Goal: Task Accomplishment & Management: Manage account settings

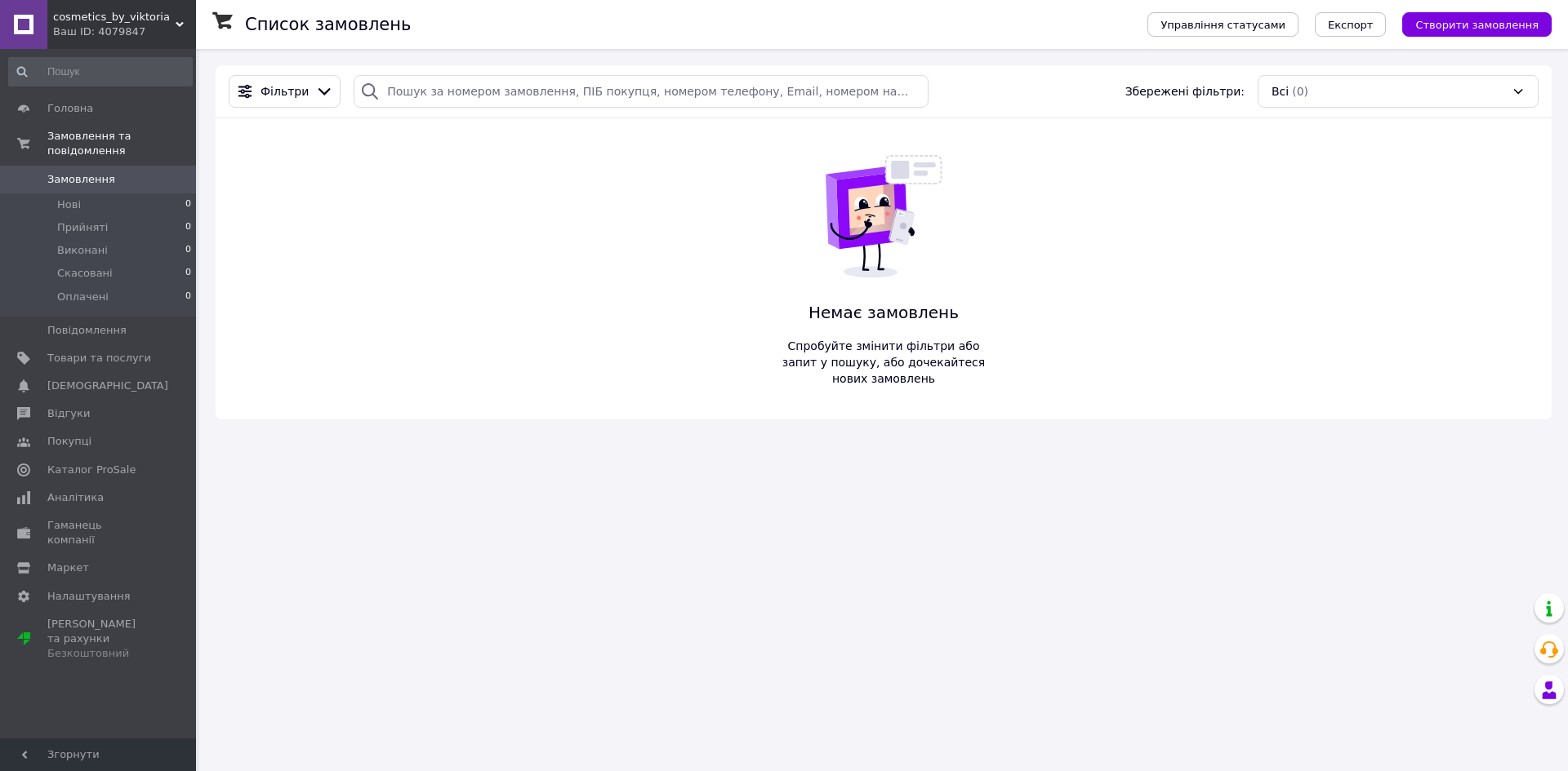
click at [179, 22] on icon at bounding box center [179, 24] width 8 height 8
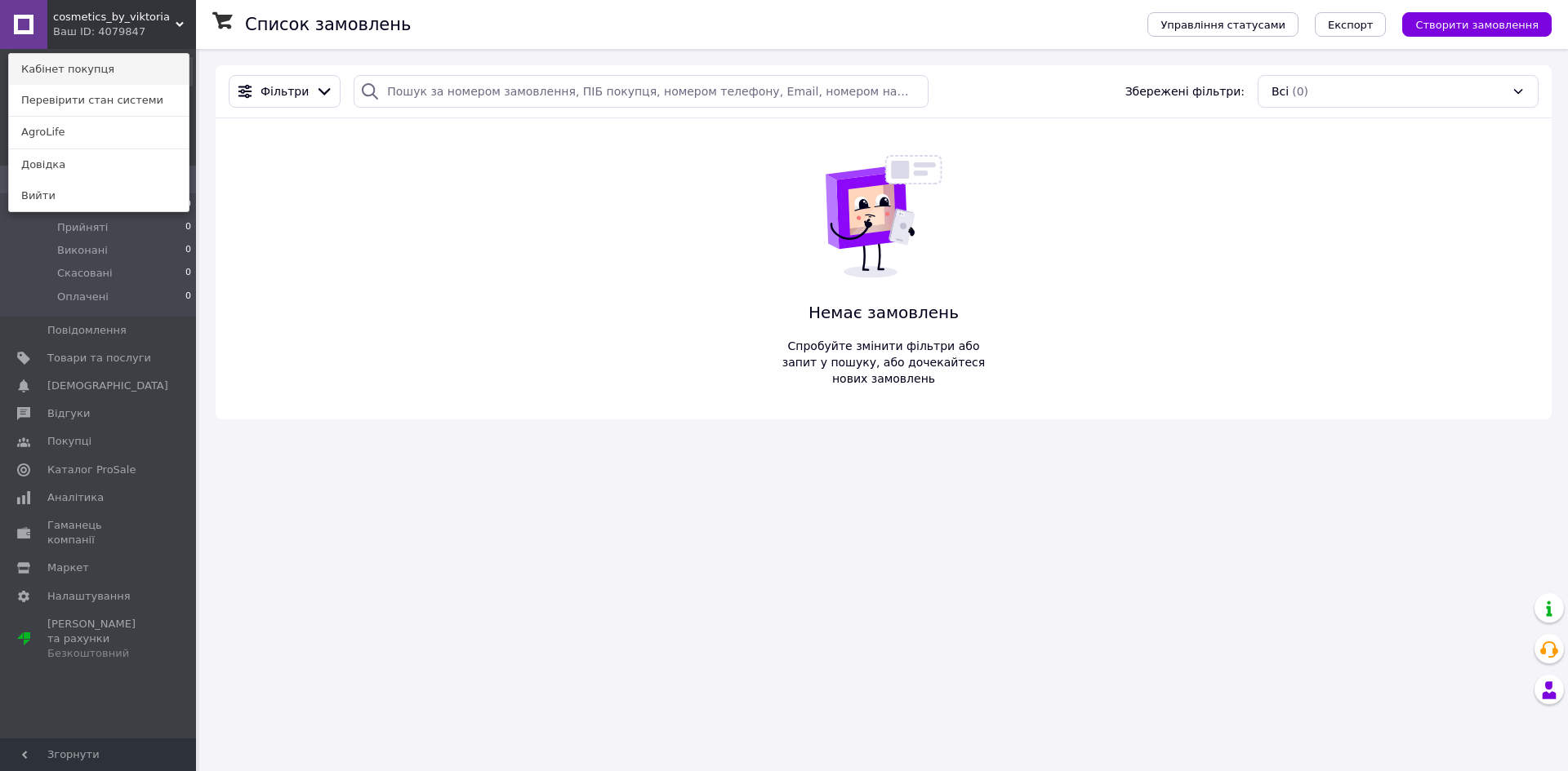
click at [158, 70] on link "Кабінет покупця" at bounding box center [99, 69] width 180 height 31
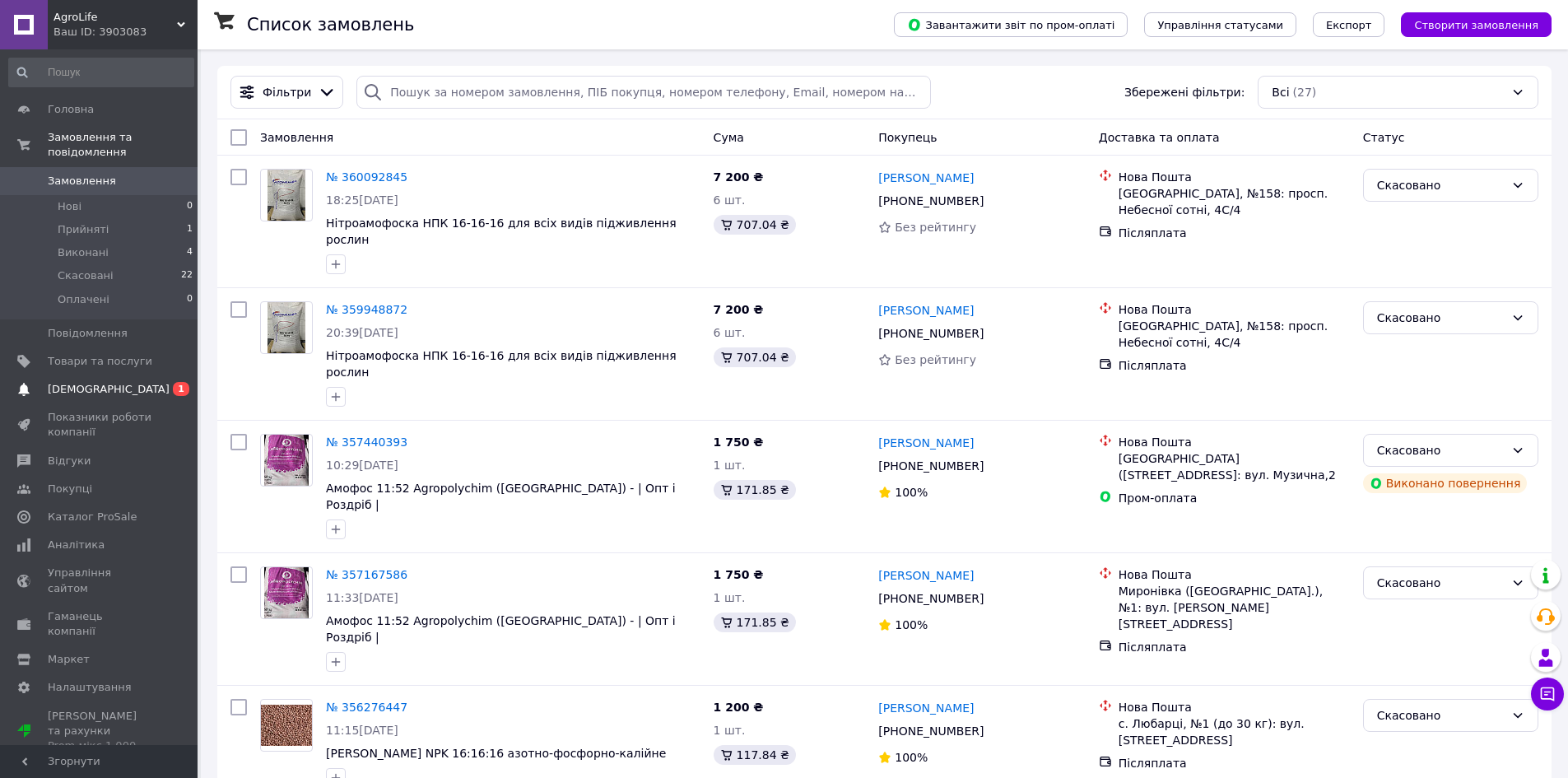
click at [124, 376] on link "Сповіщення 0 1" at bounding box center [101, 389] width 202 height 28
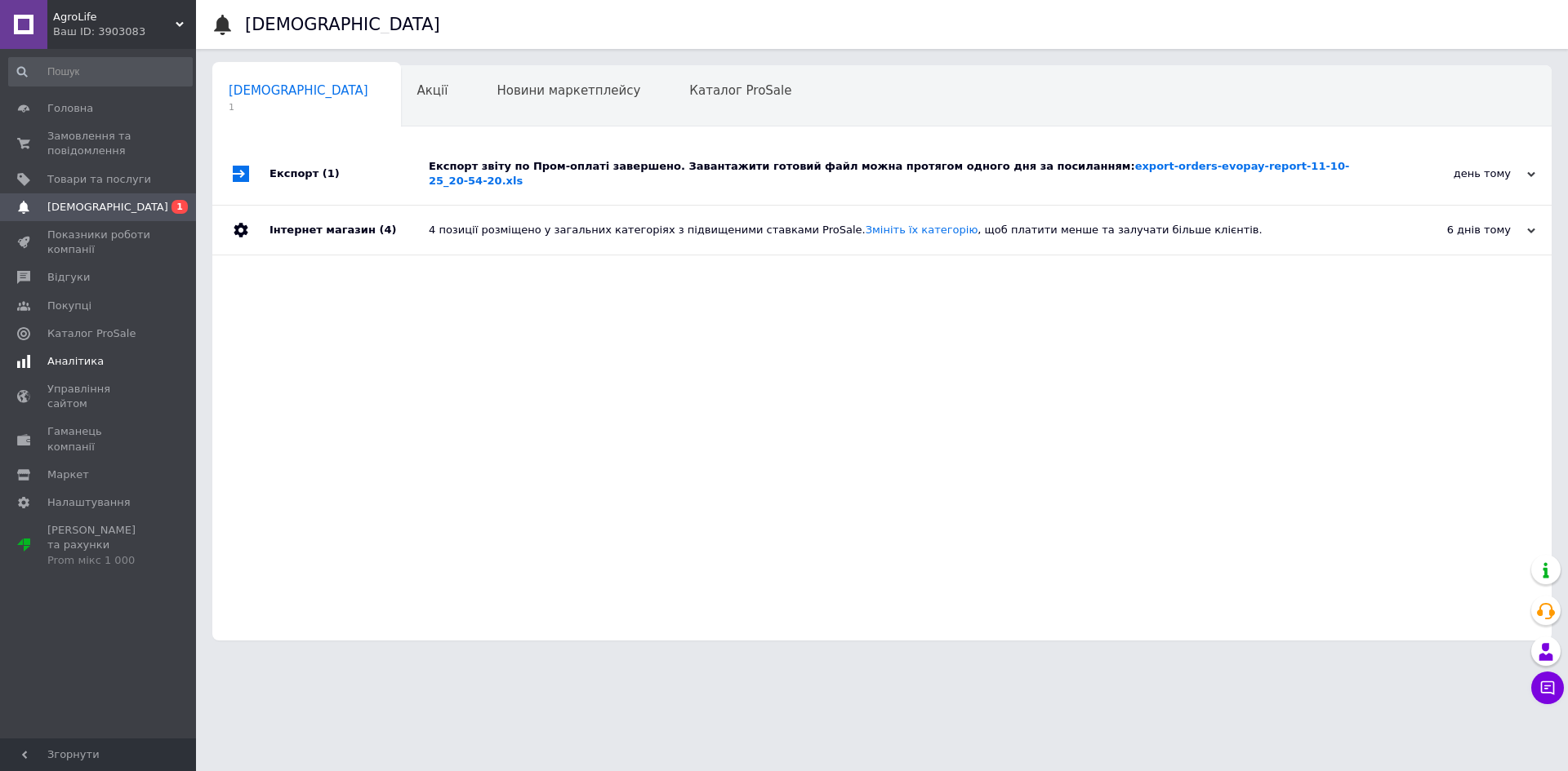
click at [80, 349] on link "Аналітика" at bounding box center [100, 362] width 201 height 28
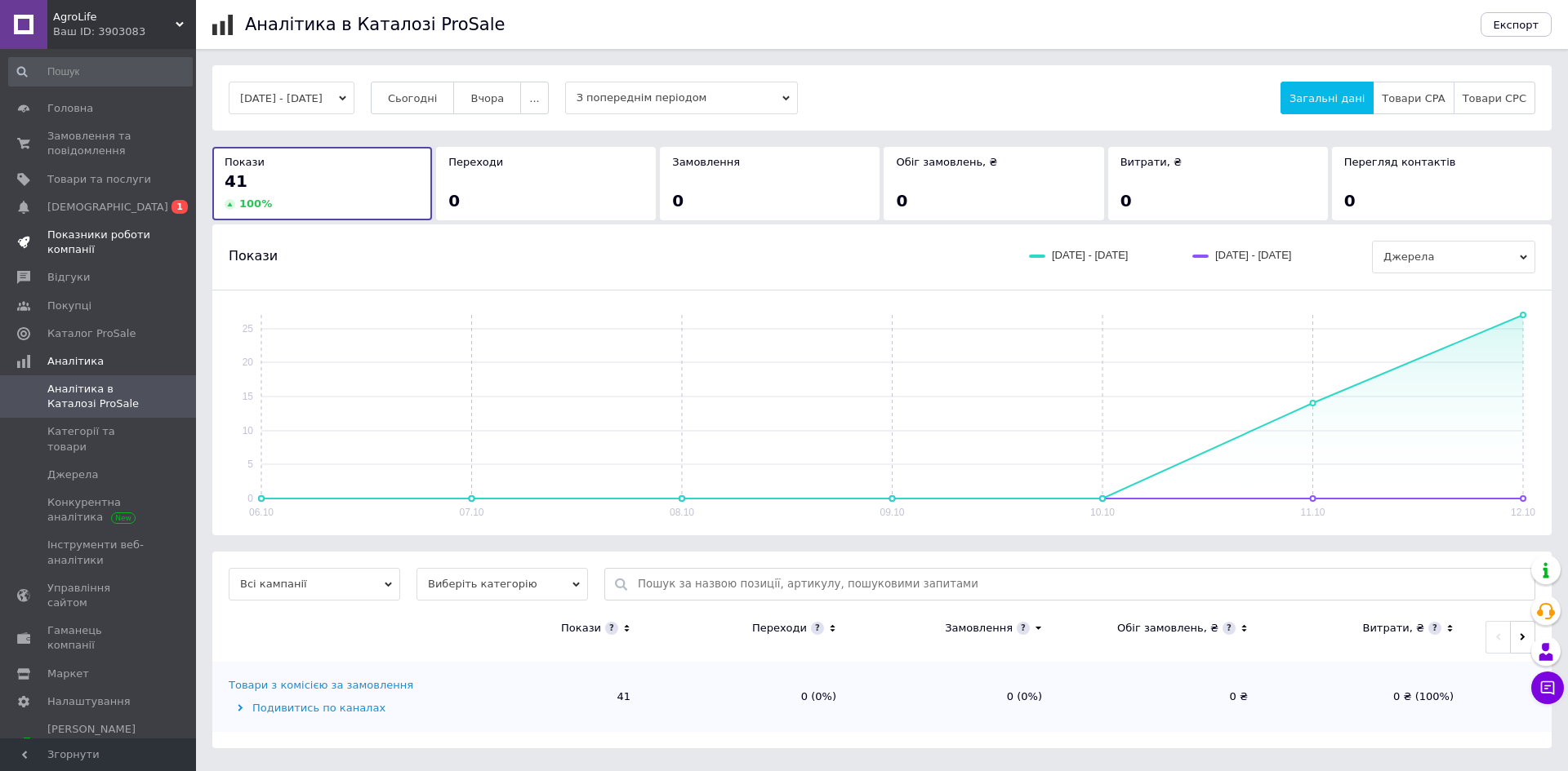
click at [116, 247] on span "Показники роботи компанії" at bounding box center [99, 242] width 104 height 30
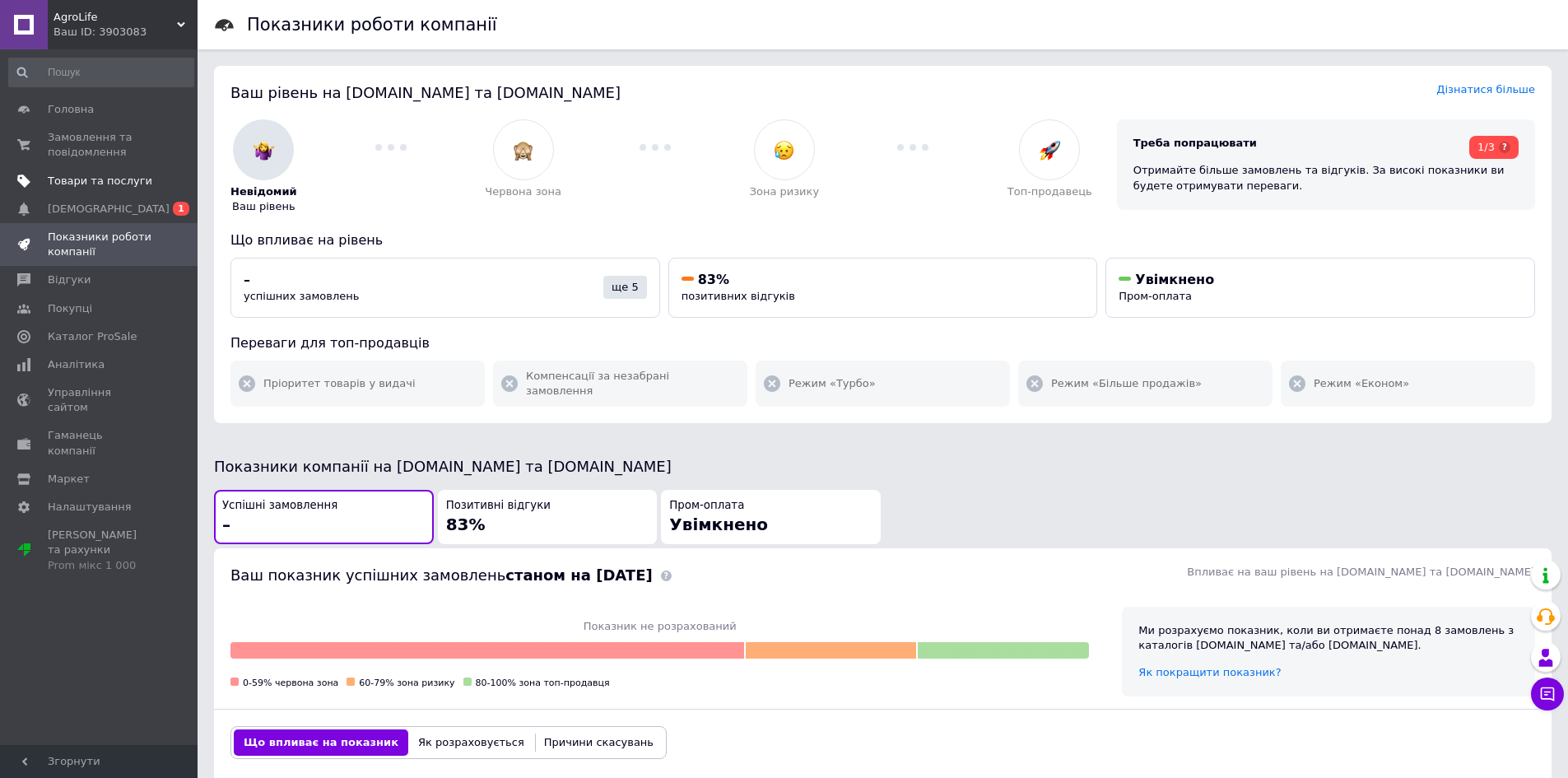
click at [118, 192] on link "Товари та послуги" at bounding box center [101, 181] width 202 height 28
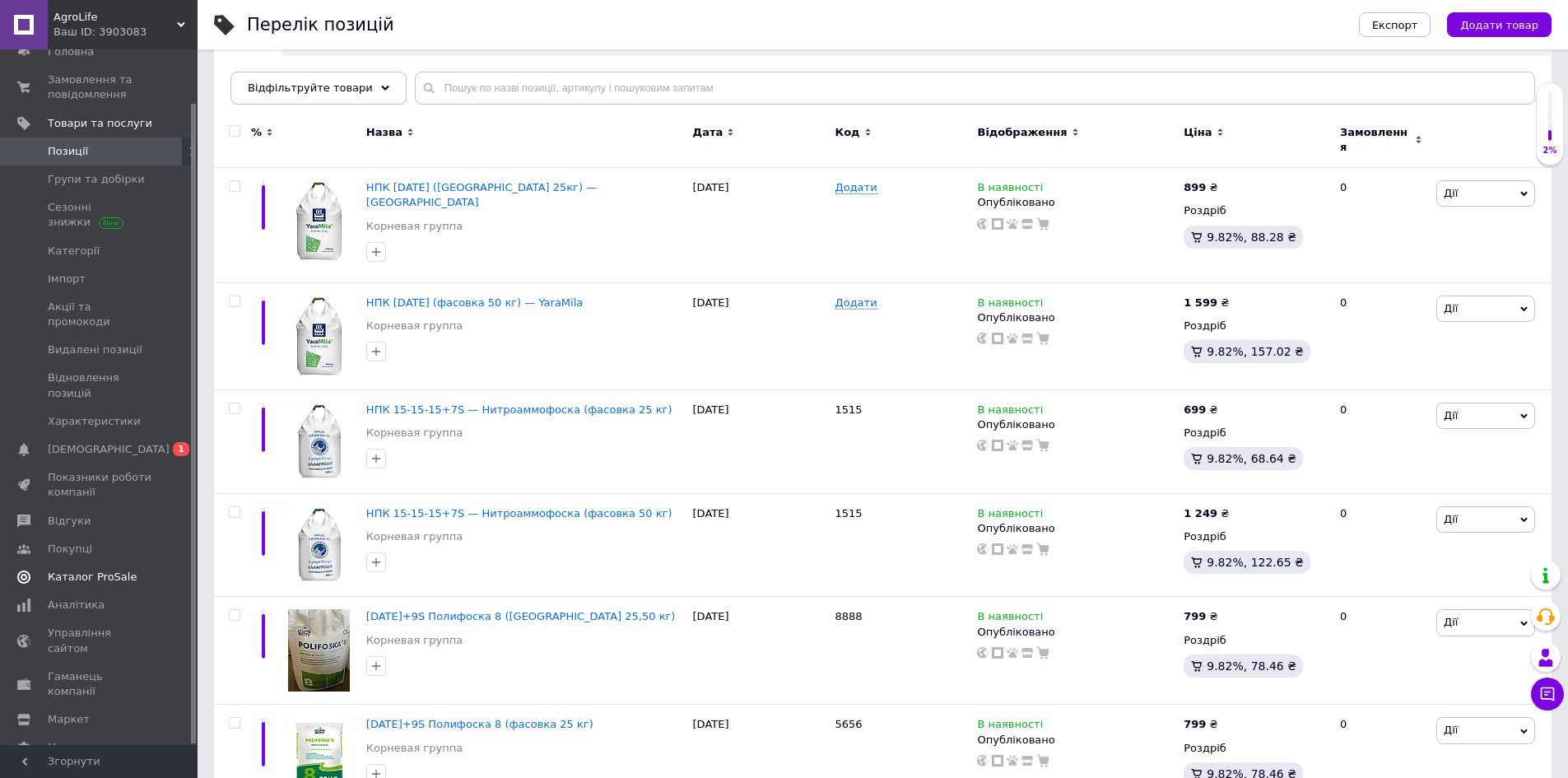
scroll to position [164, 0]
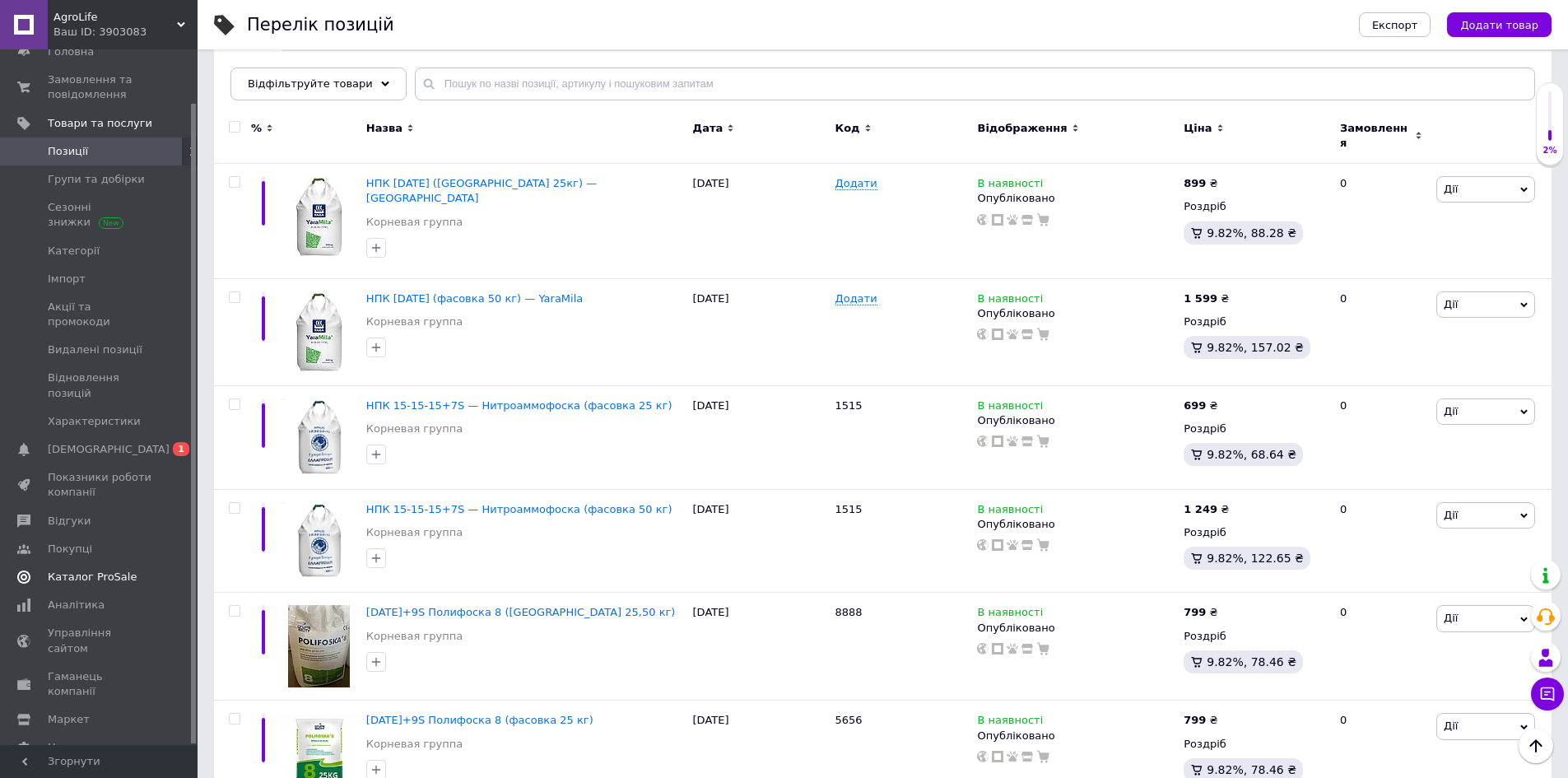
click at [113, 570] on span "Каталог ProSale" at bounding box center [93, 577] width 89 height 15
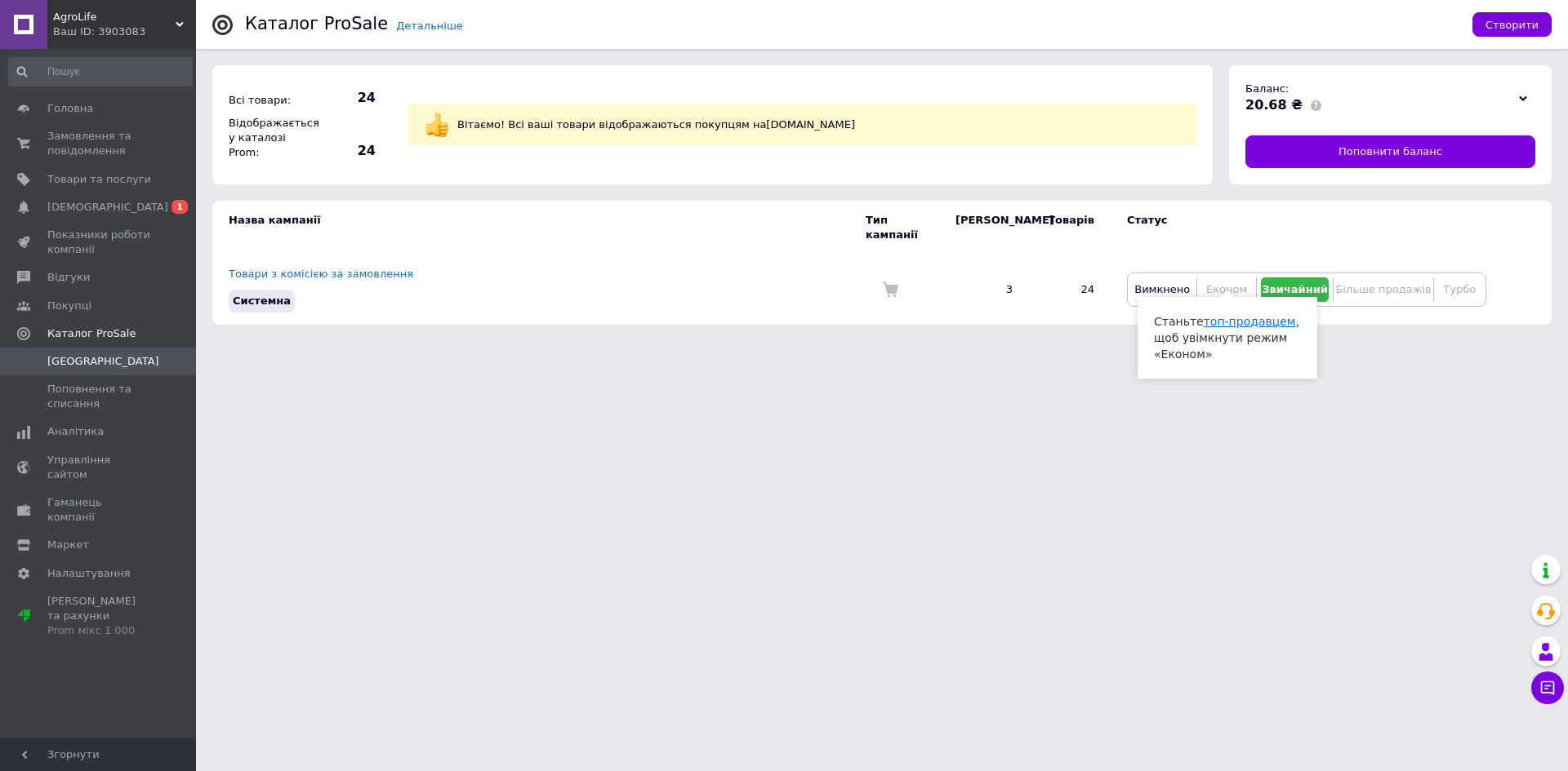
click at [1252, 321] on link "топ-продавцем" at bounding box center [1249, 321] width 93 height 13
click at [1176, 283] on span "Вимкнено" at bounding box center [1162, 290] width 56 height 13
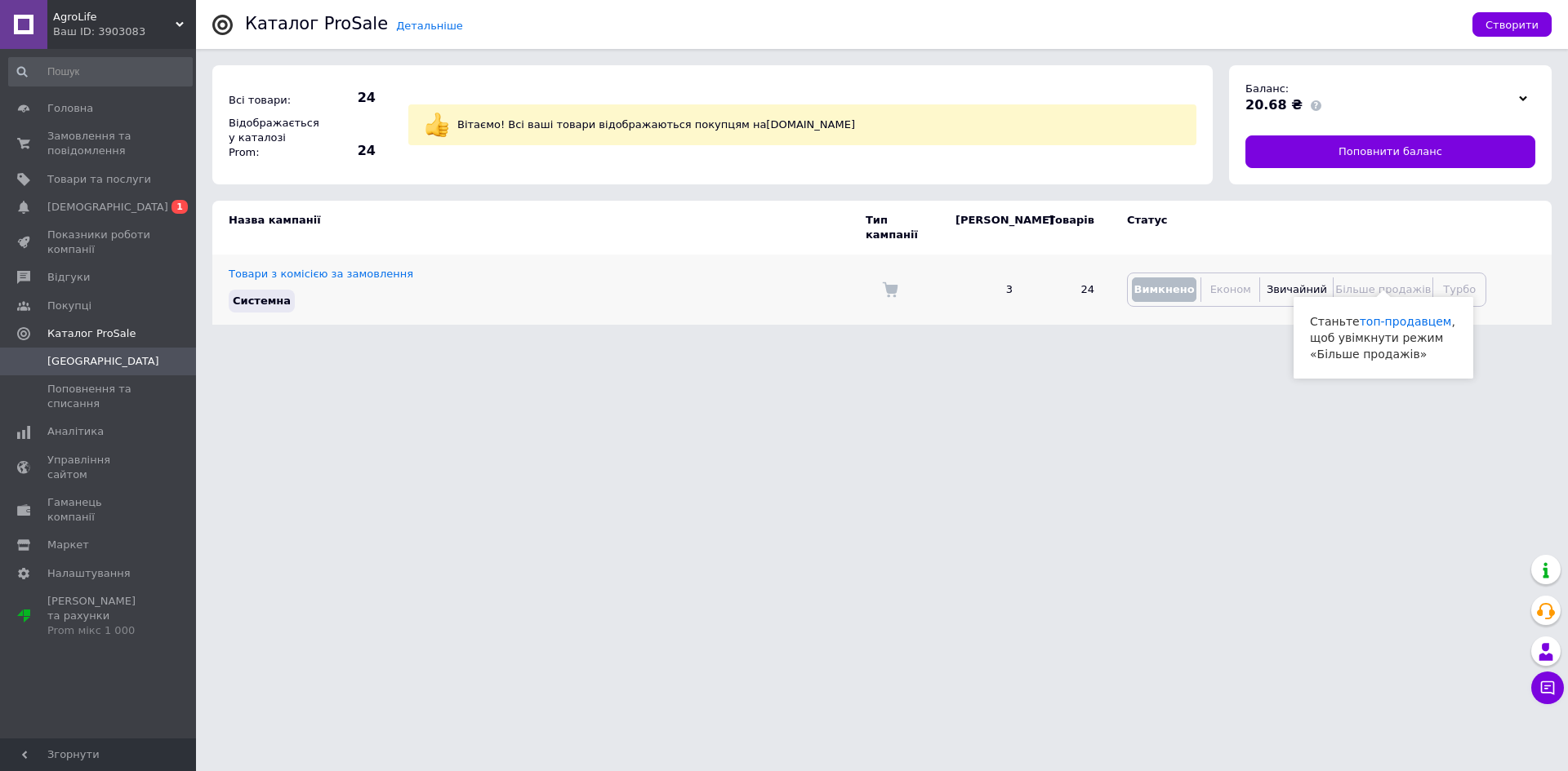
click at [1388, 283] on span "Більше продажів" at bounding box center [1383, 290] width 95 height 13
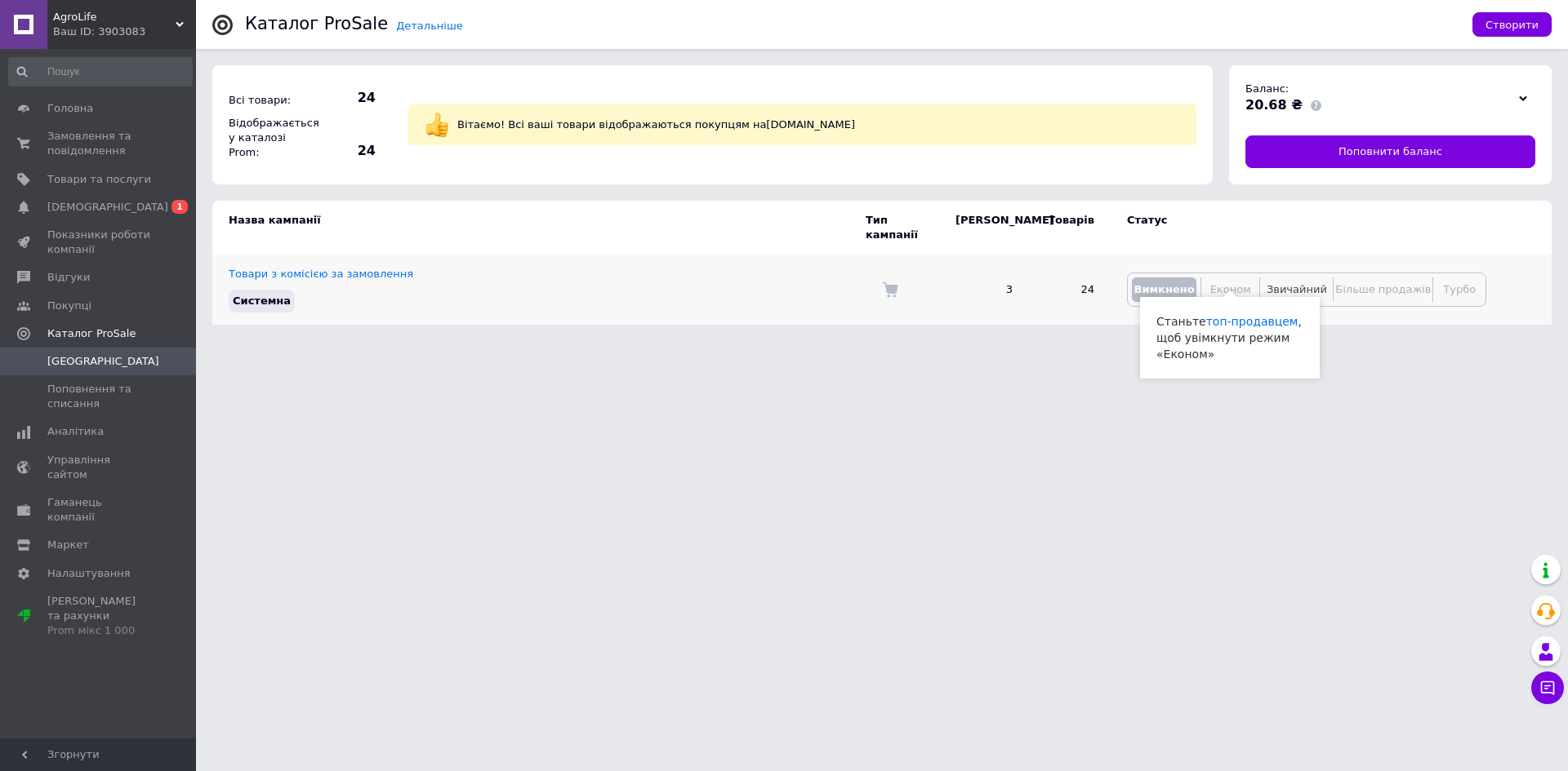
click at [1316, 283] on span "Звичайний" at bounding box center [1296, 290] width 60 height 13
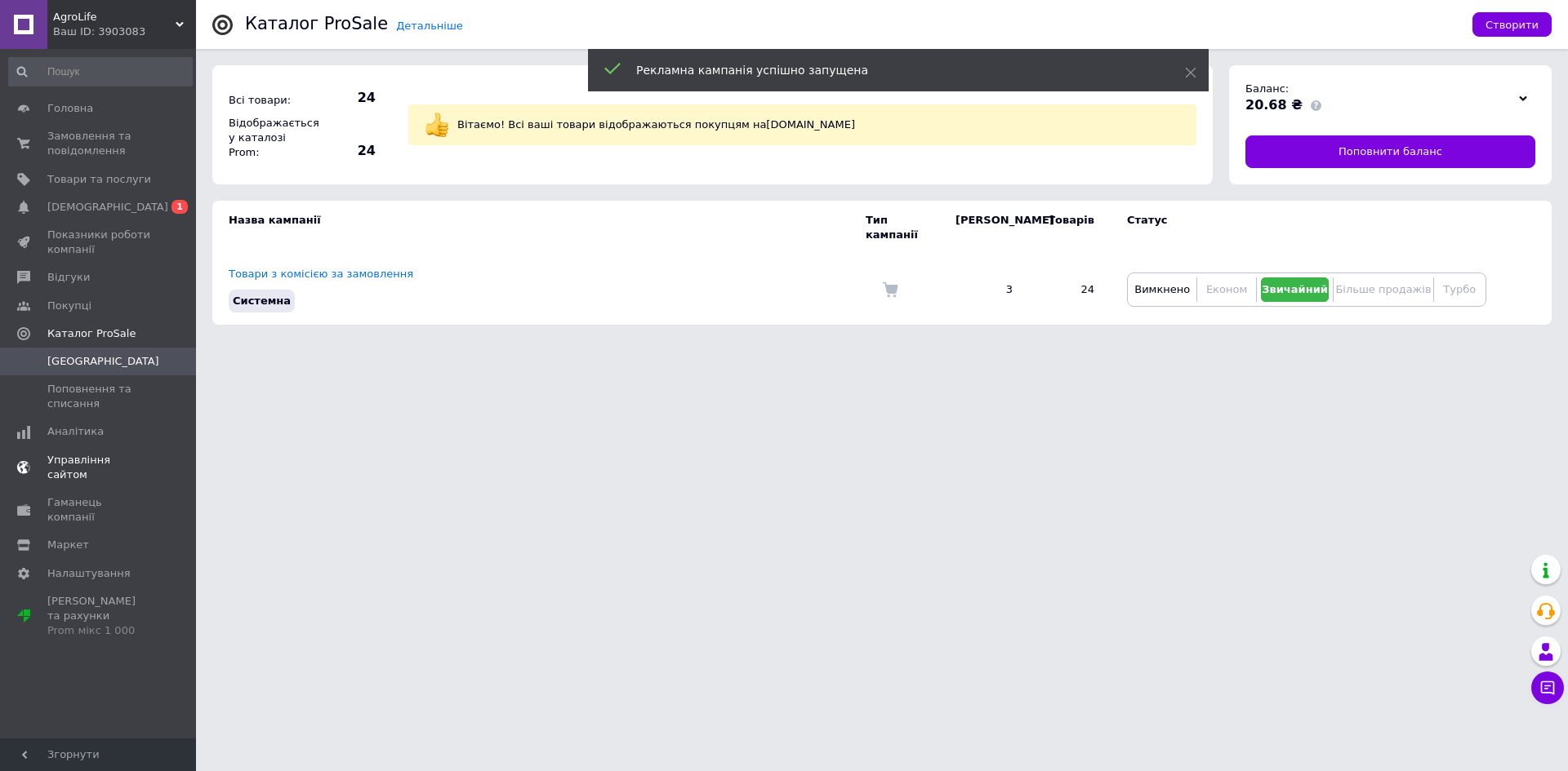
click at [113, 456] on span "Управління сайтом" at bounding box center [99, 468] width 104 height 30
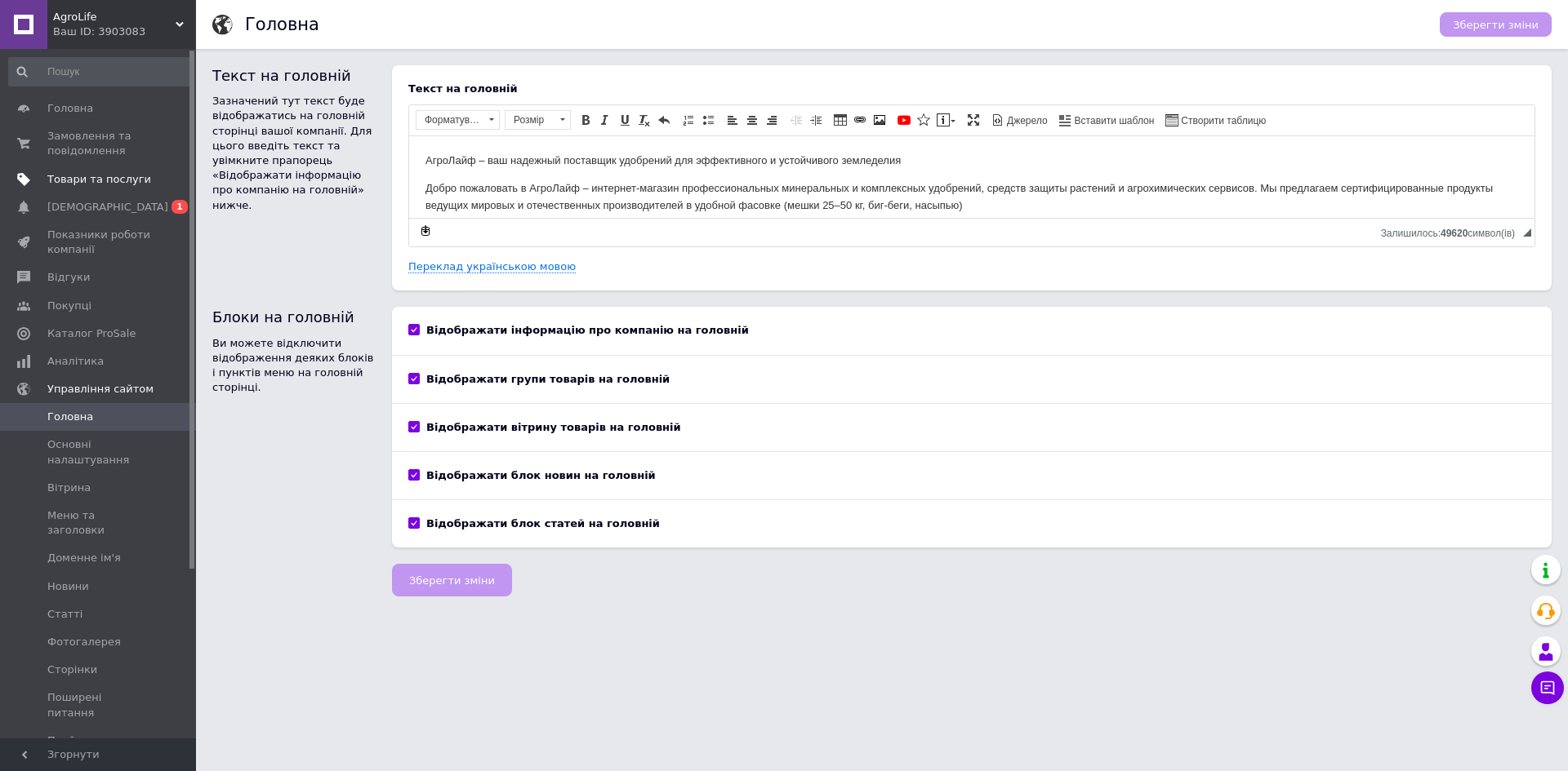
click at [128, 172] on span "Товари та послуги" at bounding box center [99, 179] width 104 height 14
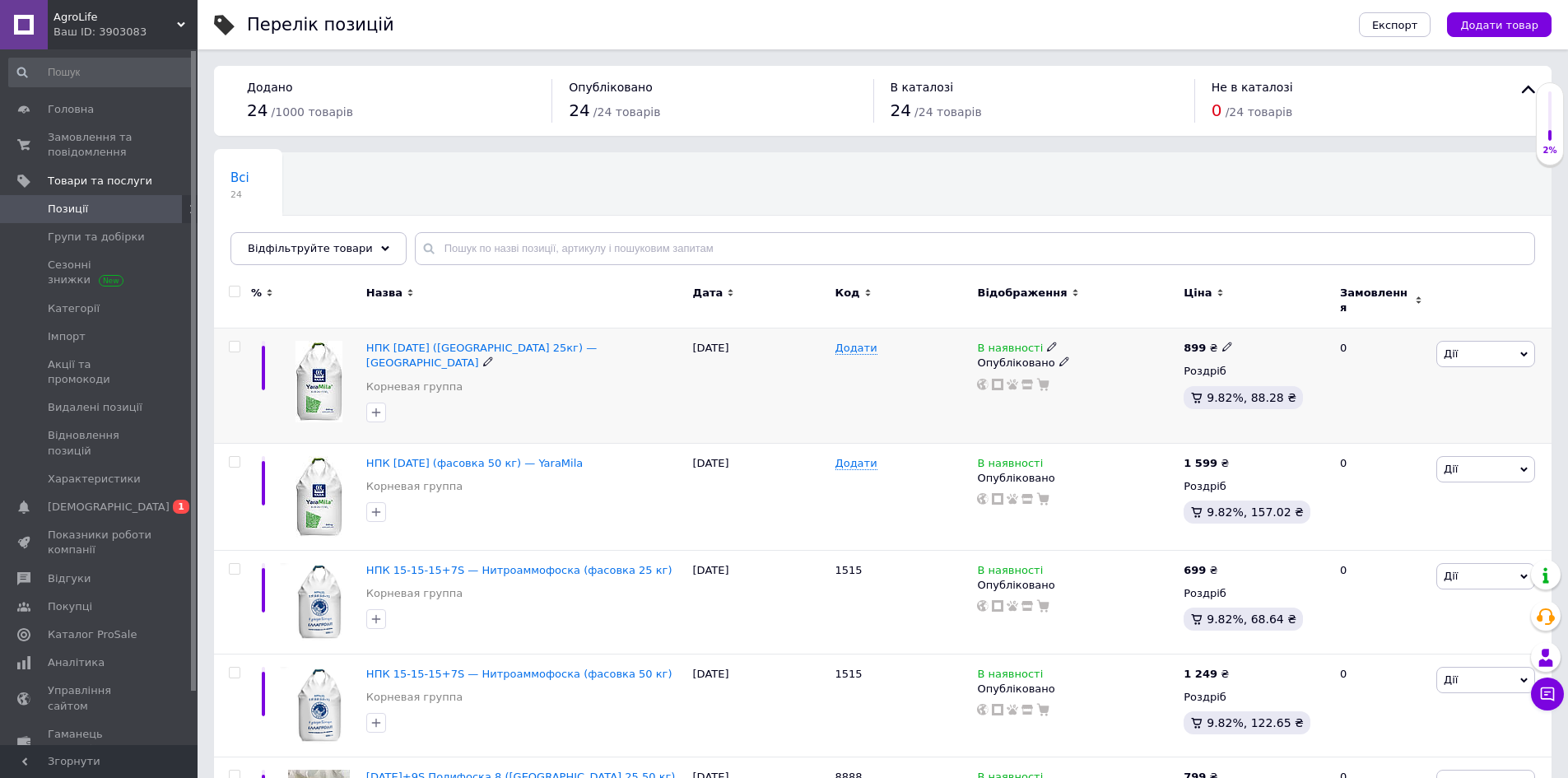
click at [1522, 341] on span "Дії" at bounding box center [1485, 354] width 99 height 26
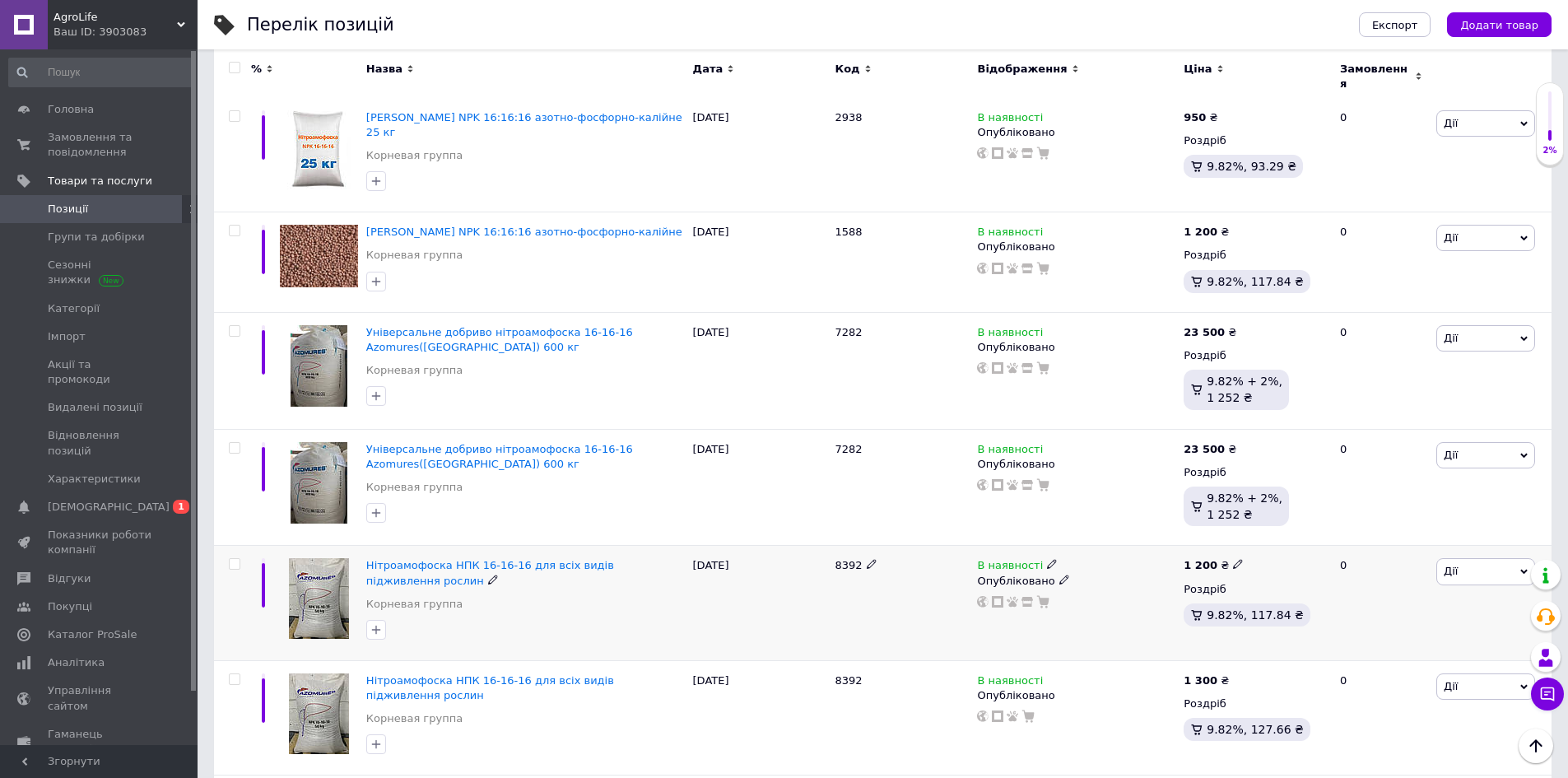
scroll to position [1153, 0]
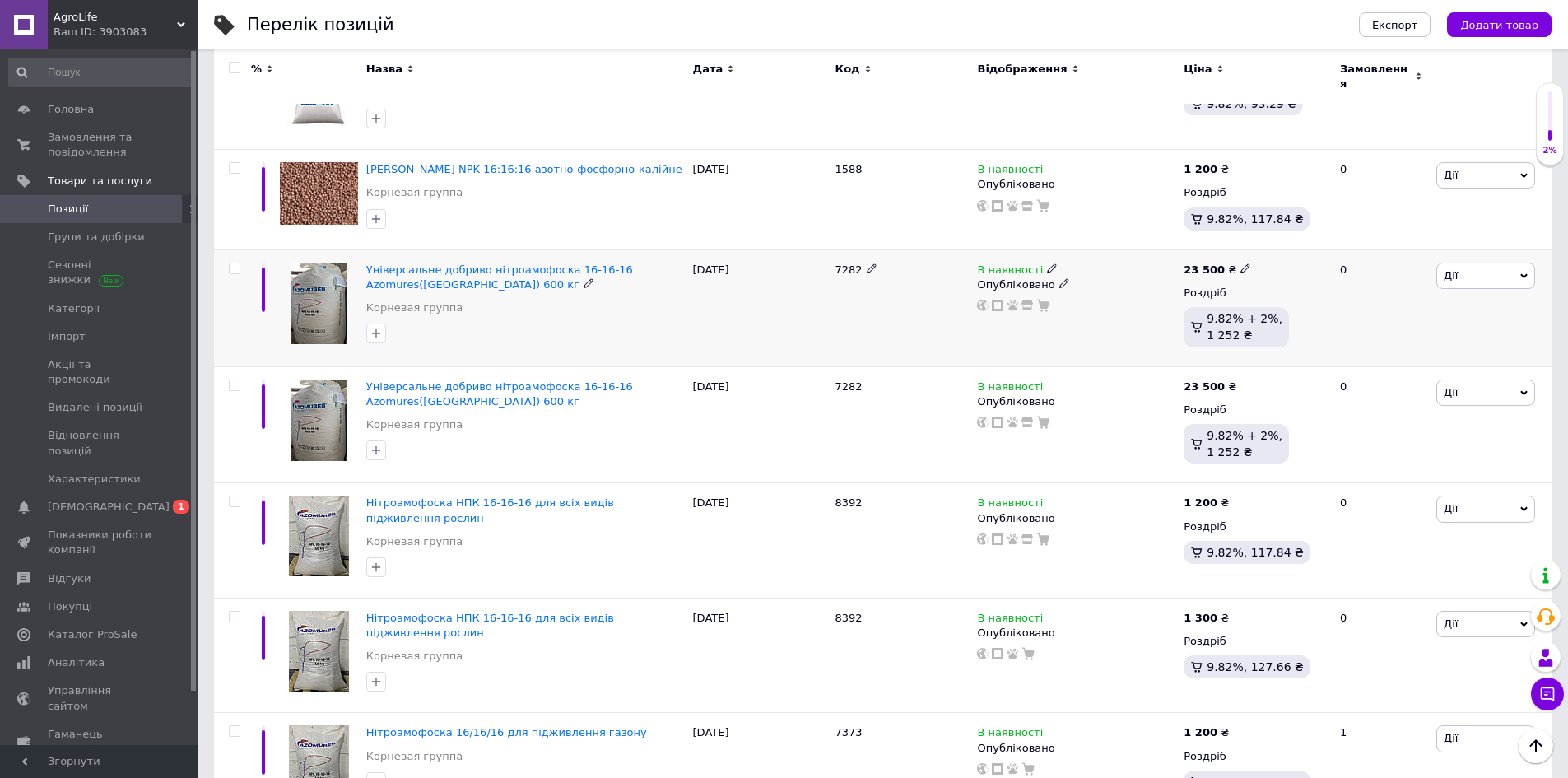
click at [1507, 271] on span "Дії" at bounding box center [1485, 275] width 99 height 26
click at [1408, 505] on li "Додати в кампанію Каталог ProSale" at bounding box center [1426, 516] width 218 height 23
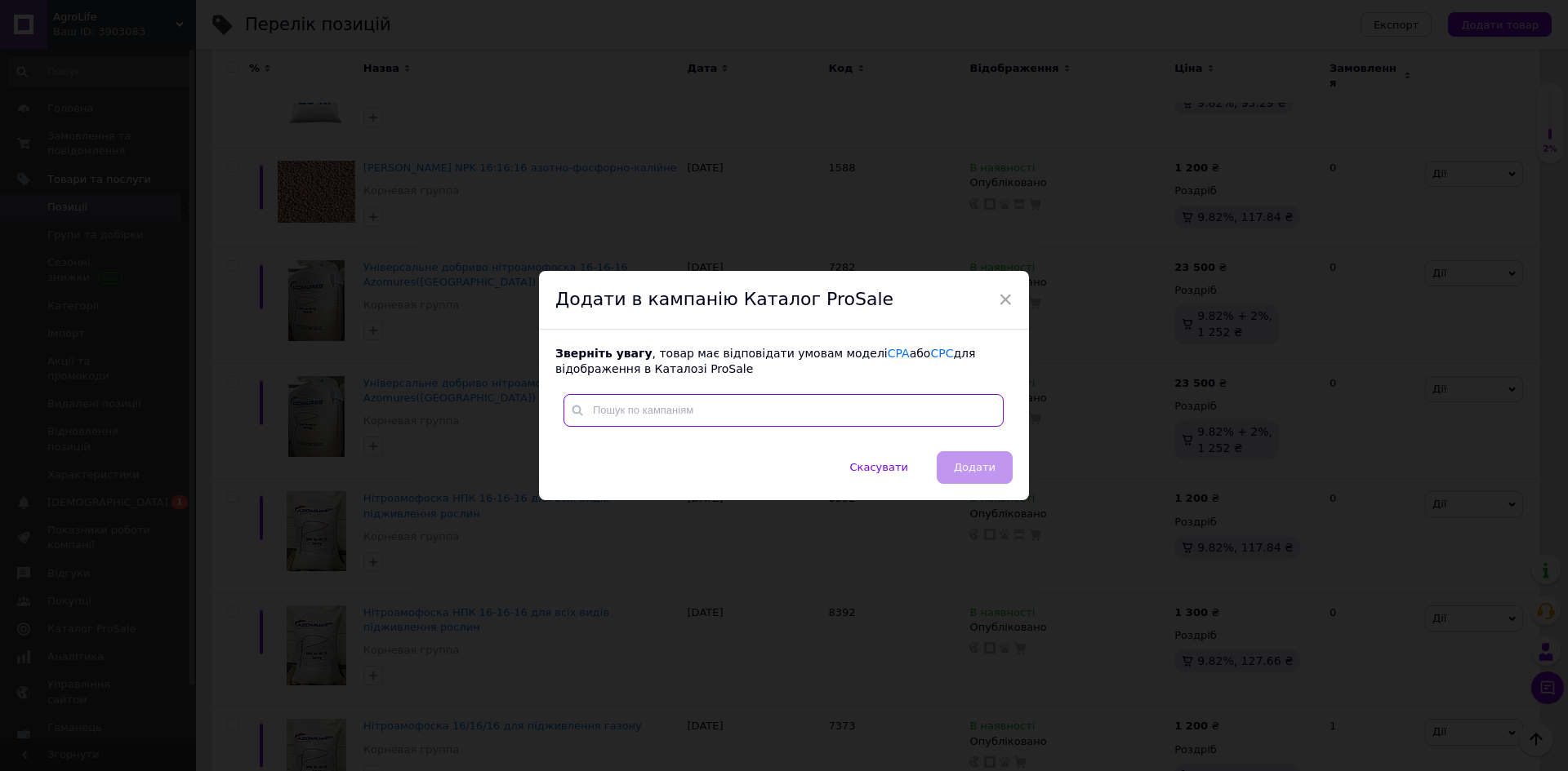
click at [798, 417] on input "text" at bounding box center [783, 410] width 440 height 32
type input "1"
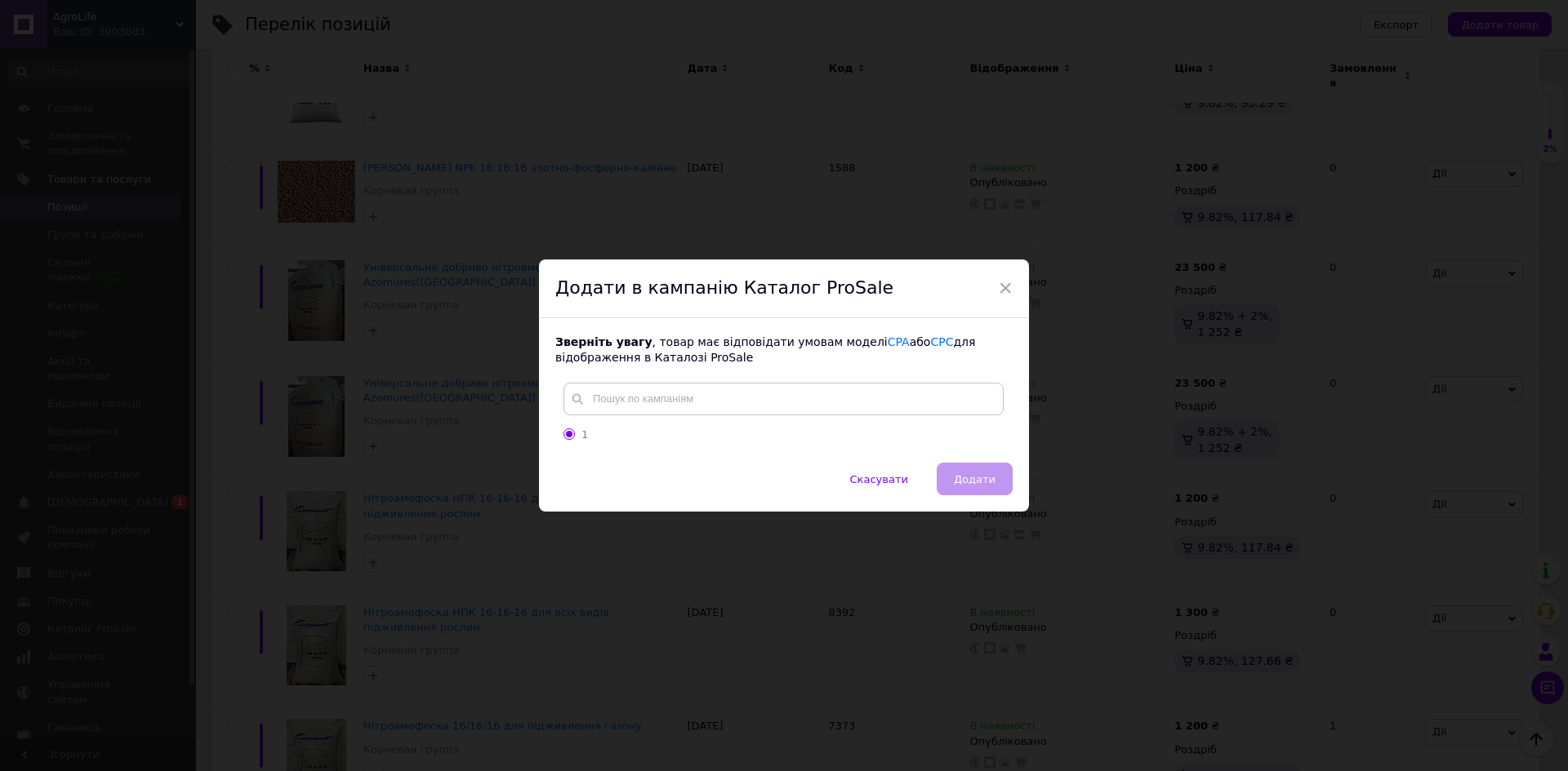
click at [993, 282] on div "Додати в кампанію Каталог ProSale" at bounding box center [784, 289] width 490 height 58
click at [998, 284] on span "×" at bounding box center [1005, 288] width 14 height 28
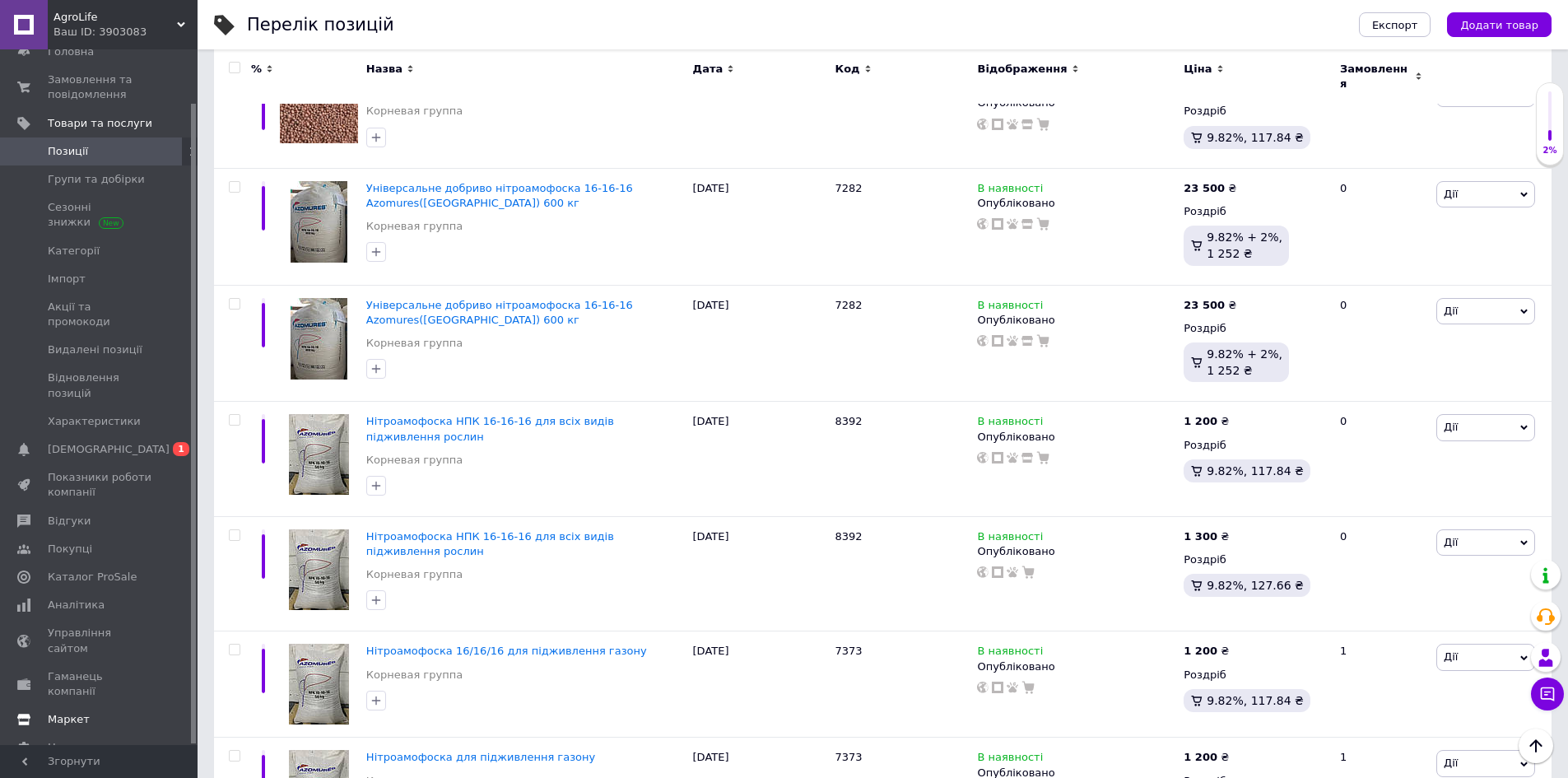
scroll to position [1236, 0]
click at [120, 706] on link "Маркет" at bounding box center [101, 720] width 202 height 28
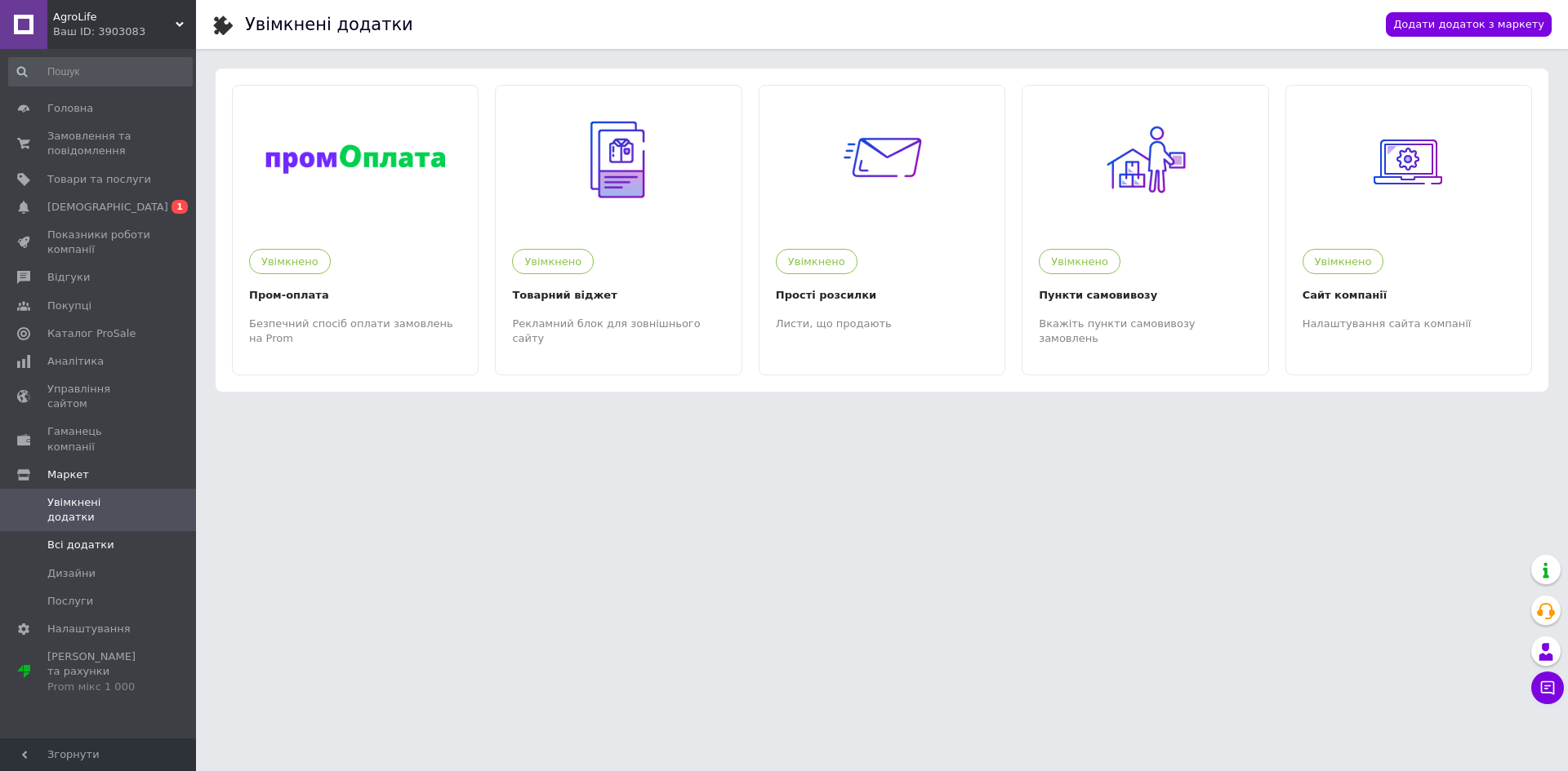
click at [100, 538] on span "Всі додатки" at bounding box center [81, 545] width 67 height 14
click at [137, 392] on span "Управління сайтом" at bounding box center [99, 397] width 104 height 30
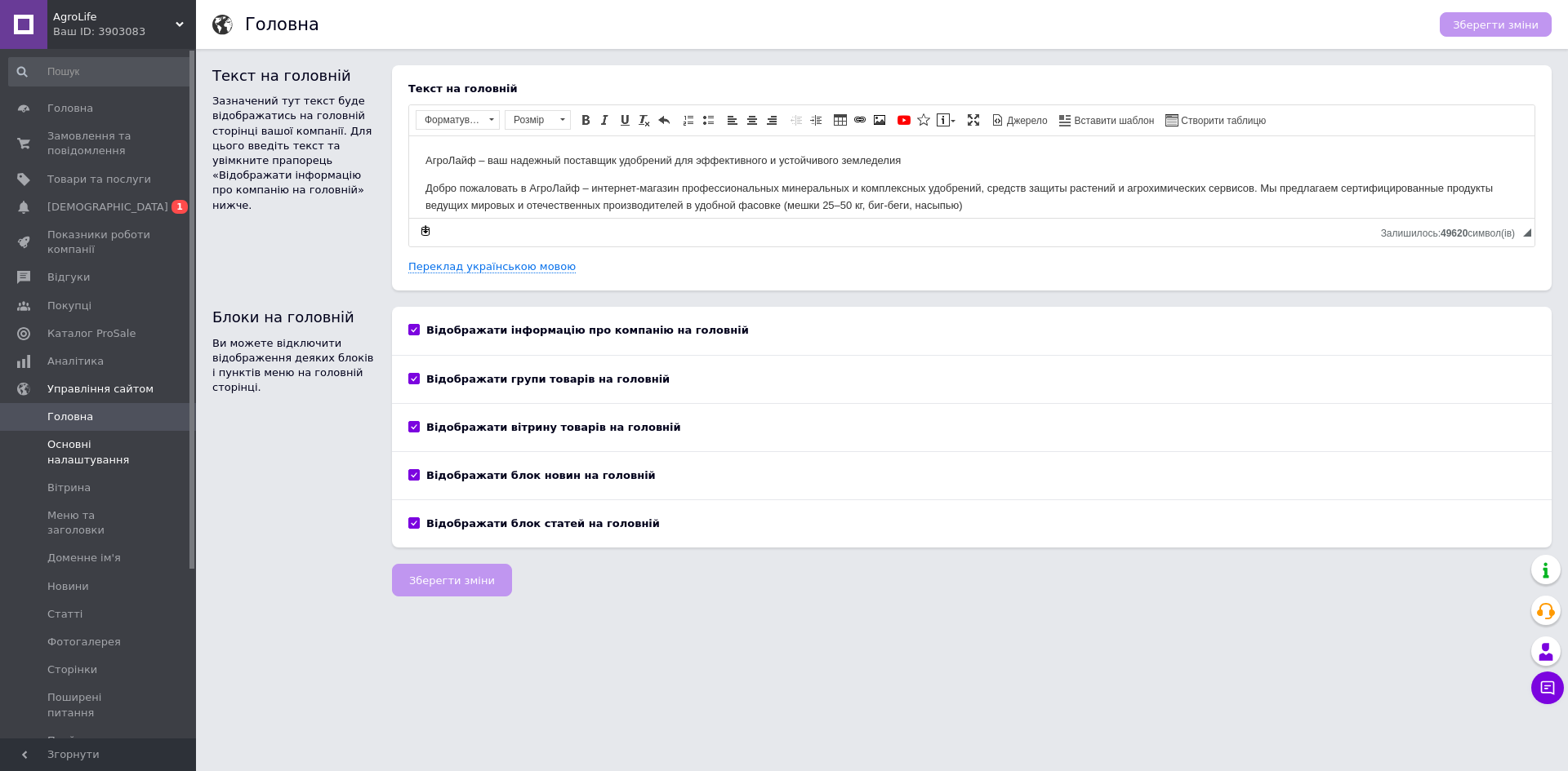
click at [95, 453] on span "Основні налаштування" at bounding box center [99, 452] width 104 height 30
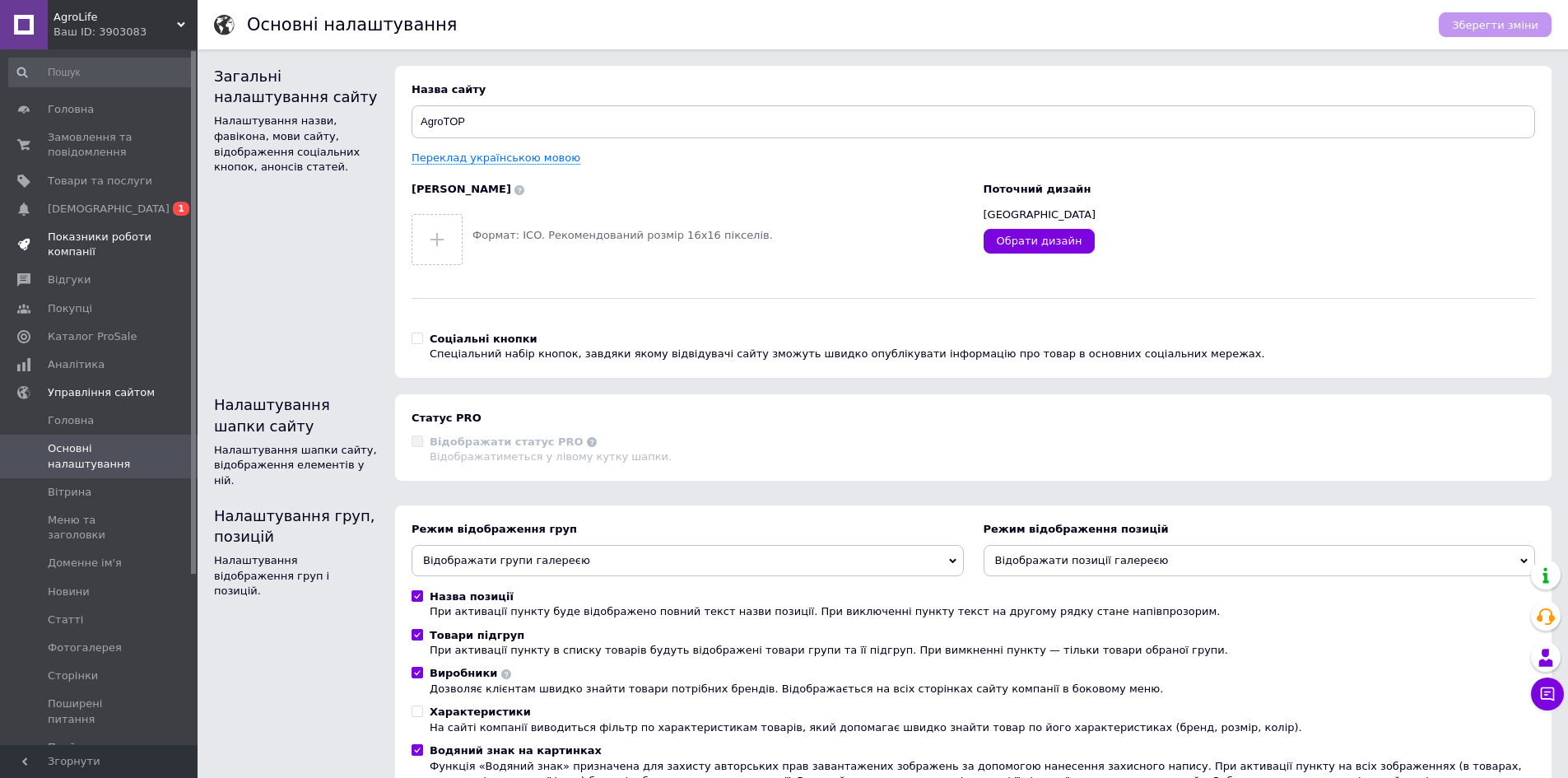
click at [118, 235] on span "Показники роботи компанії" at bounding box center [100, 244] width 104 height 30
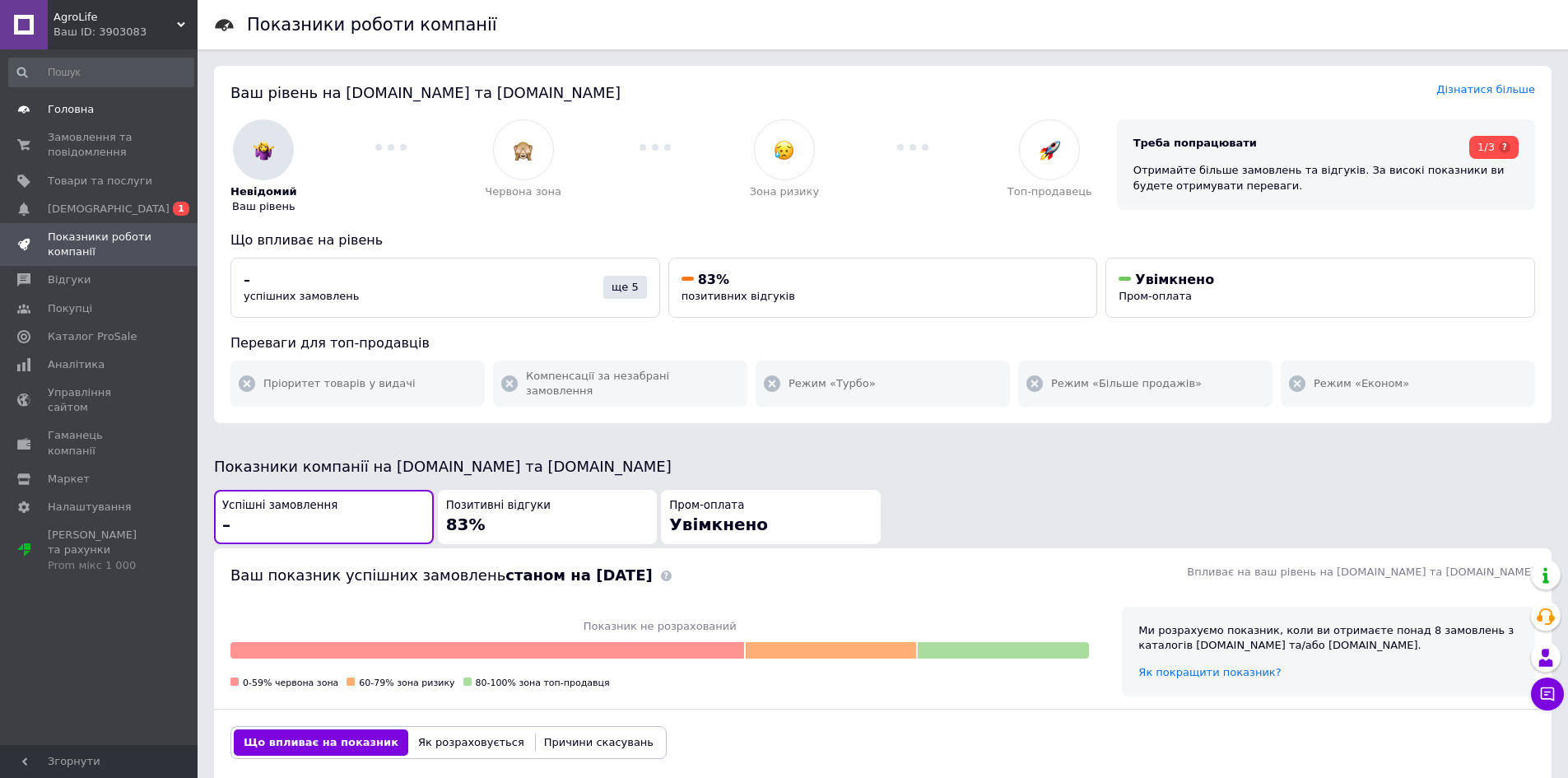
click at [58, 109] on span "Головна" at bounding box center [71, 110] width 46 height 15
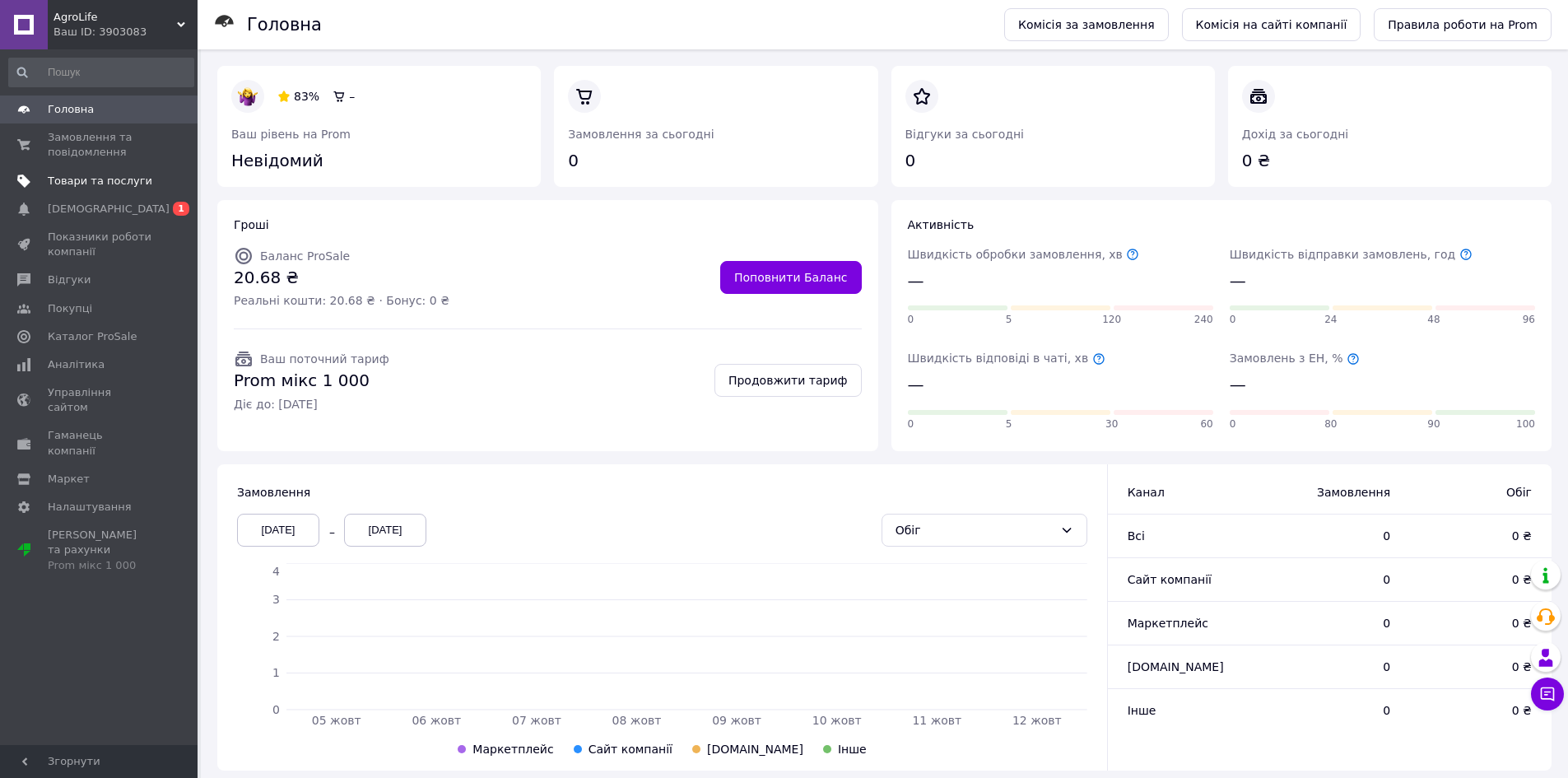
click at [106, 176] on span "Товари та послуги" at bounding box center [100, 181] width 104 height 15
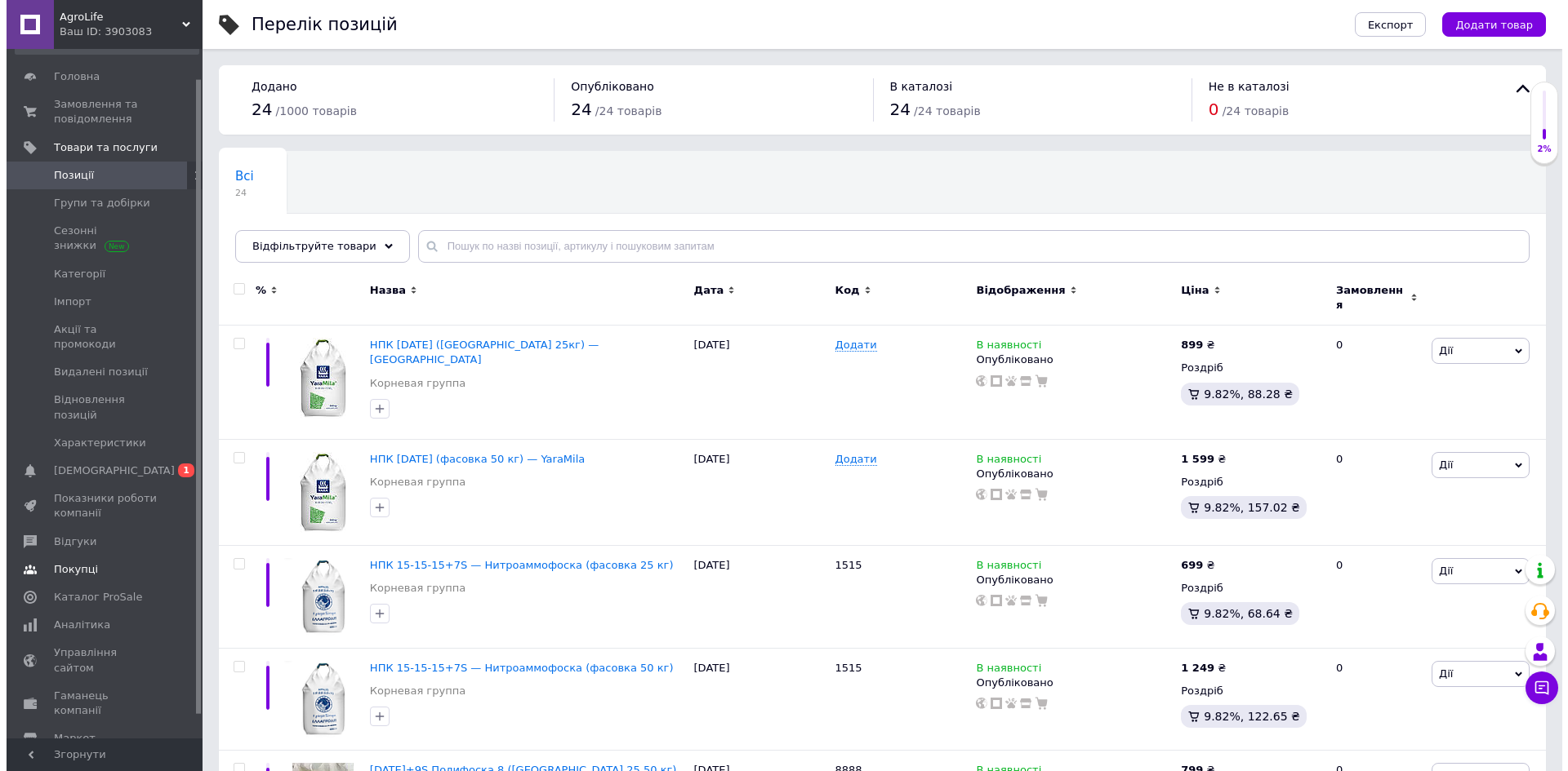
scroll to position [58, 0]
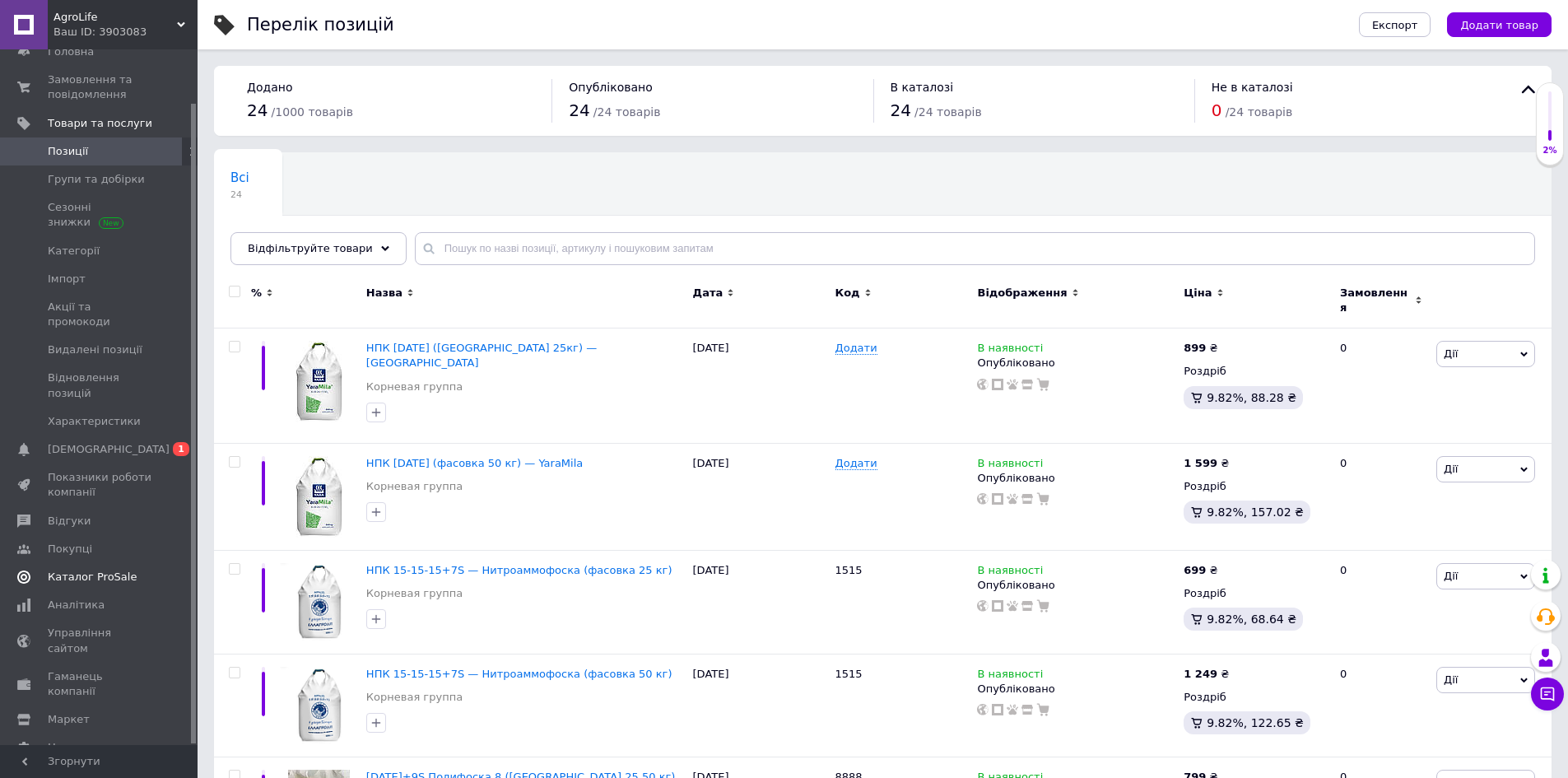
click at [155, 570] on span at bounding box center [175, 577] width 45 height 15
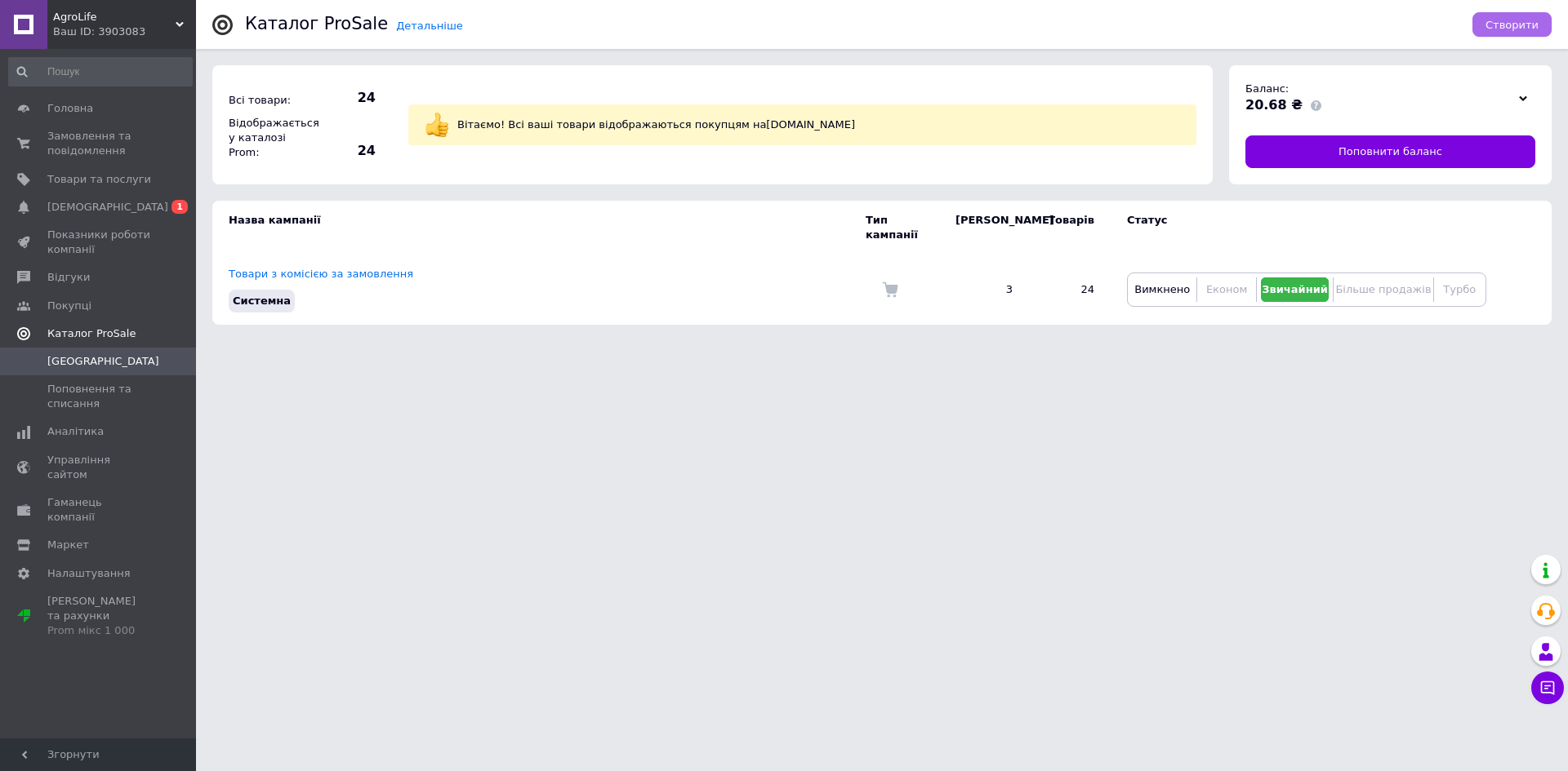
click at [1500, 19] on span "Створити" at bounding box center [1511, 25] width 53 height 13
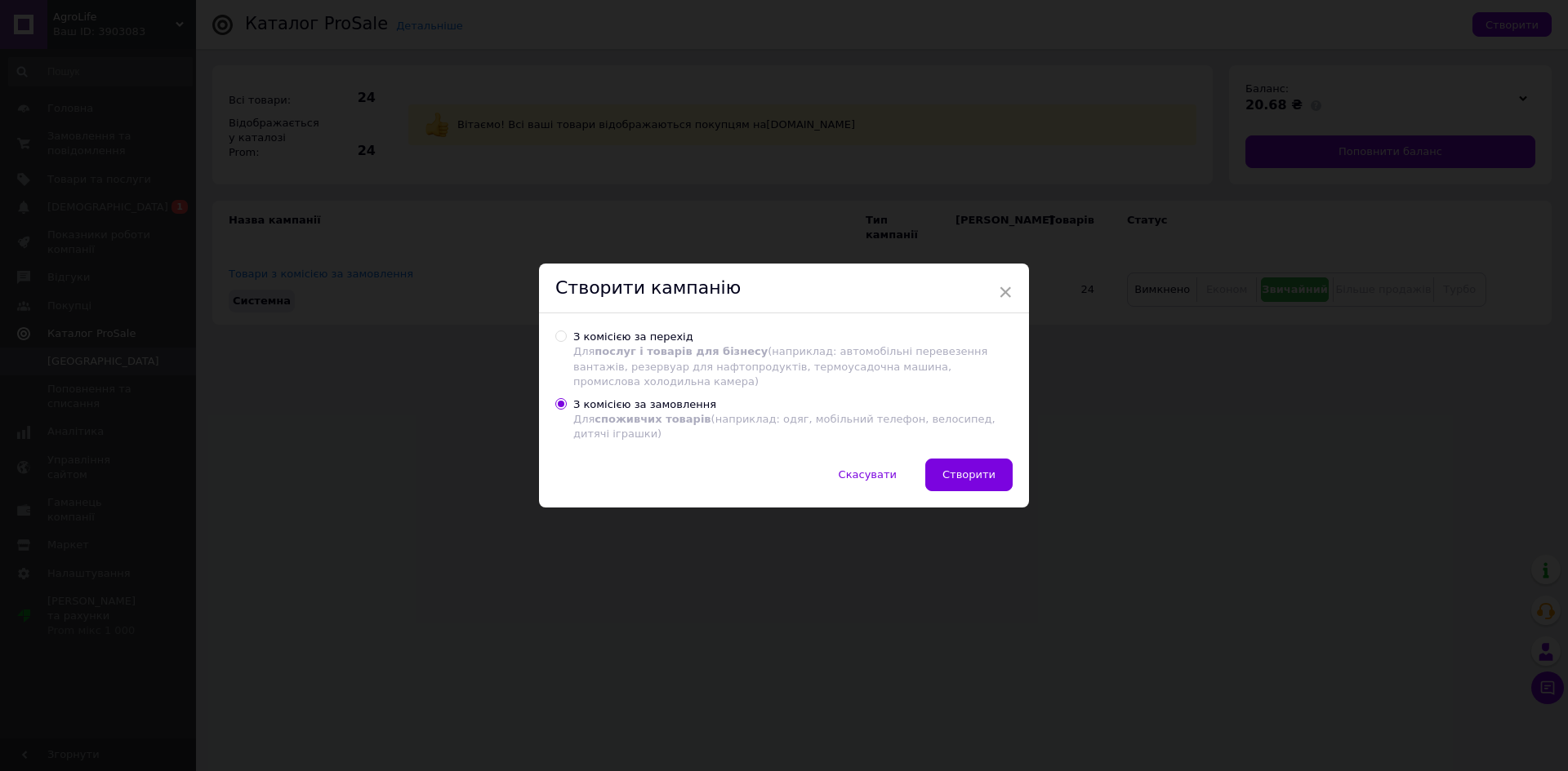
click at [659, 352] on span "послуг і товарів для бізнесу" at bounding box center [681, 352] width 173 height 13
click at [566, 341] on input "З комісією за перехід Для послуг і товарів для бізнесу (наприклад: автомобільні…" at bounding box center [561, 336] width 11 height 11
radio input "true"
click at [670, 413] on span "споживчих товарів" at bounding box center [653, 419] width 116 height 13
click at [566, 405] on input "З комісією за замовлення Для споживчих товарів (наприклад: одяг, мобільний теле…" at bounding box center [561, 404] width 11 height 11
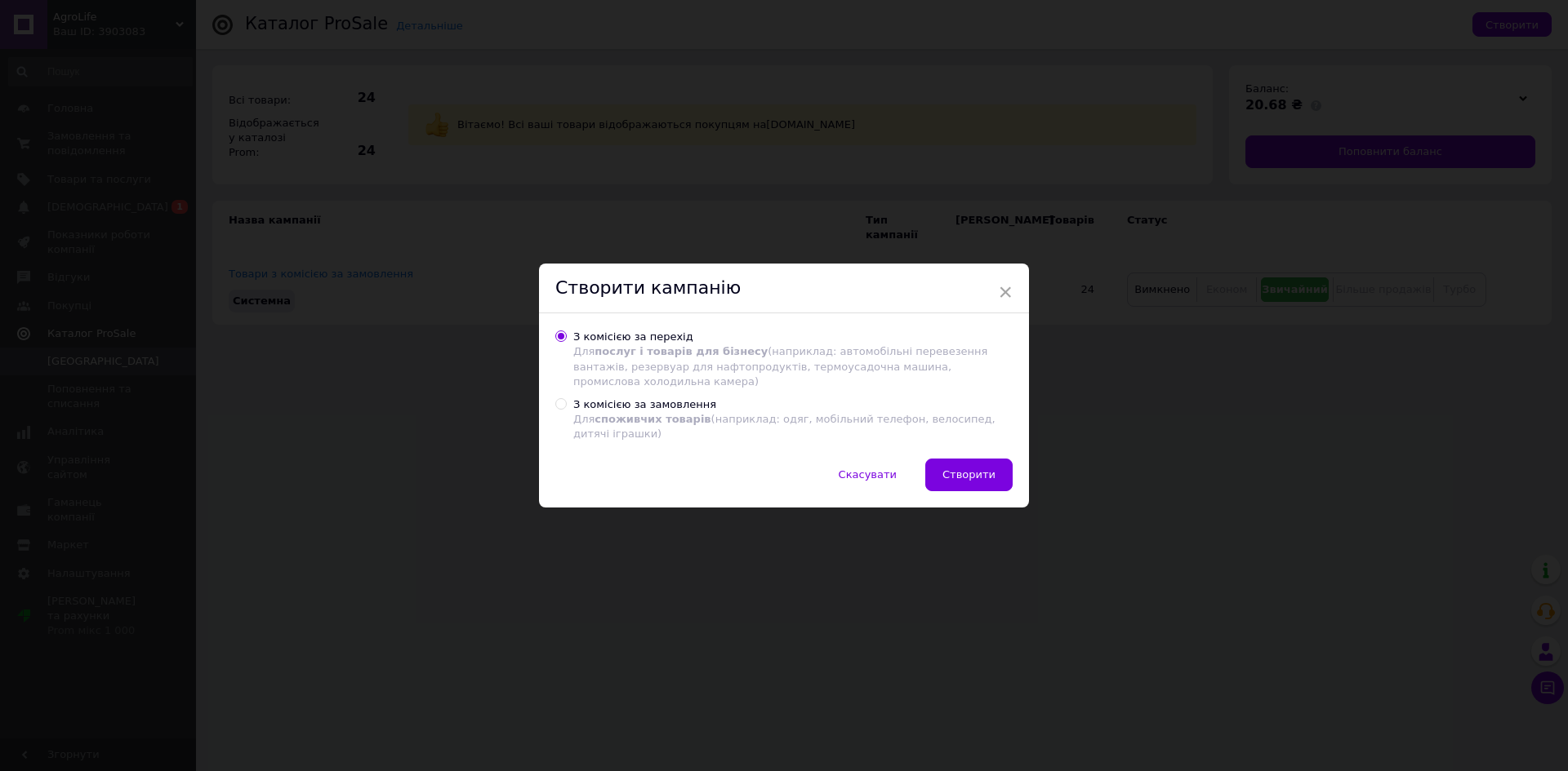
radio input "true"
click at [985, 472] on span "Створити" at bounding box center [969, 475] width 53 height 13
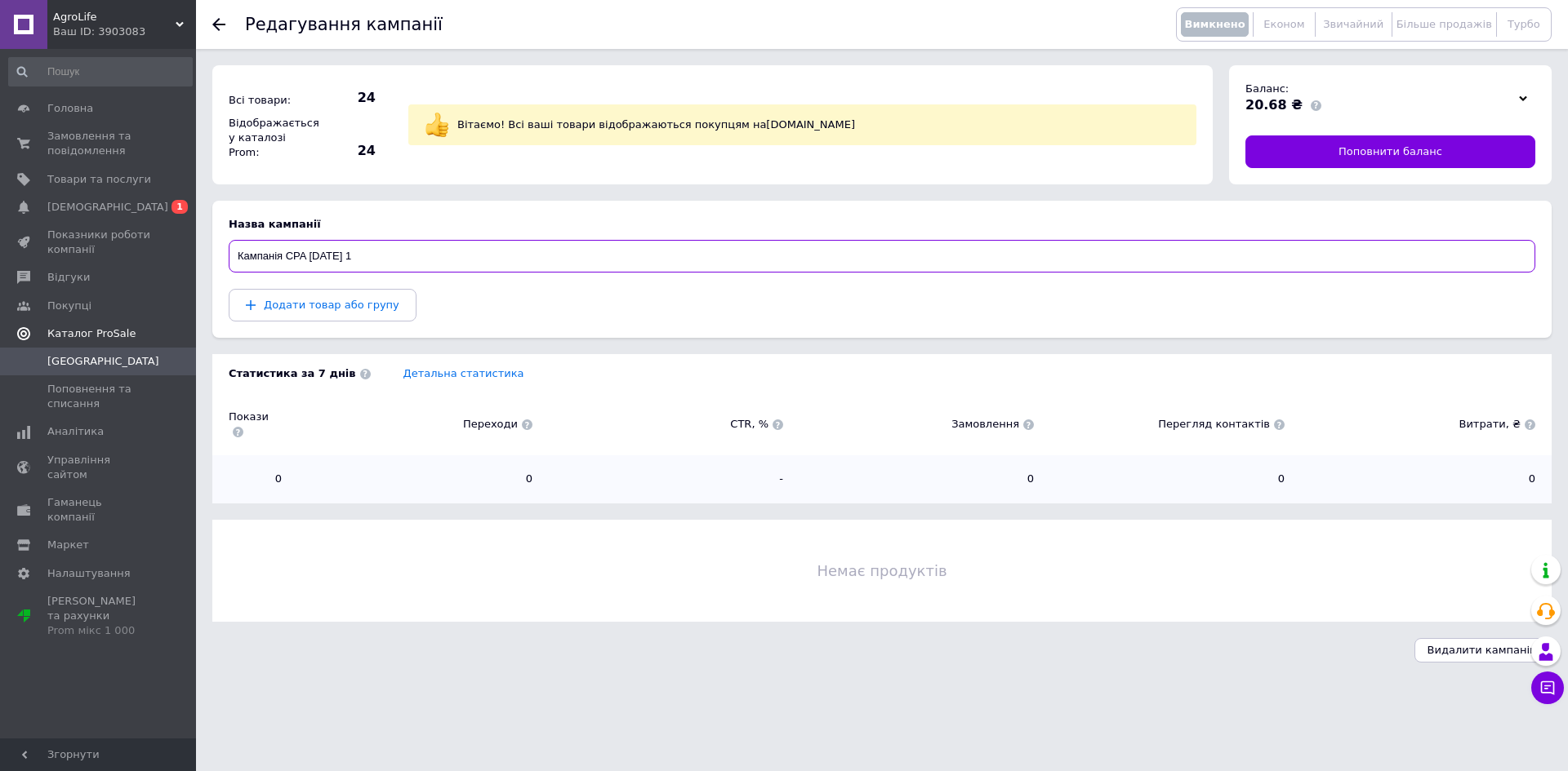
drag, startPoint x: 390, startPoint y: 253, endPoint x: 390, endPoint y: 278, distance: 25.0
click at [390, 278] on section "Назва кампанії Кампанія CPA 12.10.2025 1 Додати товар або групу" at bounding box center [882, 269] width 1339 height 137
click at [486, 246] on input "Кампанія CPA 12.10.2025 1" at bounding box center [882, 256] width 1307 height 32
click at [1335, 31] on span "Звичайний" at bounding box center [1353, 24] width 60 height 13
click at [317, 309] on span "Додати товар або групу" at bounding box center [331, 305] width 136 height 13
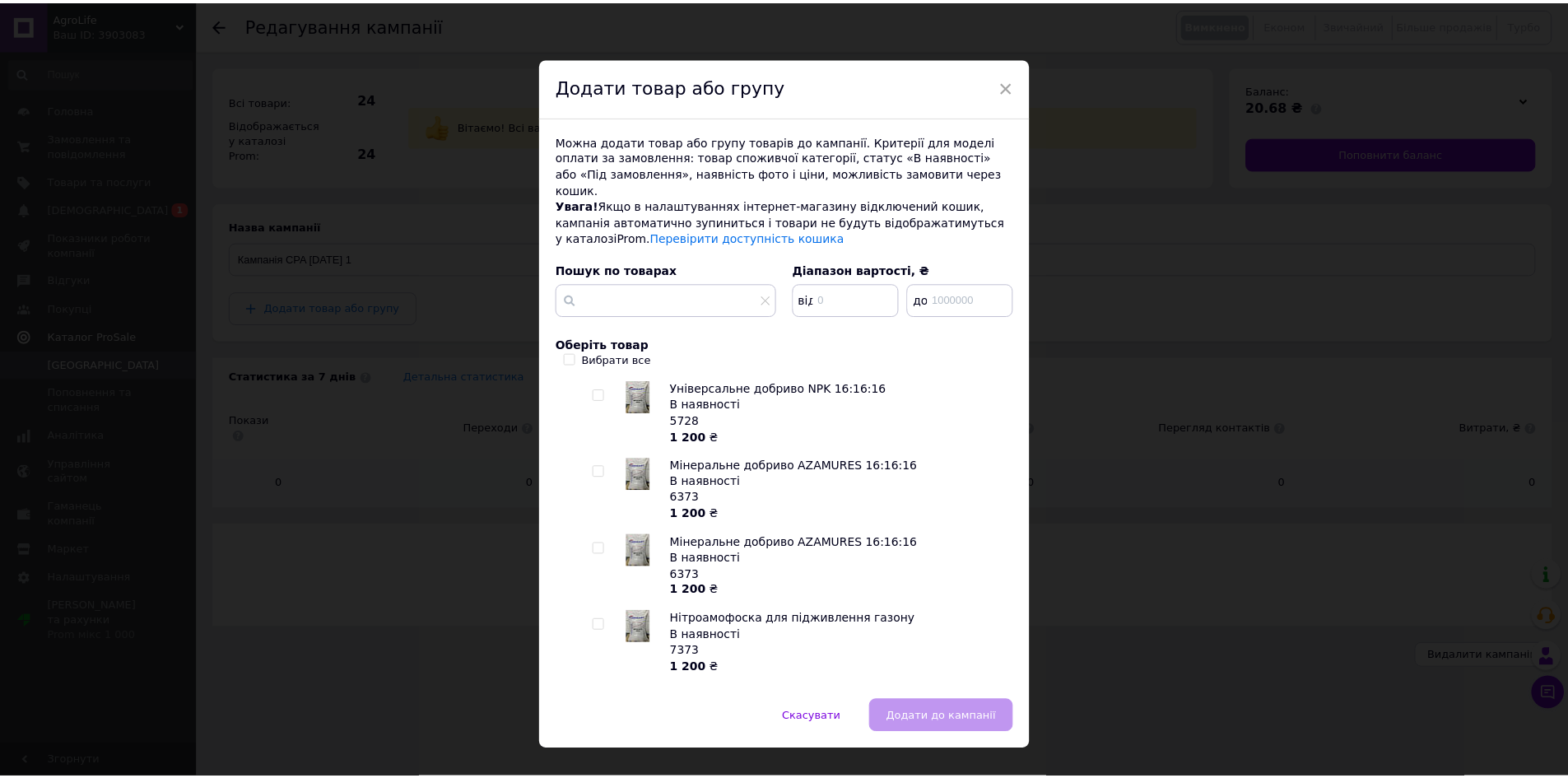
scroll to position [330, 0]
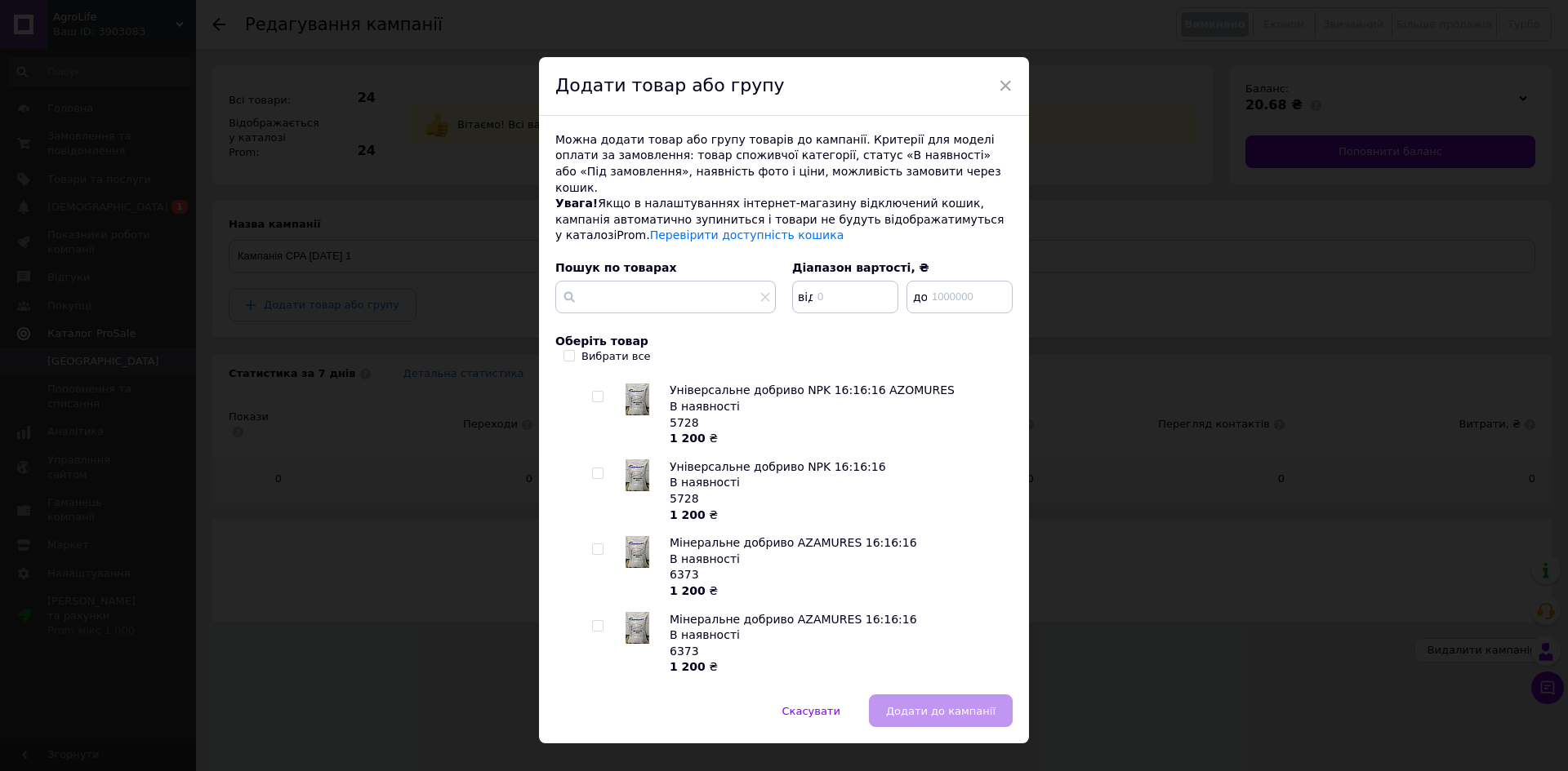
click at [592, 468] on span at bounding box center [598, 473] width 12 height 12
click at [592, 469] on input "checkbox" at bounding box center [598, 474] width 11 height 11
checkbox input "true"
click at [979, 705] on span "Додати до кампанії" at bounding box center [941, 712] width 110 height 13
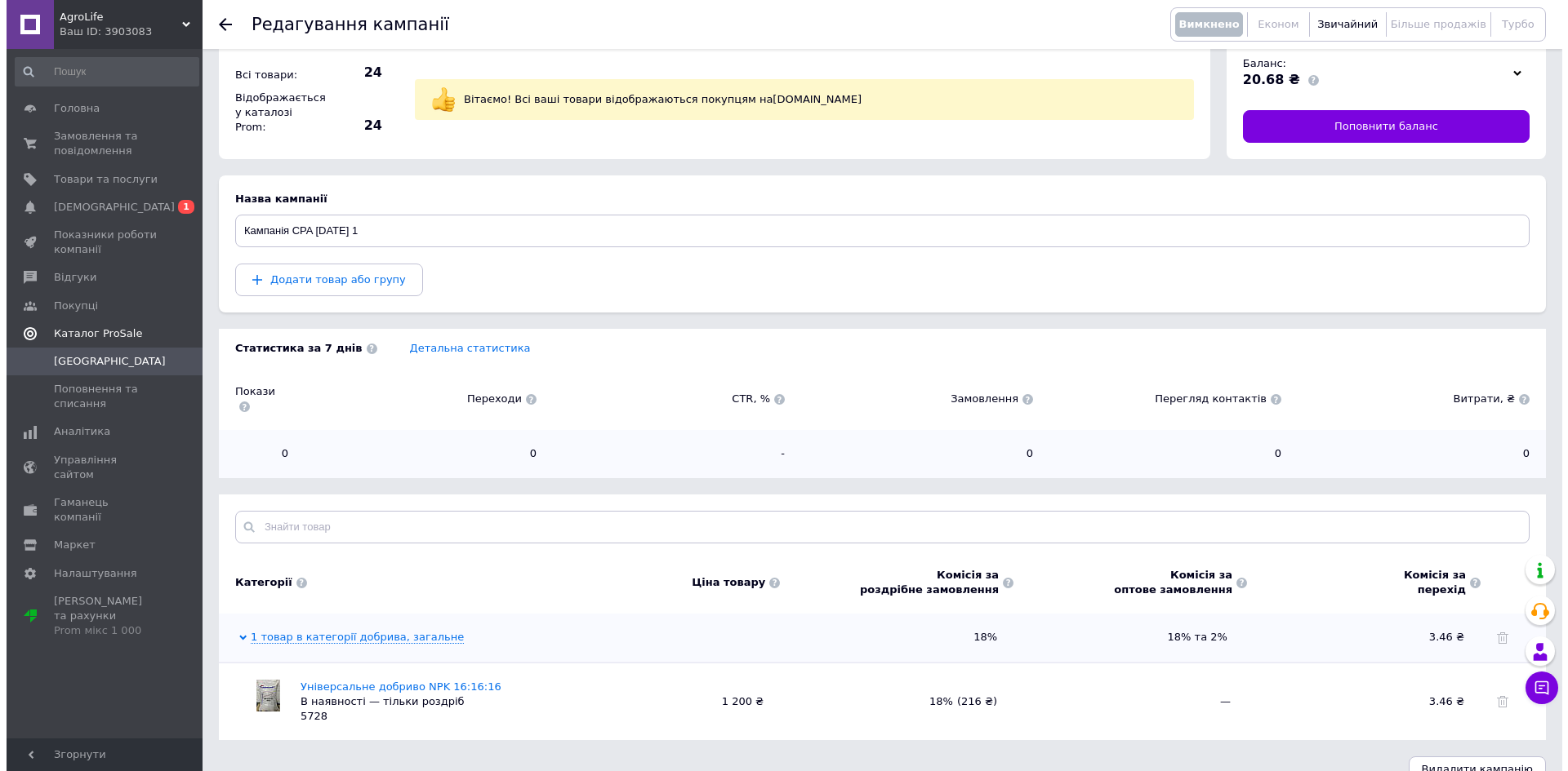
scroll to position [38, 0]
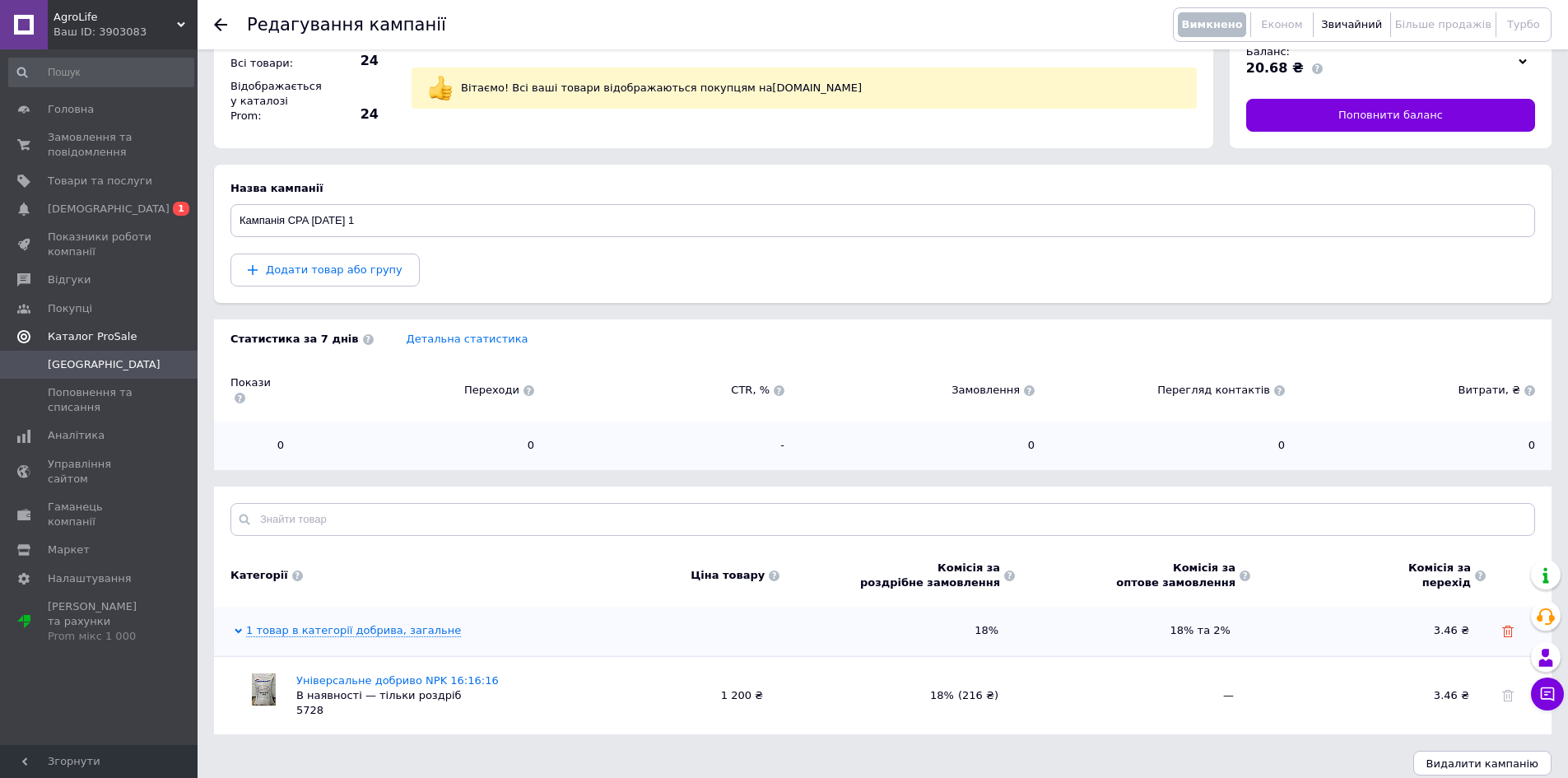
click at [1504, 626] on use at bounding box center [1508, 632] width 12 height 12
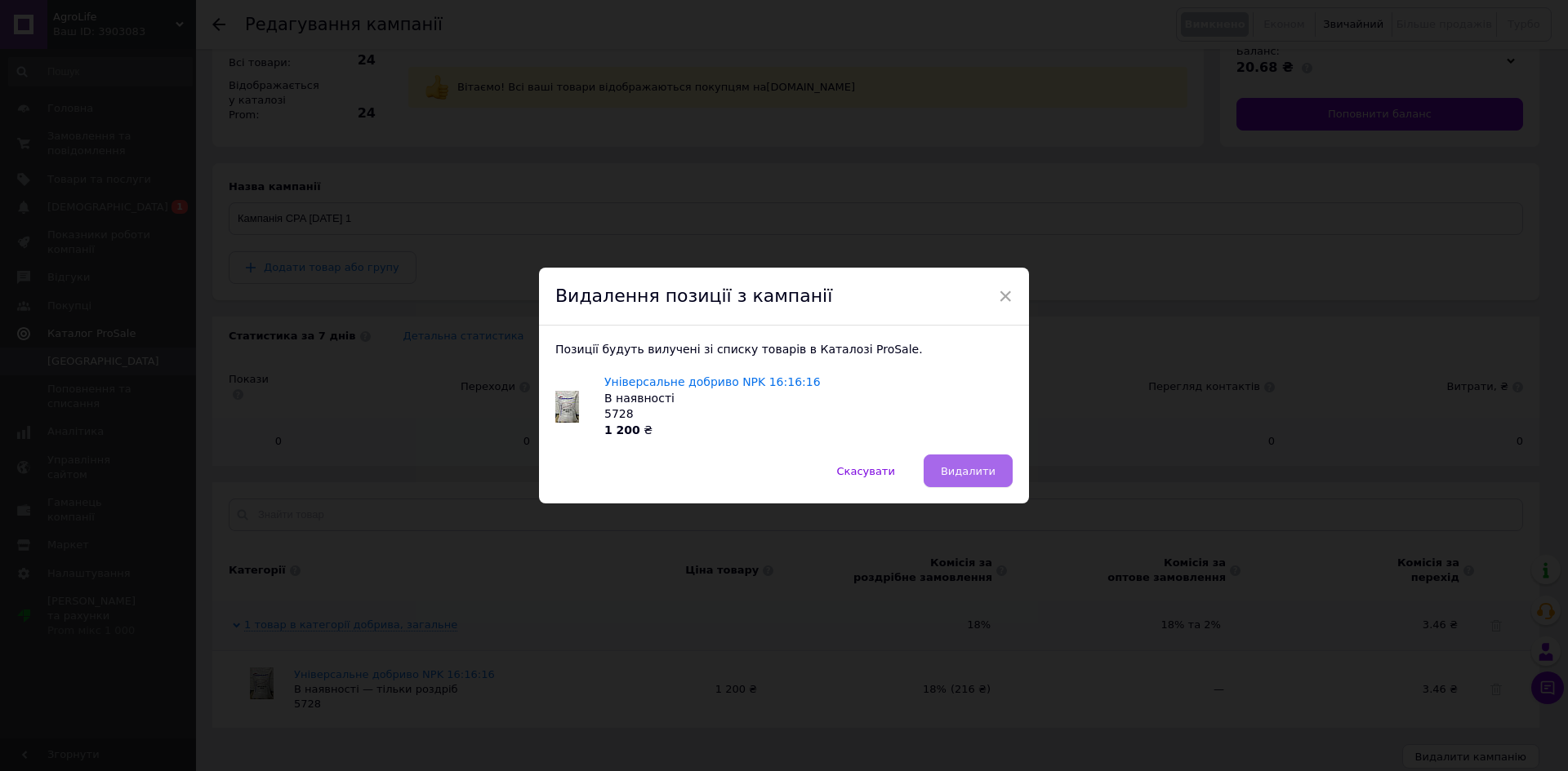
click at [975, 472] on span "Видалити" at bounding box center [968, 471] width 55 height 13
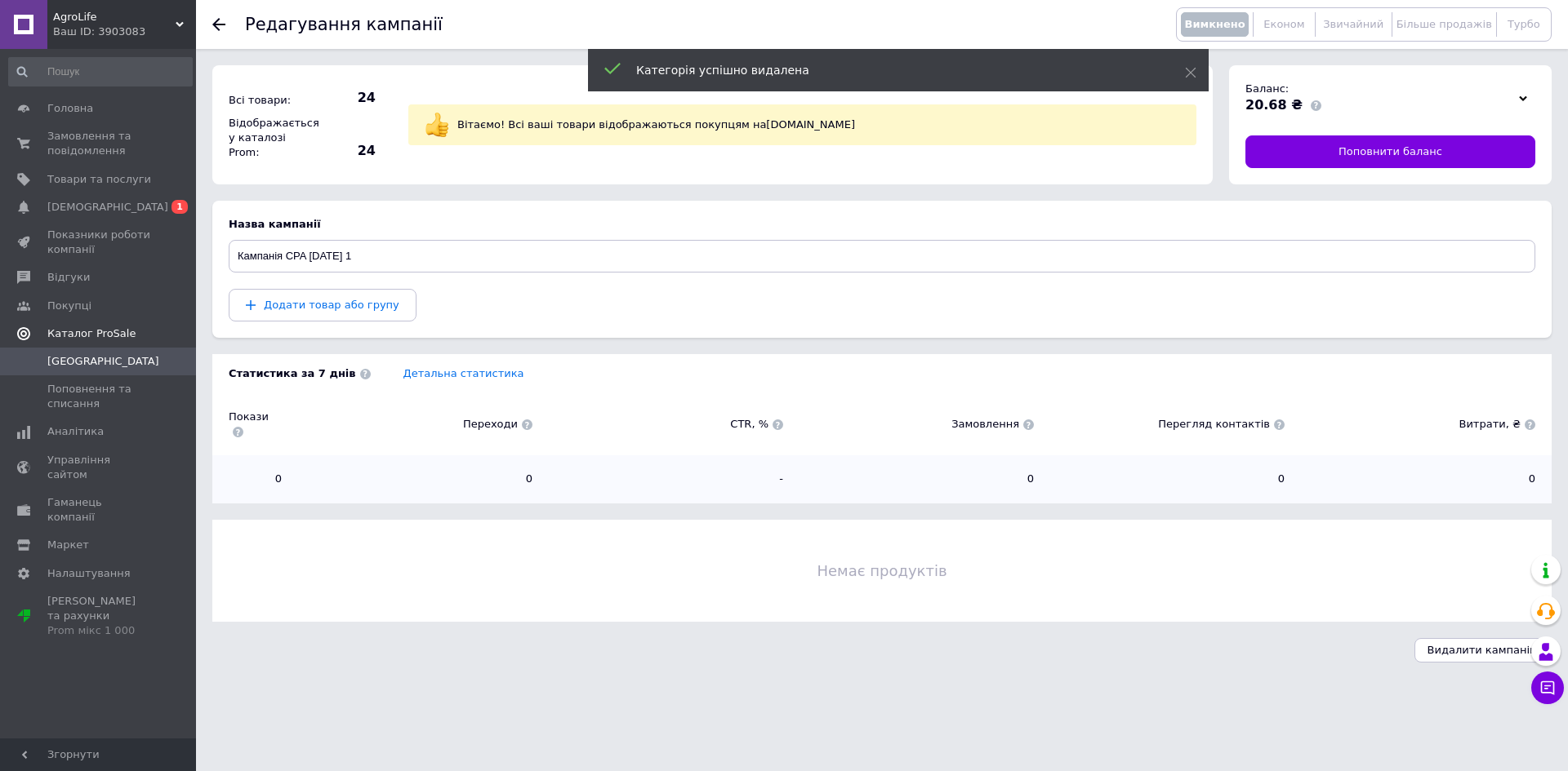
scroll to position [0, 0]
click at [325, 311] on button "Додати товар або групу" at bounding box center [322, 305] width 188 height 32
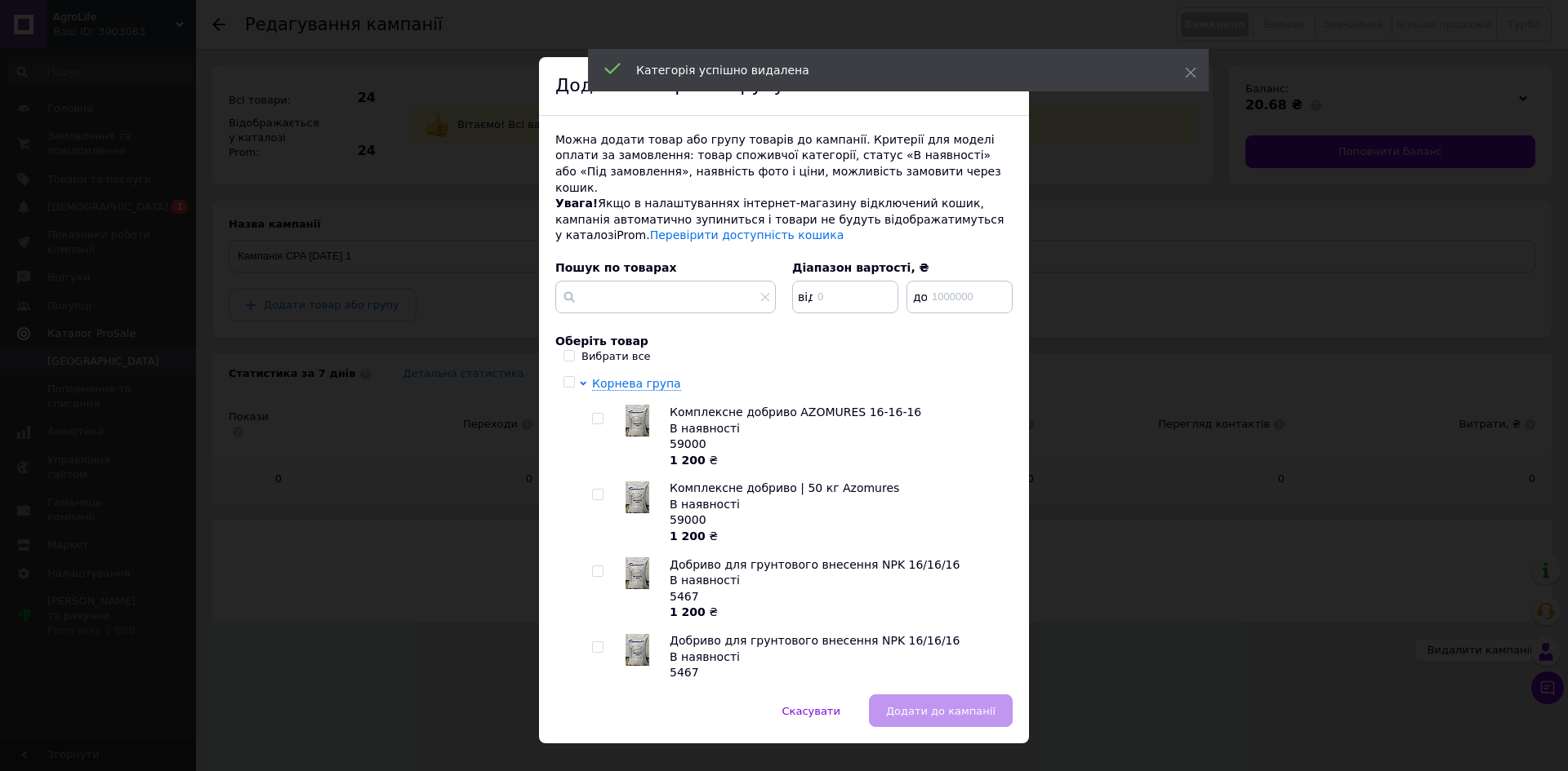
click at [1152, 209] on div "× Додати товар або групу Можна додати товар або групу товарів до кампанії. Крит…" at bounding box center [784, 385] width 1568 height 771
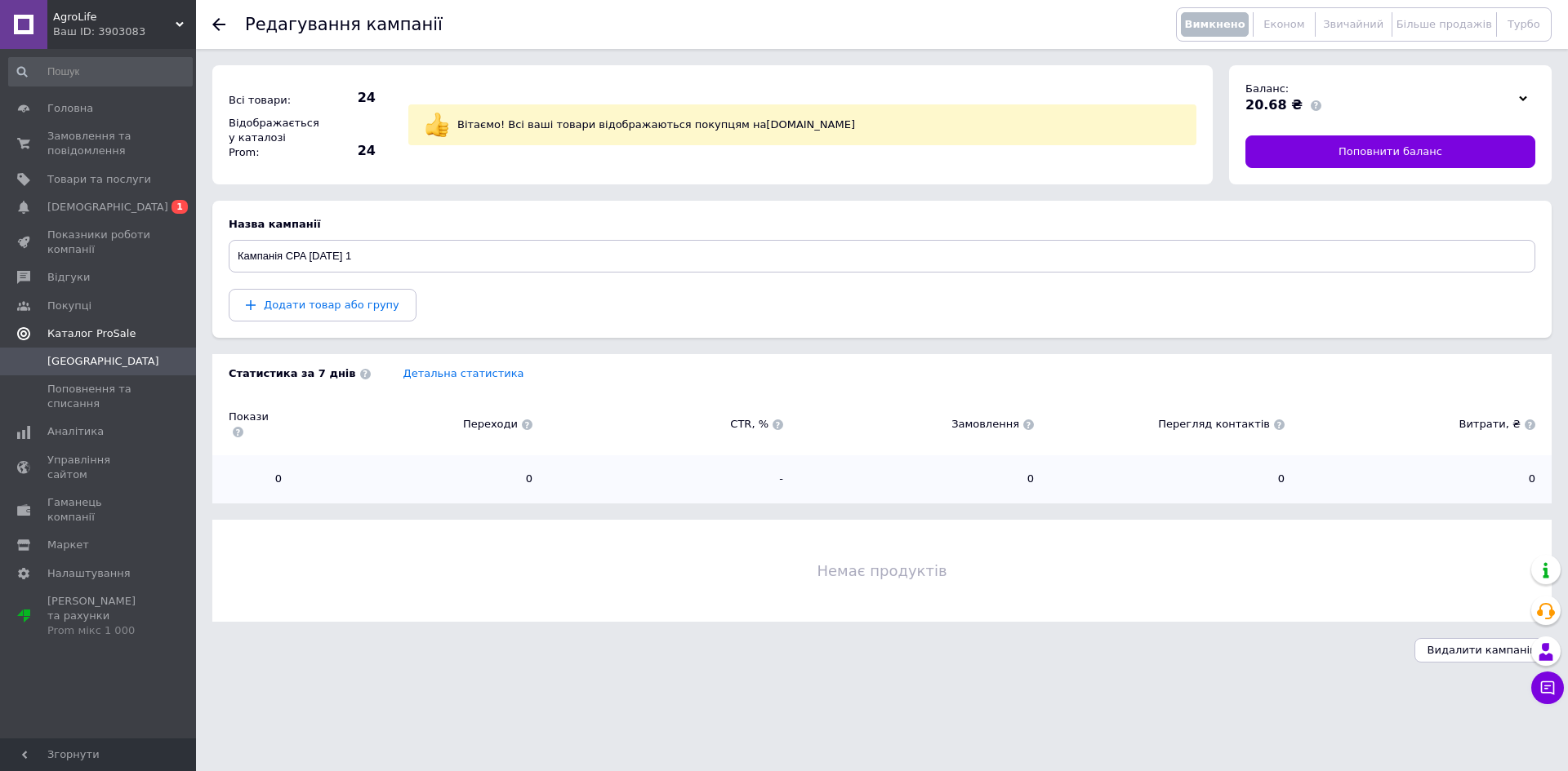
click at [224, 25] on use at bounding box center [219, 24] width 14 height 13
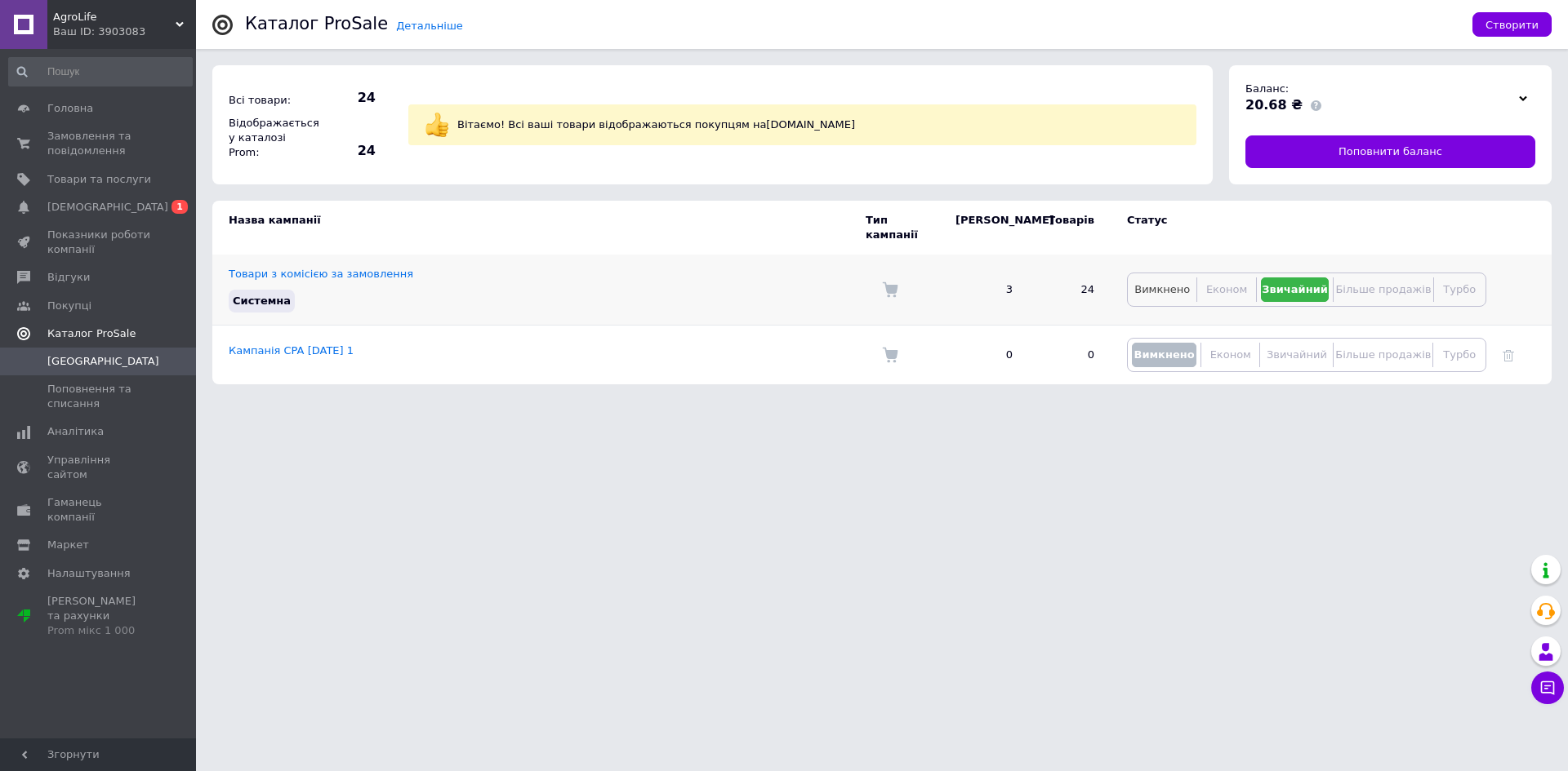
click at [1152, 283] on span "Вимкнено" at bounding box center [1162, 290] width 56 height 13
click at [1302, 277] on button "Звичайний" at bounding box center [1297, 289] width 65 height 24
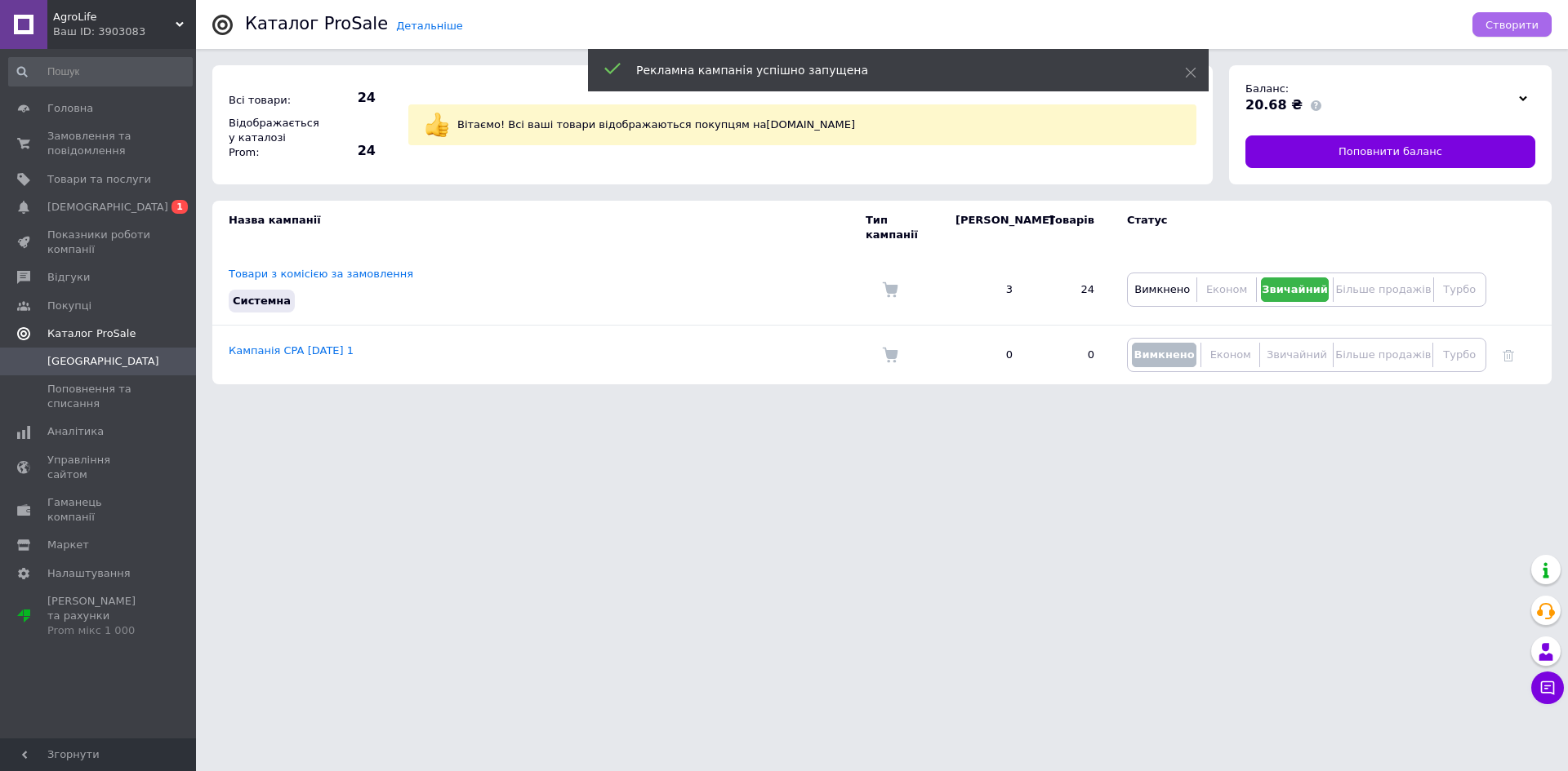
click at [1491, 29] on button "Створити" at bounding box center [1512, 24] width 79 height 24
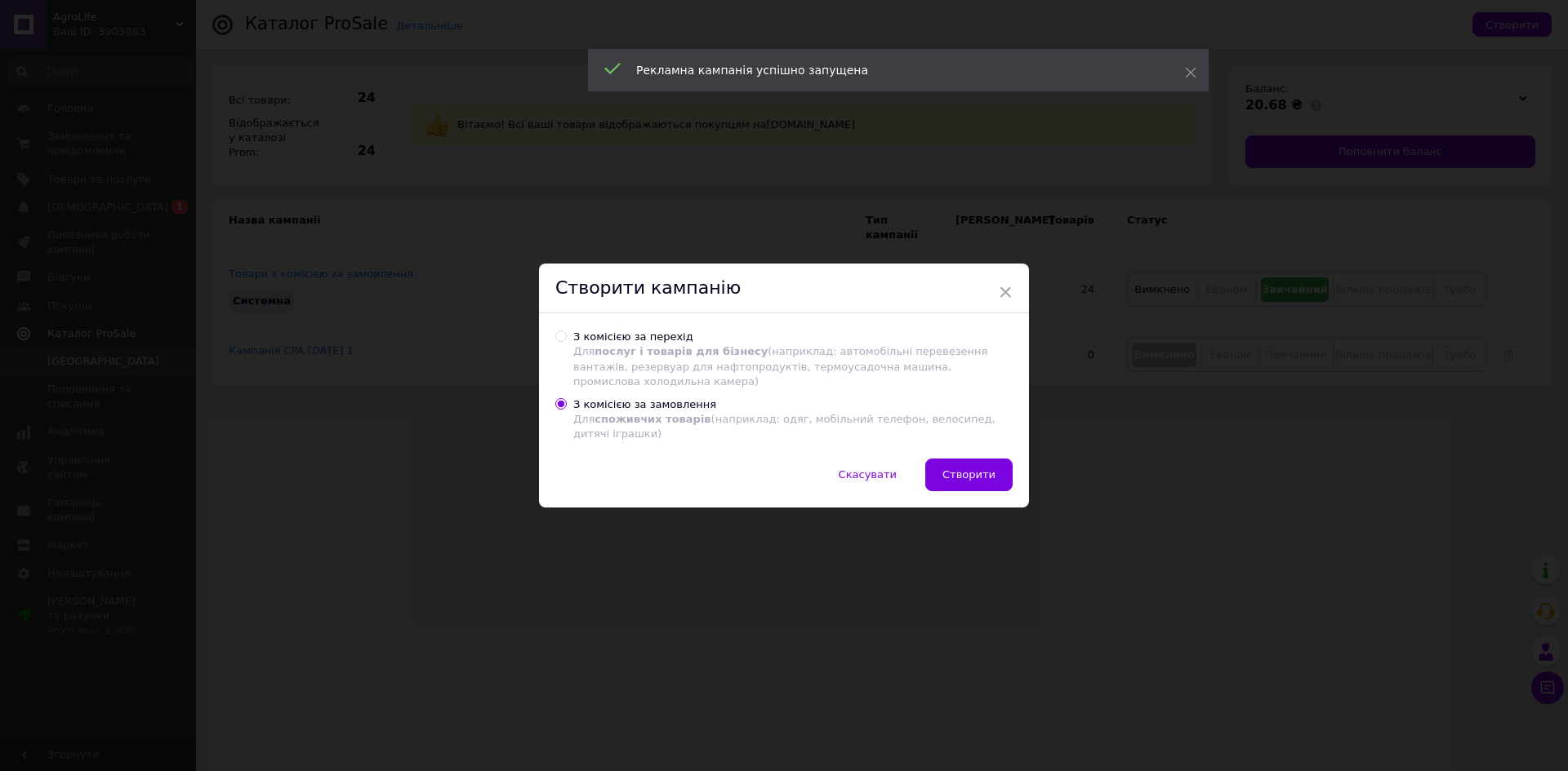
click at [844, 348] on div "З комісією за перехід Для послуг і товарів для бізнесу (наприклад: автомобільні…" at bounding box center [793, 360] width 439 height 59
click at [566, 341] on input "З комісією за перехід Для послуг і товарів для бізнесу (наприклад: автомобільні…" at bounding box center [561, 336] width 11 height 11
radio input "true"
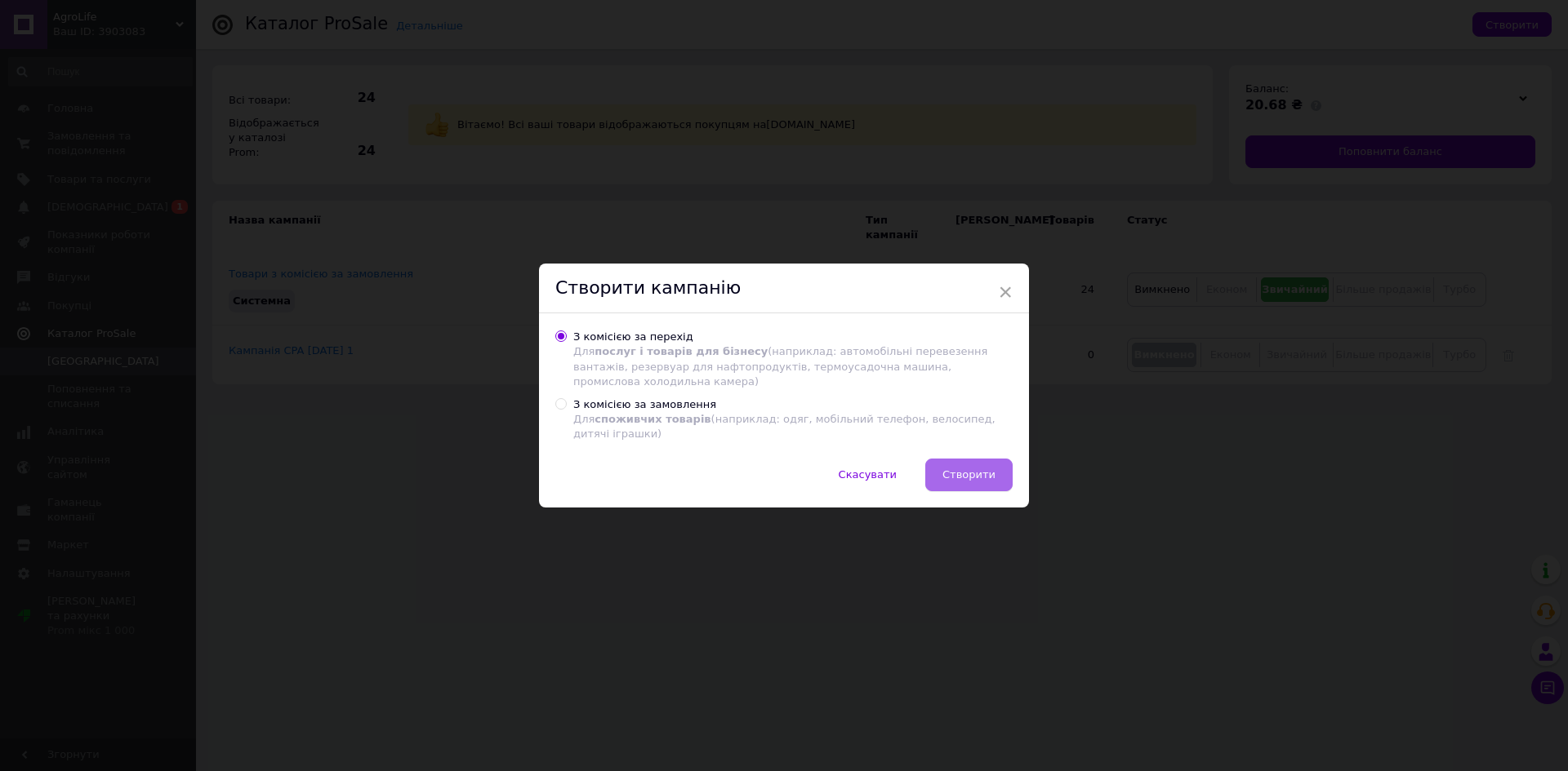
click at [977, 469] on span "Створити" at bounding box center [969, 475] width 53 height 13
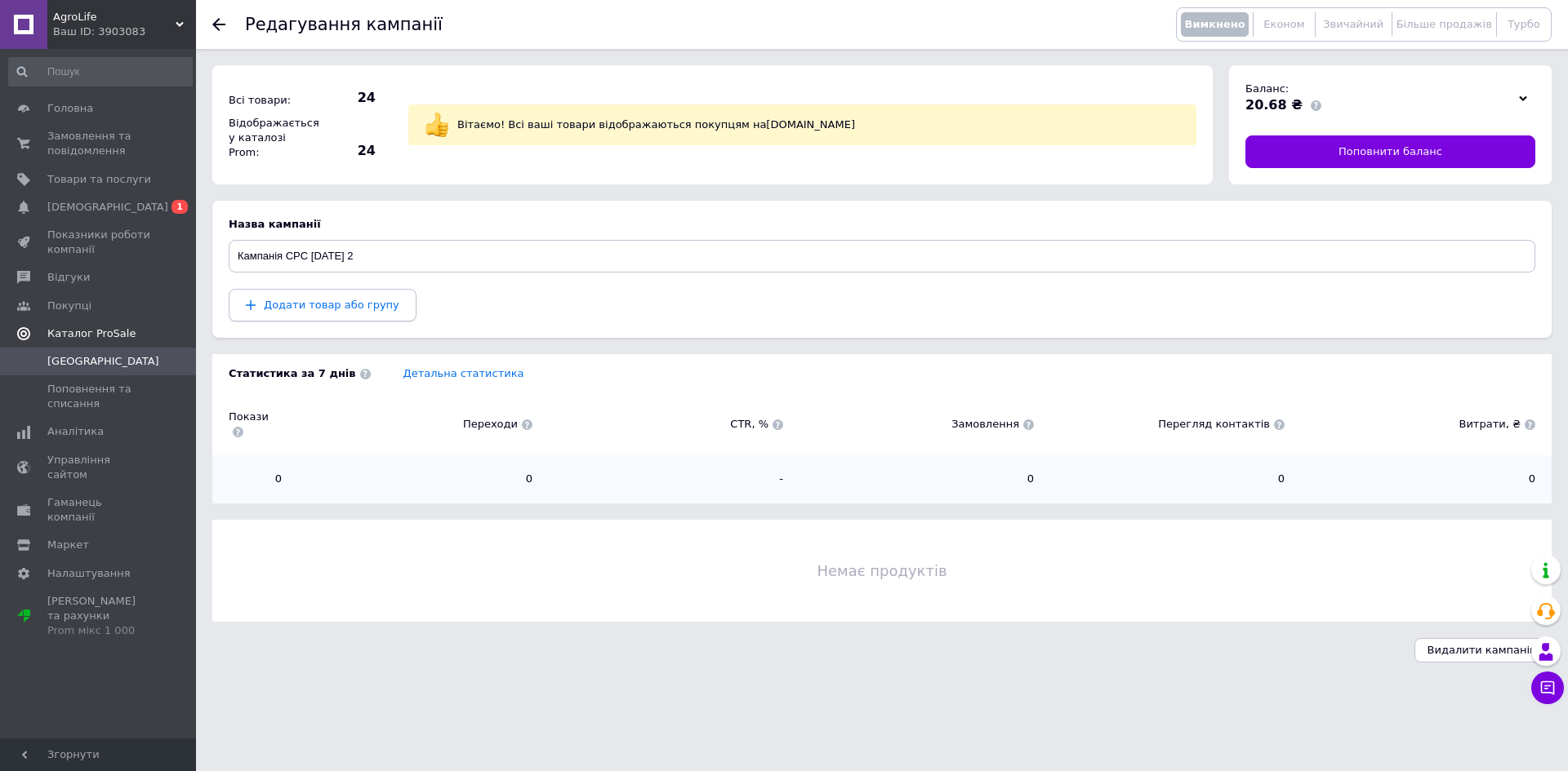
click at [349, 311] on span "Додати товар або групу" at bounding box center [331, 305] width 136 height 13
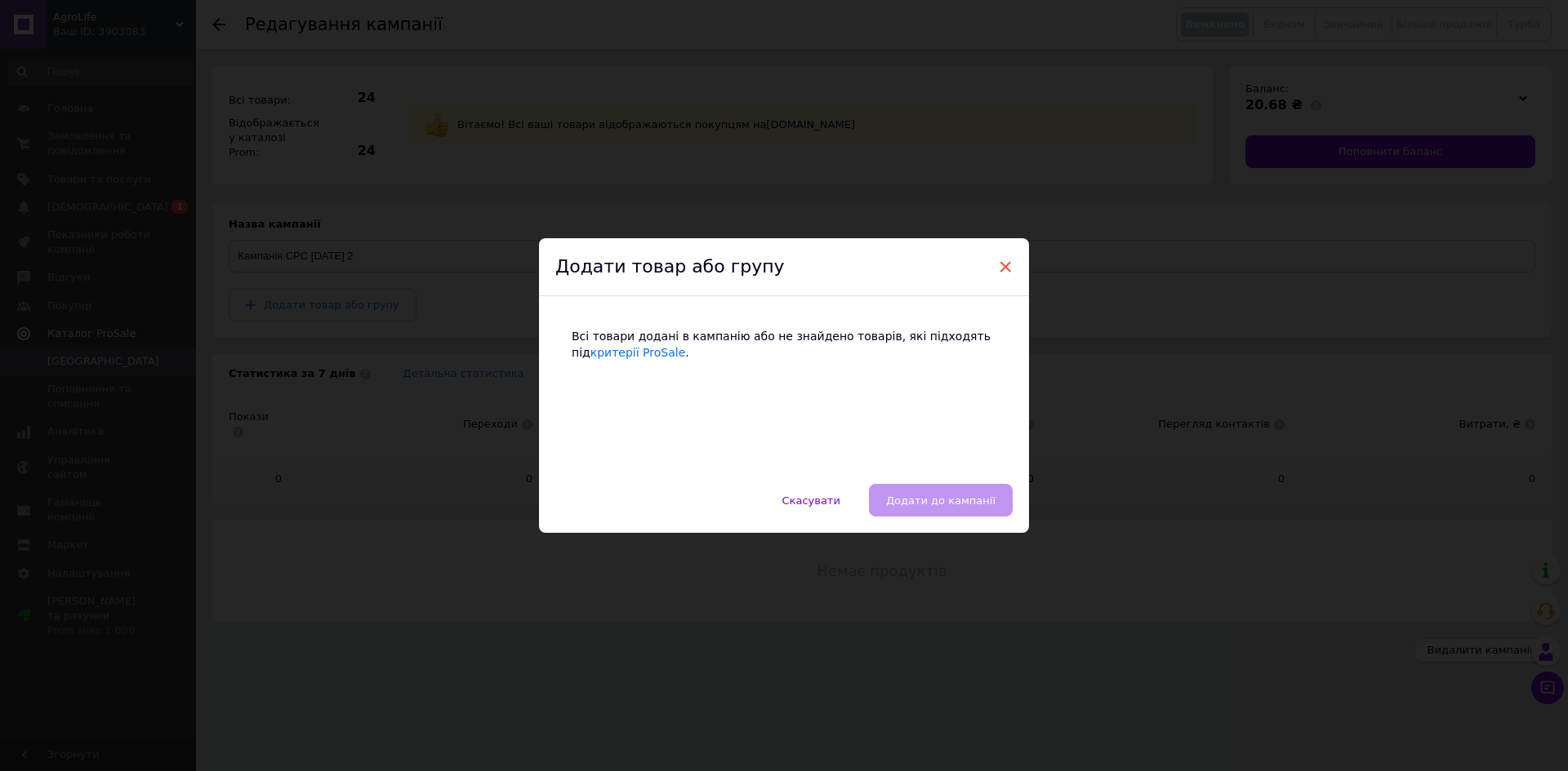
click at [1001, 271] on span "×" at bounding box center [1005, 266] width 14 height 28
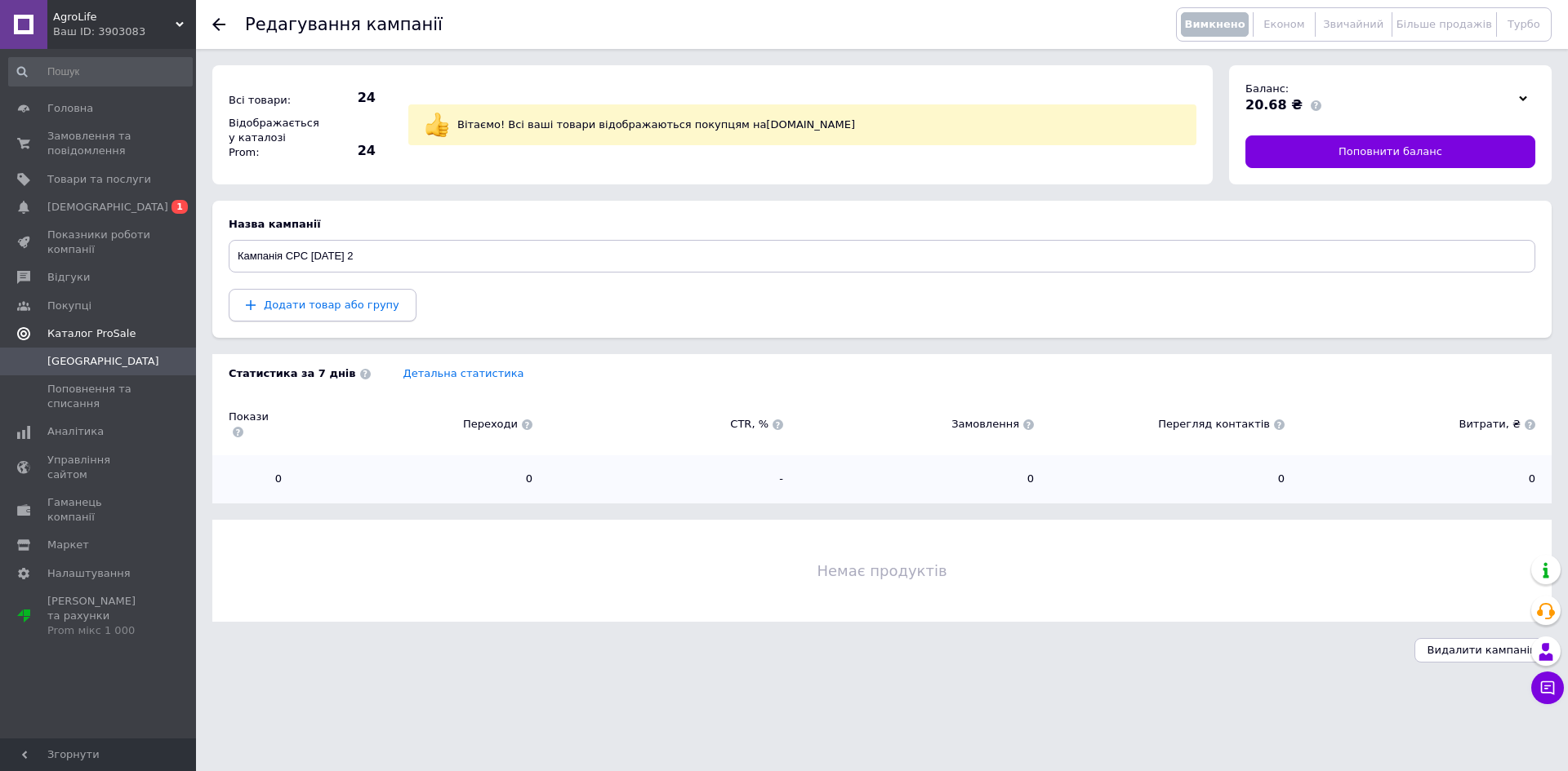
click at [375, 311] on span "Додати товар або групу" at bounding box center [331, 305] width 136 height 13
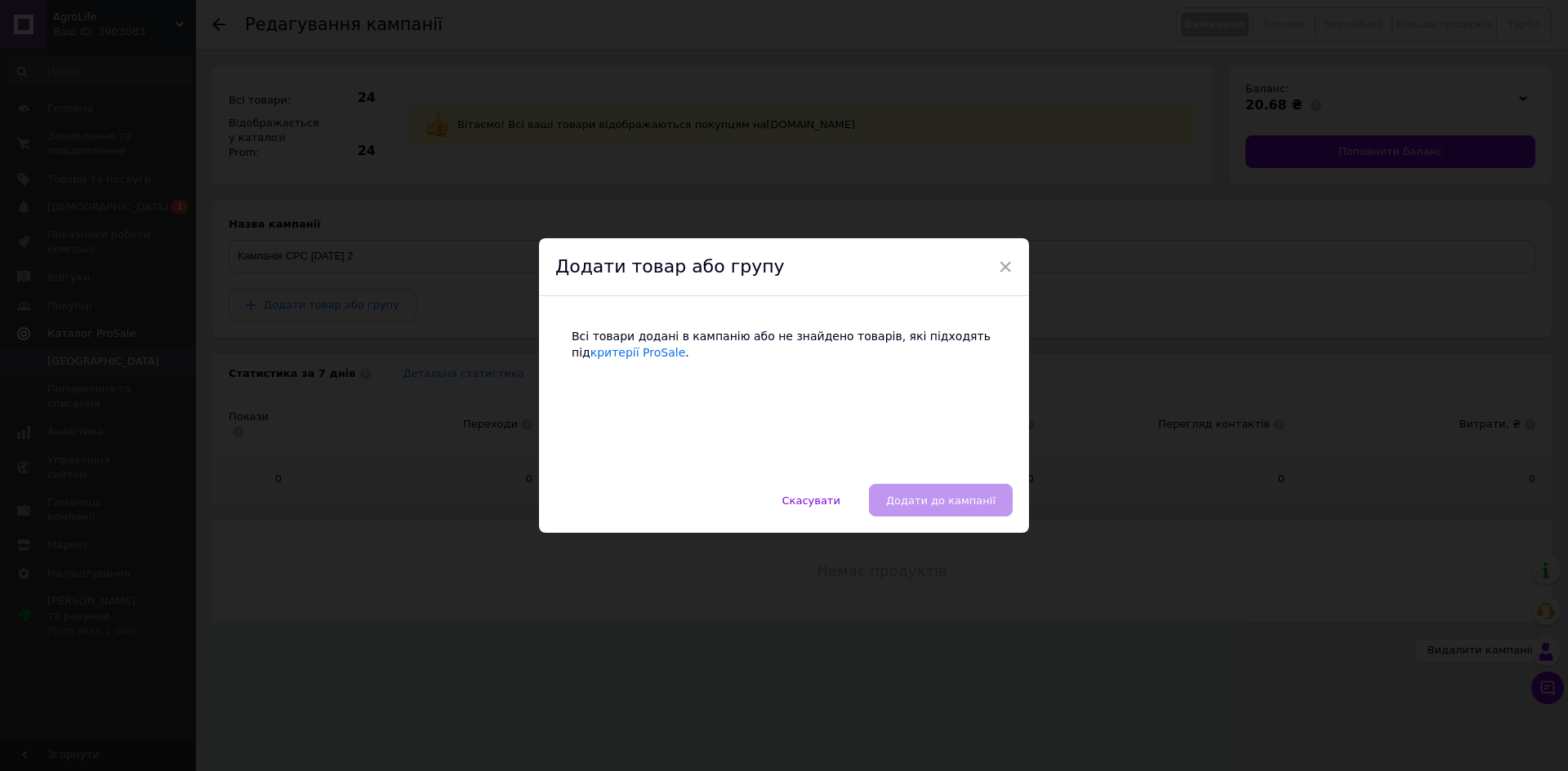
click at [996, 271] on div "Додати товар або групу" at bounding box center [784, 267] width 490 height 58
click at [1001, 265] on span "×" at bounding box center [1005, 266] width 14 height 28
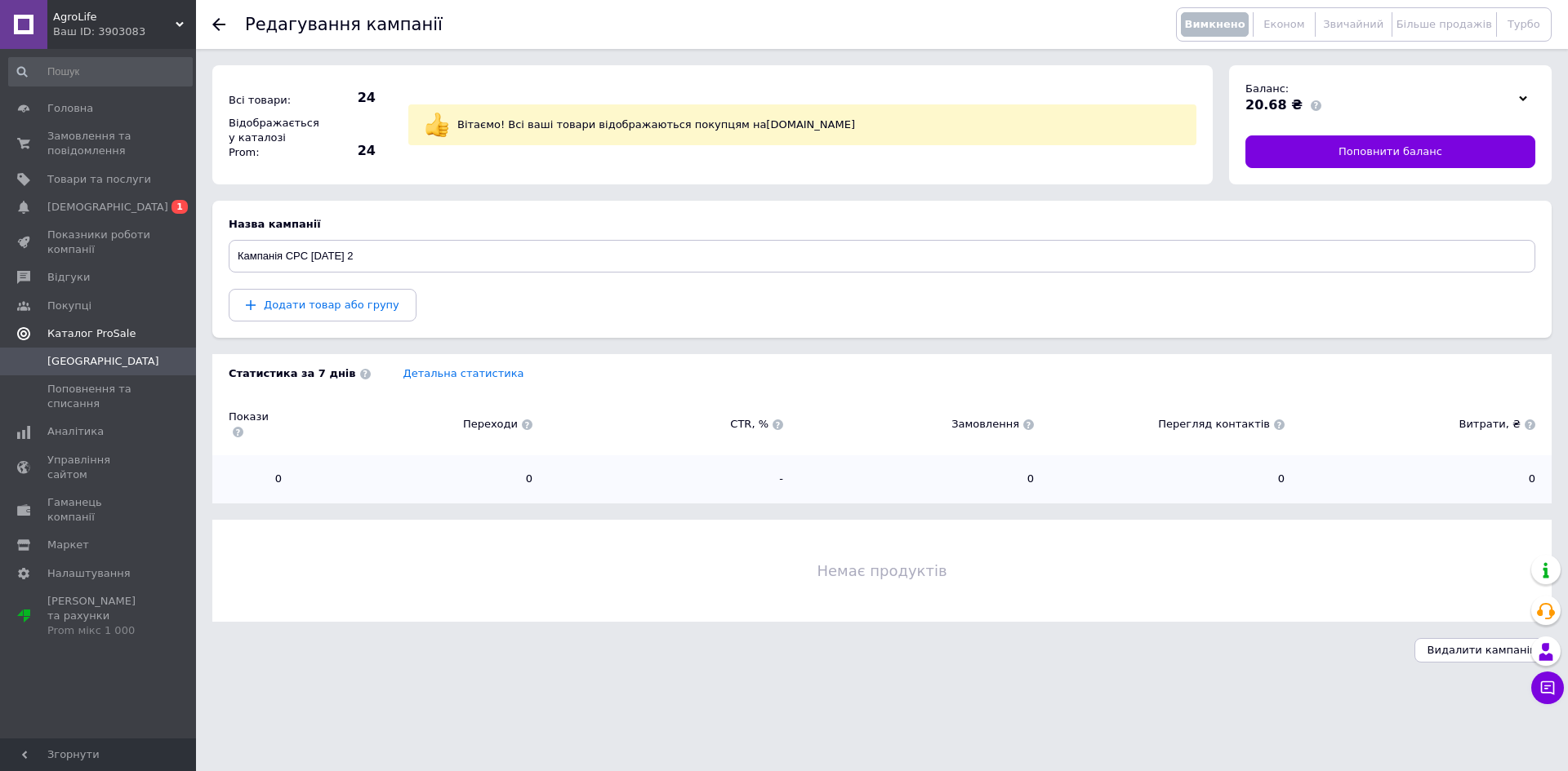
click at [209, 33] on div "Редагування кампанії Вимкнено Економ Звичайний Більше продажів Турбо" at bounding box center [882, 24] width 1372 height 49
click at [210, 32] on div "Редагування кампанії Вимкнено Економ Звичайний Більше продажів Турбо" at bounding box center [882, 24] width 1372 height 49
click at [216, 22] on use at bounding box center [219, 24] width 14 height 13
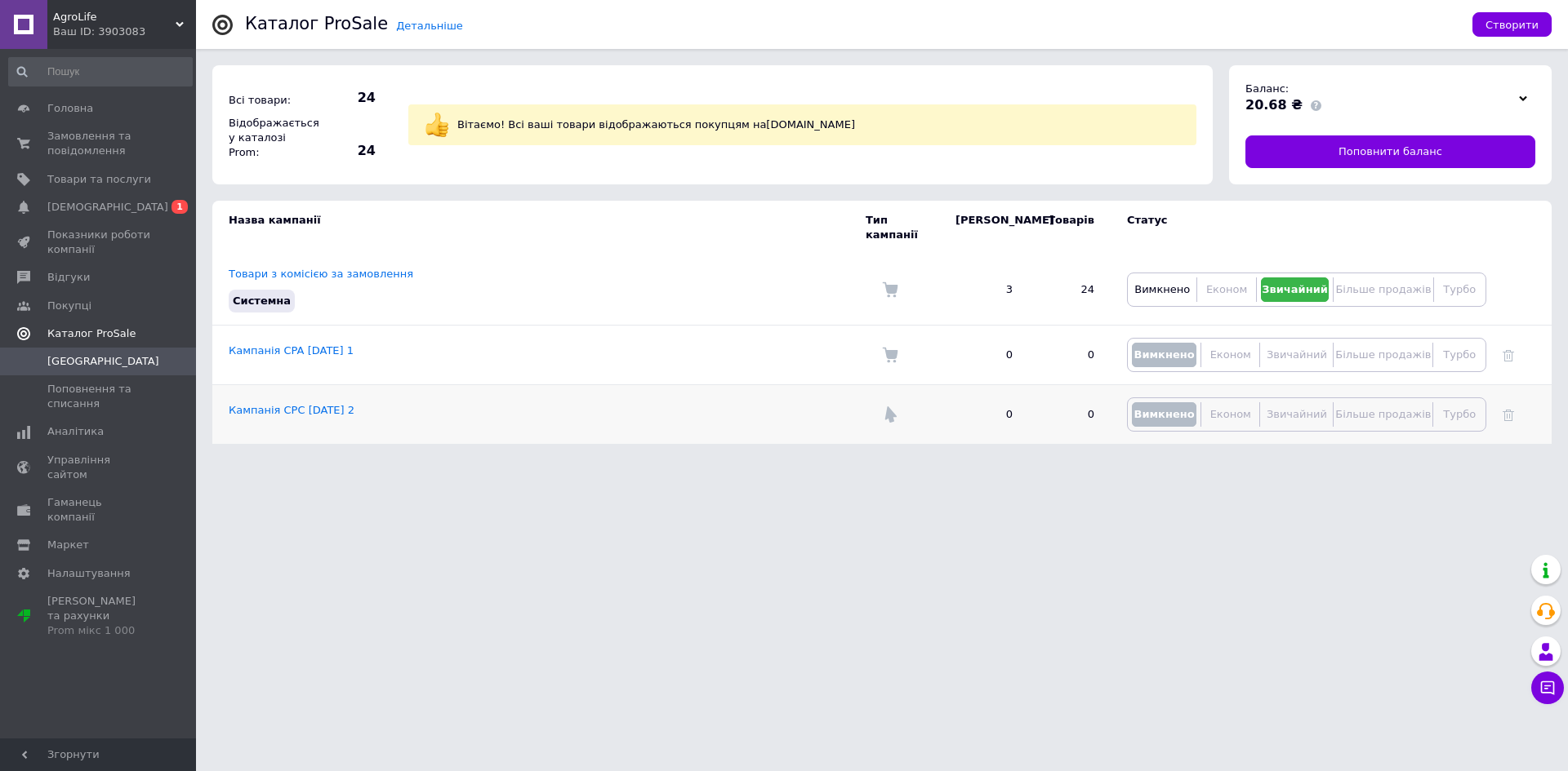
click at [1502, 410] on td at bounding box center [1518, 415] width 66 height 59
click at [1502, 409] on icon at bounding box center [1508, 415] width 12 height 12
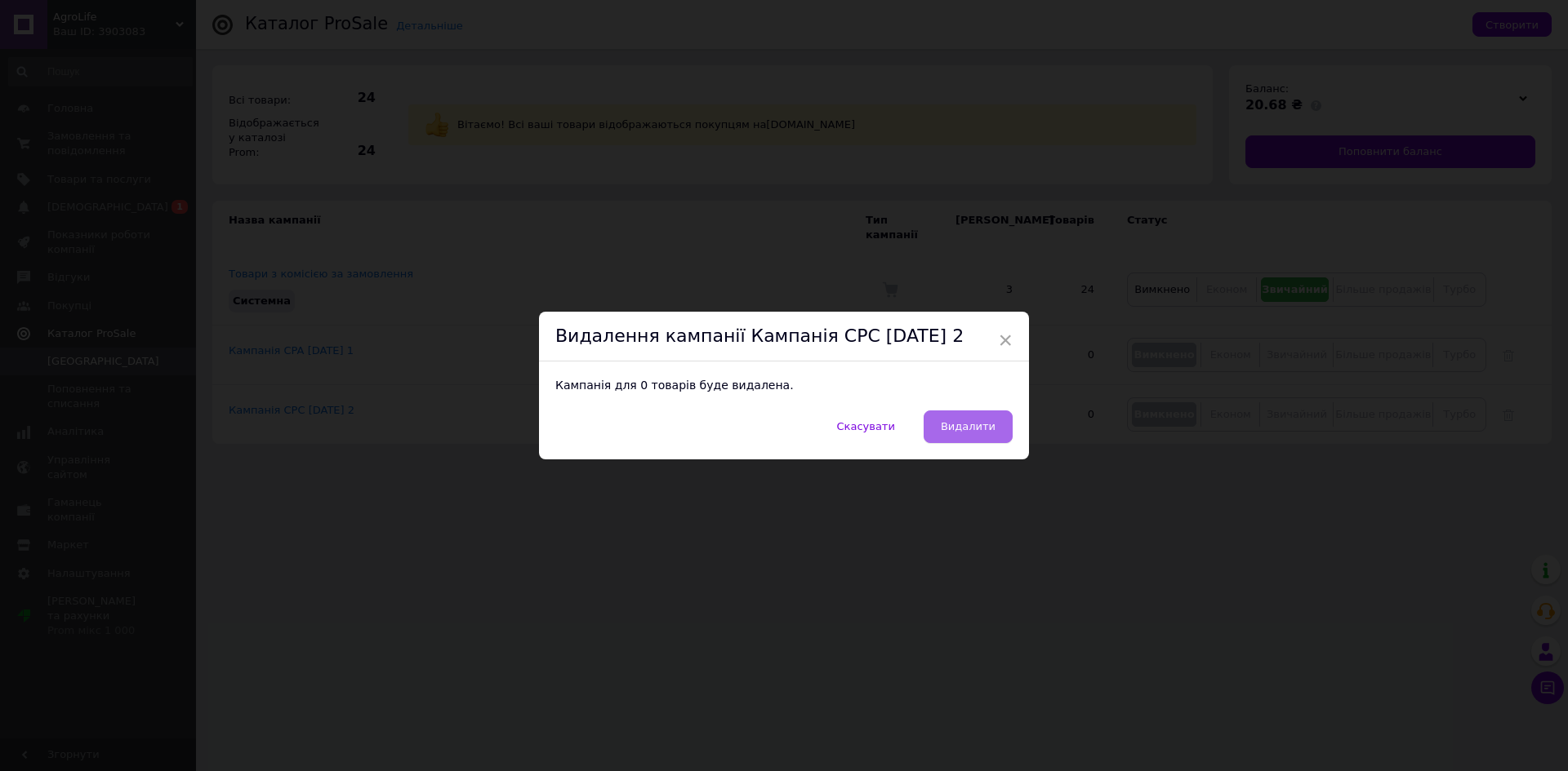
click at [994, 424] on button "Видалити" at bounding box center [968, 426] width 89 height 32
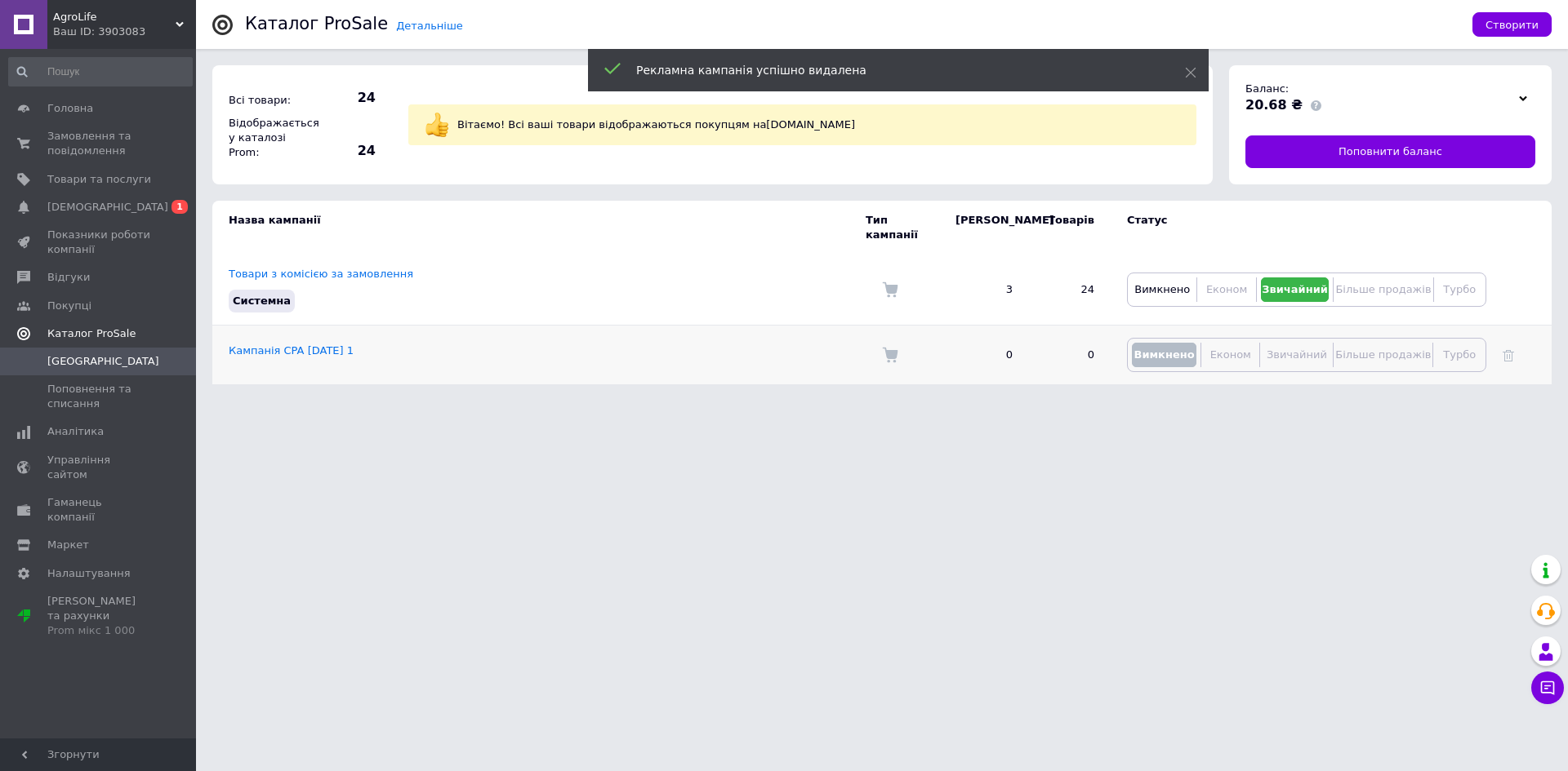
click at [835, 342] on td "Кампанія CPA 12.10.2025 1" at bounding box center [539, 355] width 653 height 59
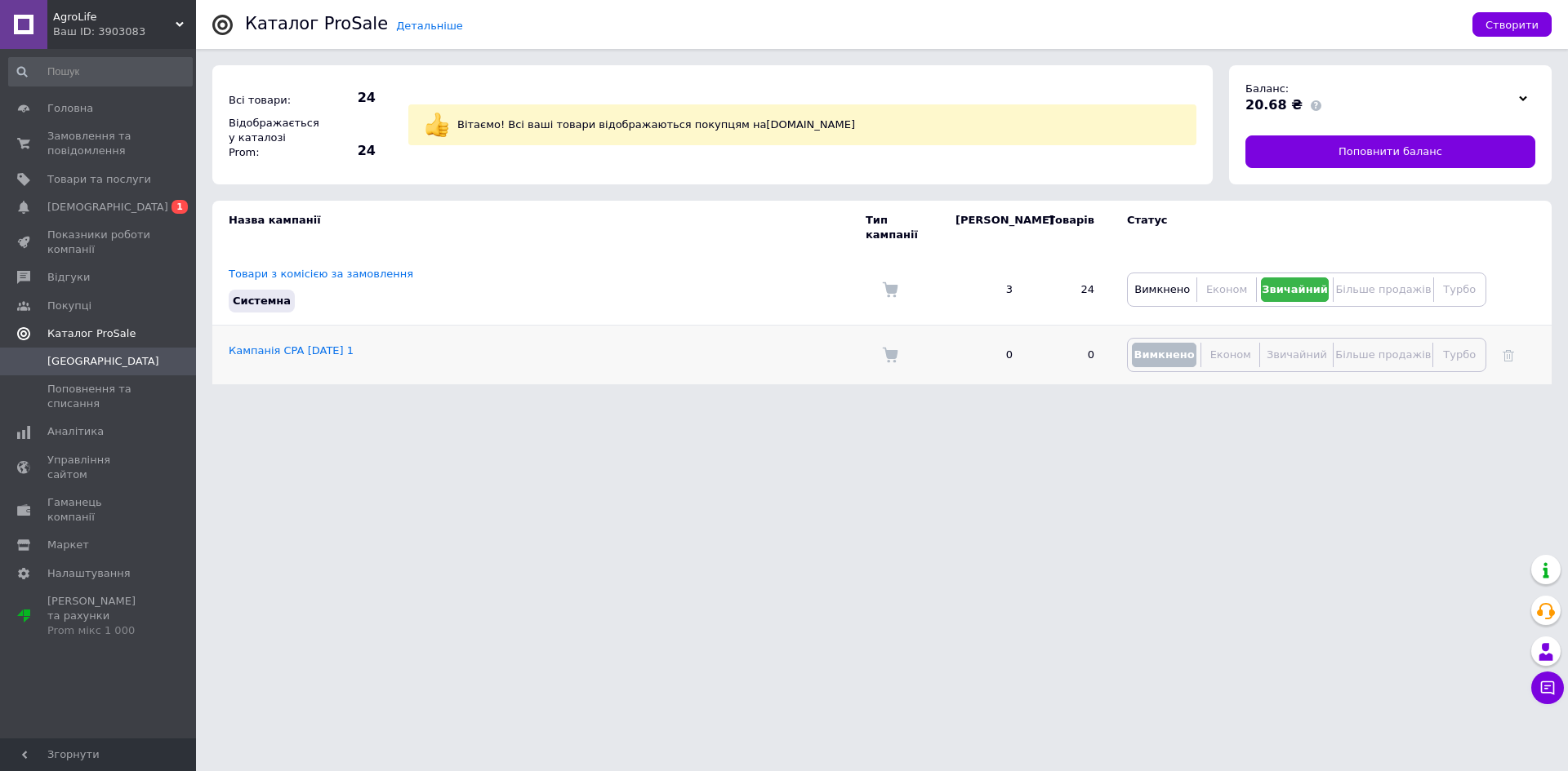
click at [830, 342] on td "Кампанія CPA 12.10.2025 1" at bounding box center [539, 355] width 653 height 59
click at [329, 326] on td "Кампанія CPA 12.10.2025 1" at bounding box center [539, 355] width 653 height 59
click at [331, 345] on link "Кампанія CPA 12.10.2025 1" at bounding box center [291, 351] width 125 height 13
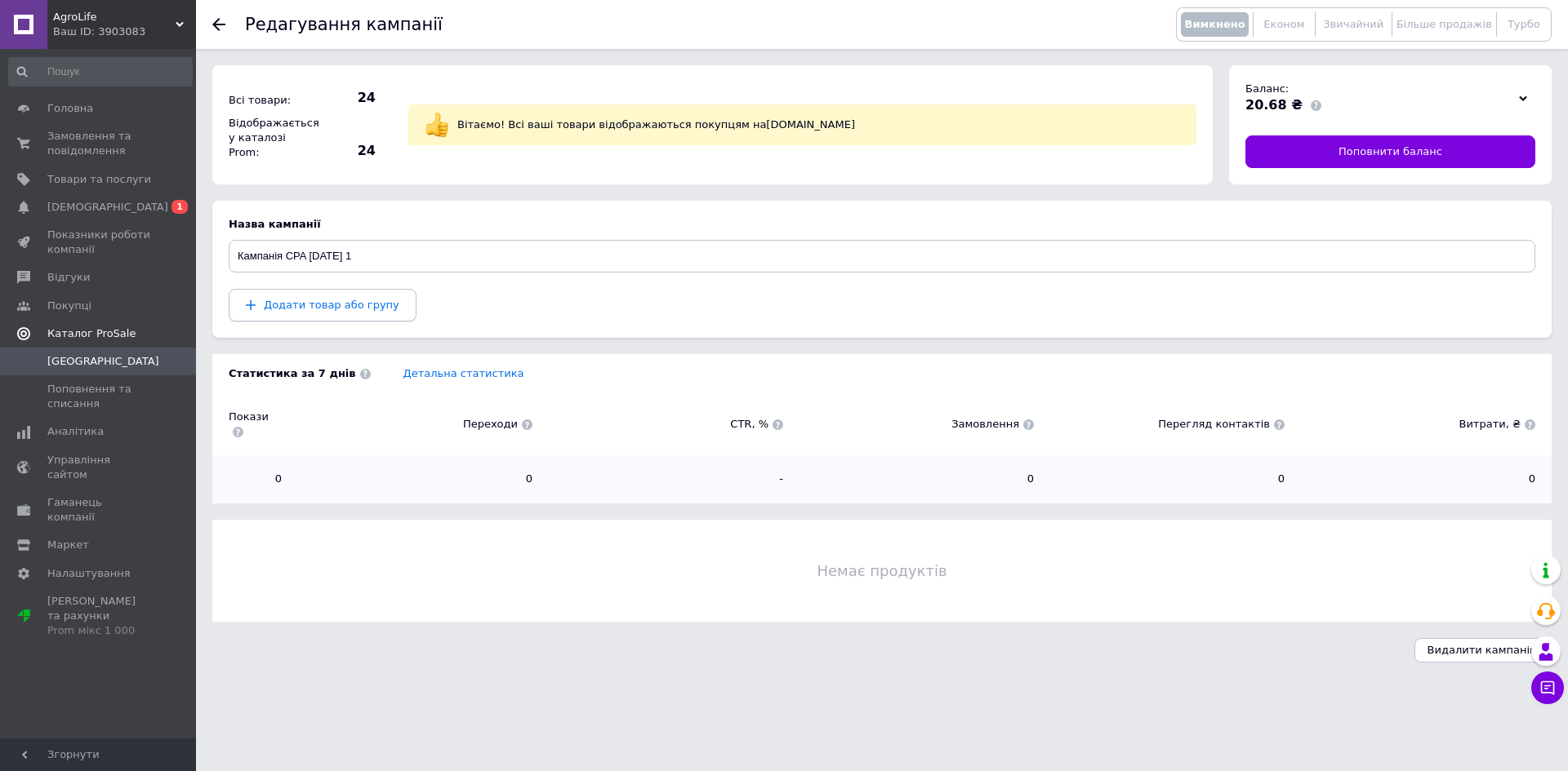
click at [311, 299] on span "Додати товар або групу" at bounding box center [331, 305] width 136 height 13
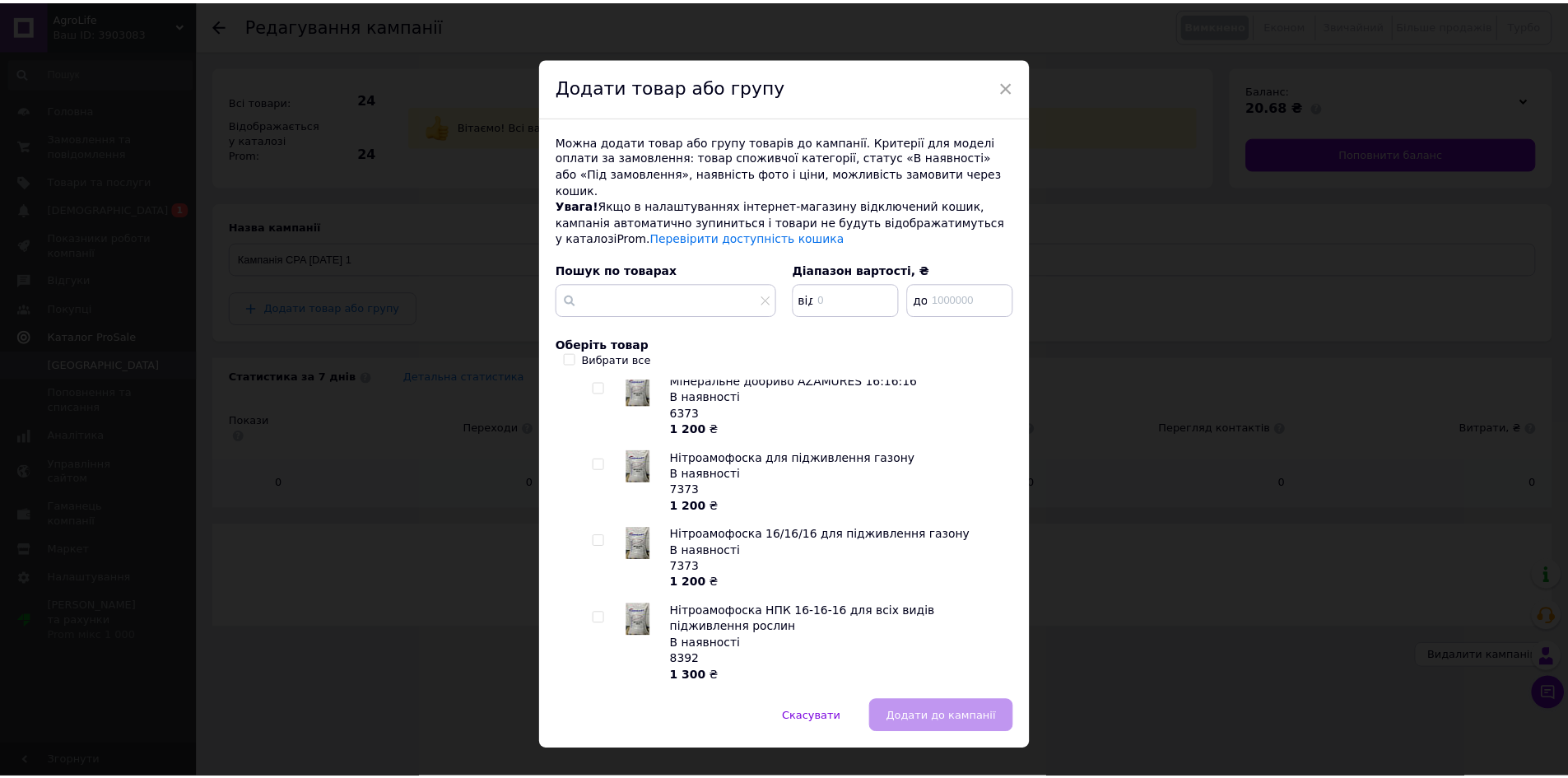
scroll to position [576, 0]
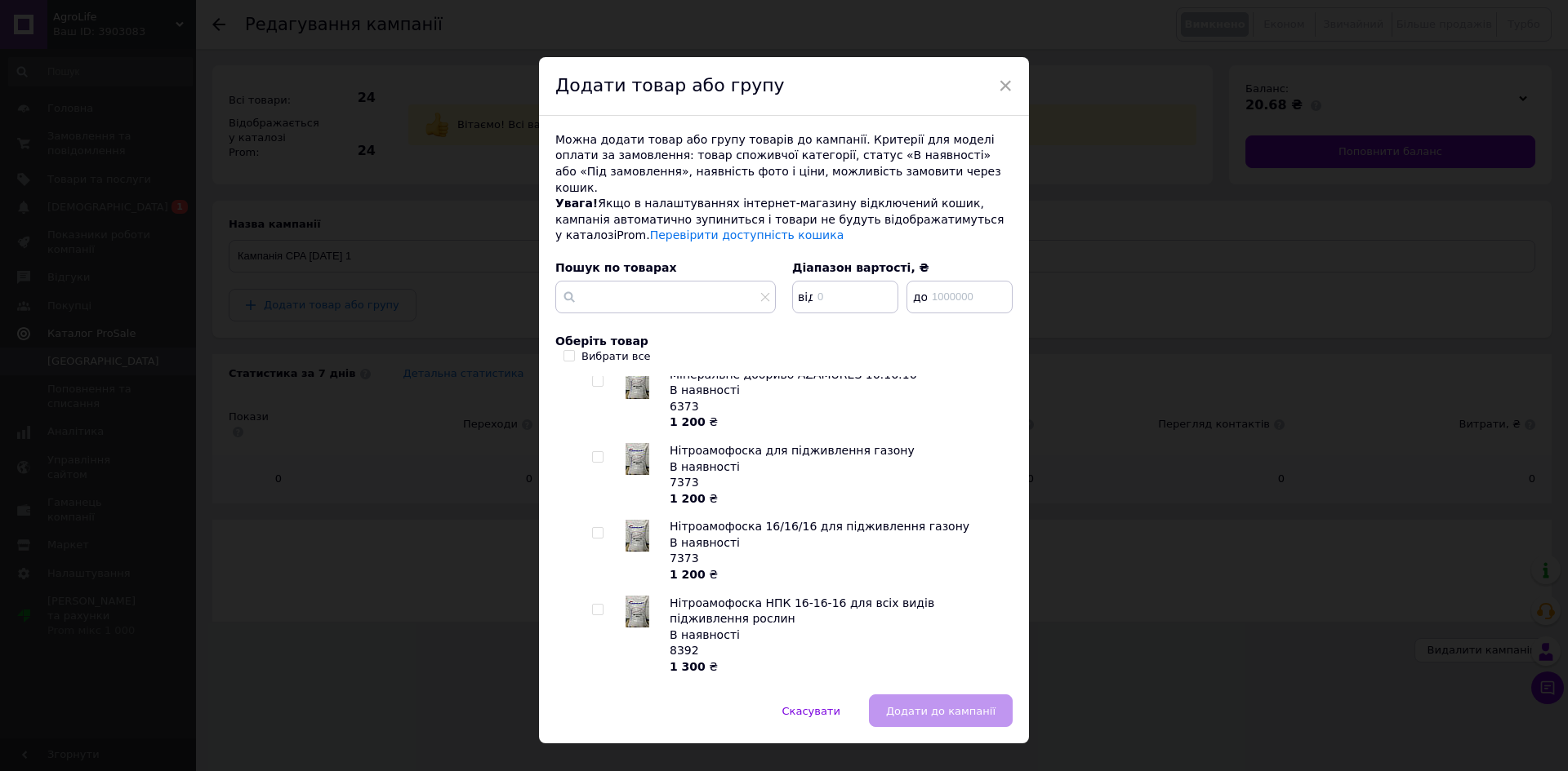
click at [603, 444] on div at bounding box center [600, 475] width 16 height 64
click at [598, 528] on input "checkbox" at bounding box center [598, 533] width 11 height 11
checkbox input "true"
click at [933, 707] on button "Додати до кампанії" at bounding box center [941, 711] width 144 height 32
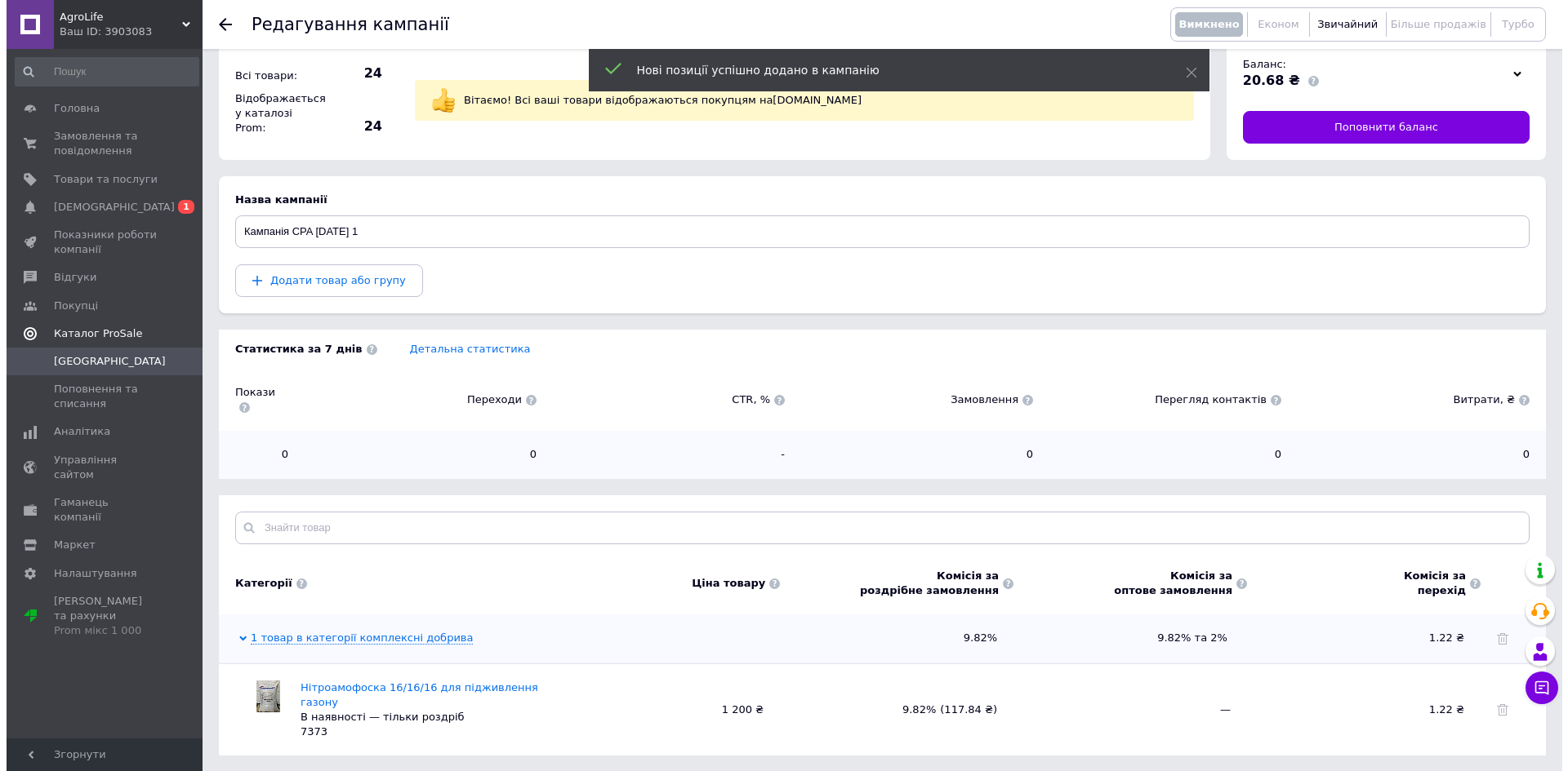
scroll to position [38, 0]
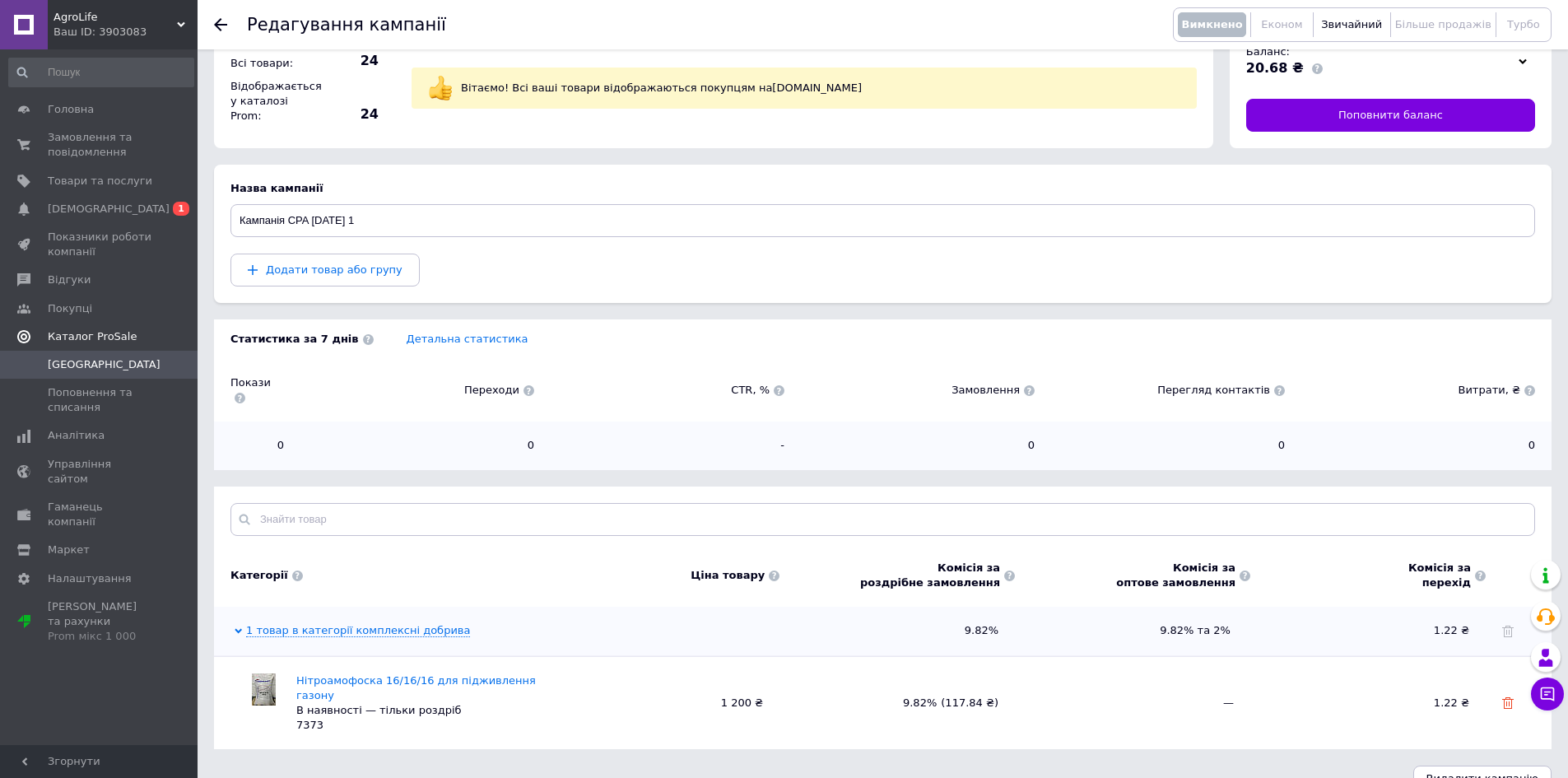
click at [1505, 697] on use at bounding box center [1508, 703] width 12 height 12
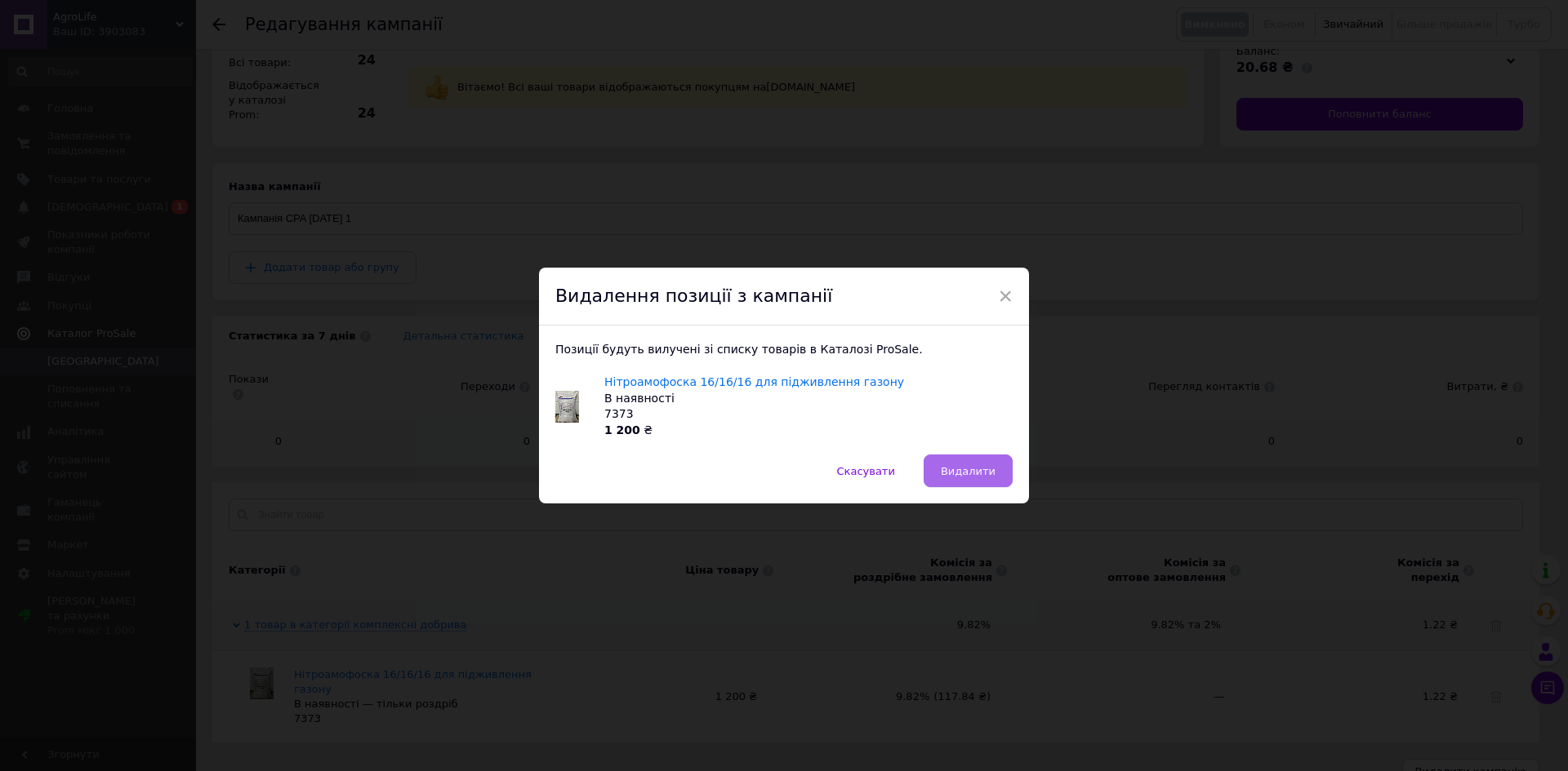
click at [973, 469] on span "Видалити" at bounding box center [968, 471] width 55 height 13
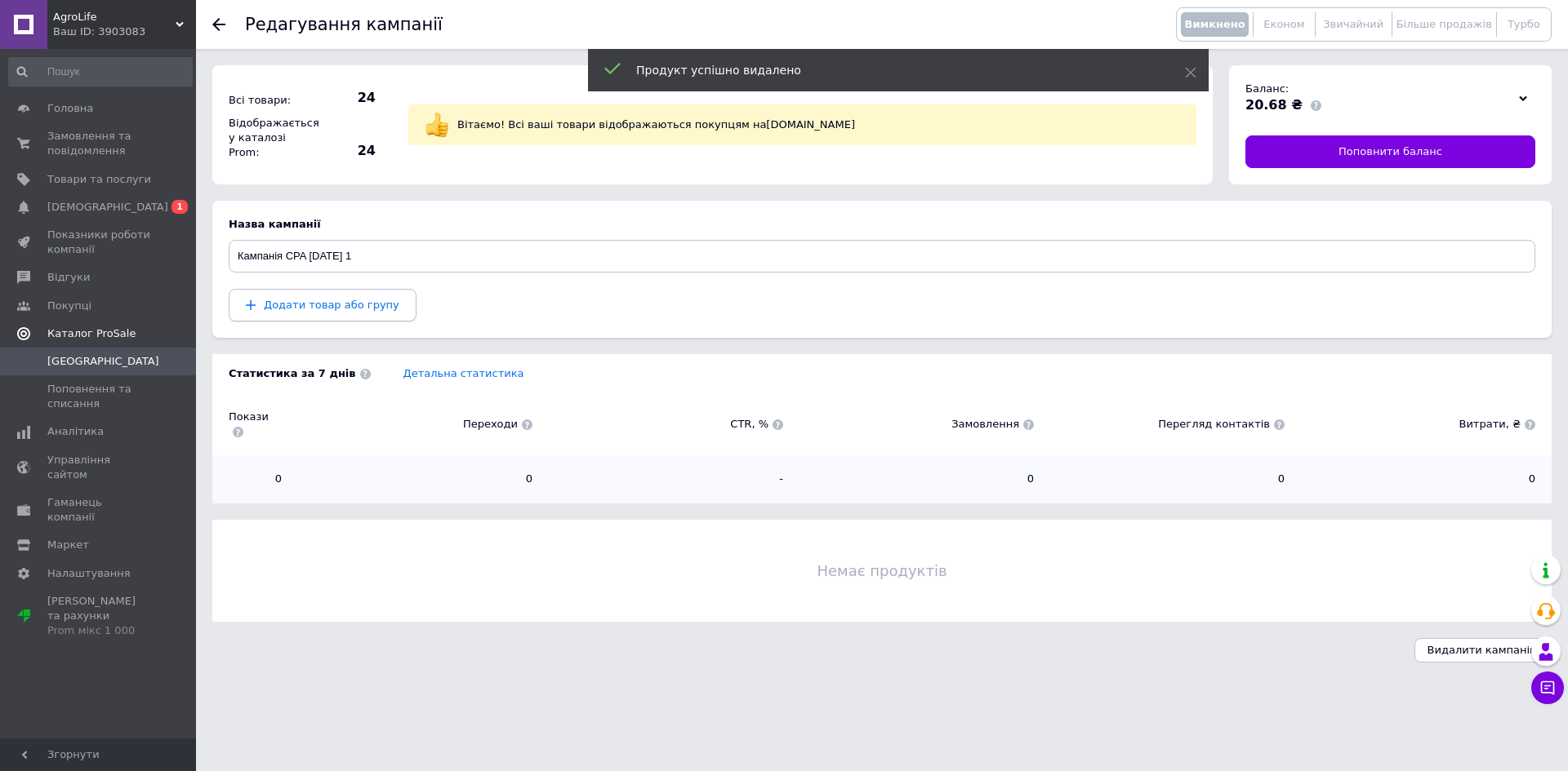
click at [272, 308] on span "Додати товар або групу" at bounding box center [331, 305] width 136 height 13
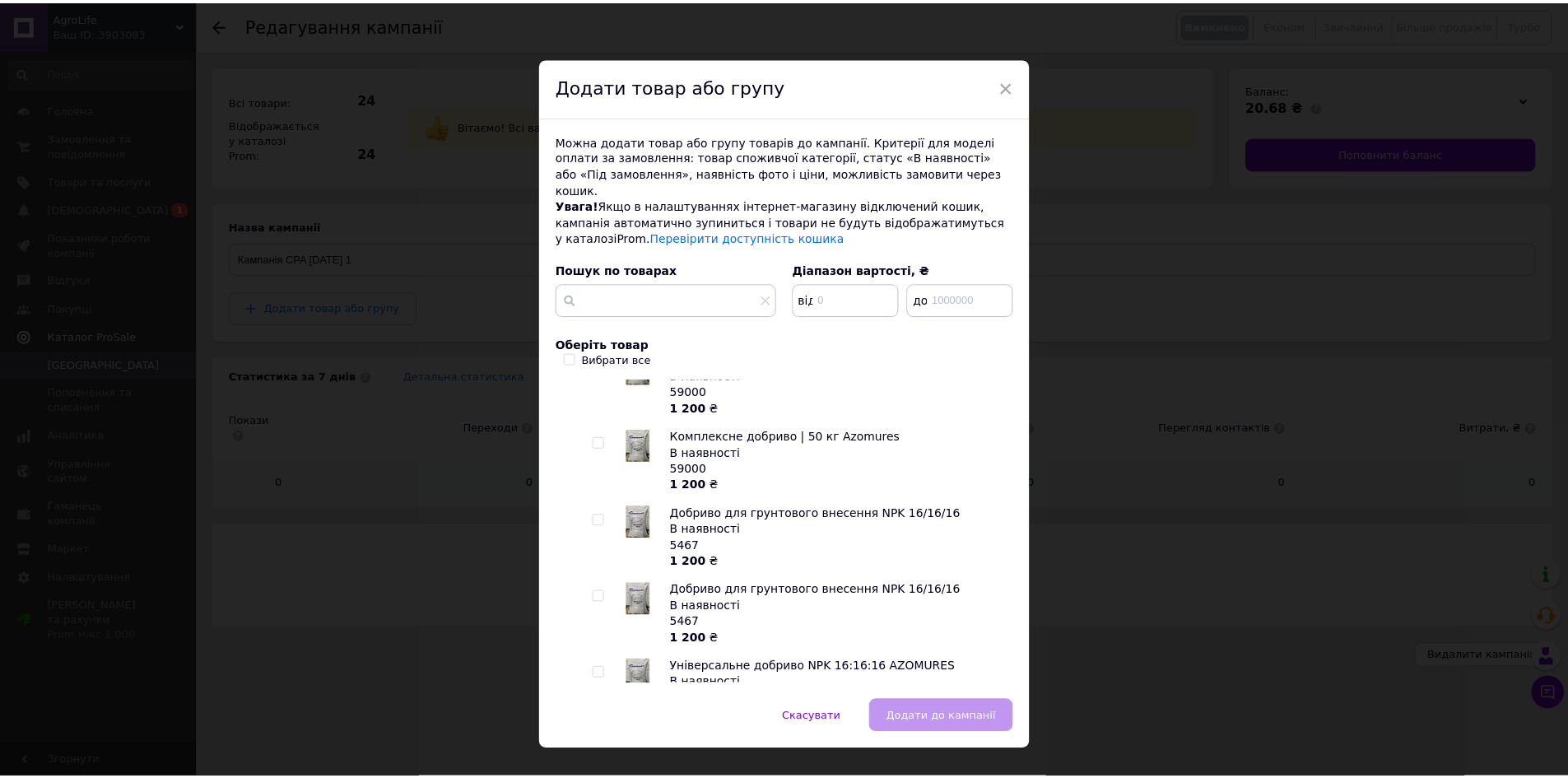
scroll to position [83, 0]
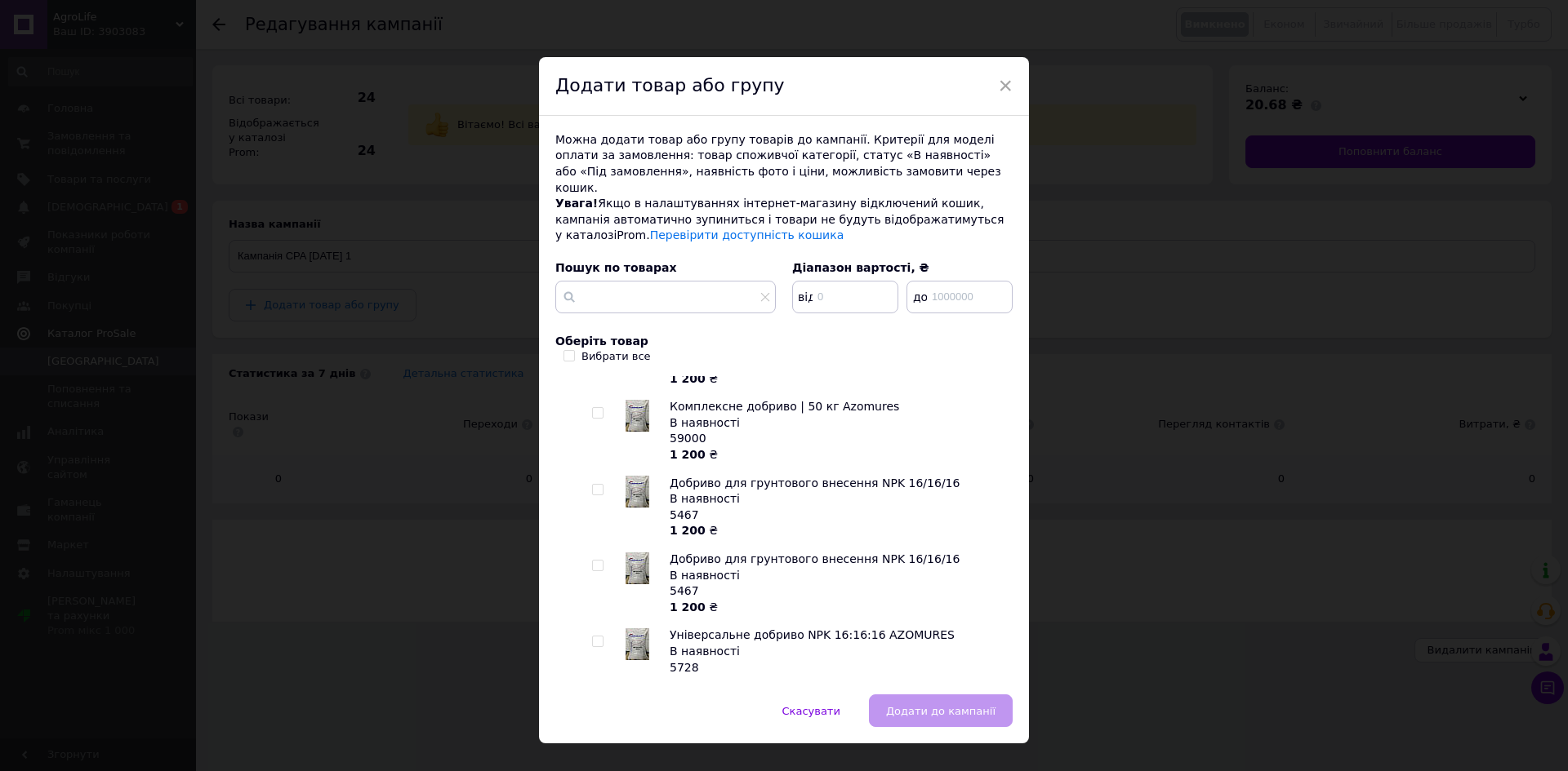
click at [595, 560] on input "checkbox" at bounding box center [598, 566] width 11 height 11
checkbox input "true"
click at [934, 705] on span "Додати до кампанії" at bounding box center [941, 712] width 110 height 13
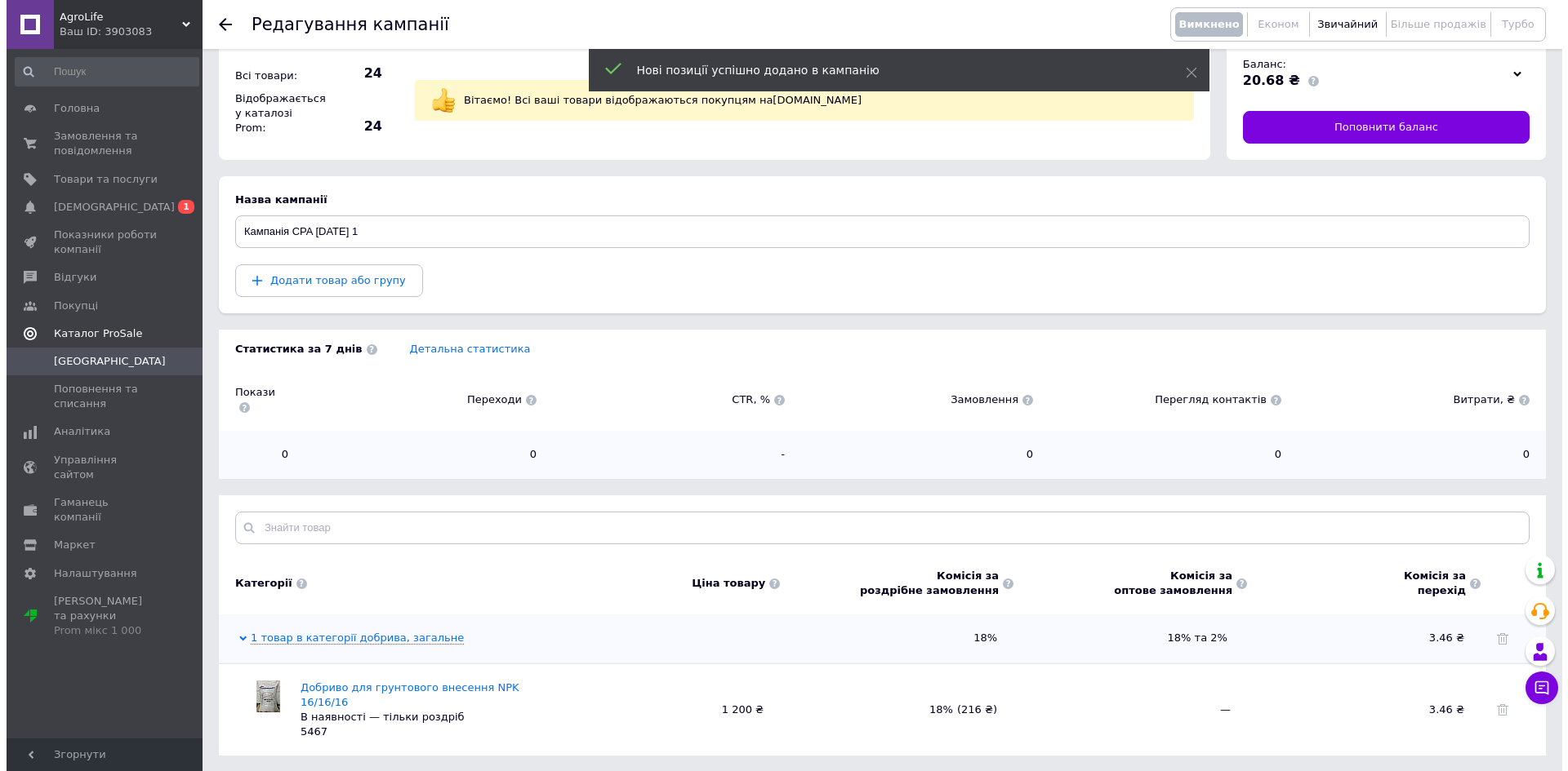
scroll to position [38, 0]
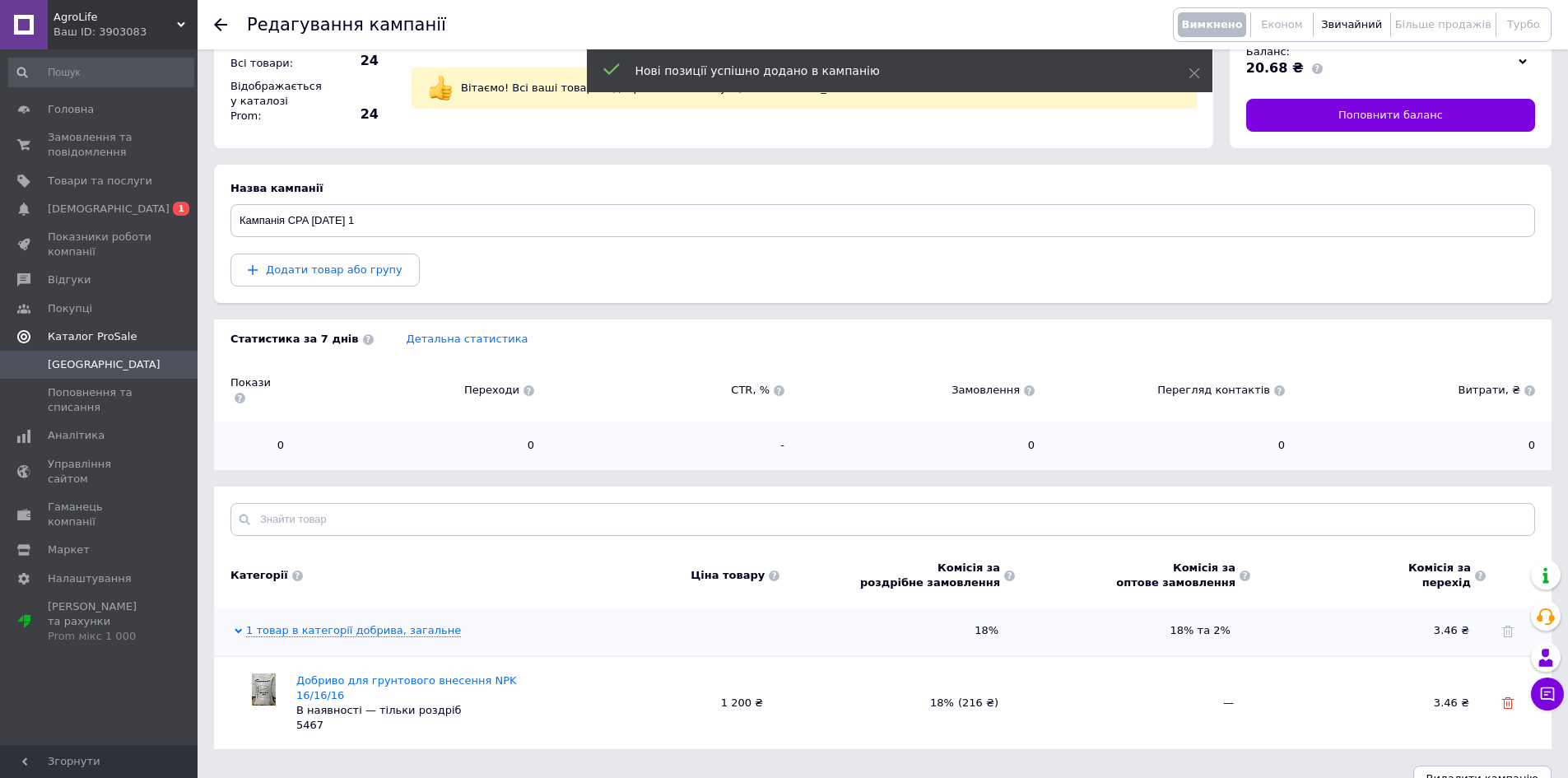
click at [1512, 697] on use at bounding box center [1508, 703] width 12 height 12
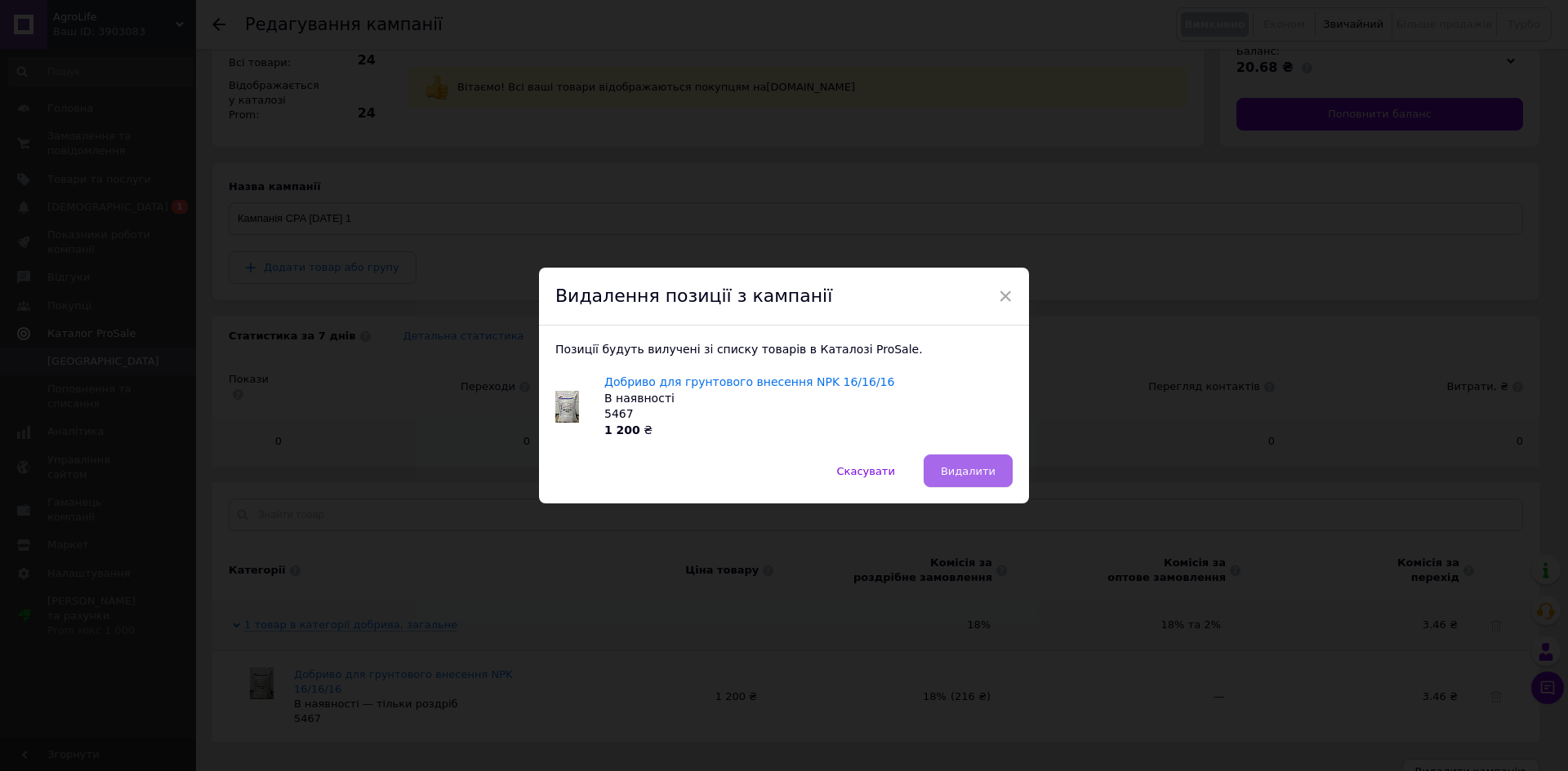
click at [973, 469] on span "Видалити" at bounding box center [968, 471] width 55 height 13
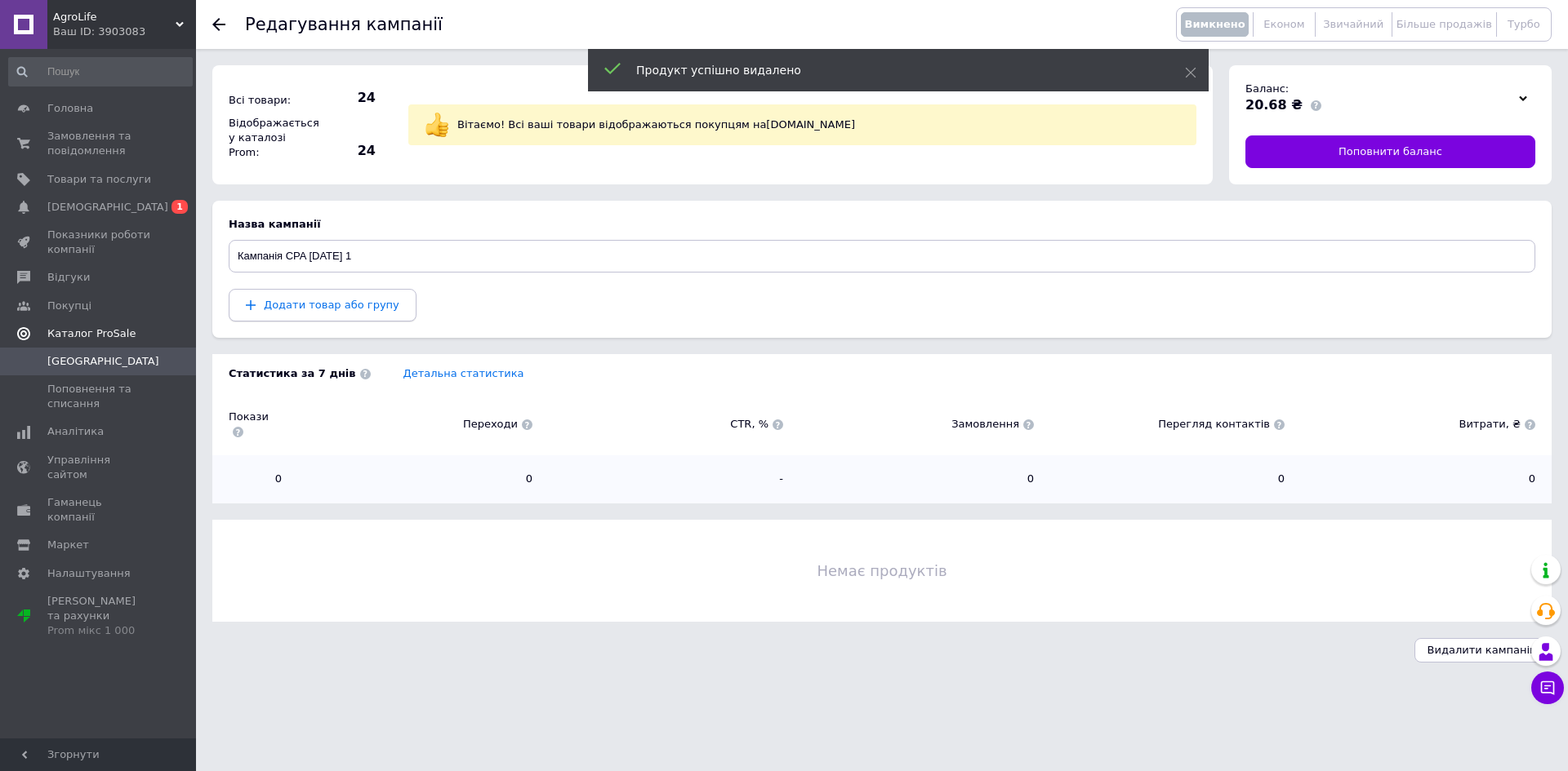
click at [336, 303] on span "Додати товар або групу" at bounding box center [331, 305] width 136 height 13
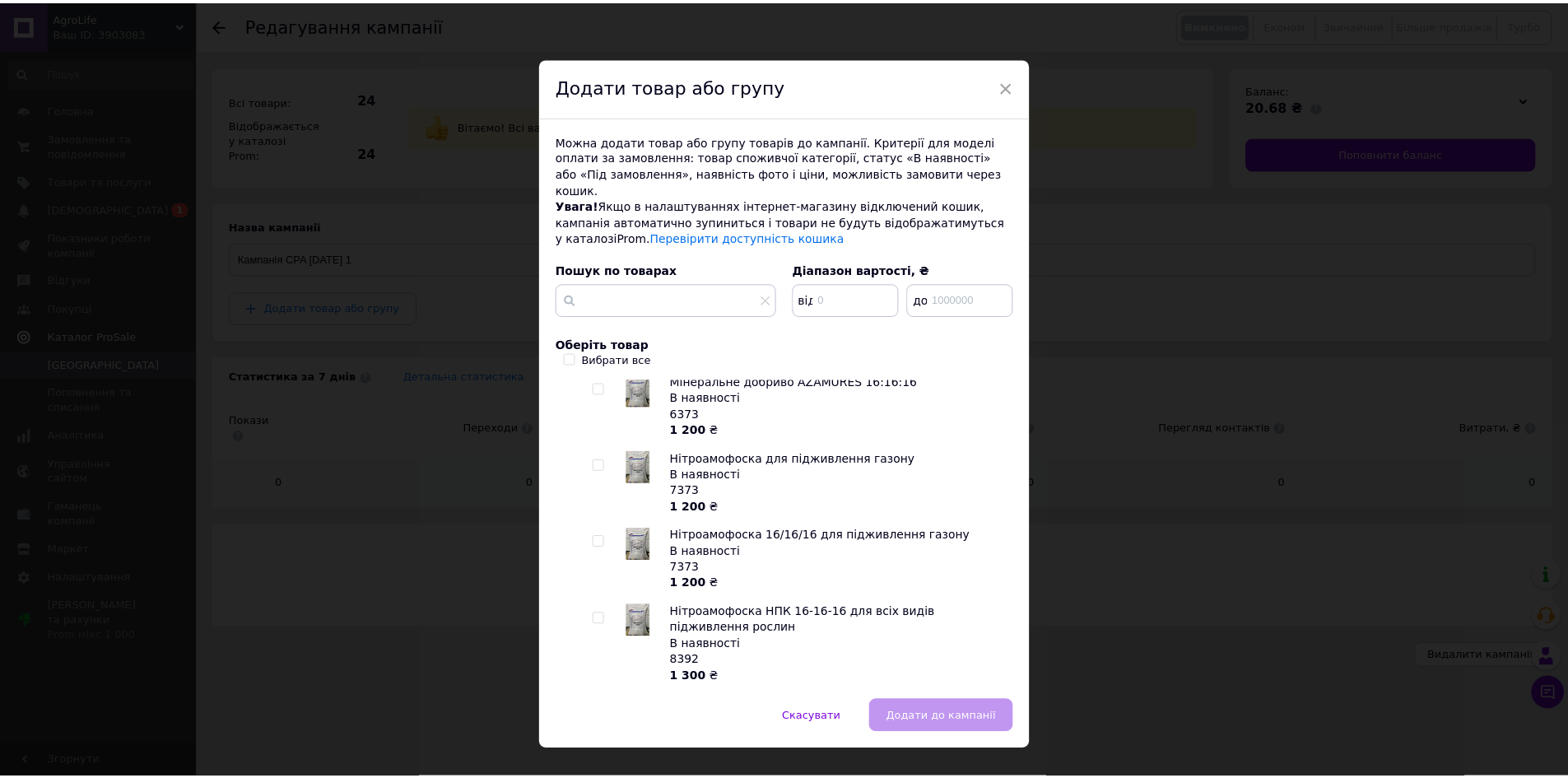
scroll to position [551, 0]
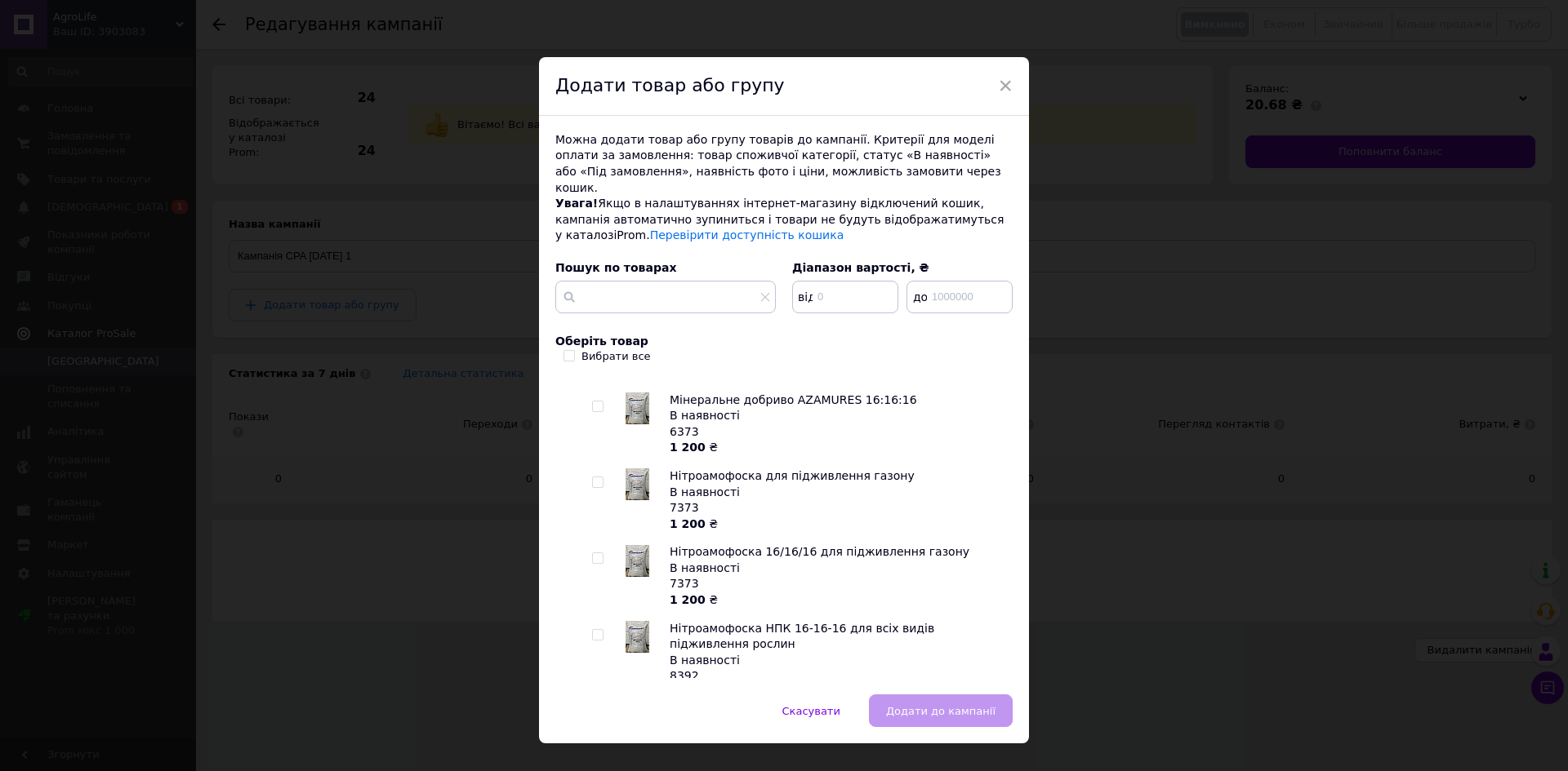
click at [597, 478] on input "checkbox" at bounding box center [598, 483] width 11 height 11
checkbox input "true"
click at [914, 705] on span "Додати до кампанії" at bounding box center [941, 712] width 110 height 13
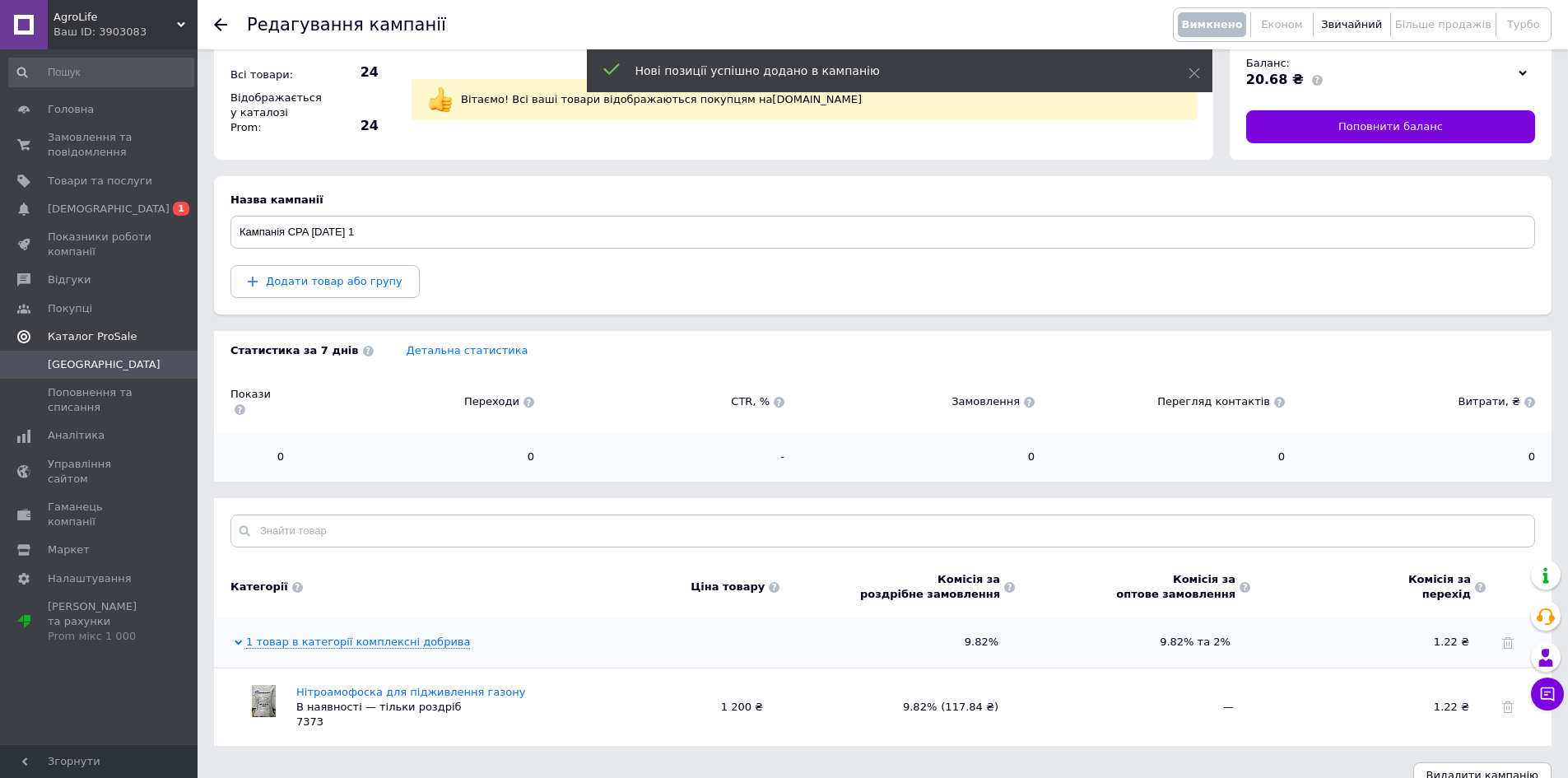
scroll to position [38, 0]
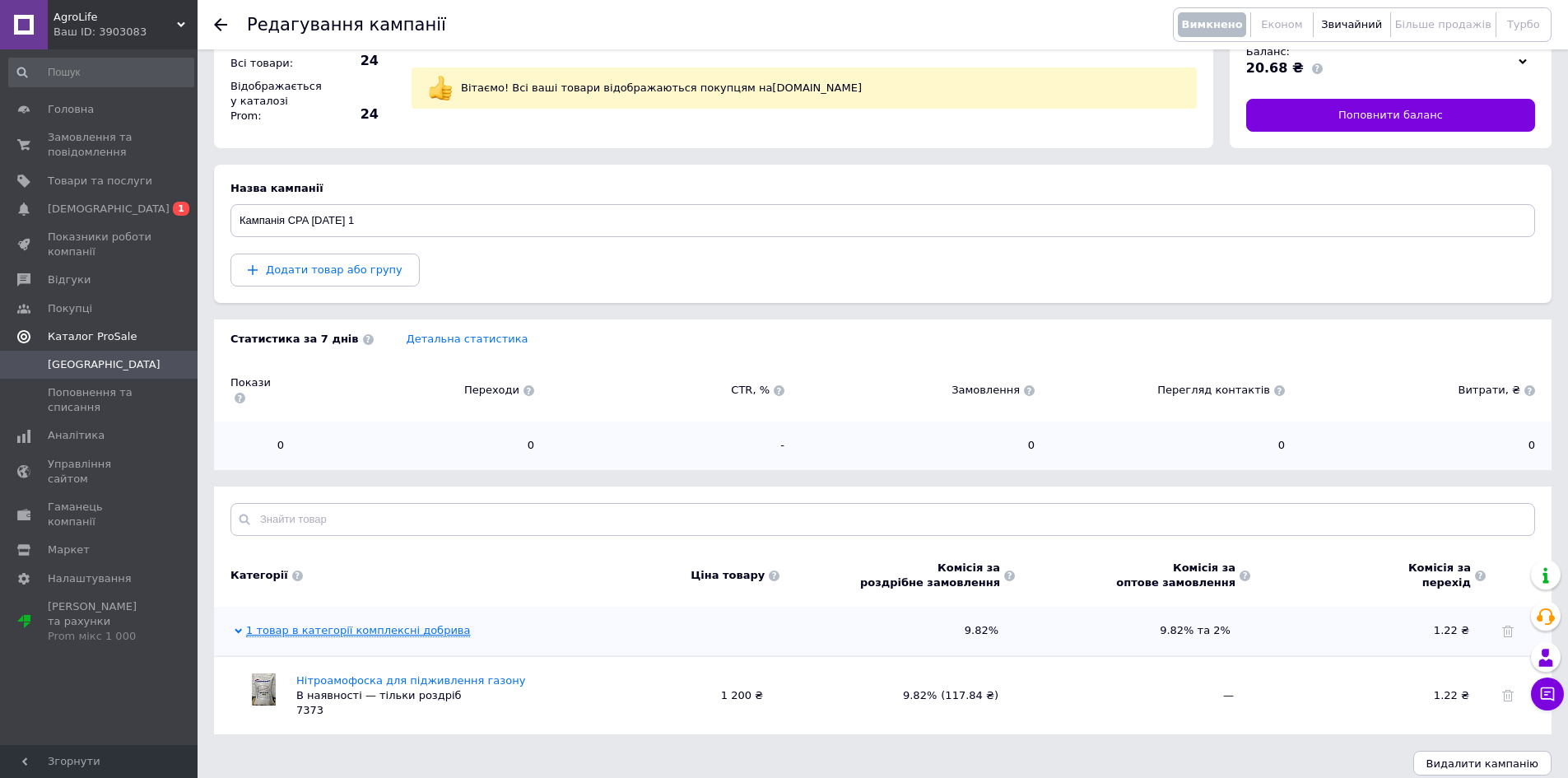
click at [313, 625] on link "1 товар в категорії комплексні добрива" at bounding box center [358, 631] width 224 height 14
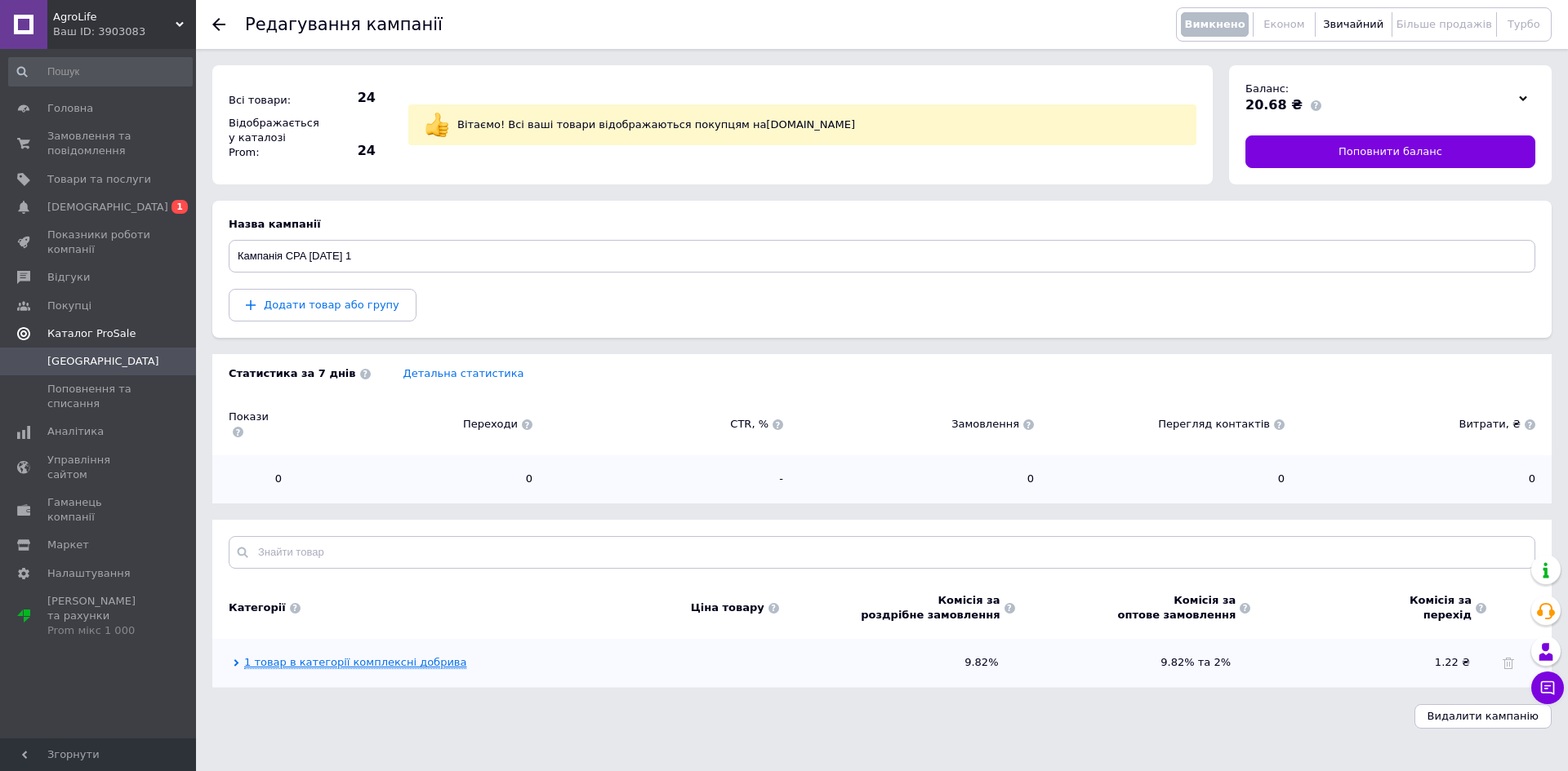
click at [356, 656] on link "1 товар в категорії комплексні добрива" at bounding box center [355, 662] width 222 height 13
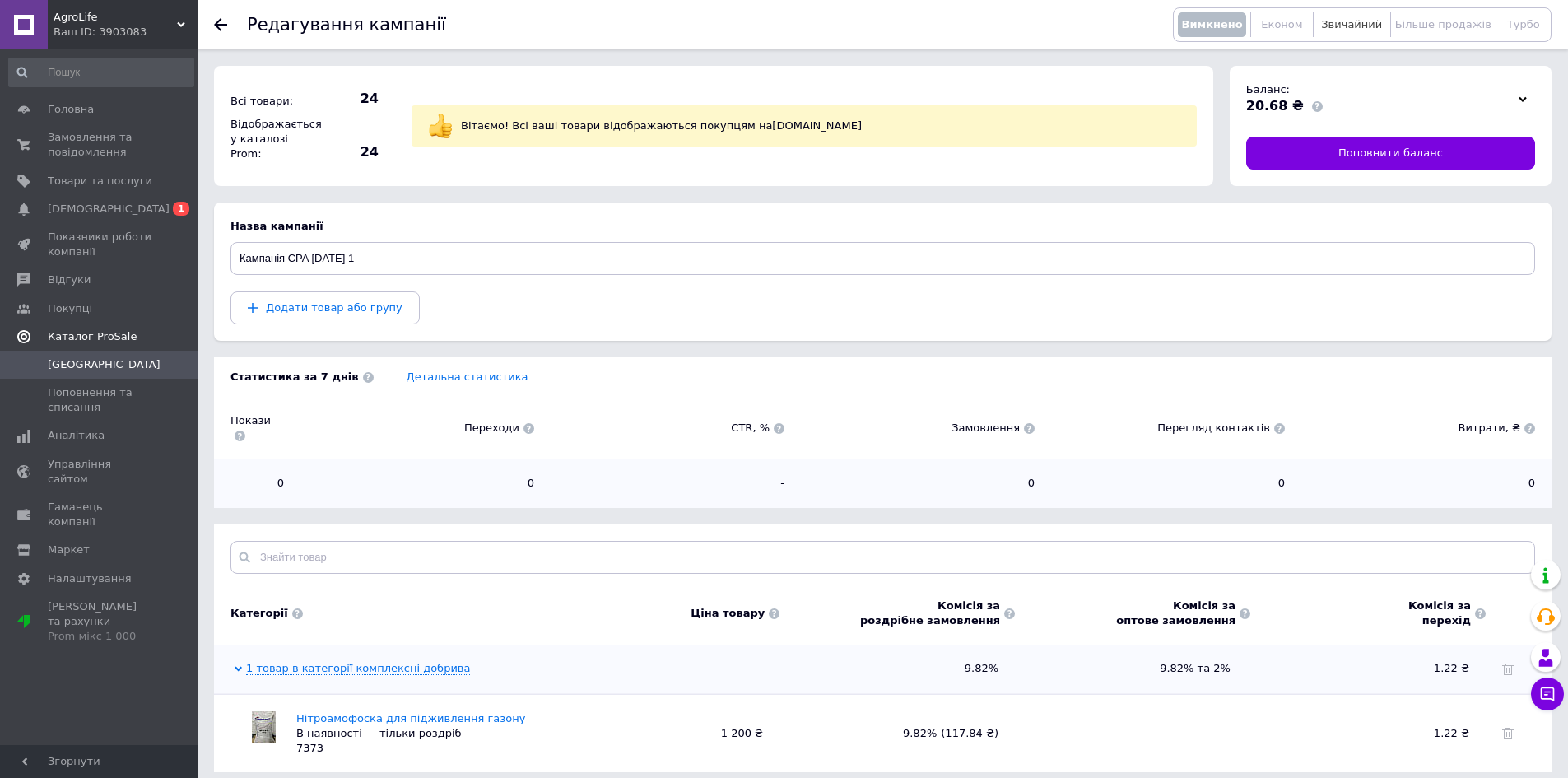
click at [1354, 13] on button "Звичайний" at bounding box center [1352, 25] width 68 height 25
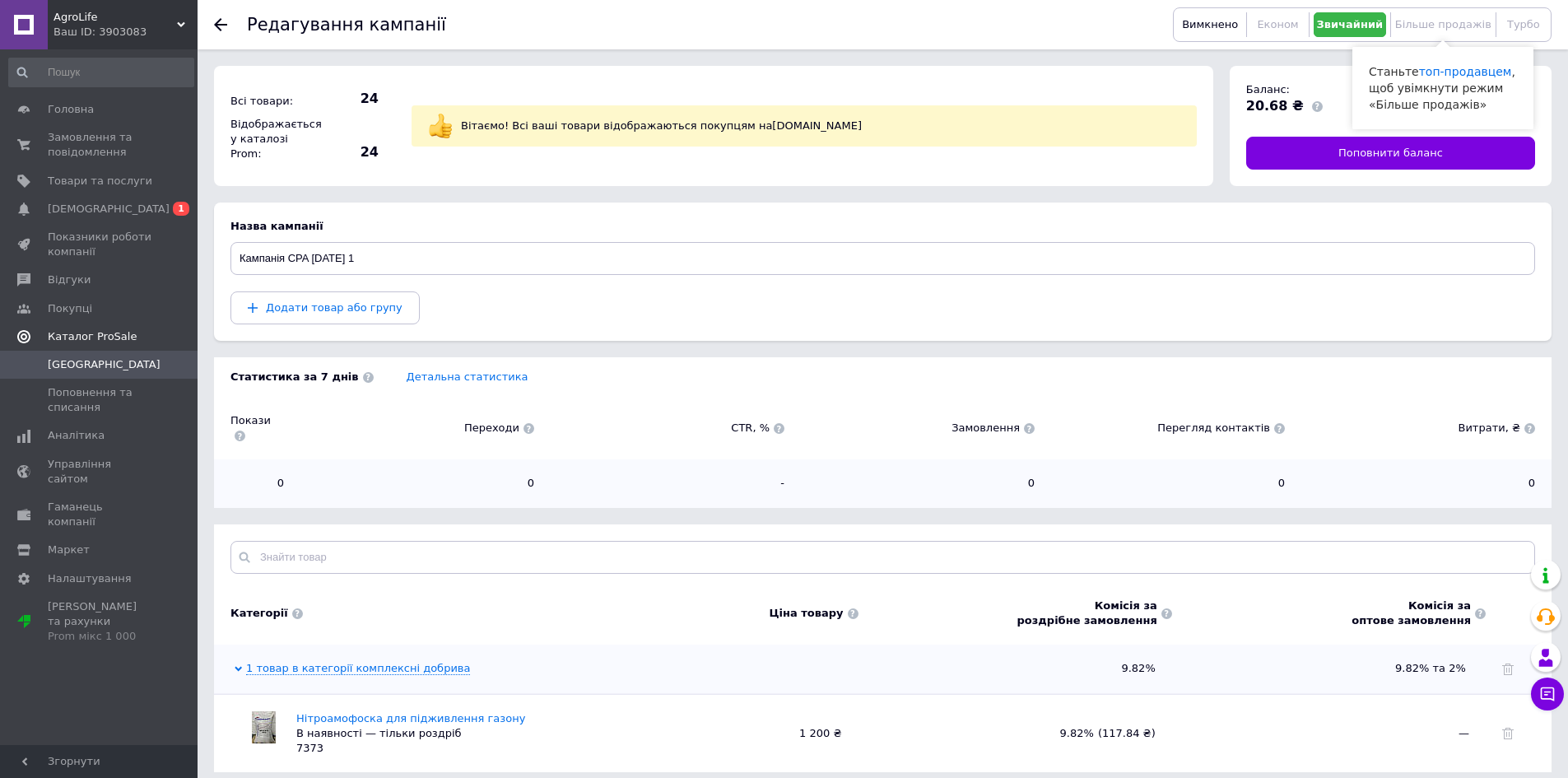
click at [1443, 26] on span "Більше продажів" at bounding box center [1444, 25] width 96 height 13
click at [1445, 26] on span "Більше продажів" at bounding box center [1444, 25] width 96 height 13
click at [1442, 25] on span "Більше продажів" at bounding box center [1444, 25] width 96 height 13
click at [1431, 22] on span "Більше продажів" at bounding box center [1444, 25] width 96 height 13
click at [1291, 26] on span "Економ" at bounding box center [1277, 25] width 41 height 13
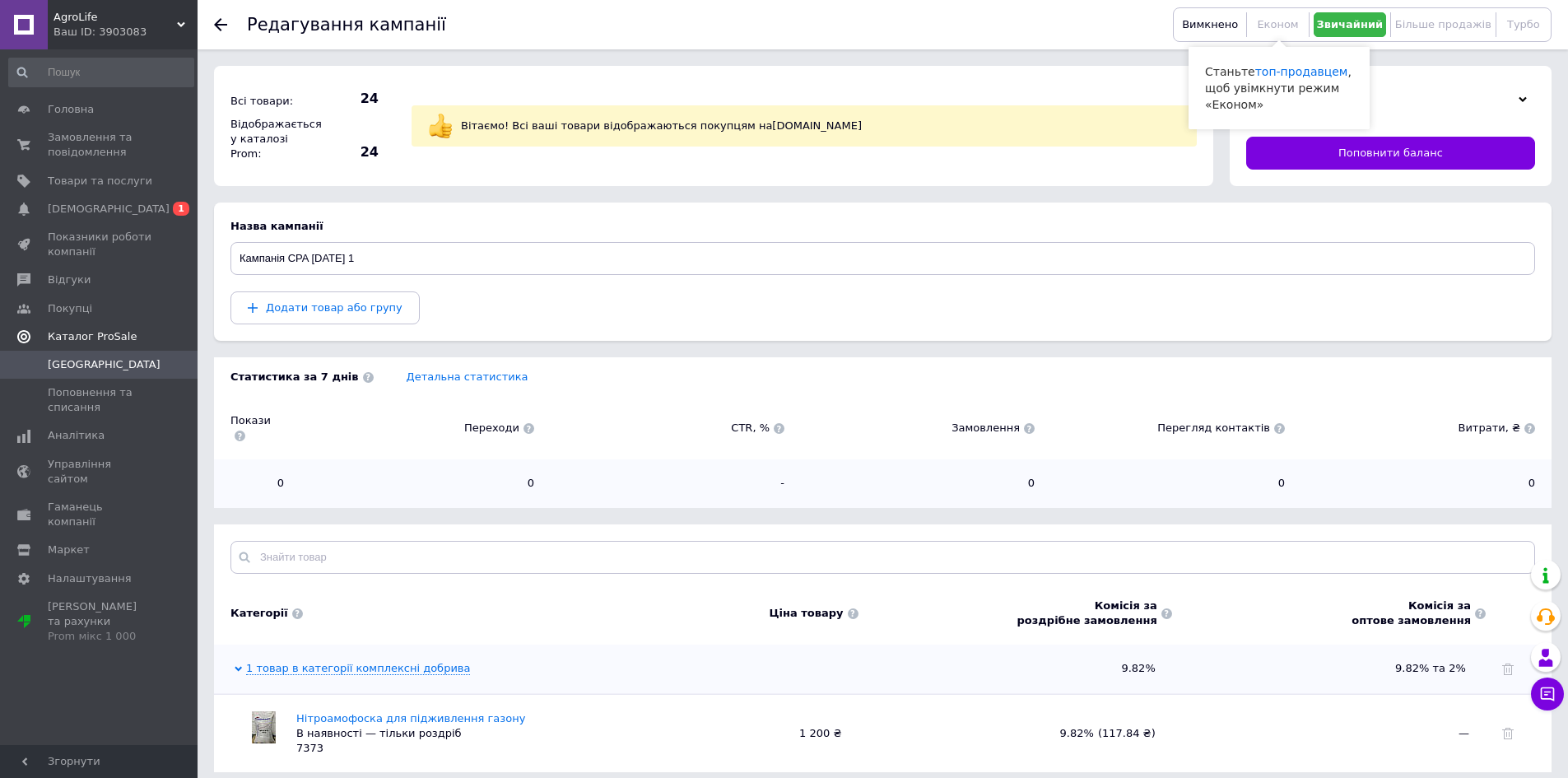
click at [1409, 12] on div "Вимкнено Економ Звичайний Більше продажів Турбо" at bounding box center [1362, 25] width 378 height 34
drag, startPoint x: 1497, startPoint y: 22, endPoint x: 1506, endPoint y: 24, distance: 9.2
click at [1502, 24] on div "Турбо" at bounding box center [1524, 25] width 55 height 25
click at [1520, 26] on span "Турбо" at bounding box center [1524, 25] width 33 height 13
drag, startPoint x: 1438, startPoint y: 26, endPoint x: 1368, endPoint y: 25, distance: 70.0
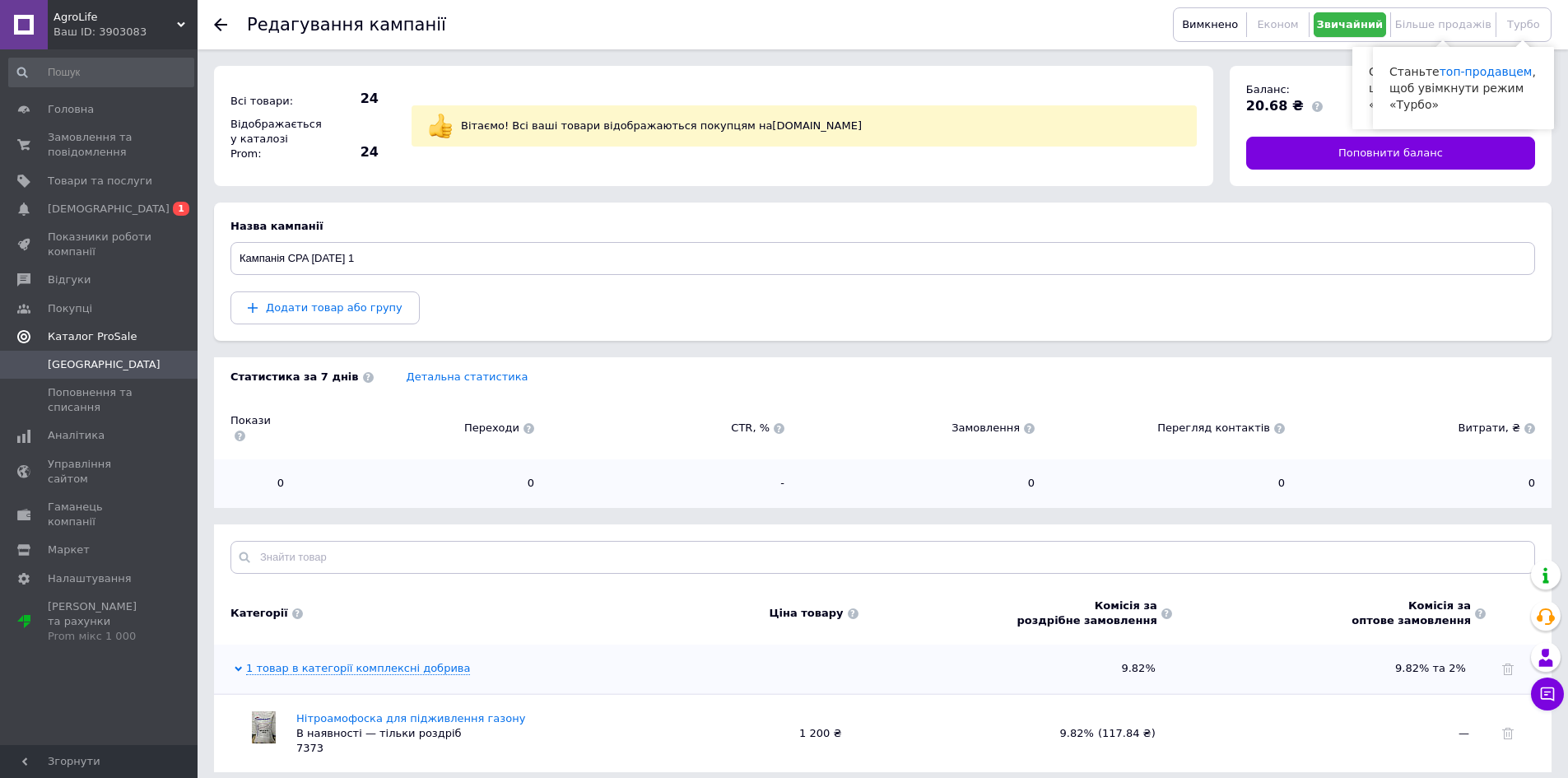
click at [1436, 26] on span "Більше продажів" at bounding box center [1444, 25] width 96 height 13
click at [1368, 25] on span "Звичайний" at bounding box center [1350, 25] width 66 height 13
click at [1323, 26] on span "Звичайний" at bounding box center [1350, 25] width 66 height 13
click at [1260, 26] on span "Економ" at bounding box center [1277, 25] width 41 height 13
drag, startPoint x: 1443, startPoint y: 23, endPoint x: 1461, endPoint y: 22, distance: 18.0
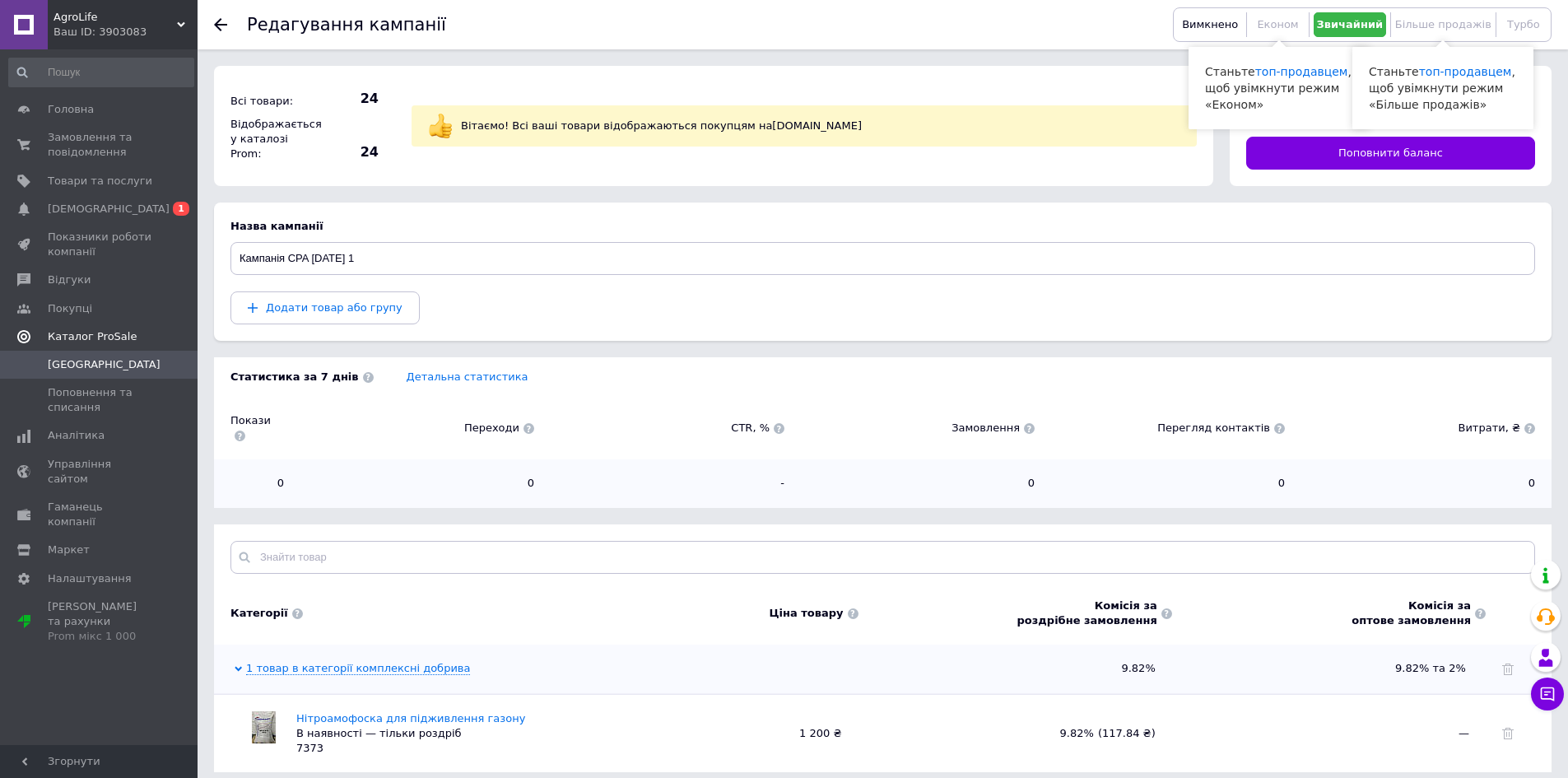
click at [1446, 22] on span "Більше продажів" at bounding box center [1444, 25] width 96 height 13
click at [1481, 18] on span "Більше продажів" at bounding box center [1444, 25] width 96 height 13
click at [1502, 17] on div "Турбо" at bounding box center [1524, 25] width 55 height 25
click at [221, 29] on icon at bounding box center [220, 25] width 14 height 14
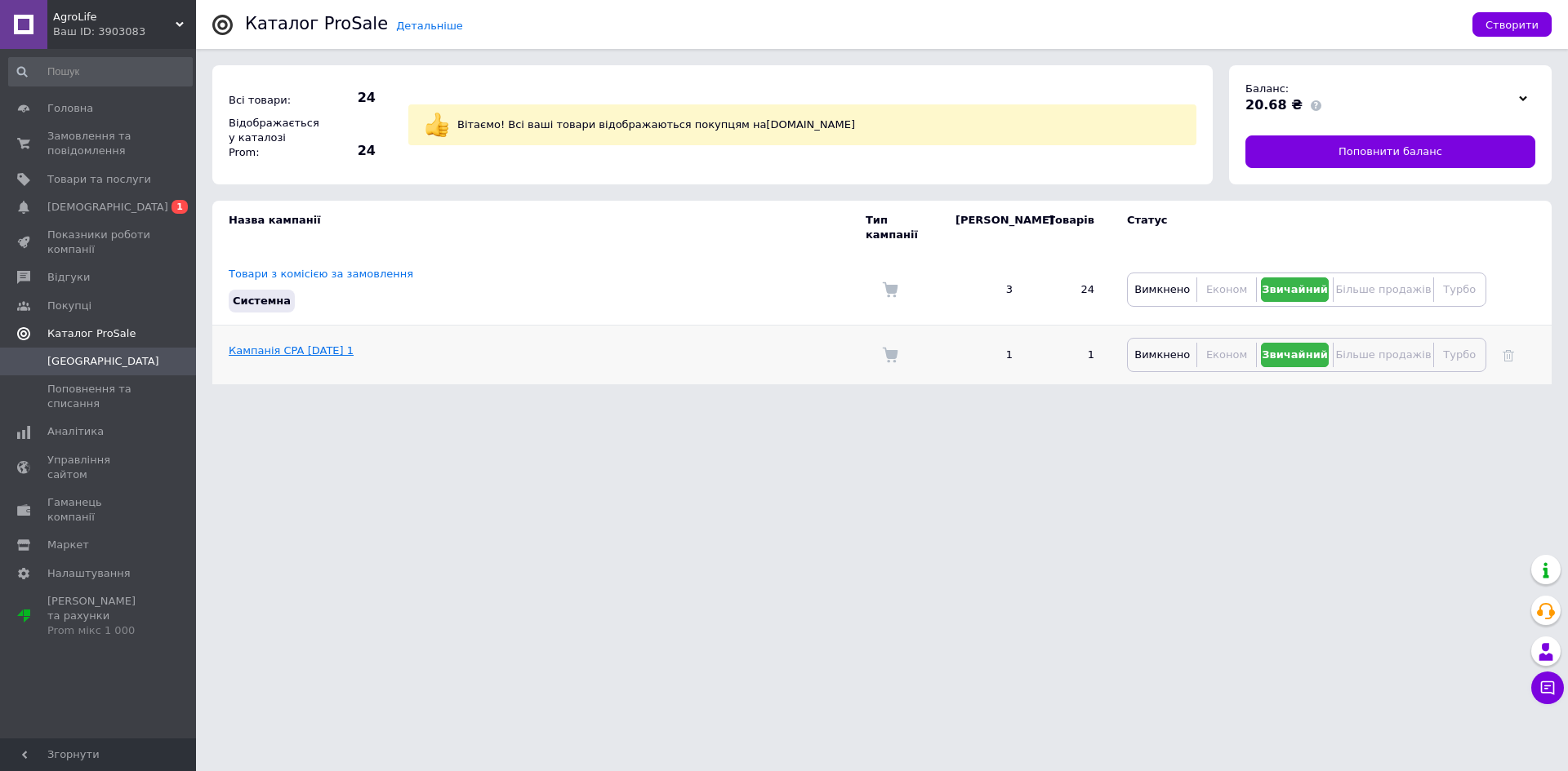
click at [324, 345] on link "Кампанія CPA 12.10.2025 1" at bounding box center [291, 351] width 125 height 13
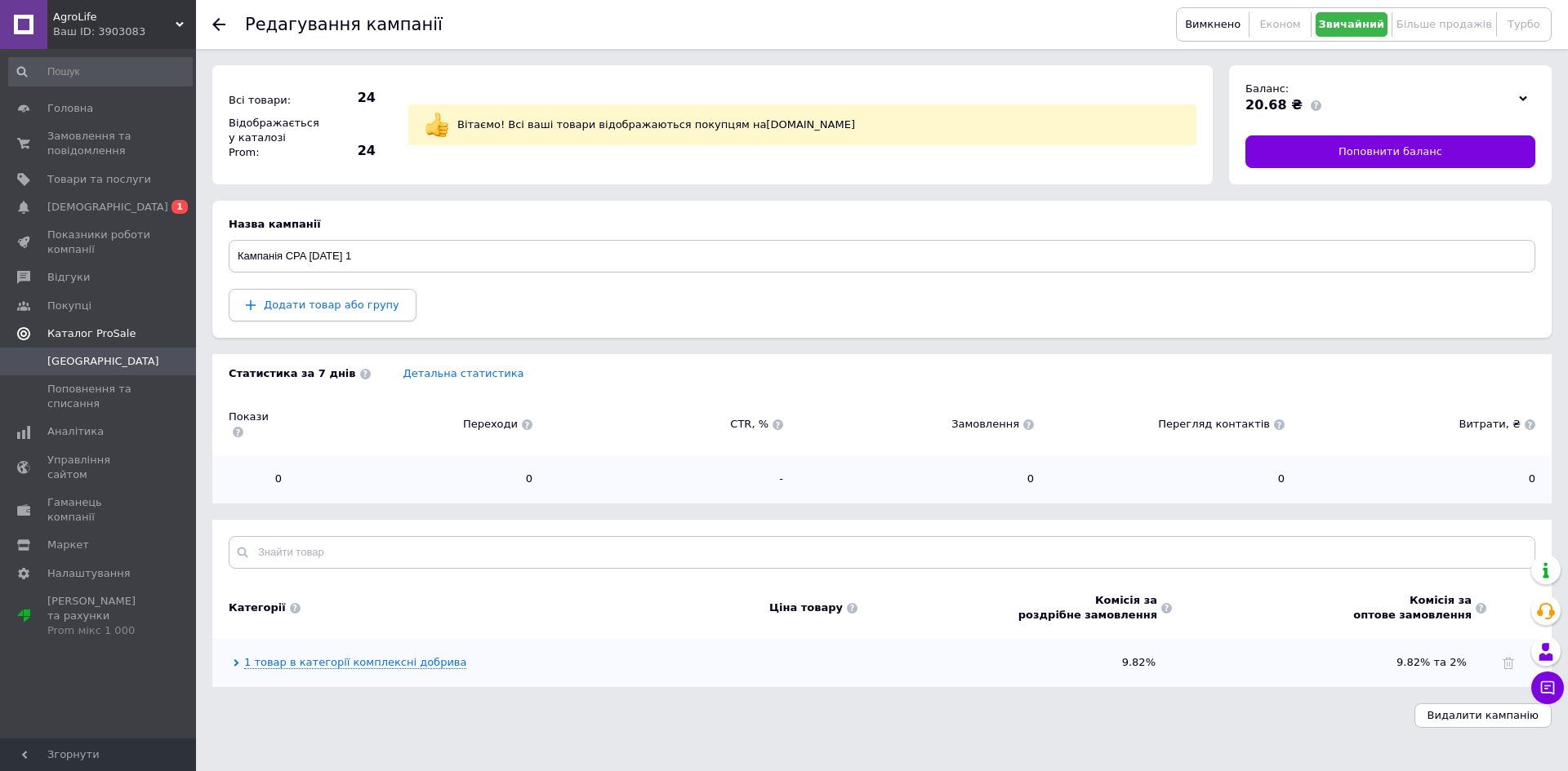
click at [337, 301] on span "Додати товар або групу" at bounding box center [331, 305] width 136 height 13
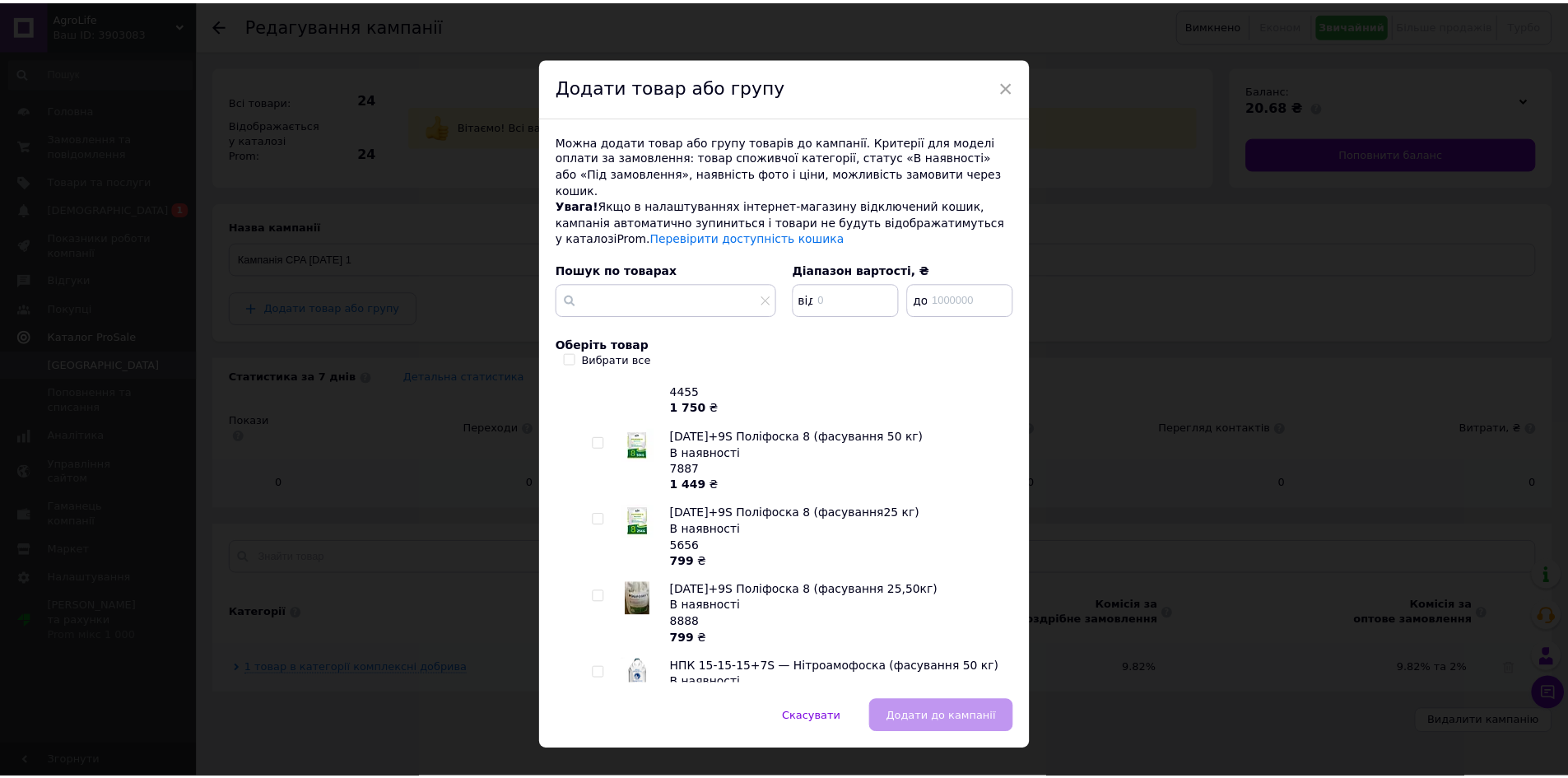
scroll to position [1346, 0]
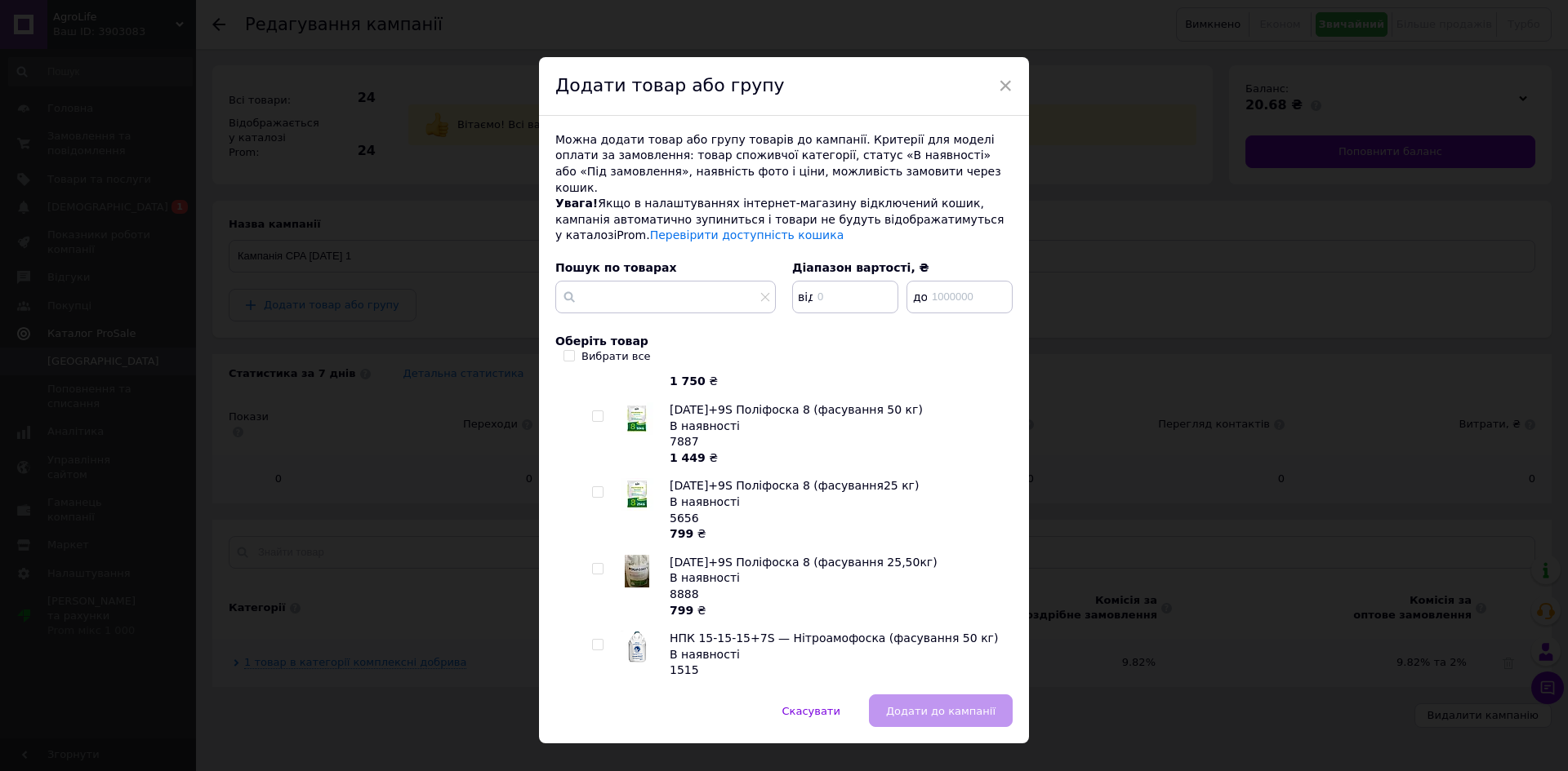
click at [596, 411] on input "checkbox" at bounding box center [598, 417] width 11 height 11
checkbox input "true"
click at [923, 705] on span "Додати до кампанії" at bounding box center [941, 712] width 110 height 13
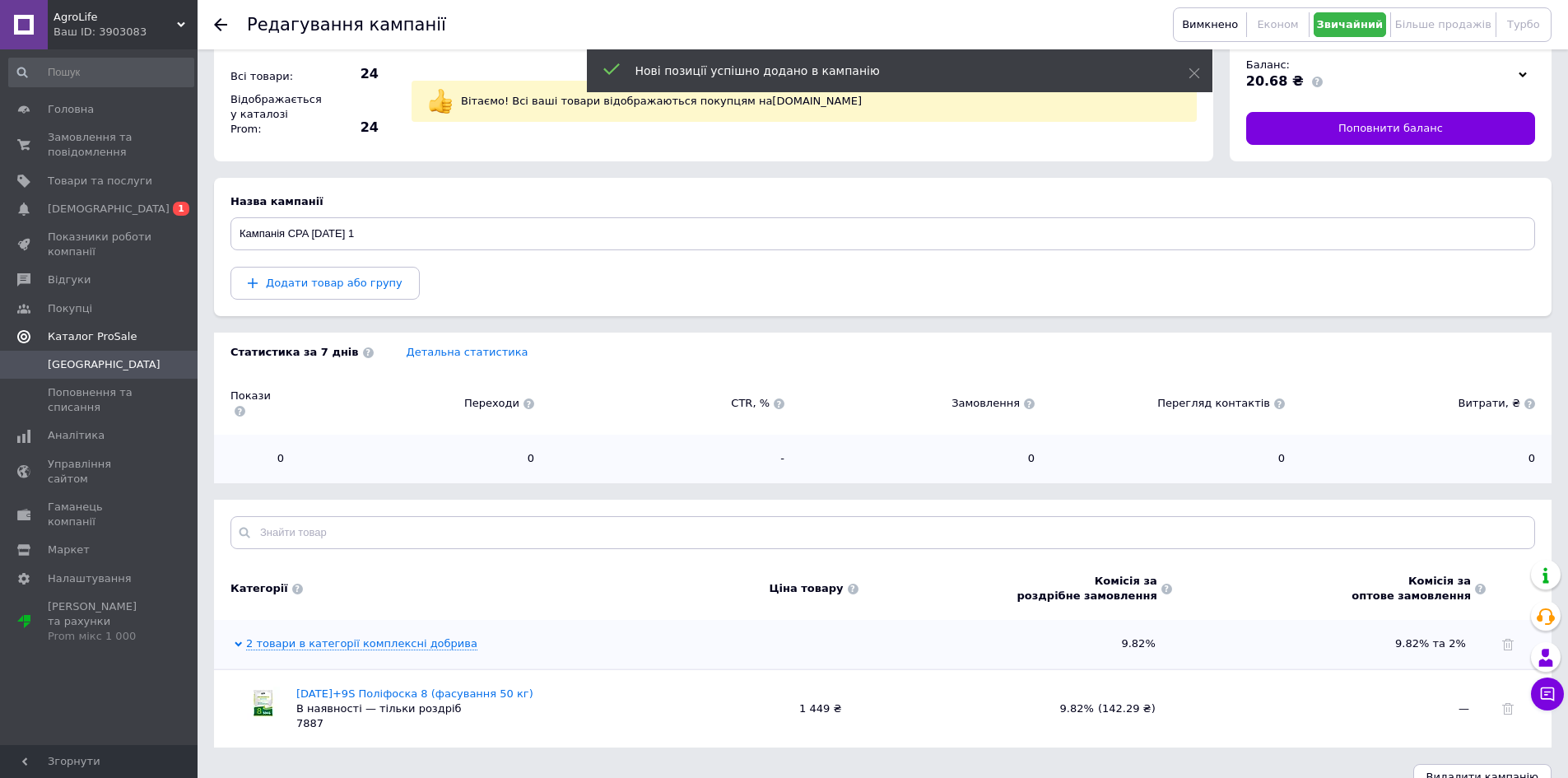
scroll to position [38, 0]
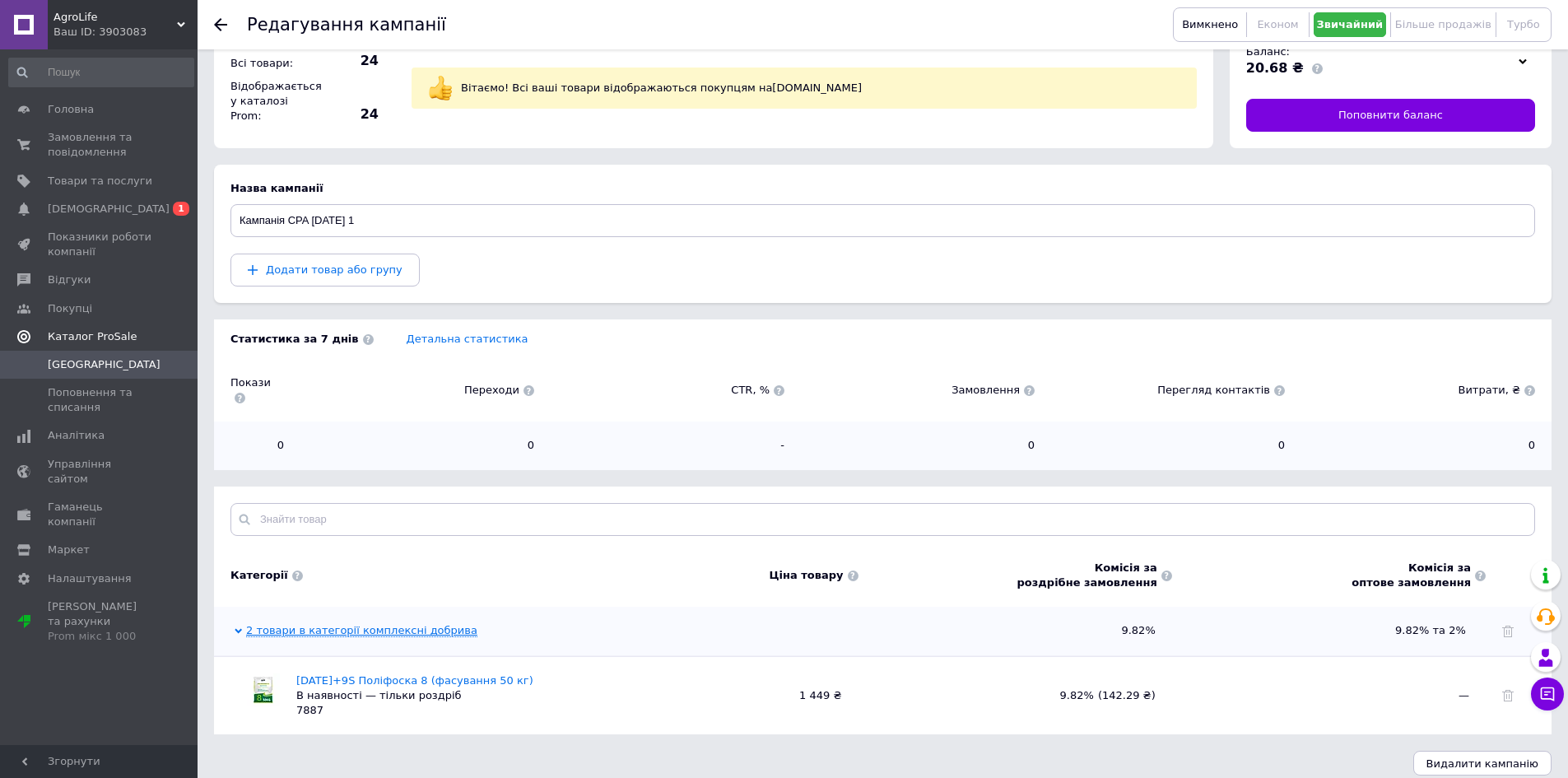
click at [398, 625] on link "2 товари в категорії комплексні добрива" at bounding box center [361, 631] width 231 height 14
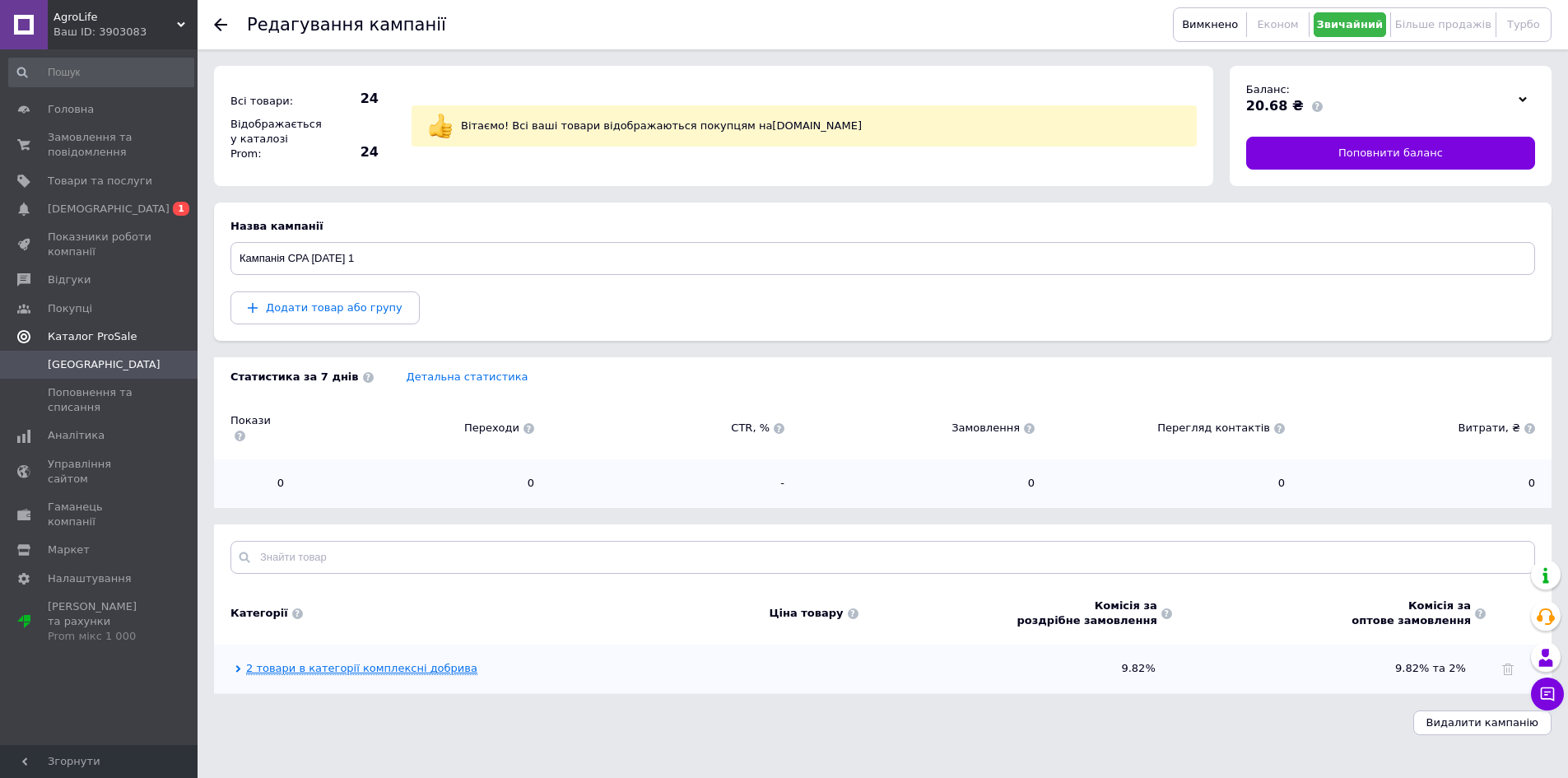
scroll to position [0, 0]
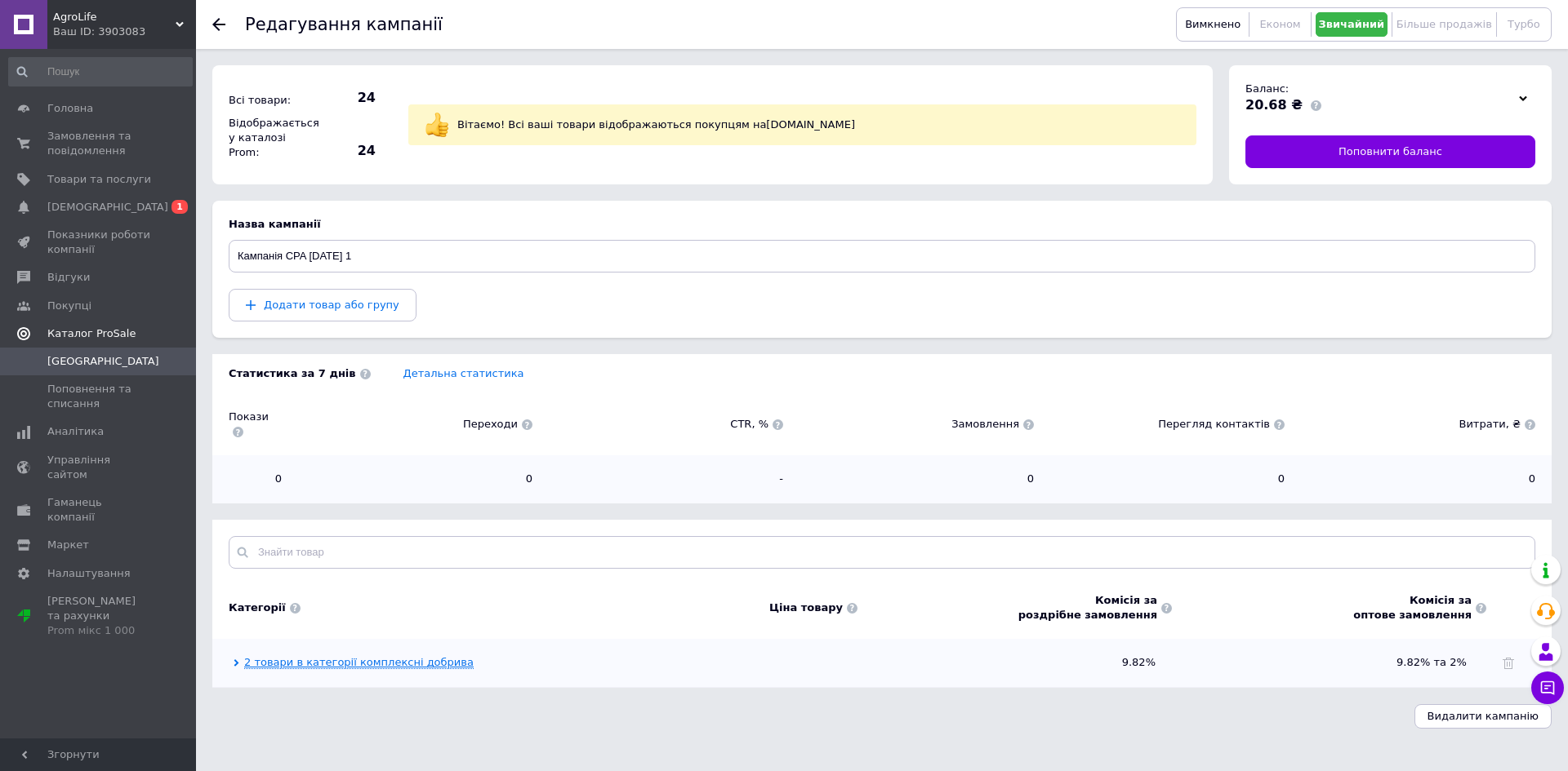
click at [306, 656] on link "2 товари в категорії комплексні добрива" at bounding box center [358, 662] width 230 height 13
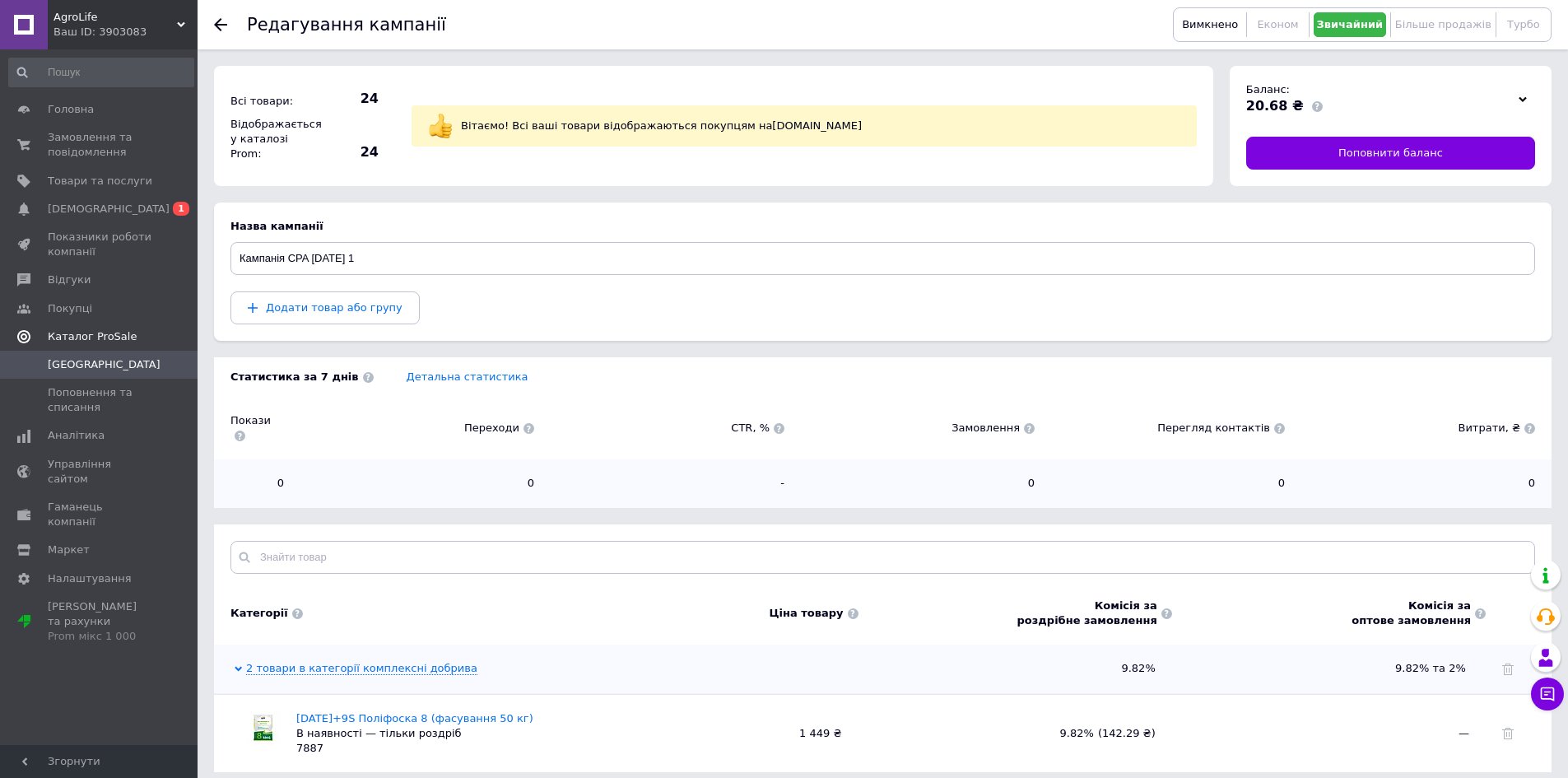
click at [227, 22] on icon at bounding box center [220, 25] width 14 height 14
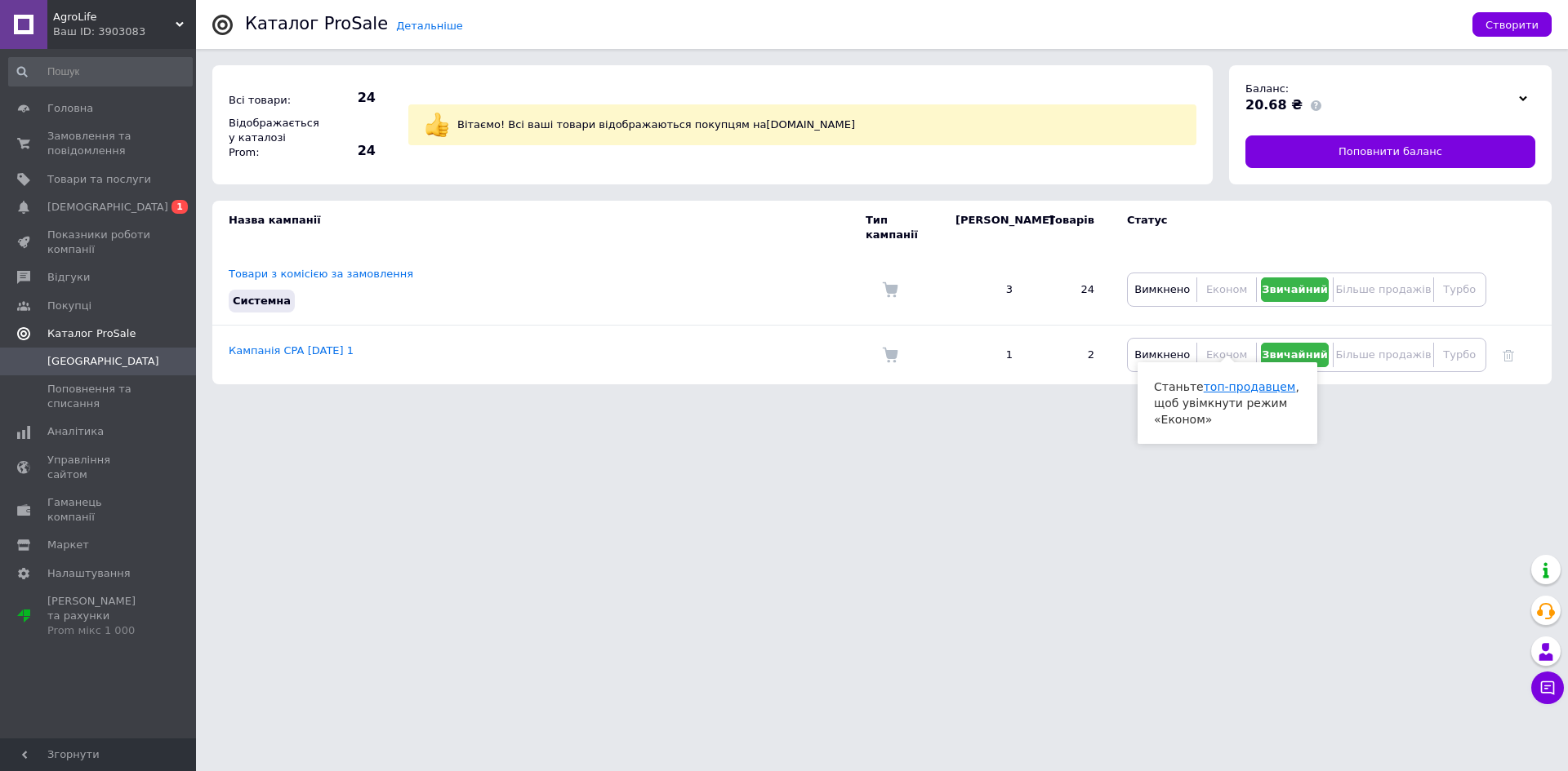
click at [1230, 387] on link "топ-продавцем" at bounding box center [1249, 387] width 93 height 13
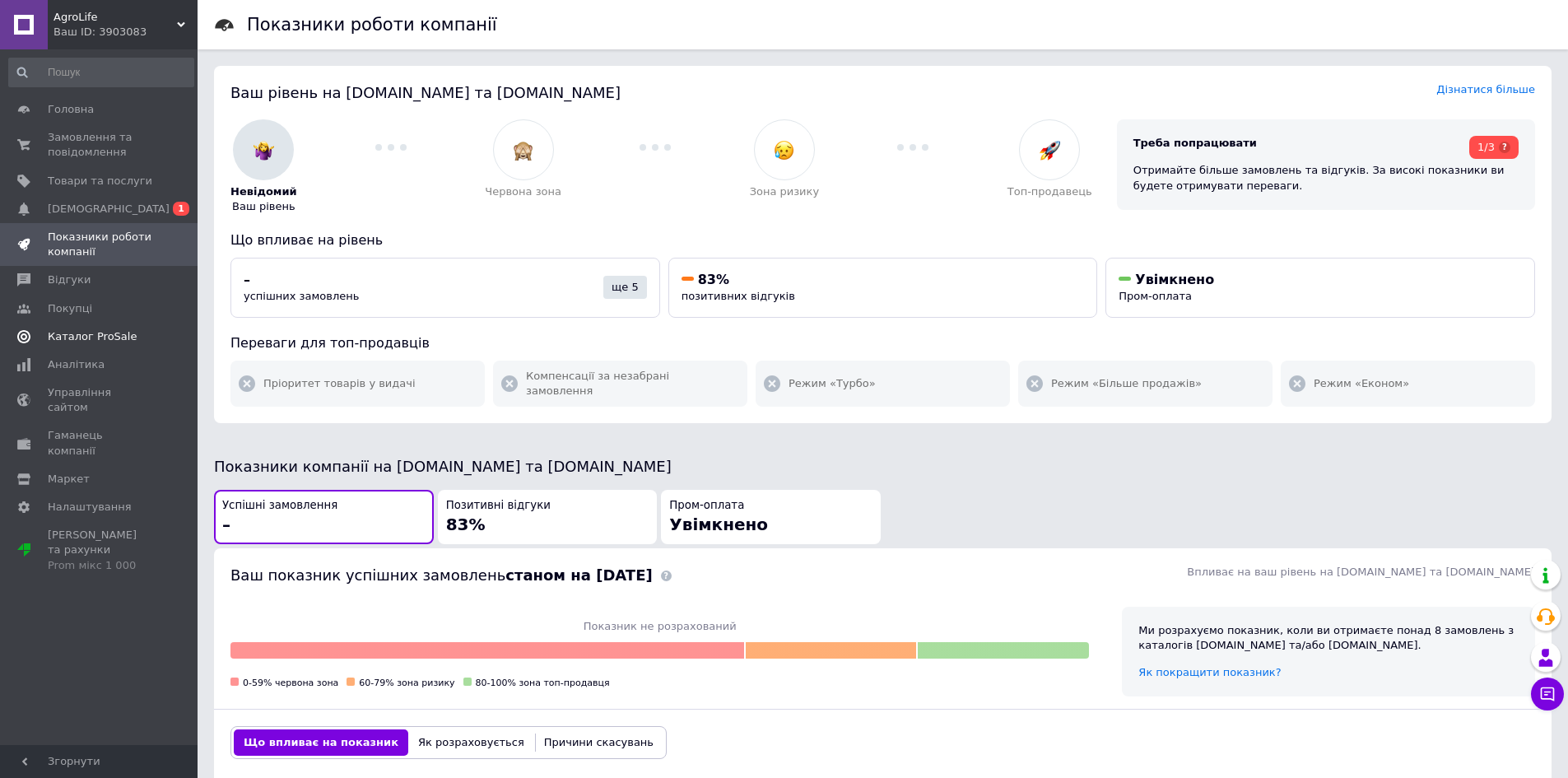
click at [111, 249] on span "Показники роботи компанії" at bounding box center [100, 244] width 104 height 30
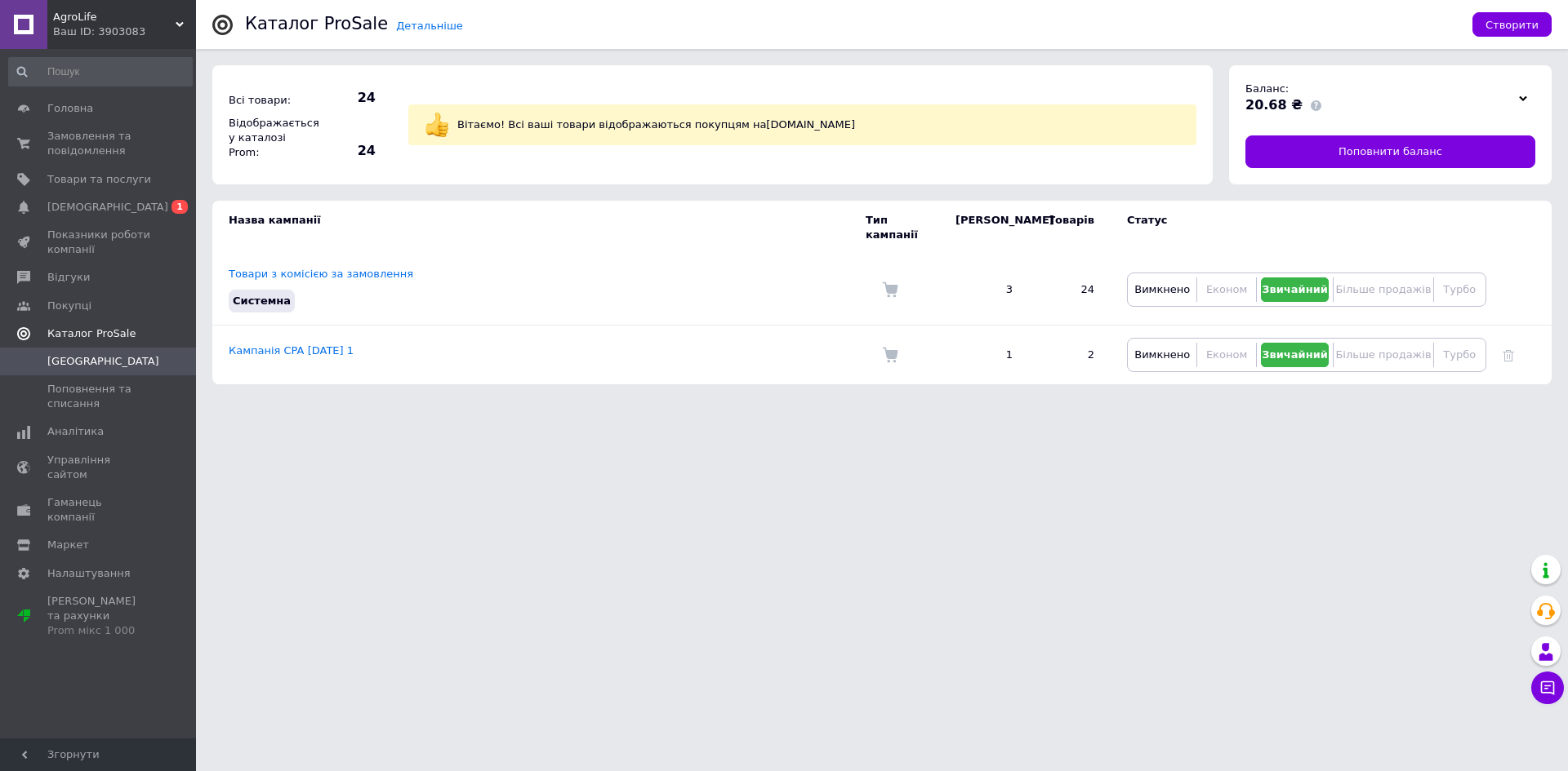
click at [545, 400] on html "AgroLife Ваш ID: 3903083 Сайт AgroLife Кабінет покупця Перевірити стан системи …" at bounding box center [784, 200] width 1568 height 400
click at [77, 532] on link "Маркет" at bounding box center [100, 545] width 201 height 28
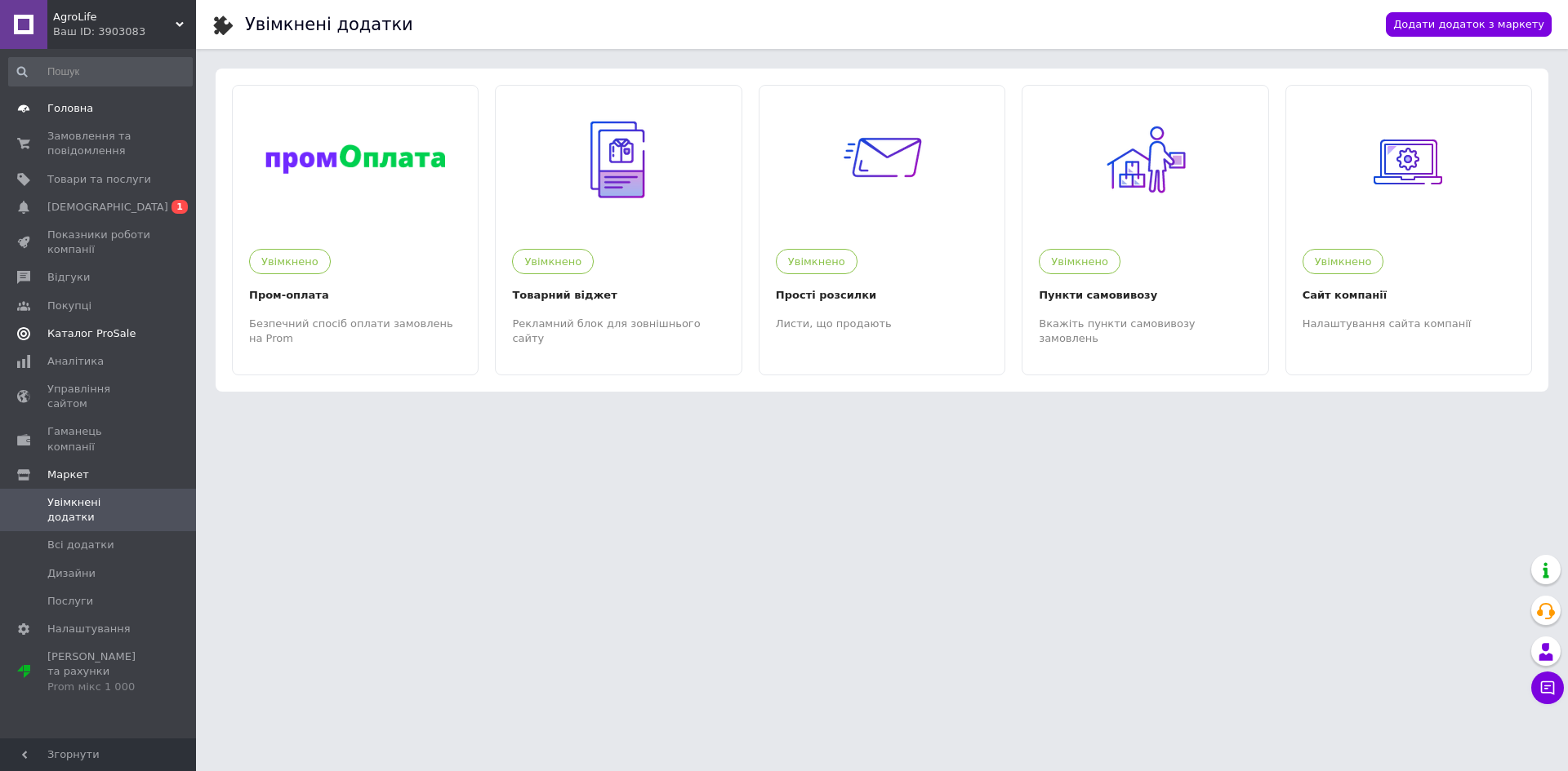
click at [116, 108] on span "Головна" at bounding box center [99, 109] width 104 height 14
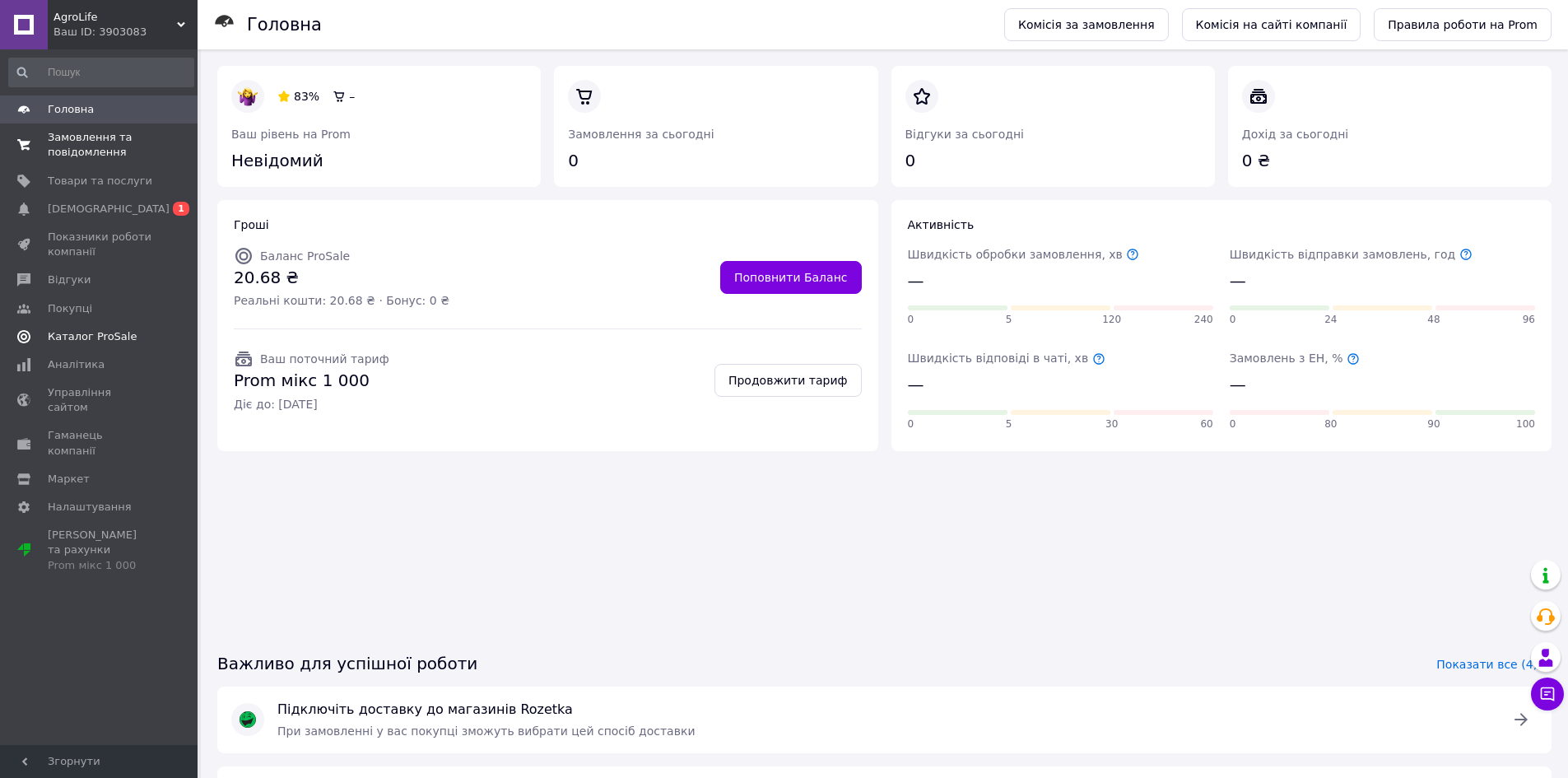
click at [67, 155] on span "Замовлення та повідомлення" at bounding box center [100, 144] width 104 height 30
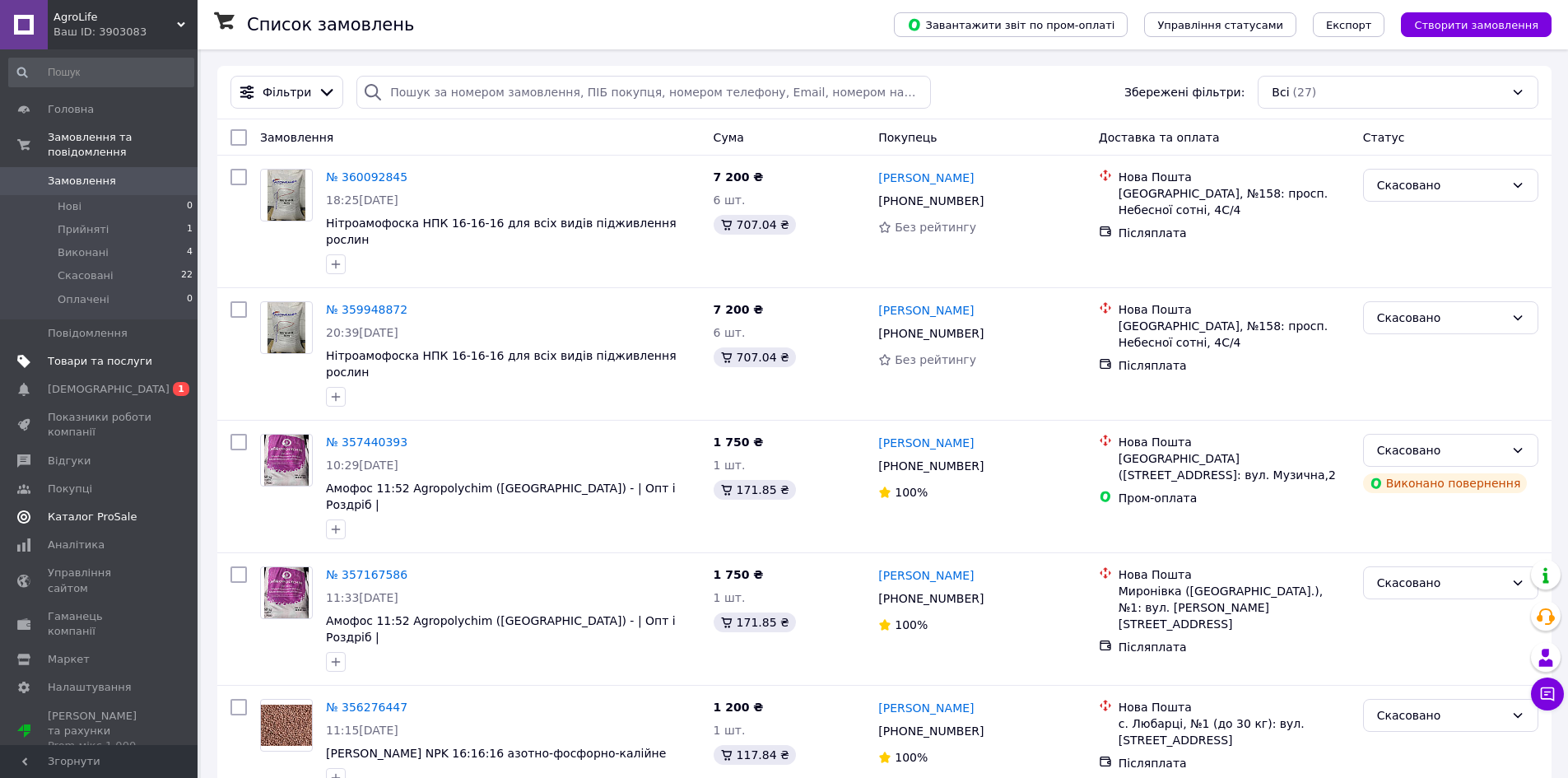
click at [102, 354] on span "Товари та послуги" at bounding box center [100, 361] width 104 height 15
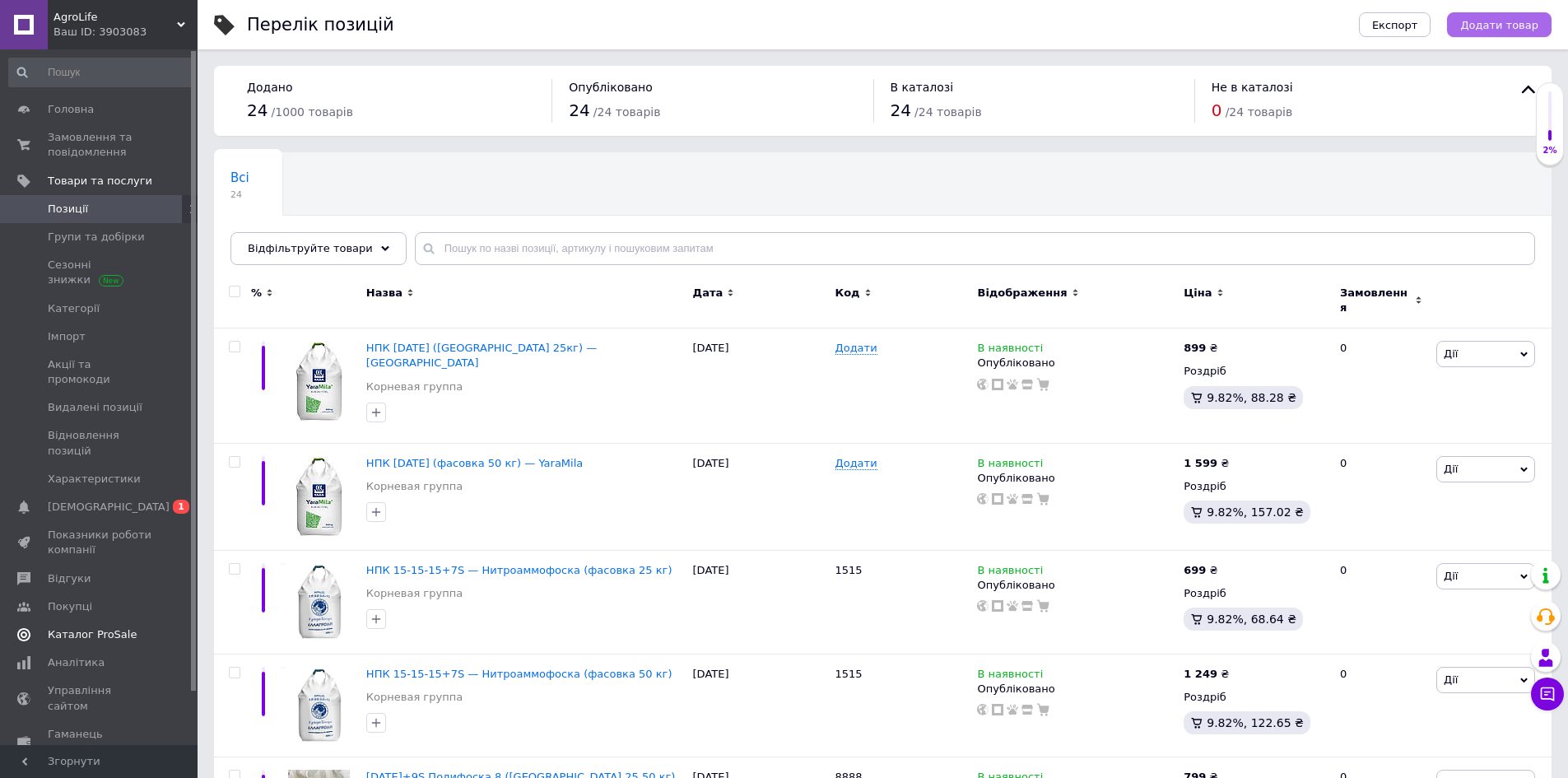
click at [1498, 23] on span "Додати товар" at bounding box center [1500, 25] width 78 height 13
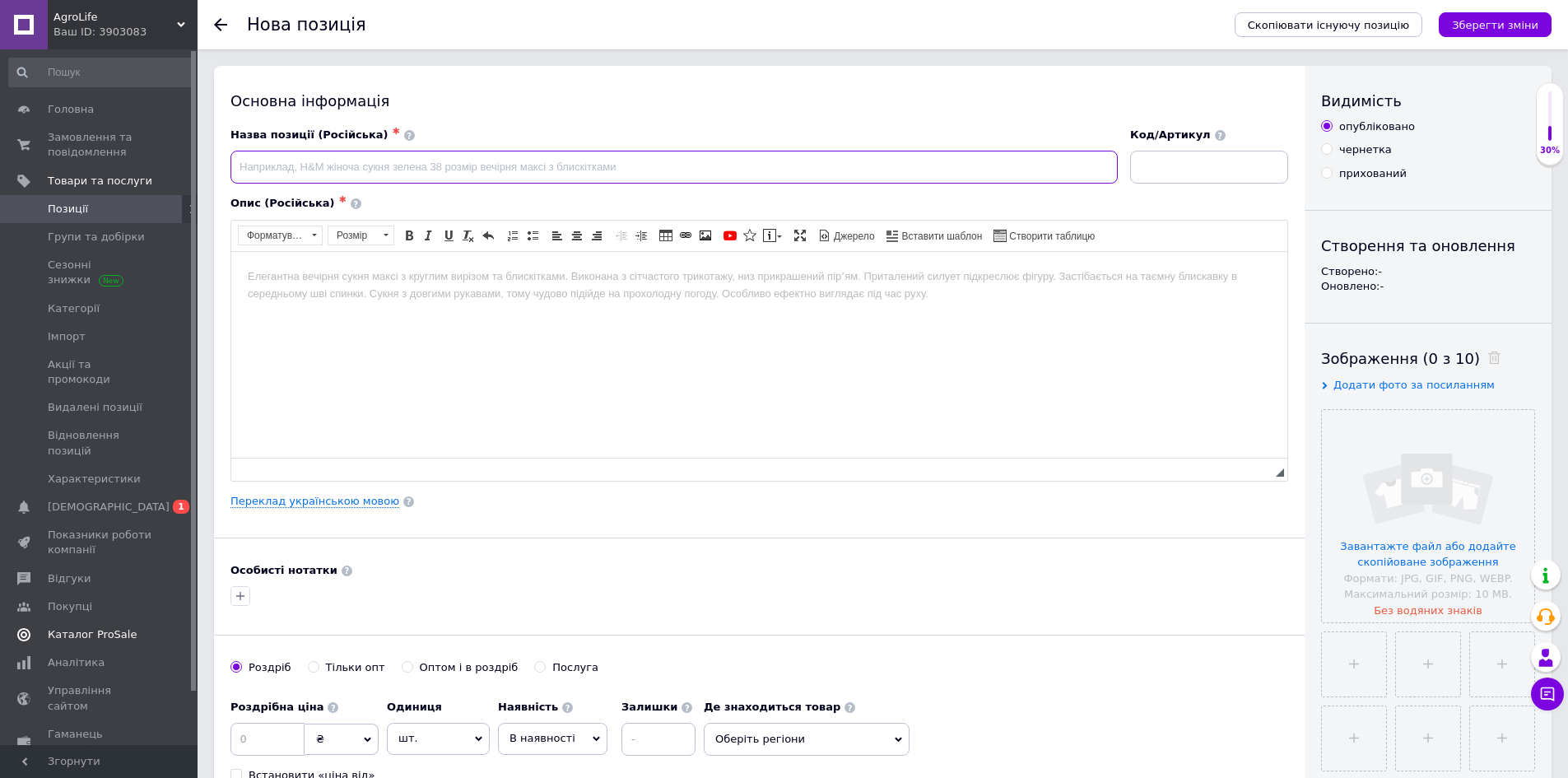
click at [362, 156] on input at bounding box center [674, 167] width 887 height 33
click at [107, 179] on span "Товари та послуги" at bounding box center [100, 181] width 104 height 15
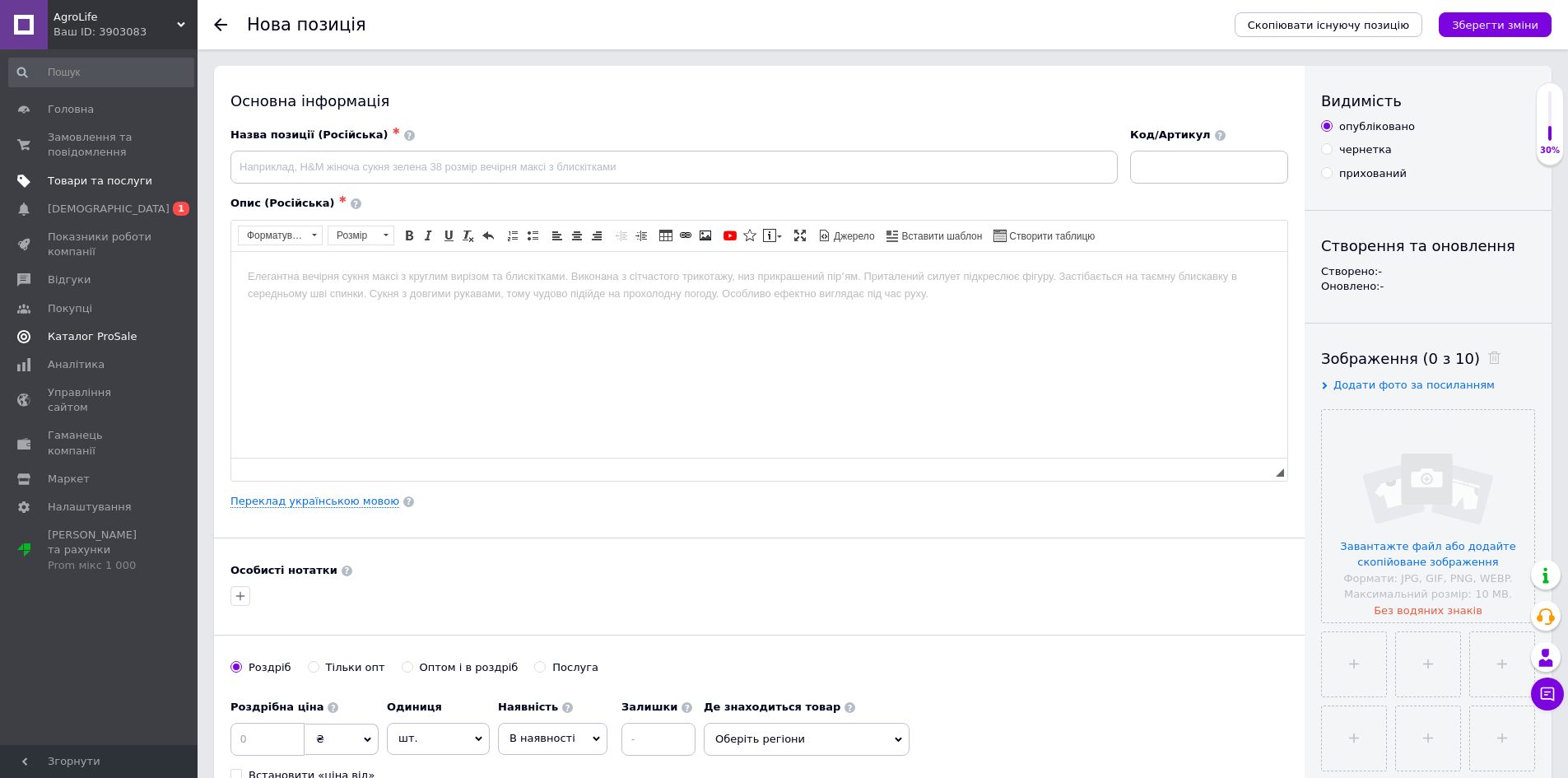
click at [84, 181] on span "Товари та послуги" at bounding box center [100, 181] width 104 height 15
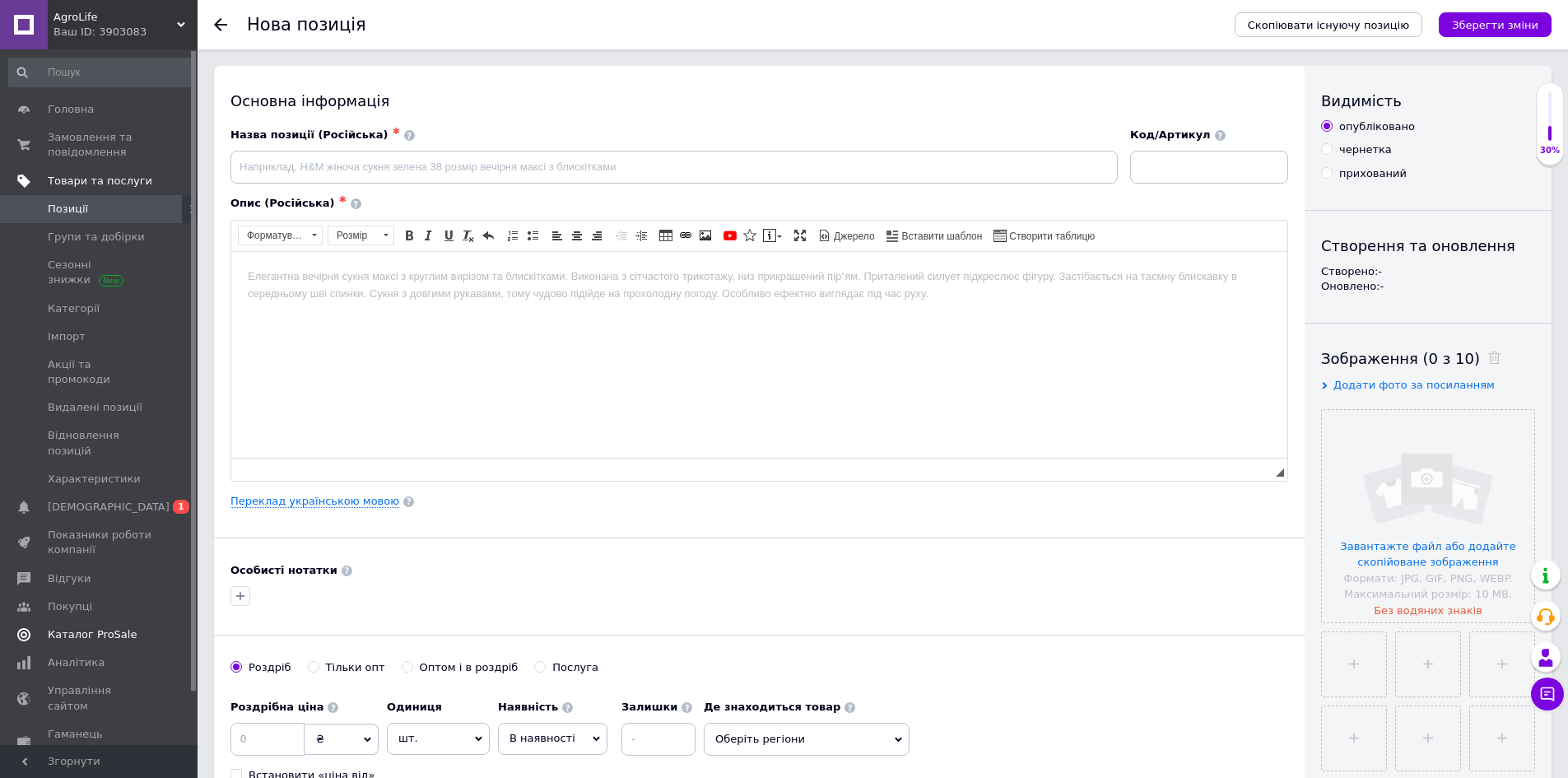
click at [84, 181] on span "Товари та послуги" at bounding box center [100, 181] width 104 height 15
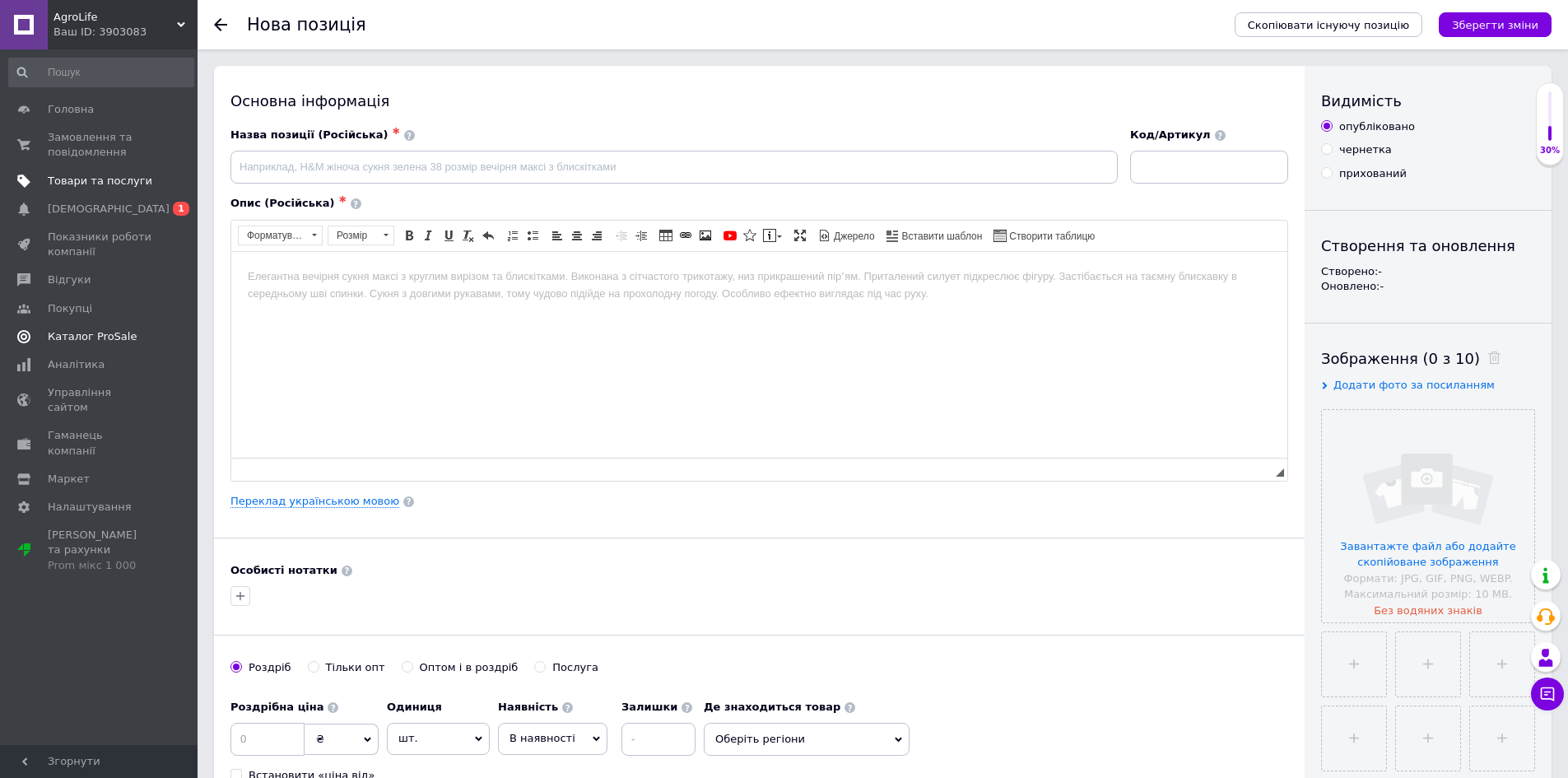
click at [84, 181] on span "Товари та послуги" at bounding box center [100, 181] width 104 height 15
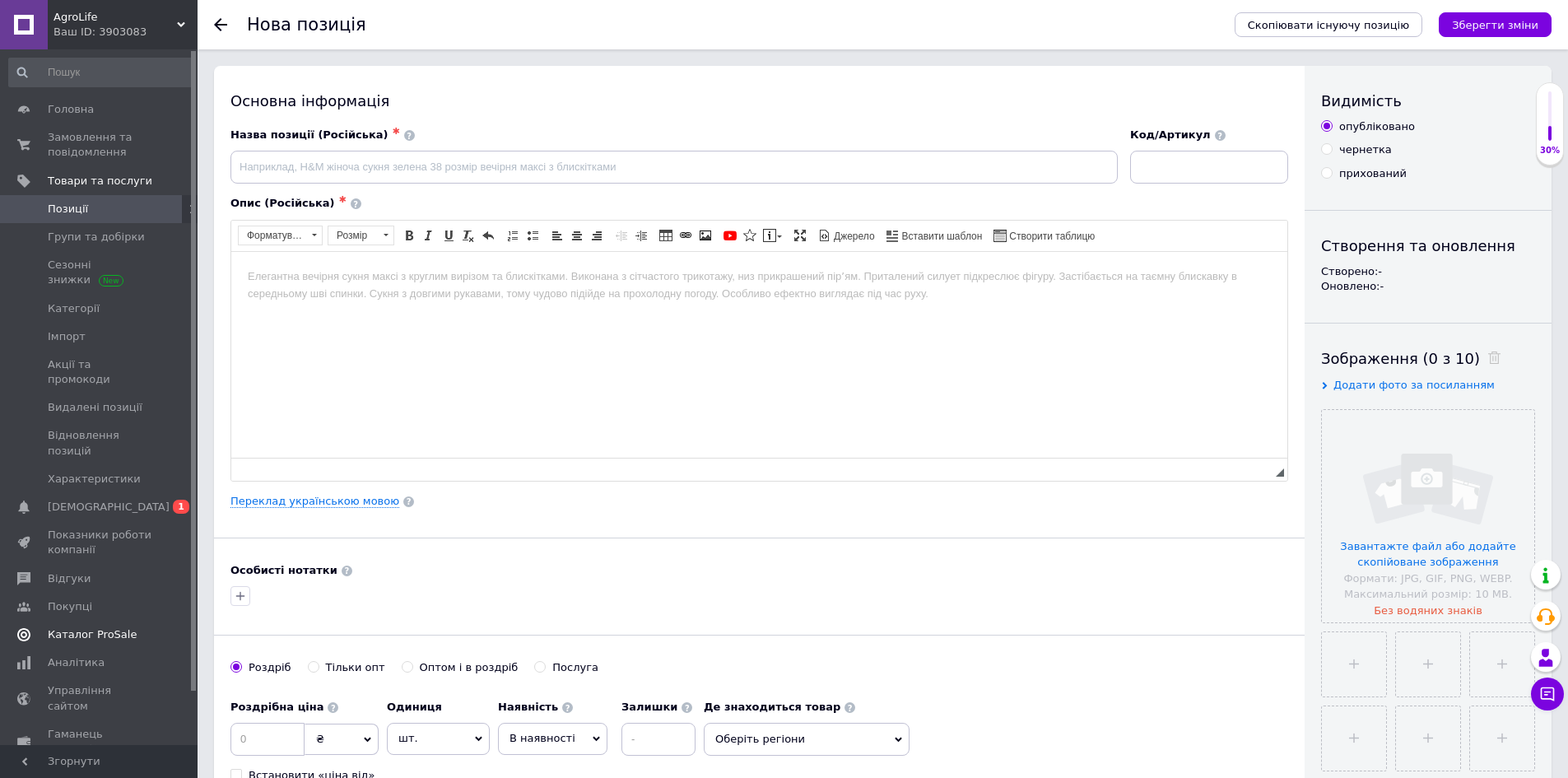
click at [83, 213] on span "Позиції" at bounding box center [68, 209] width 40 height 15
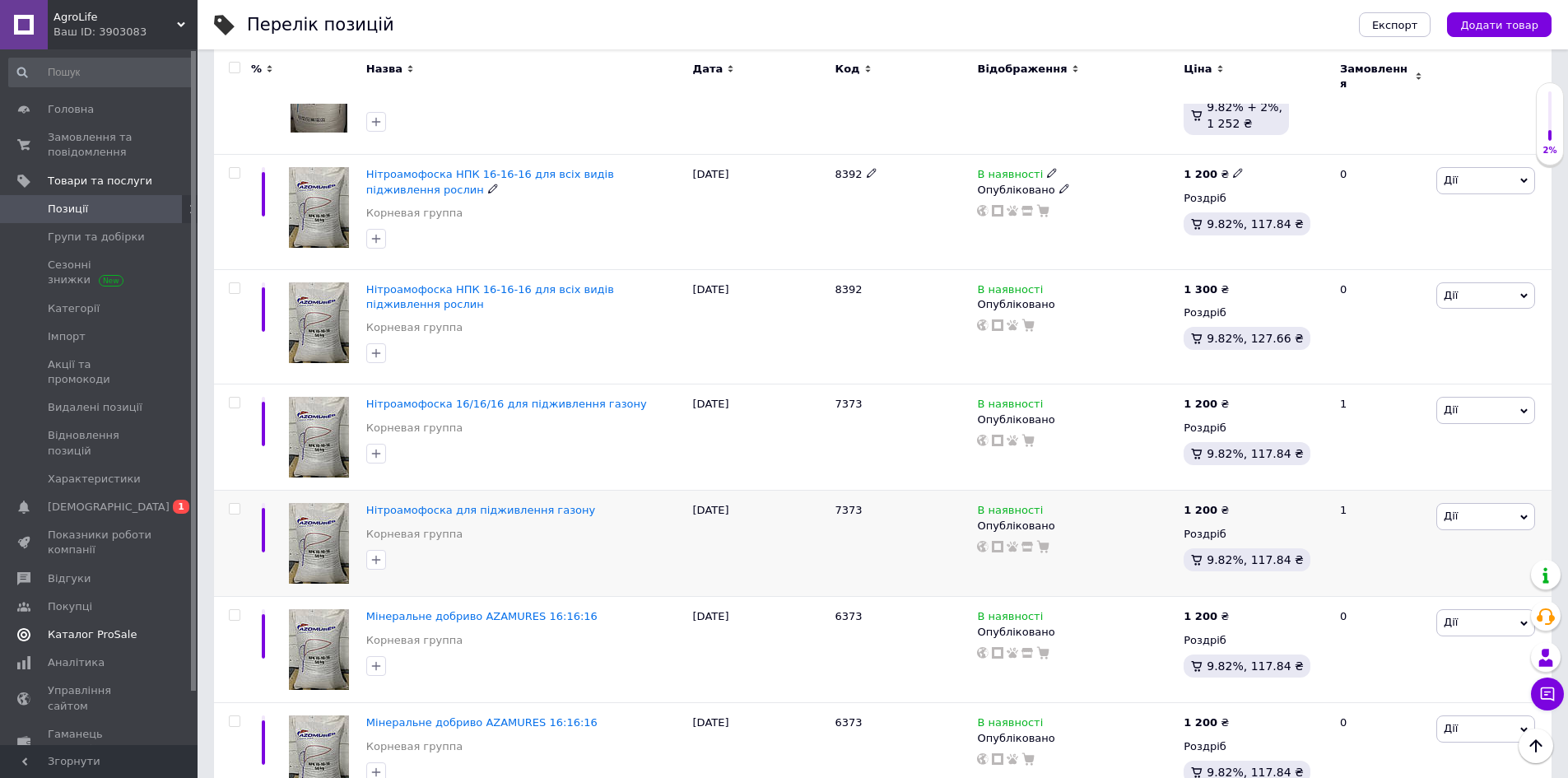
scroll to position [1482, 0]
click at [491, 609] on span "Мінеральне добриво AZAMURES 16:16:16" at bounding box center [482, 616] width 231 height 13
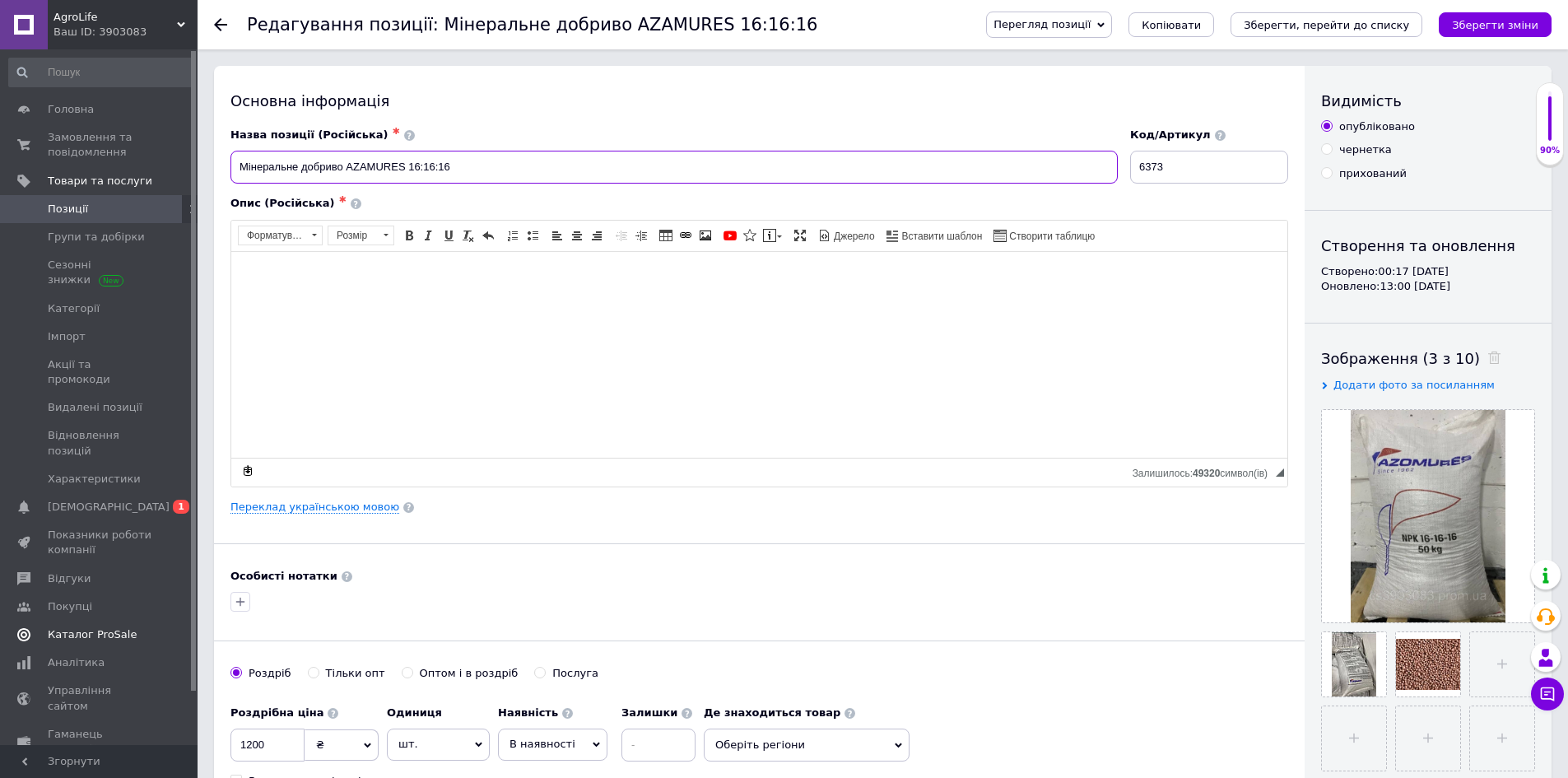
drag, startPoint x: 468, startPoint y: 177, endPoint x: 229, endPoint y: 164, distance: 239.4
click at [229, 164] on div "Назва позиції (Російська) ✱ Мінеральне добриво AZAMURES 16:16:16" at bounding box center [675, 155] width 900 height 68
click at [1201, 19] on span "Копіювати" at bounding box center [1171, 25] width 59 height 13
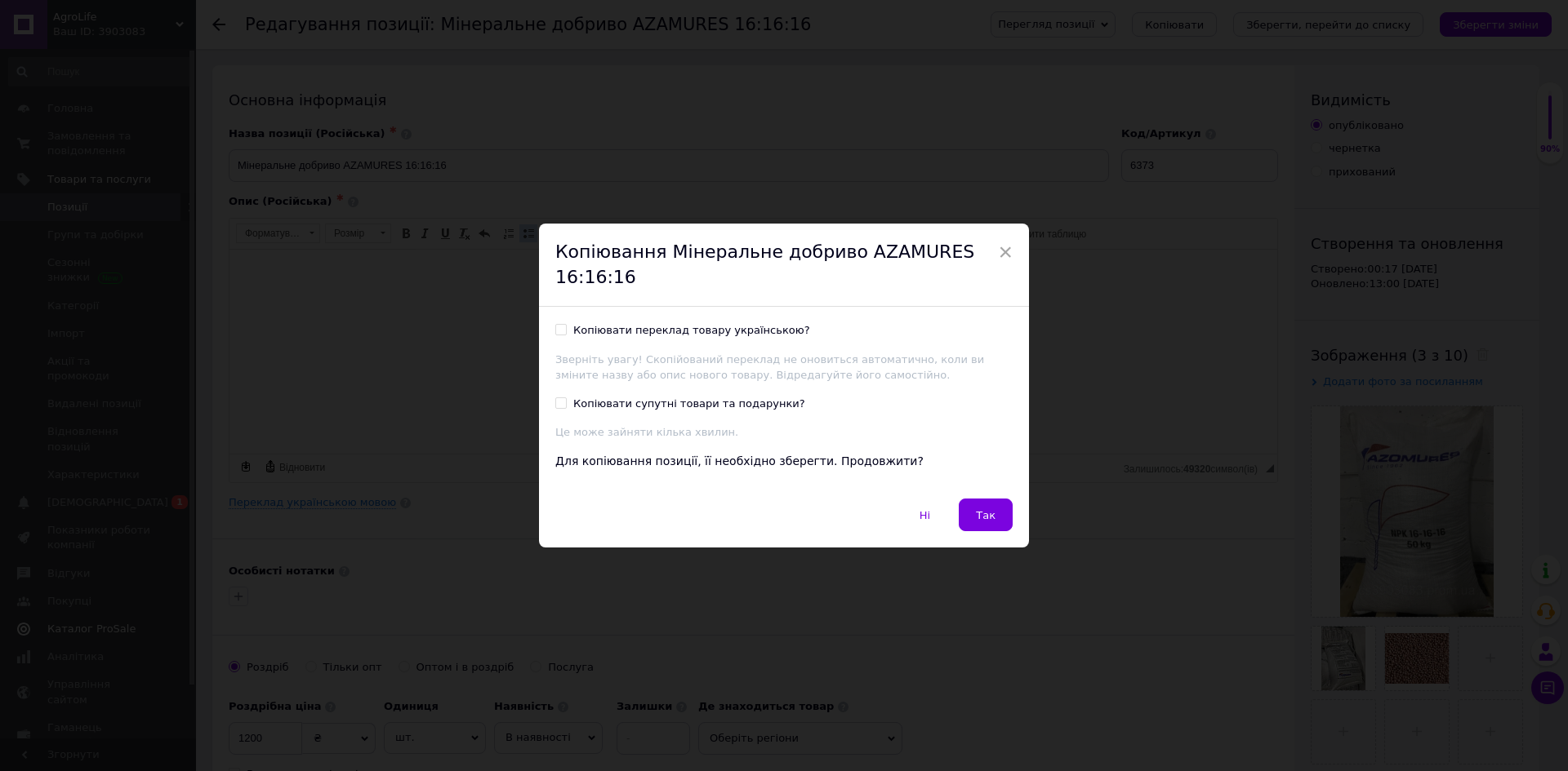
drag, startPoint x: 978, startPoint y: 515, endPoint x: 951, endPoint y: 495, distance: 33.6
click at [978, 515] on span "Так" at bounding box center [986, 515] width 20 height 13
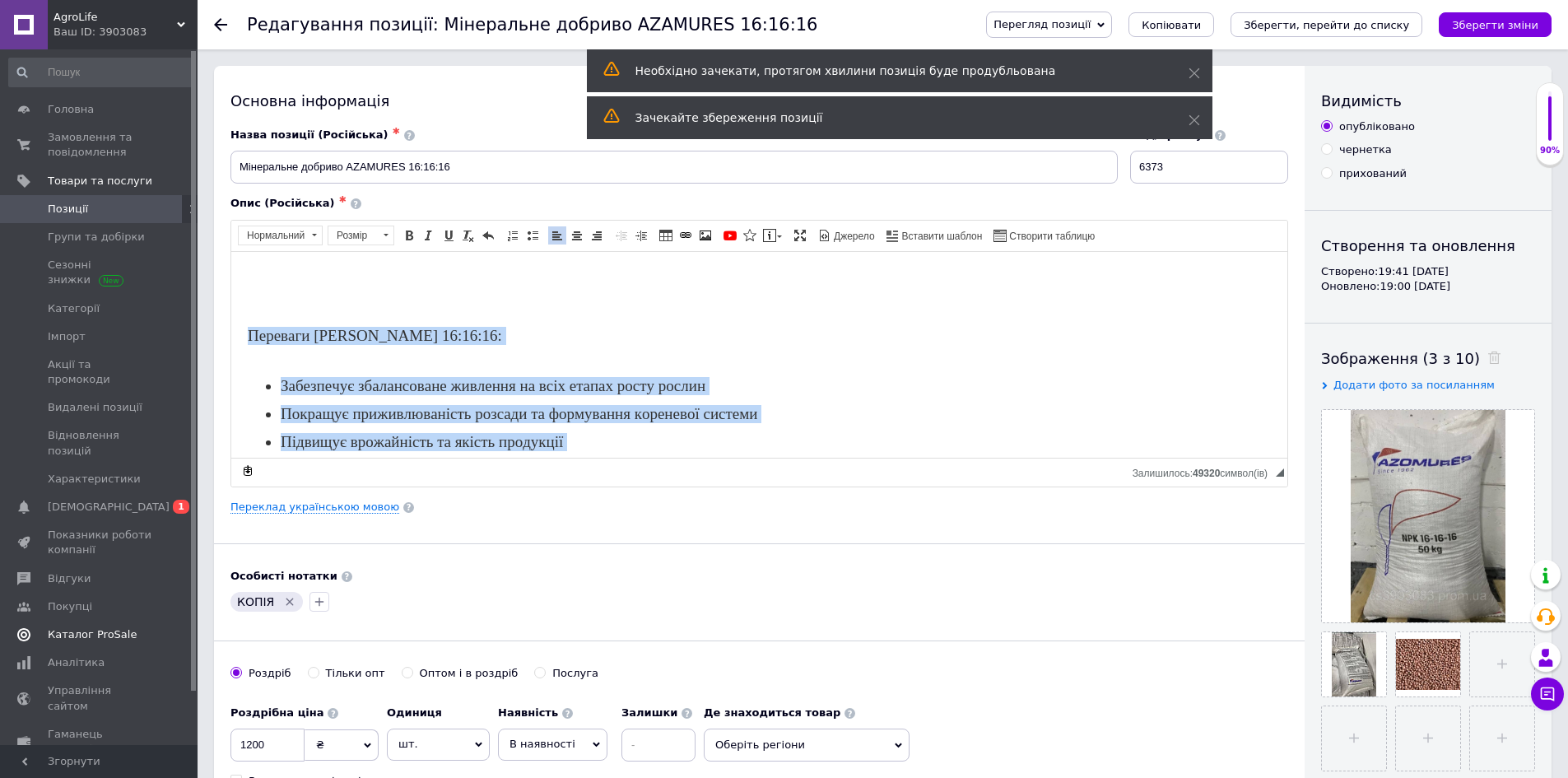
scroll to position [562, 0]
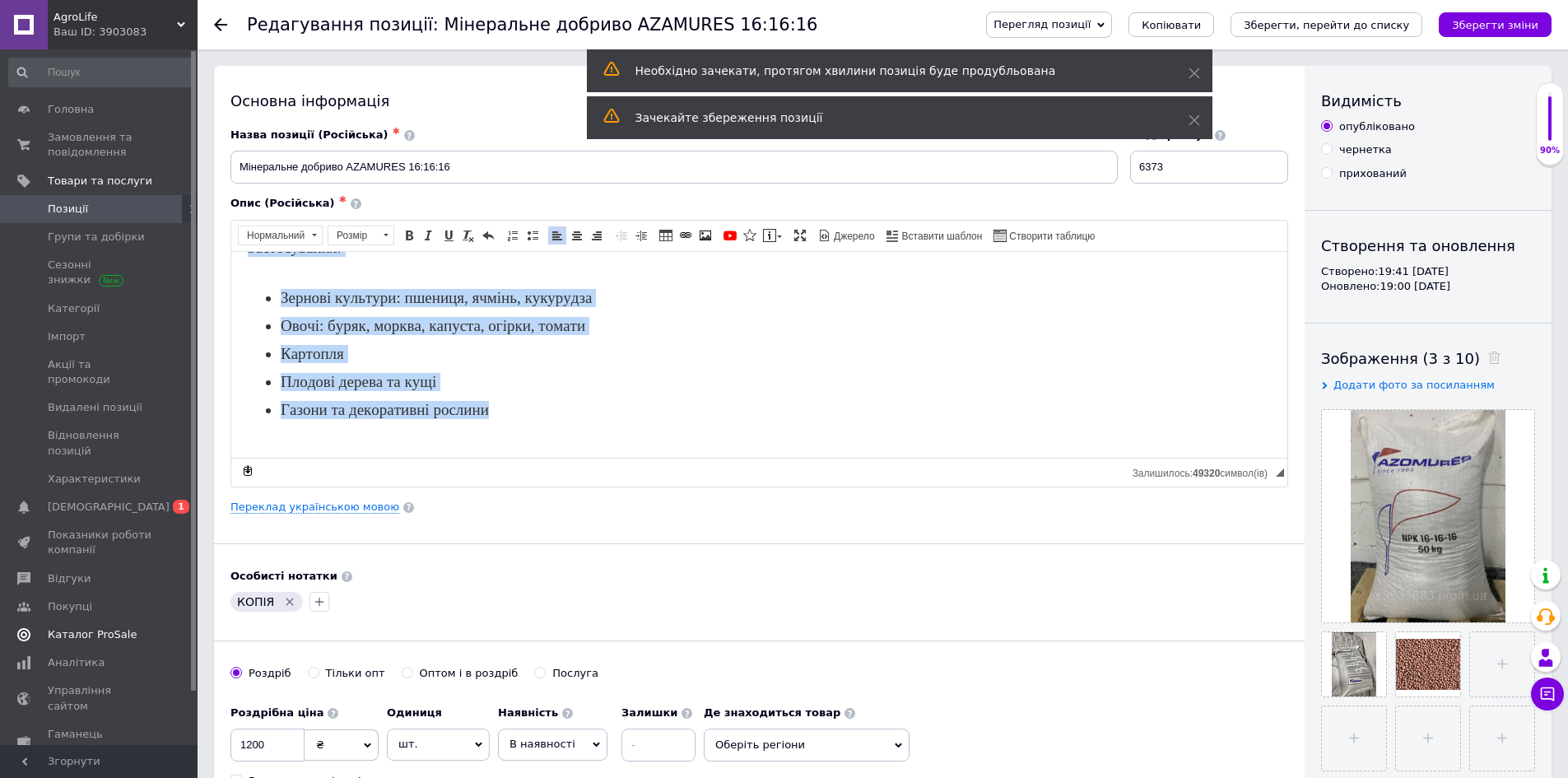
drag, startPoint x: 236, startPoint y: 271, endPoint x: 724, endPoint y: 690, distance: 643.2
click at [724, 458] on html "Основні характеристики: Форма: гранули, не злежується, легко вноситься Фасуванн…" at bounding box center [760, 74] width 1056 height 768
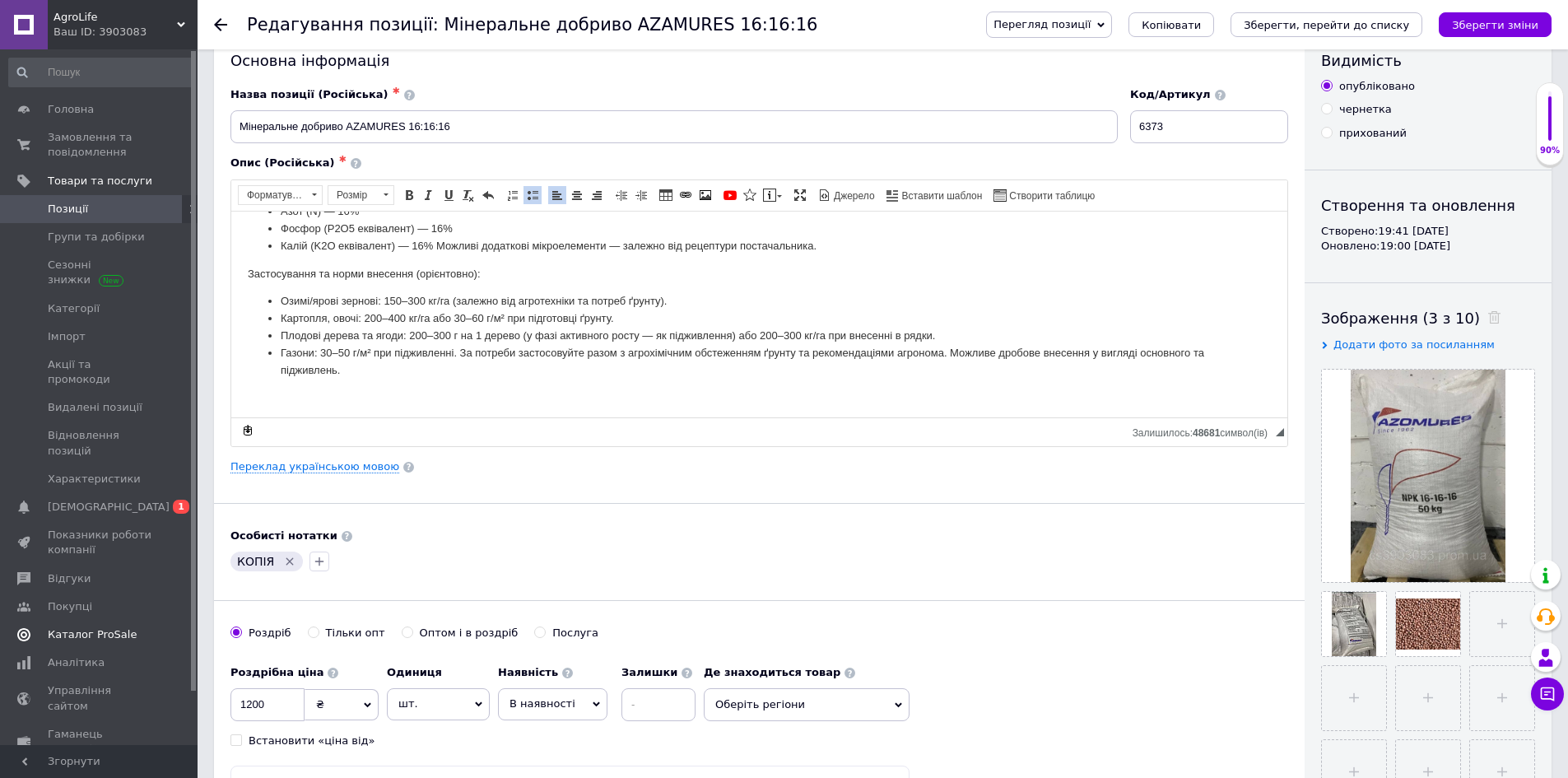
scroll to position [0, 0]
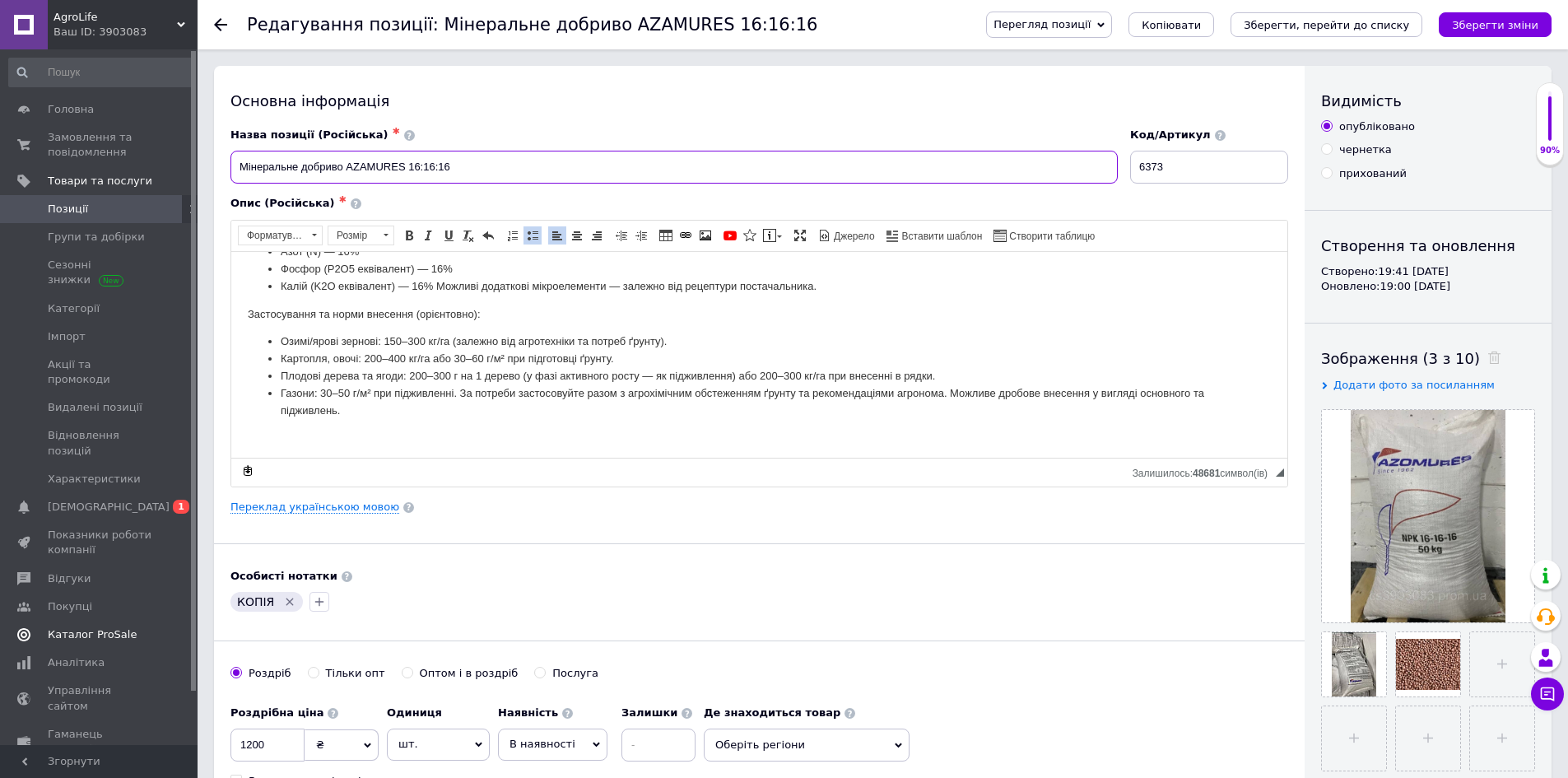
click at [463, 163] on input "Мінеральне добриво AZAMURES 16:16:16" at bounding box center [674, 167] width 887 height 33
drag, startPoint x: 335, startPoint y: 165, endPoint x: 205, endPoint y: 183, distance: 131.2
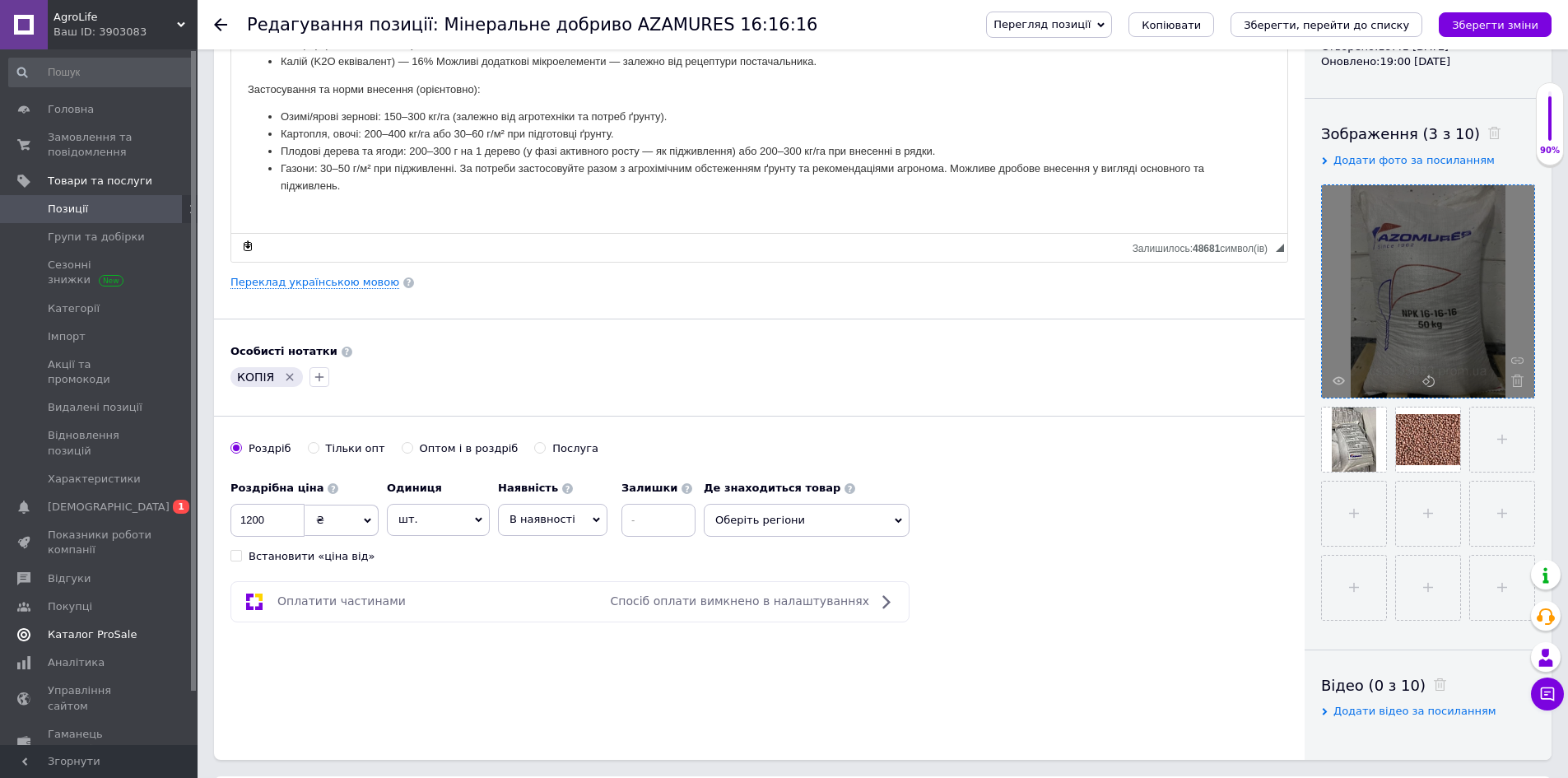
scroll to position [330, 0]
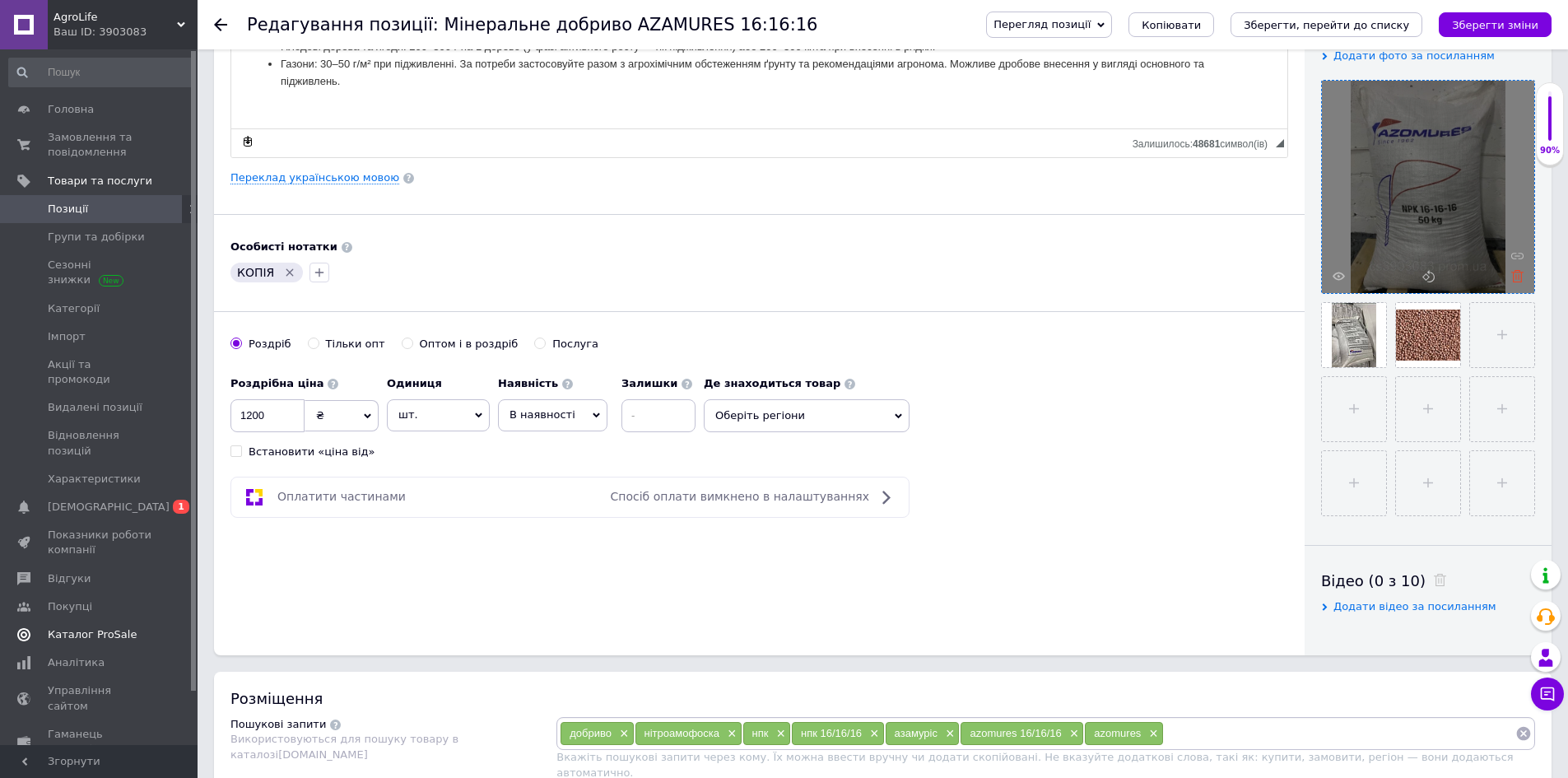
type input "НІТРОАМОФСКА AZAMURES 16:16:16"
click at [1514, 274] on use at bounding box center [1518, 277] width 13 height 13
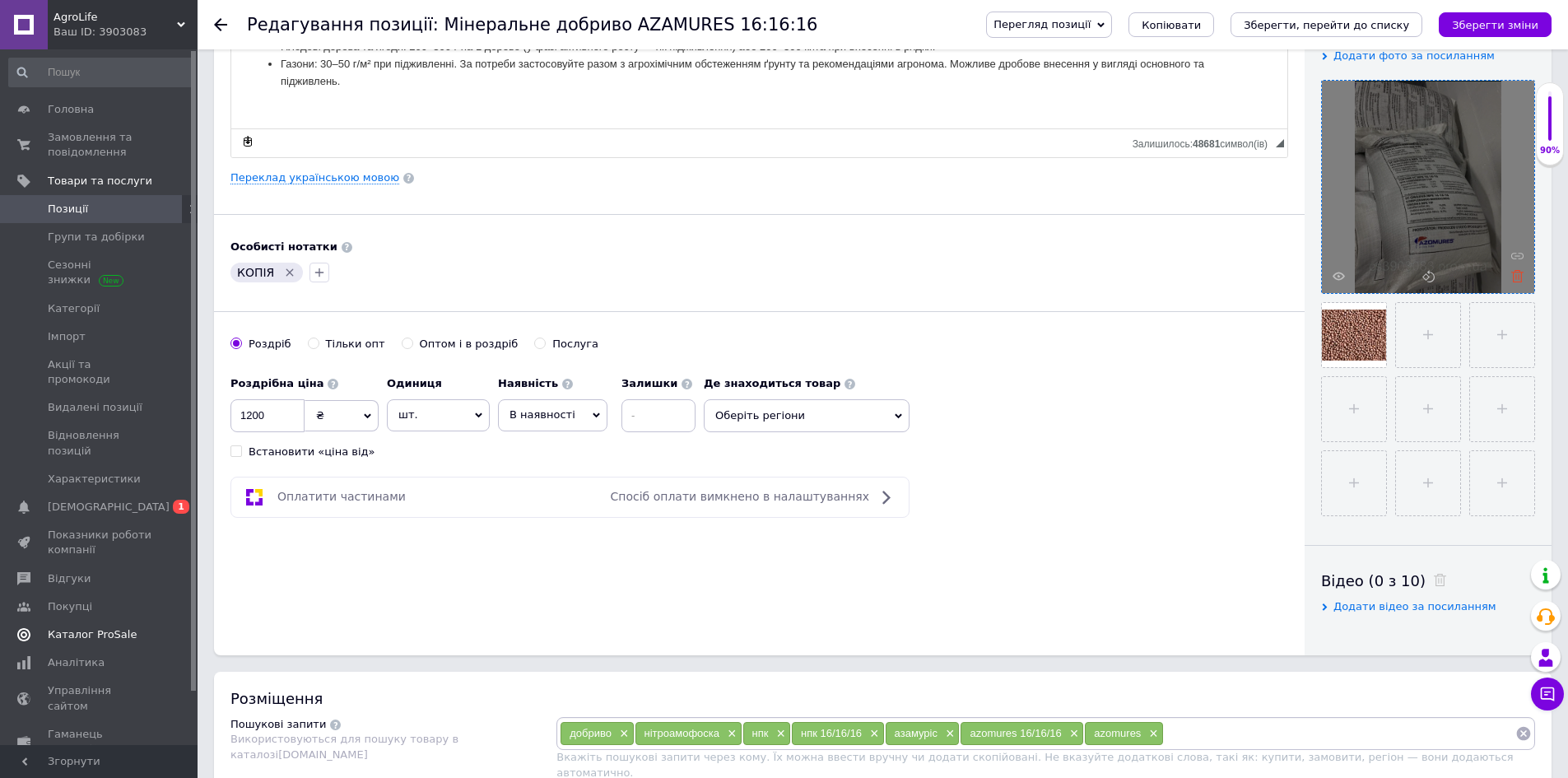
click at [1519, 271] on use at bounding box center [1518, 277] width 13 height 13
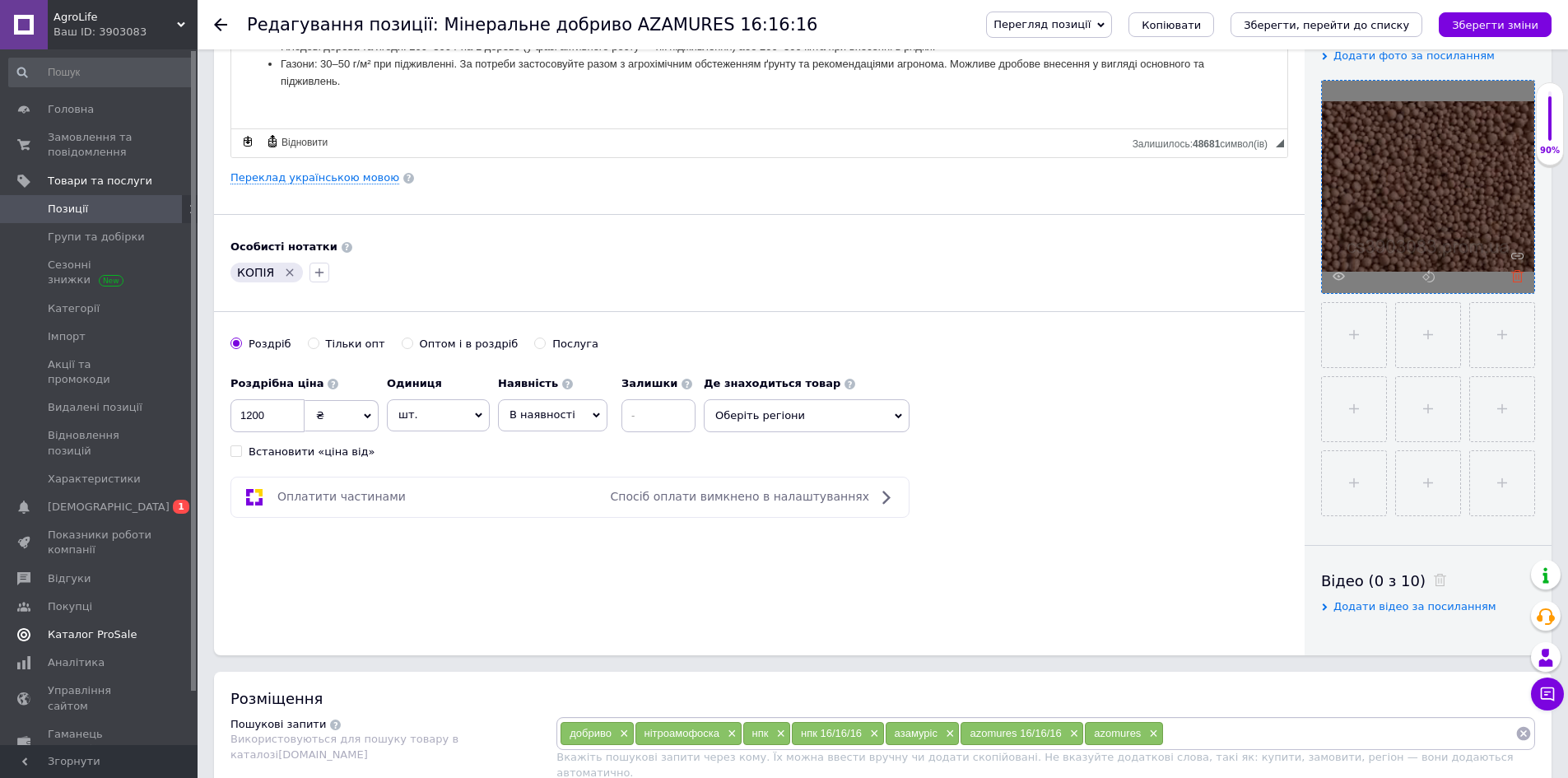
click at [1521, 279] on icon at bounding box center [1518, 277] width 13 height 13
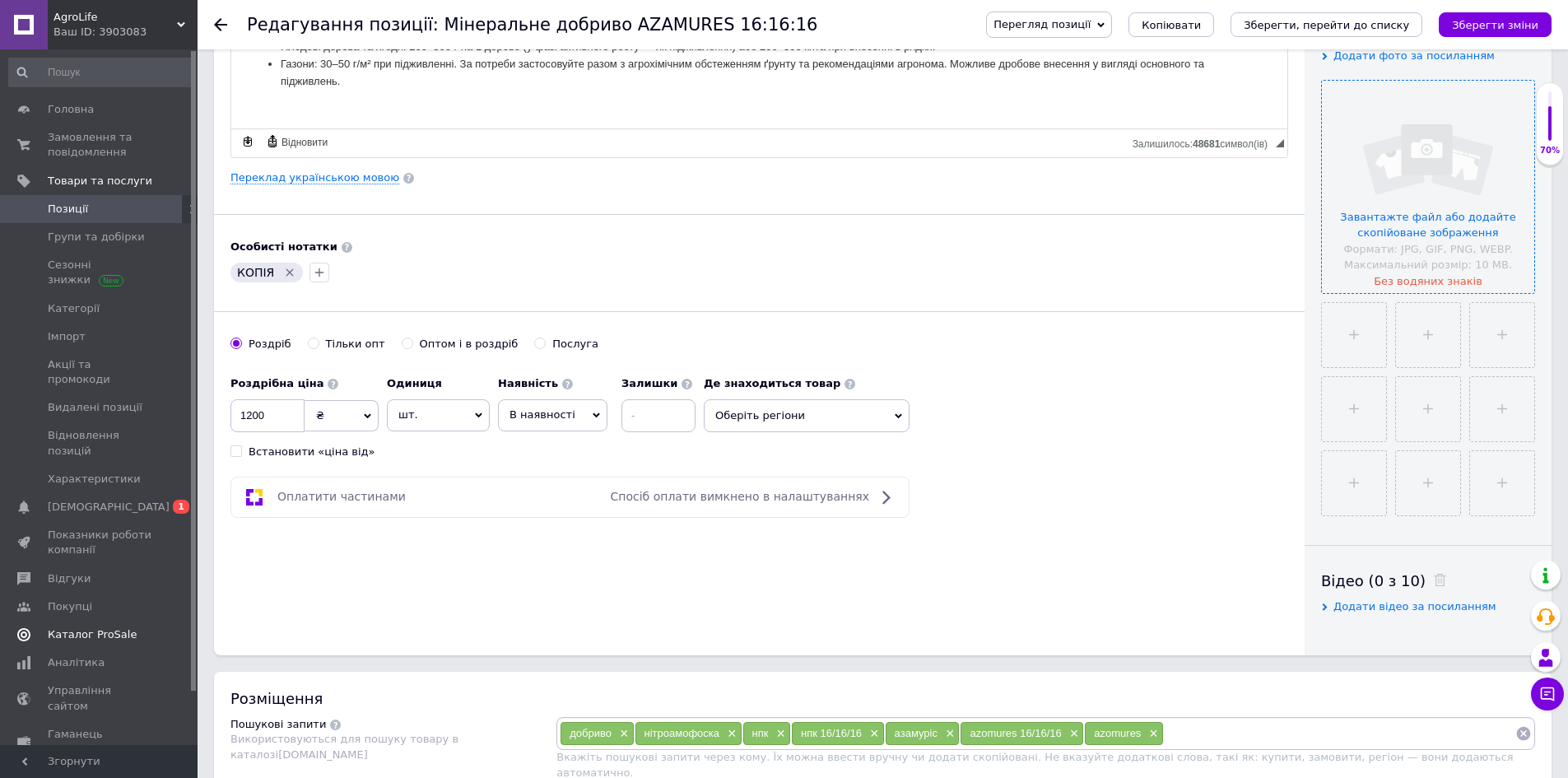
click at [1455, 187] on input "file" at bounding box center [1428, 187] width 212 height 212
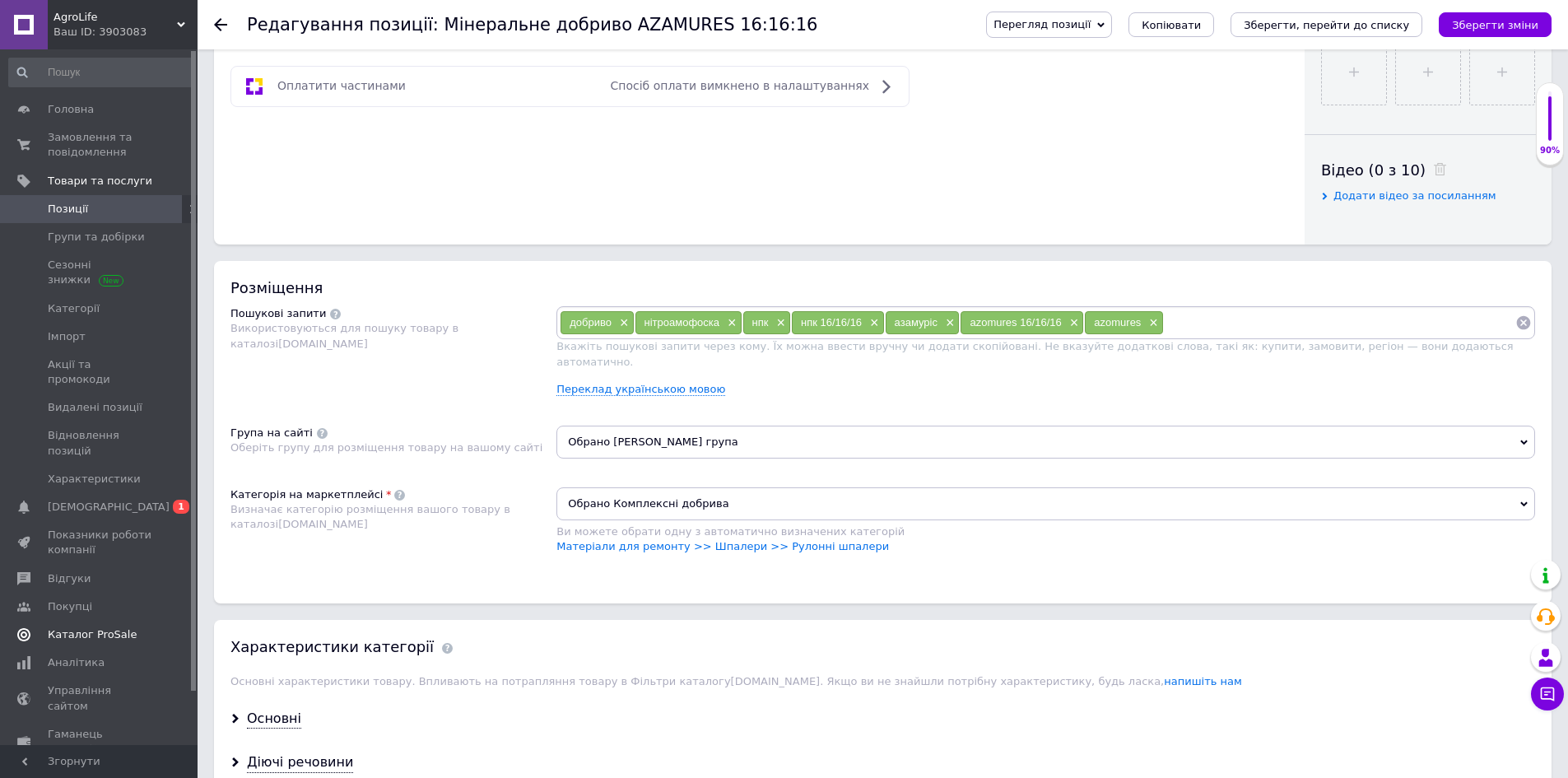
scroll to position [742, 0]
click at [1164, 322] on input at bounding box center [1339, 321] width 351 height 25
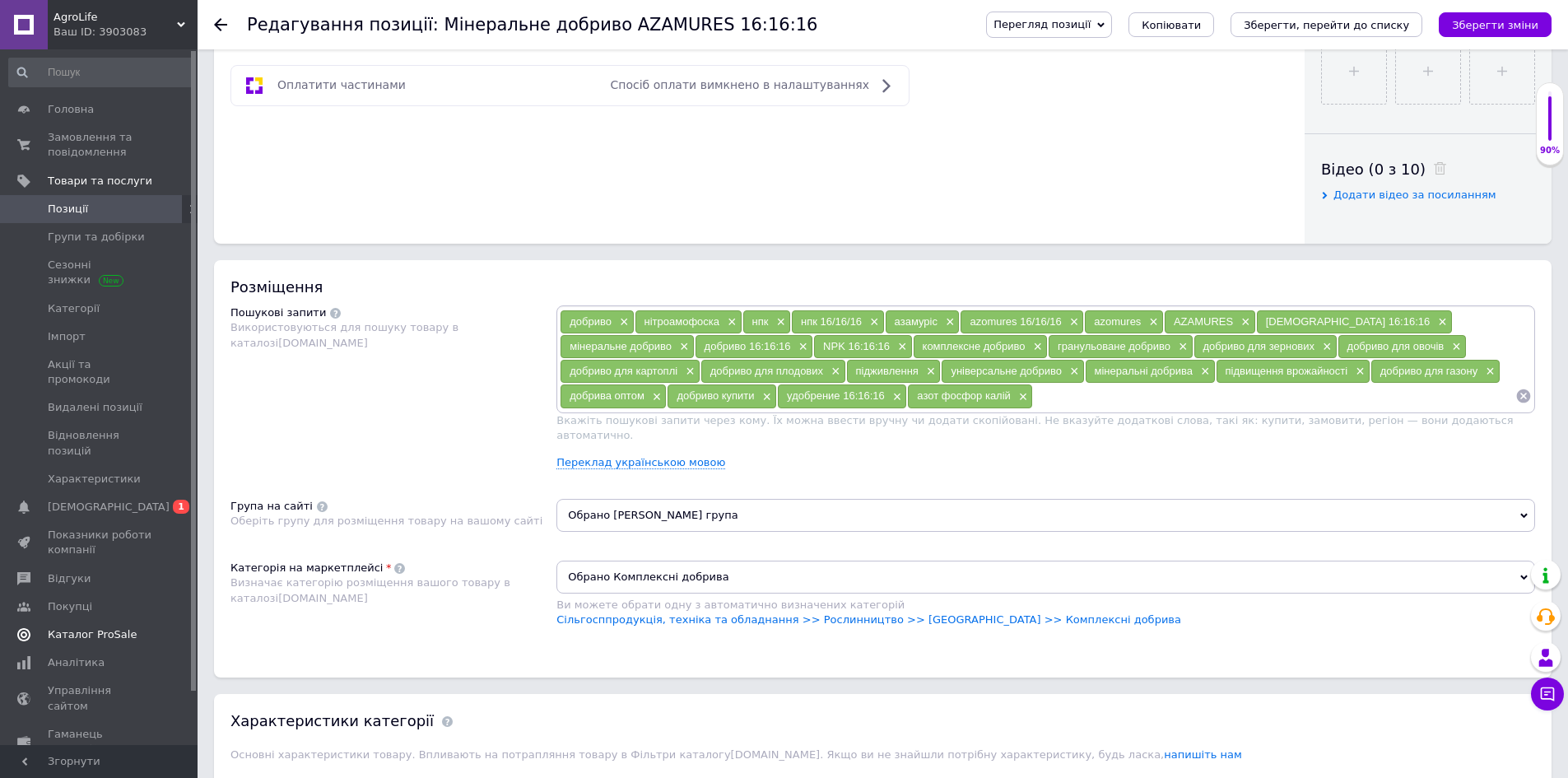
click at [707, 509] on span "Обрано Корнева група" at bounding box center [1045, 516] width 979 height 33
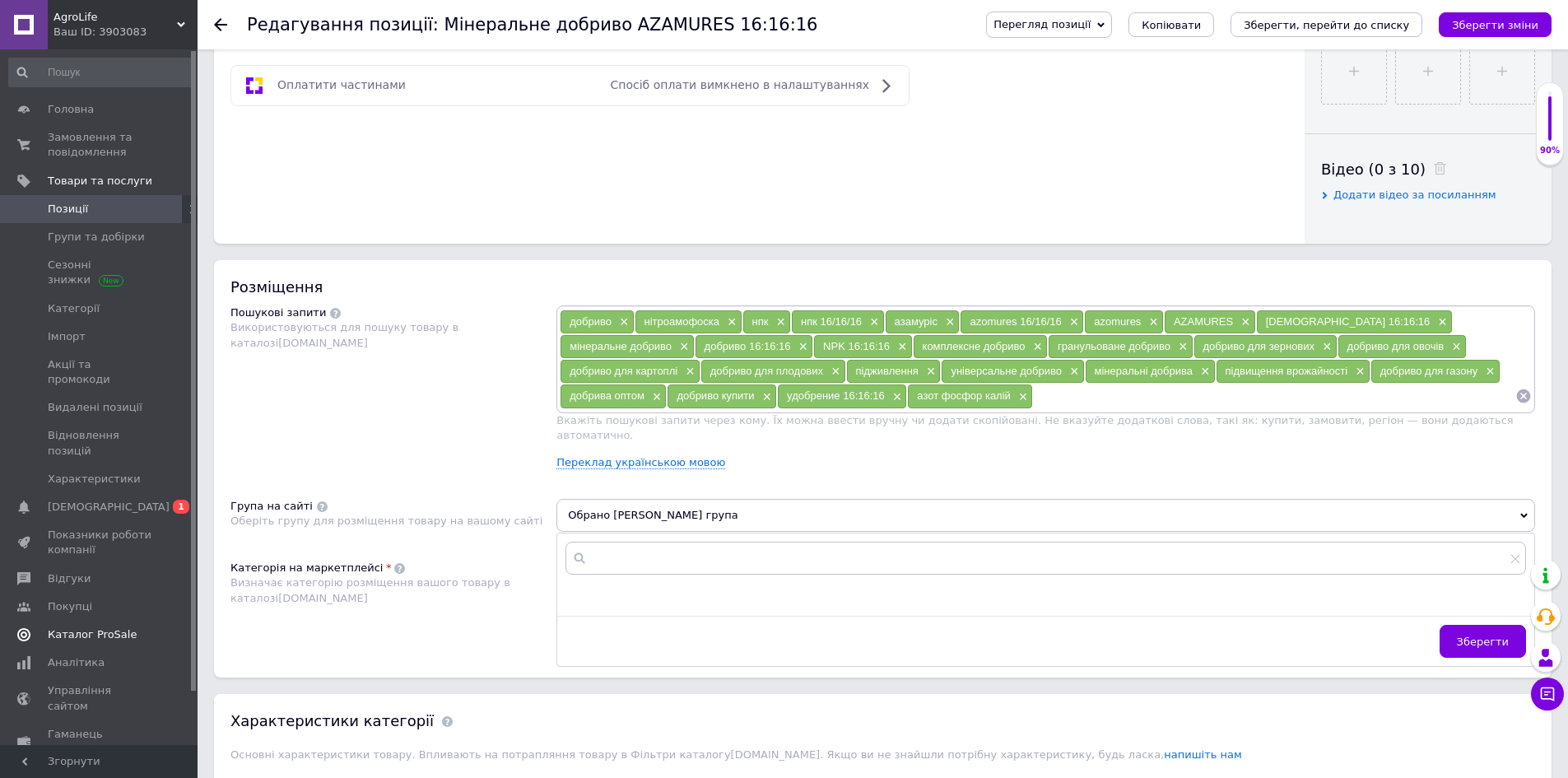
click at [536, 464] on div "Пошукові запити Використовуються для пошуку товару в каталозі Prom.ua" at bounding box center [393, 394] width 326 height 177
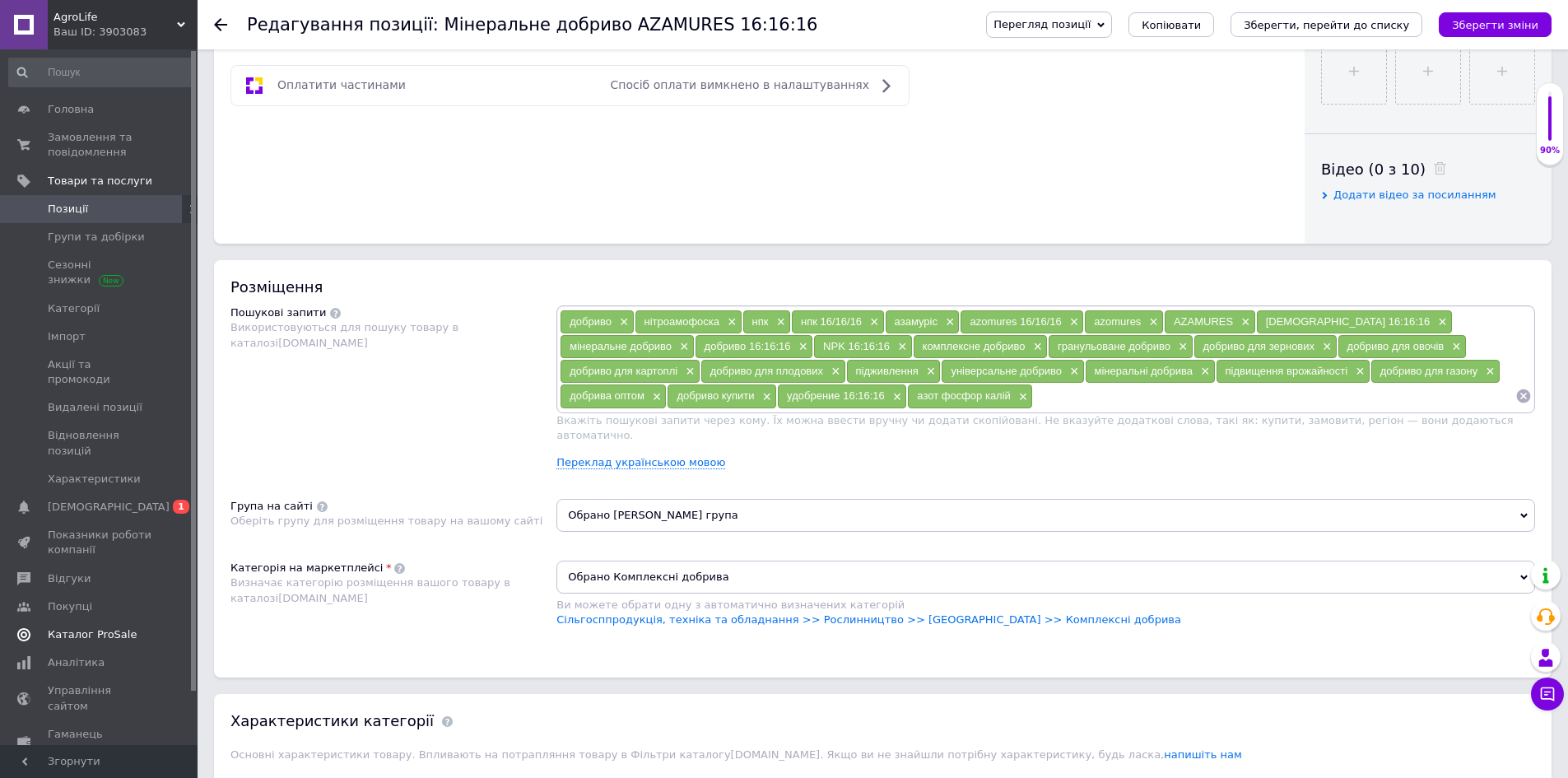
click at [724, 565] on span "Обрано Комплексні добрива" at bounding box center [1045, 577] width 979 height 33
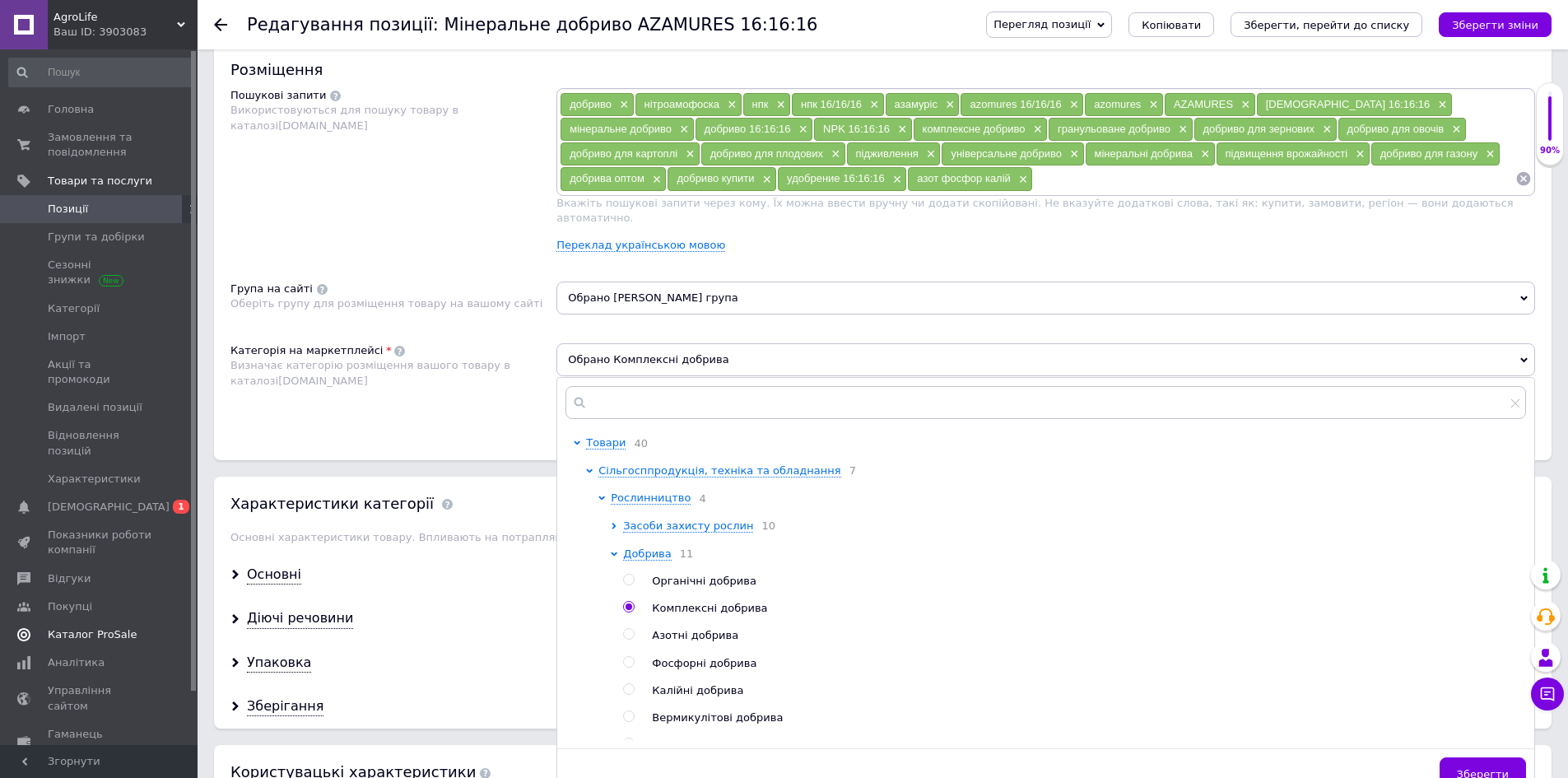
scroll to position [989, 0]
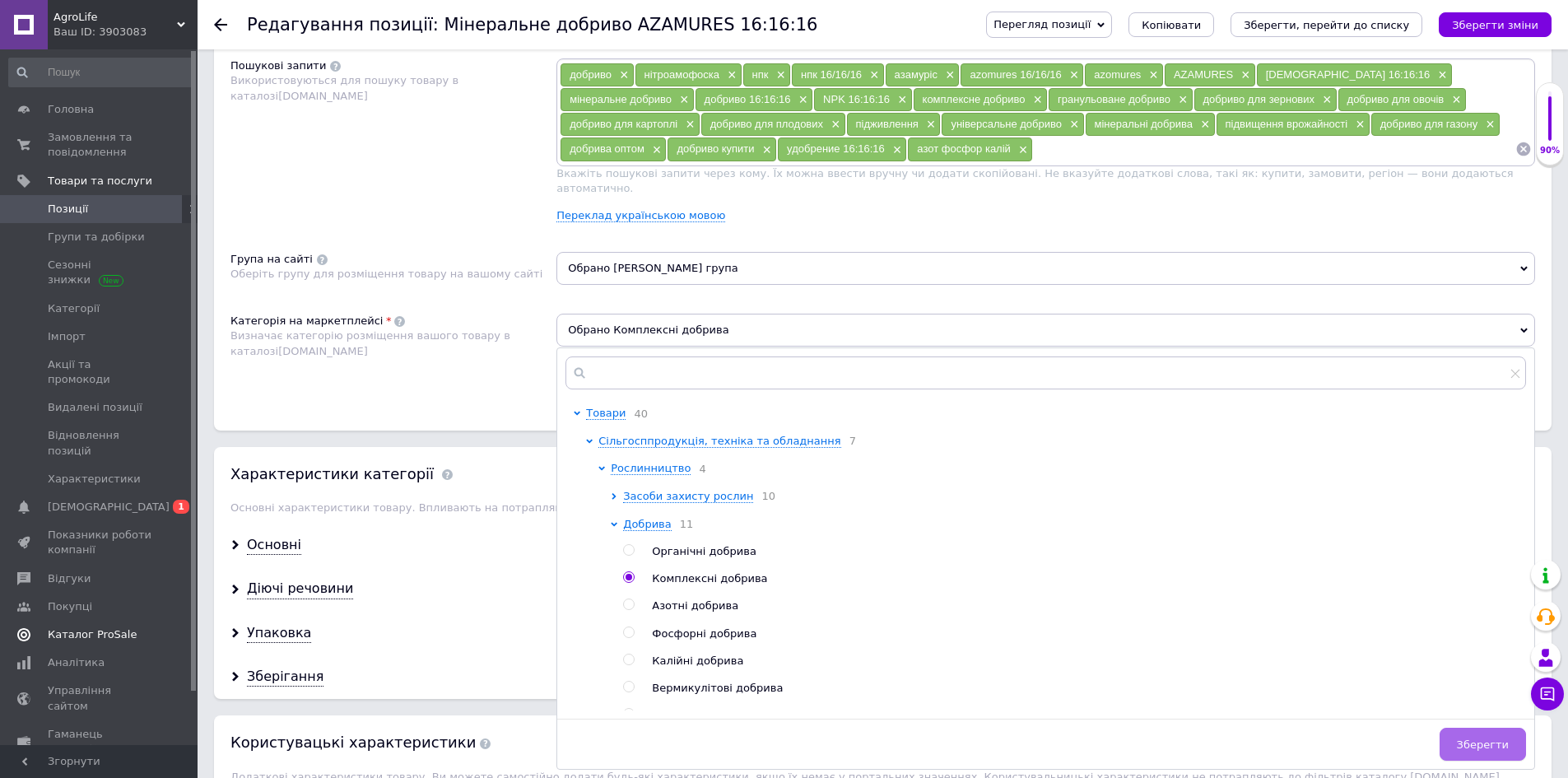
click at [1474, 739] on span "Зберегти" at bounding box center [1483, 745] width 52 height 13
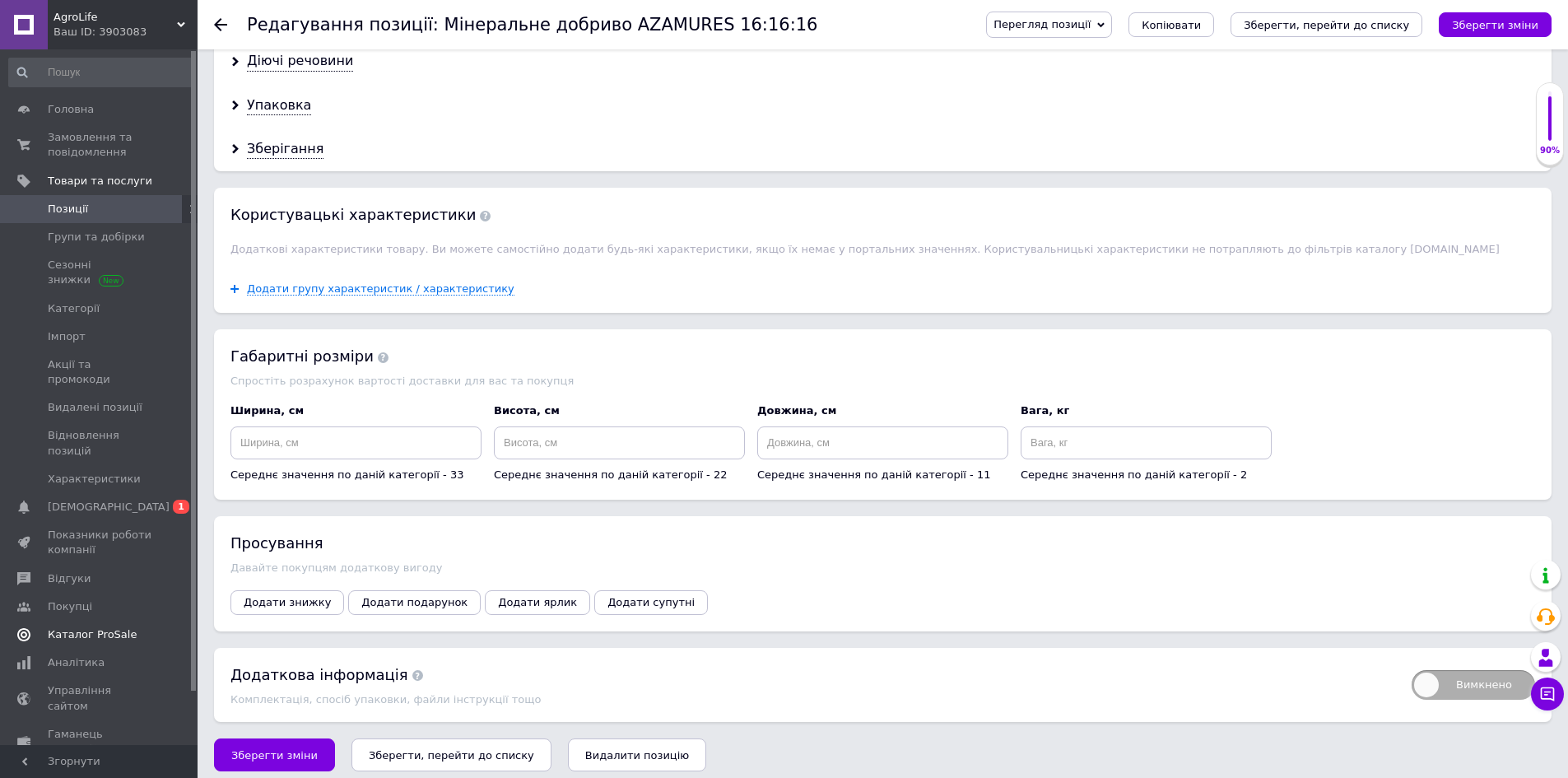
scroll to position [1518, 0]
click at [290, 753] on button "Зберегти зміни" at bounding box center [274, 753] width 121 height 33
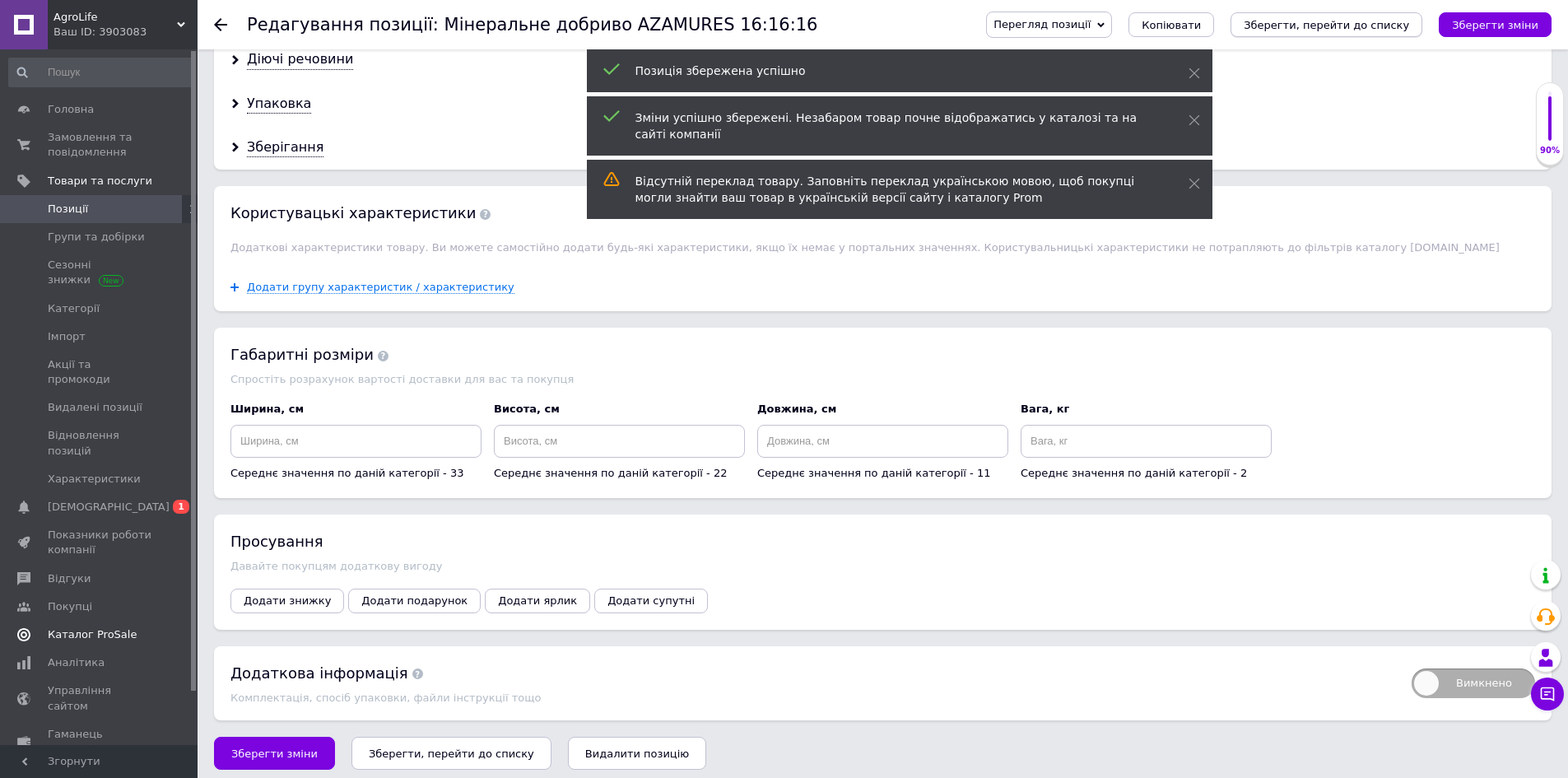
click at [1317, 22] on icon "Зберегти, перейти до списку" at bounding box center [1327, 25] width 165 height 13
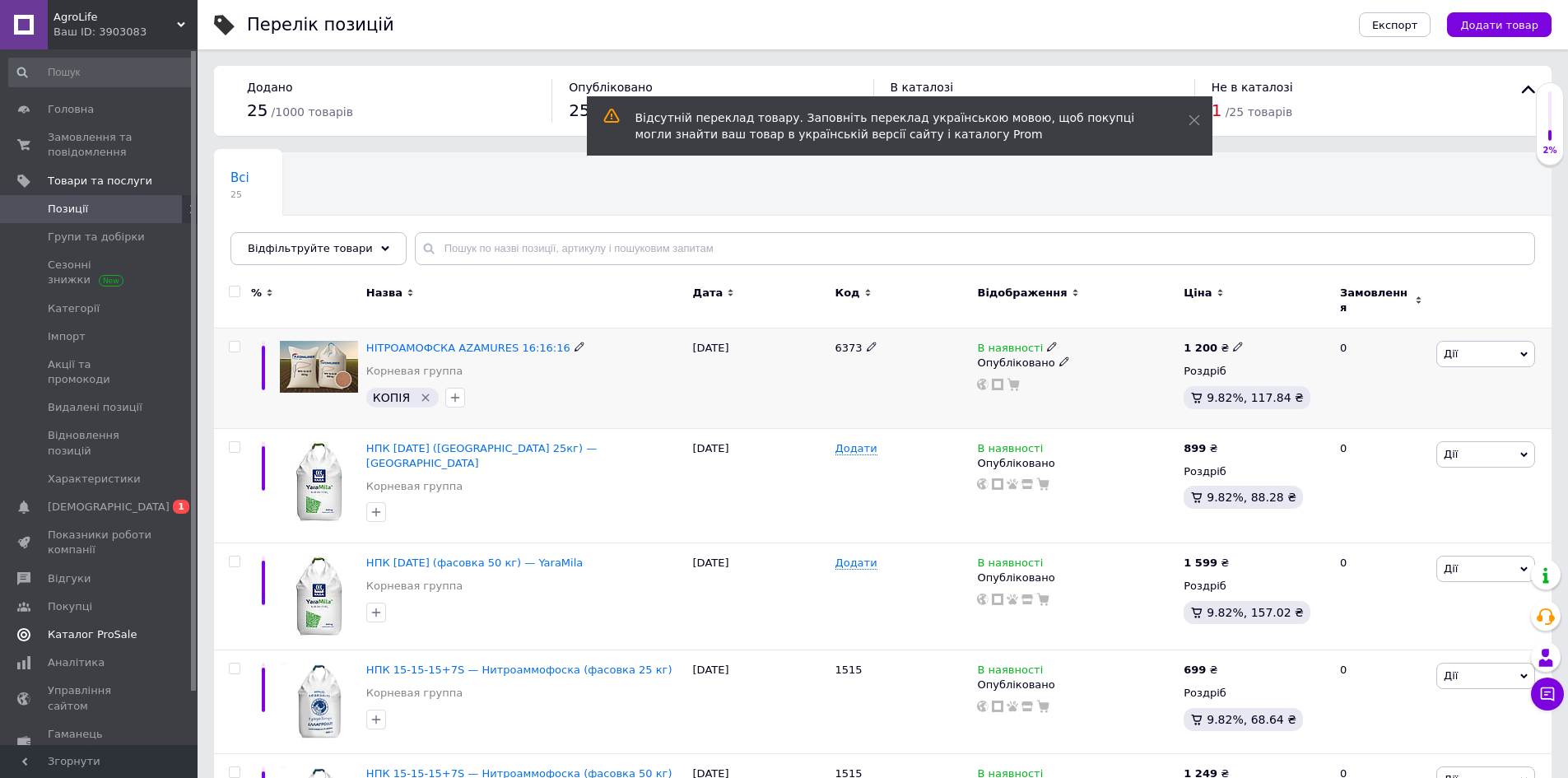
click at [425, 396] on div "КОПІЯ" at bounding box center [403, 398] width 73 height 20
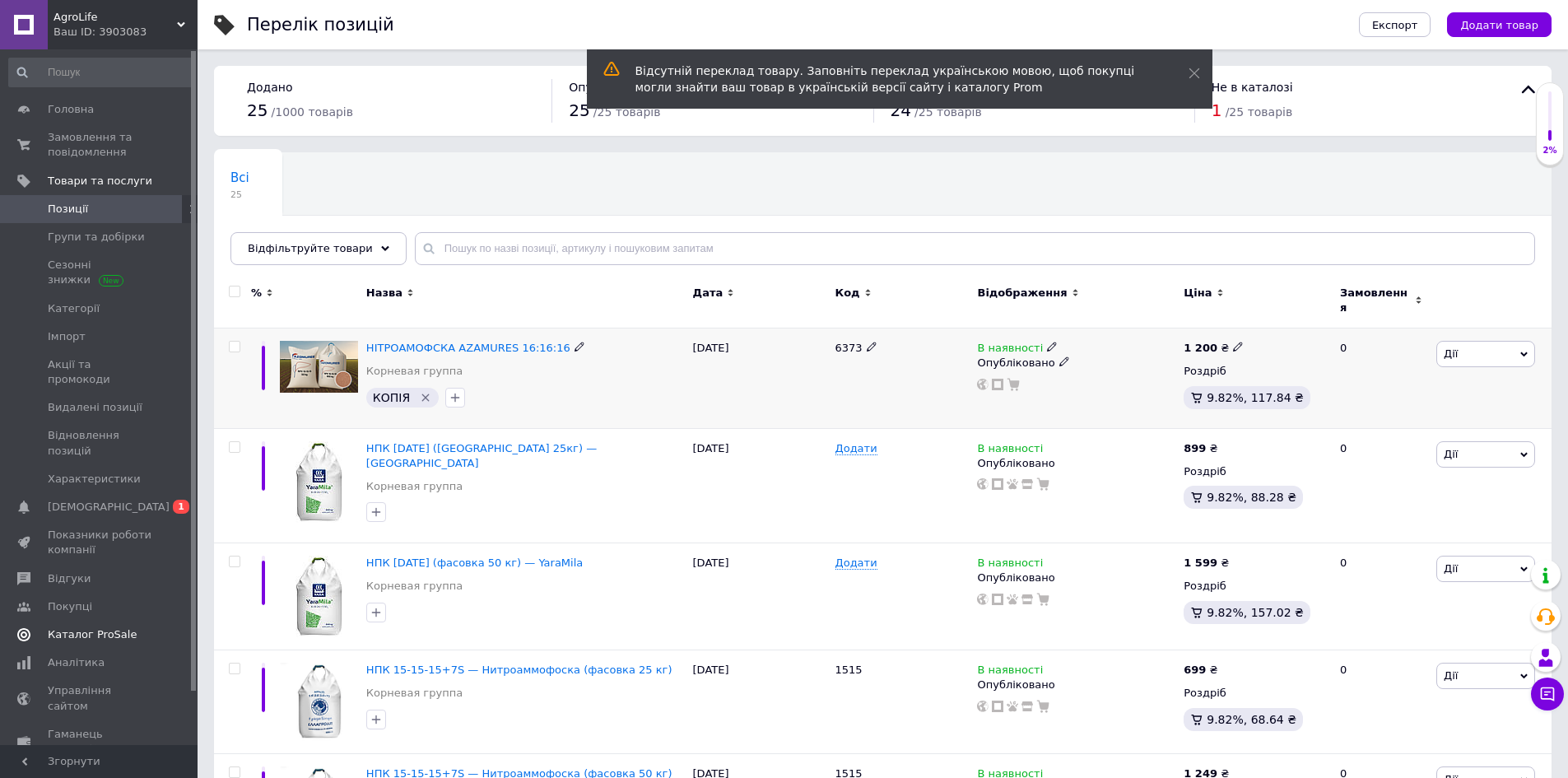
click at [422, 394] on icon "Видалити мітку" at bounding box center [426, 398] width 7 height 7
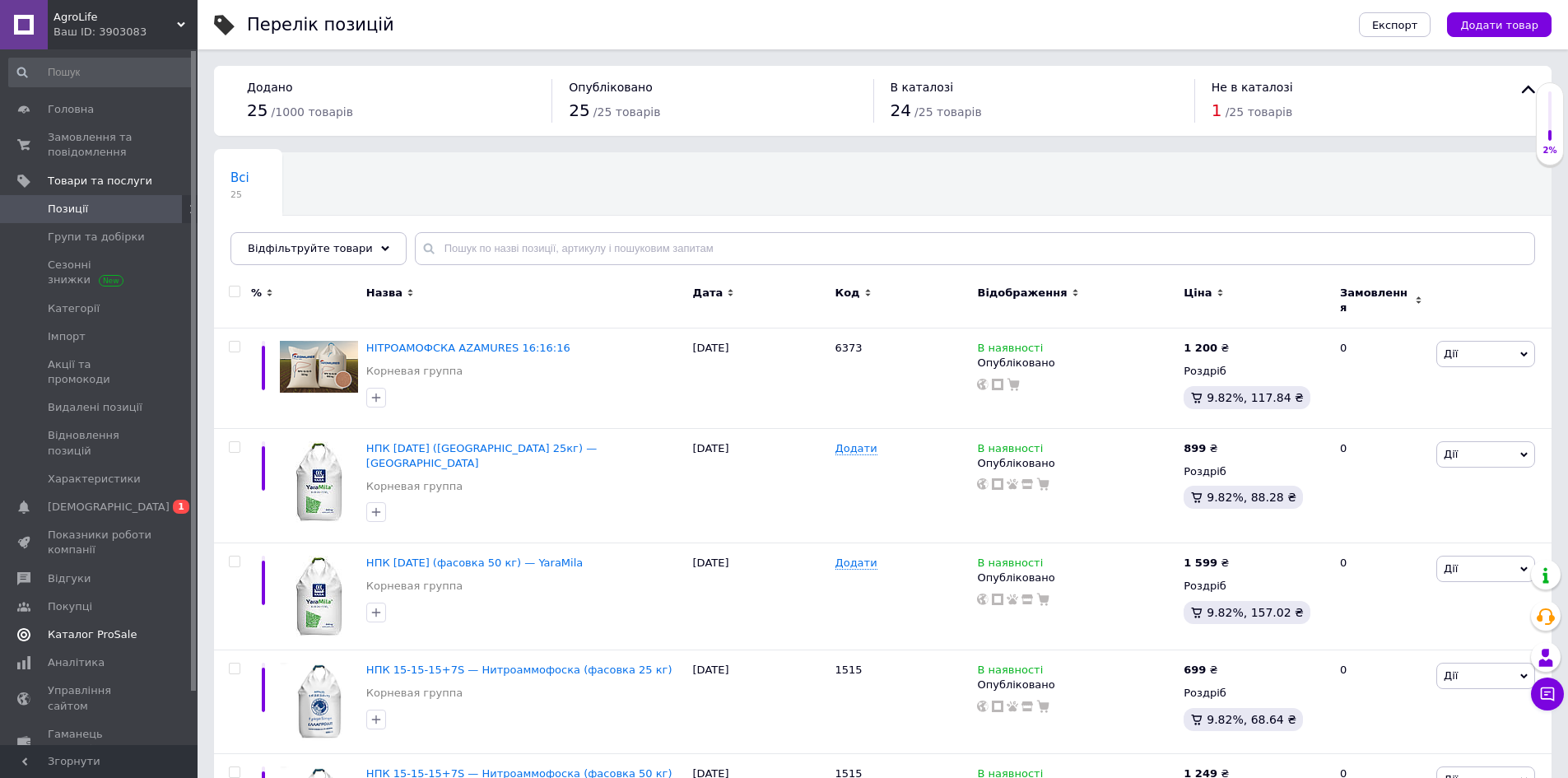
click at [1226, 118] on span "/ 25 товарів" at bounding box center [1259, 112] width 67 height 14
click at [1345, 84] on div "Не в каталозі" at bounding box center [1356, 87] width 288 height 16
click at [1526, 87] on icon at bounding box center [1529, 90] width 20 height 20
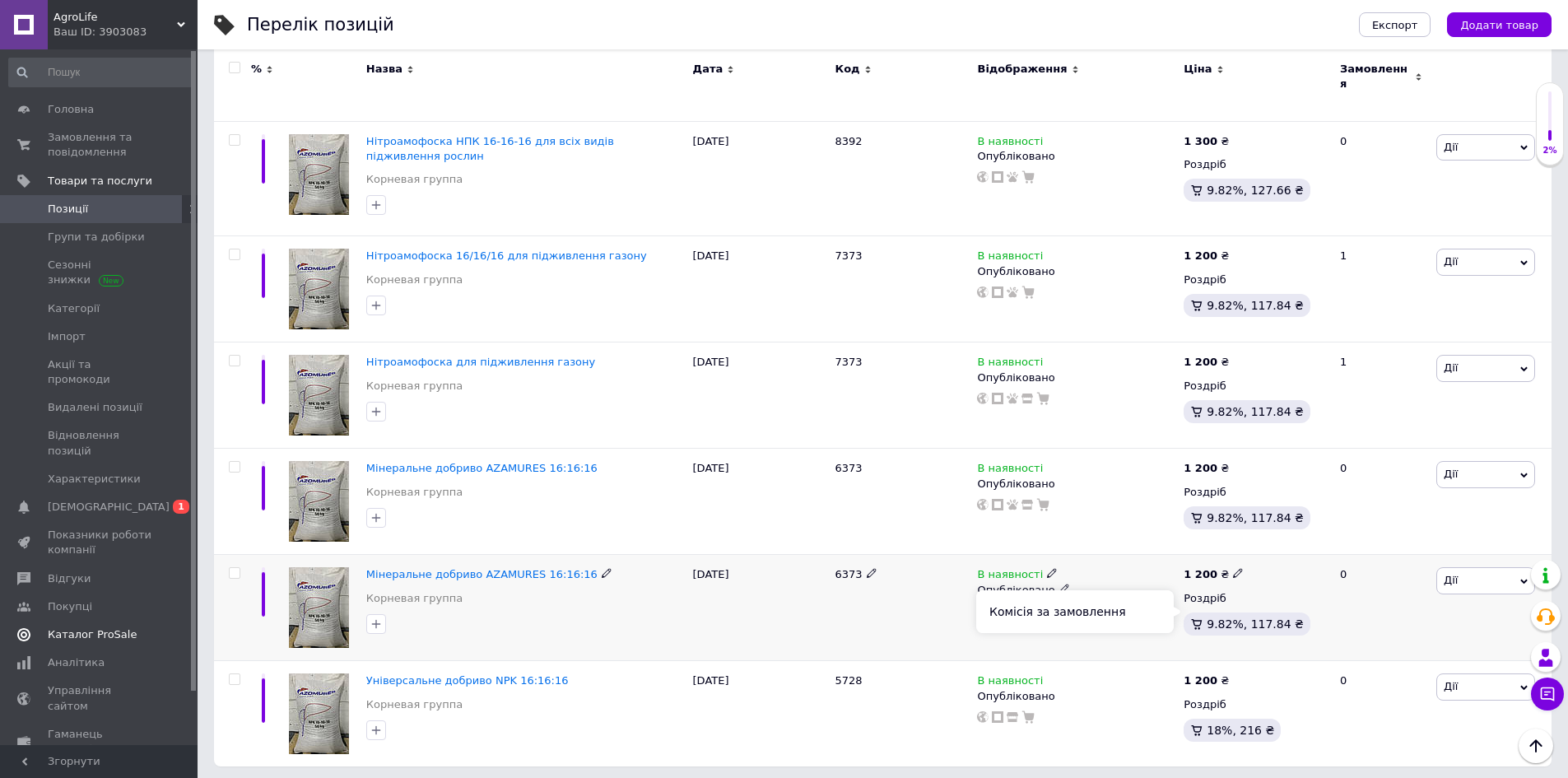
scroll to position [1748, 0]
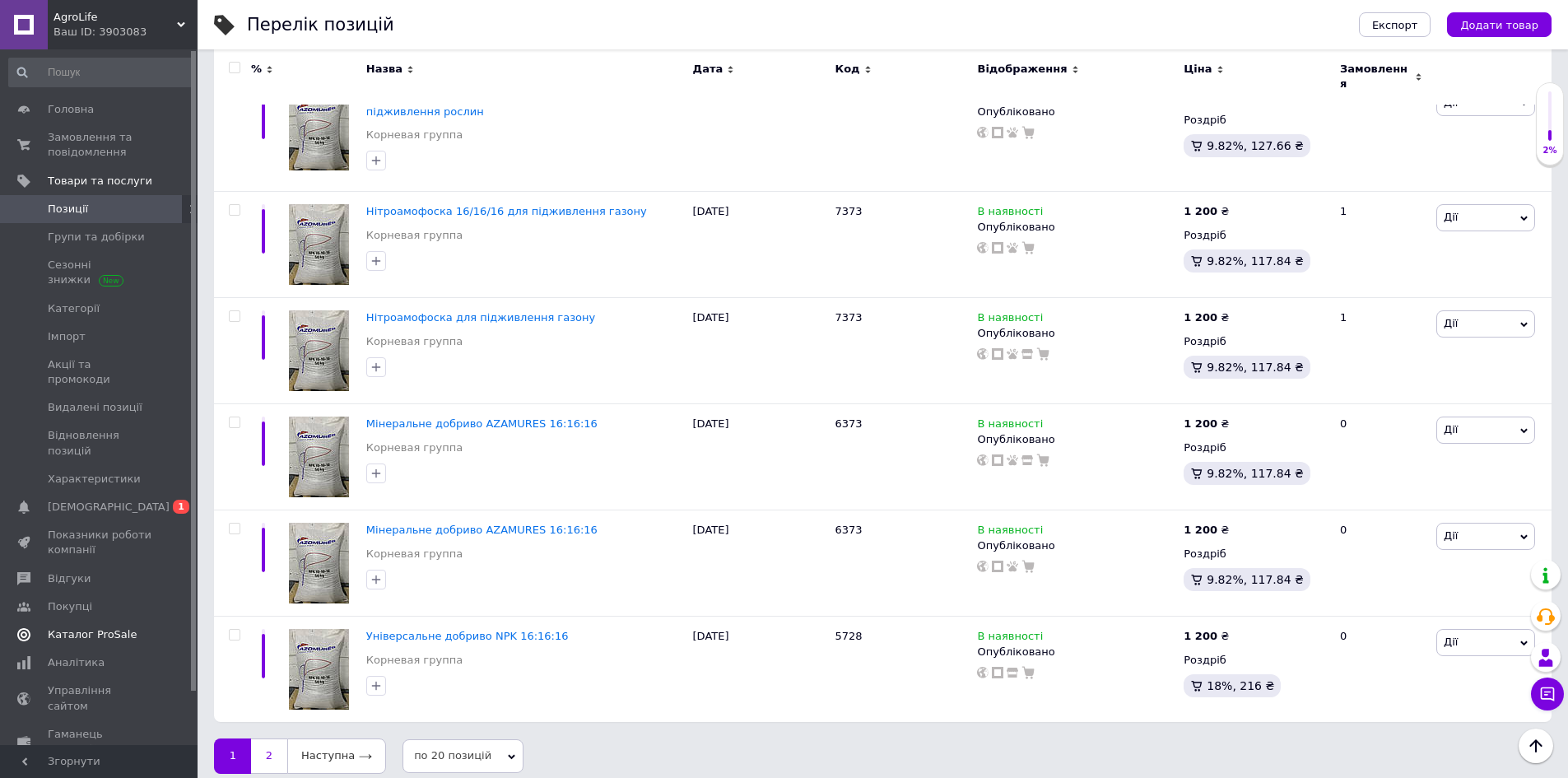
click at [262, 739] on link "2" at bounding box center [270, 756] width 36 height 34
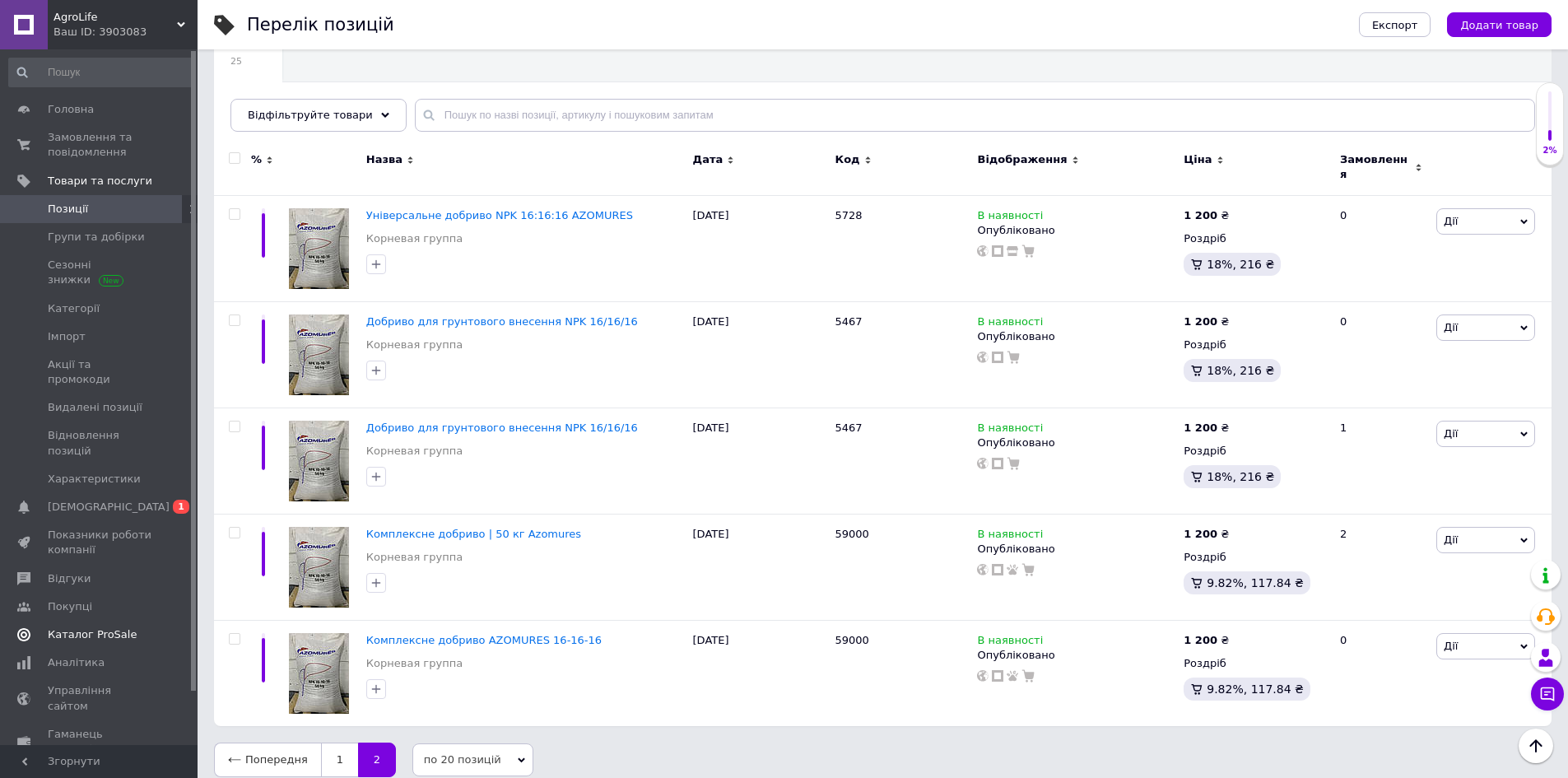
scroll to position [112, 0]
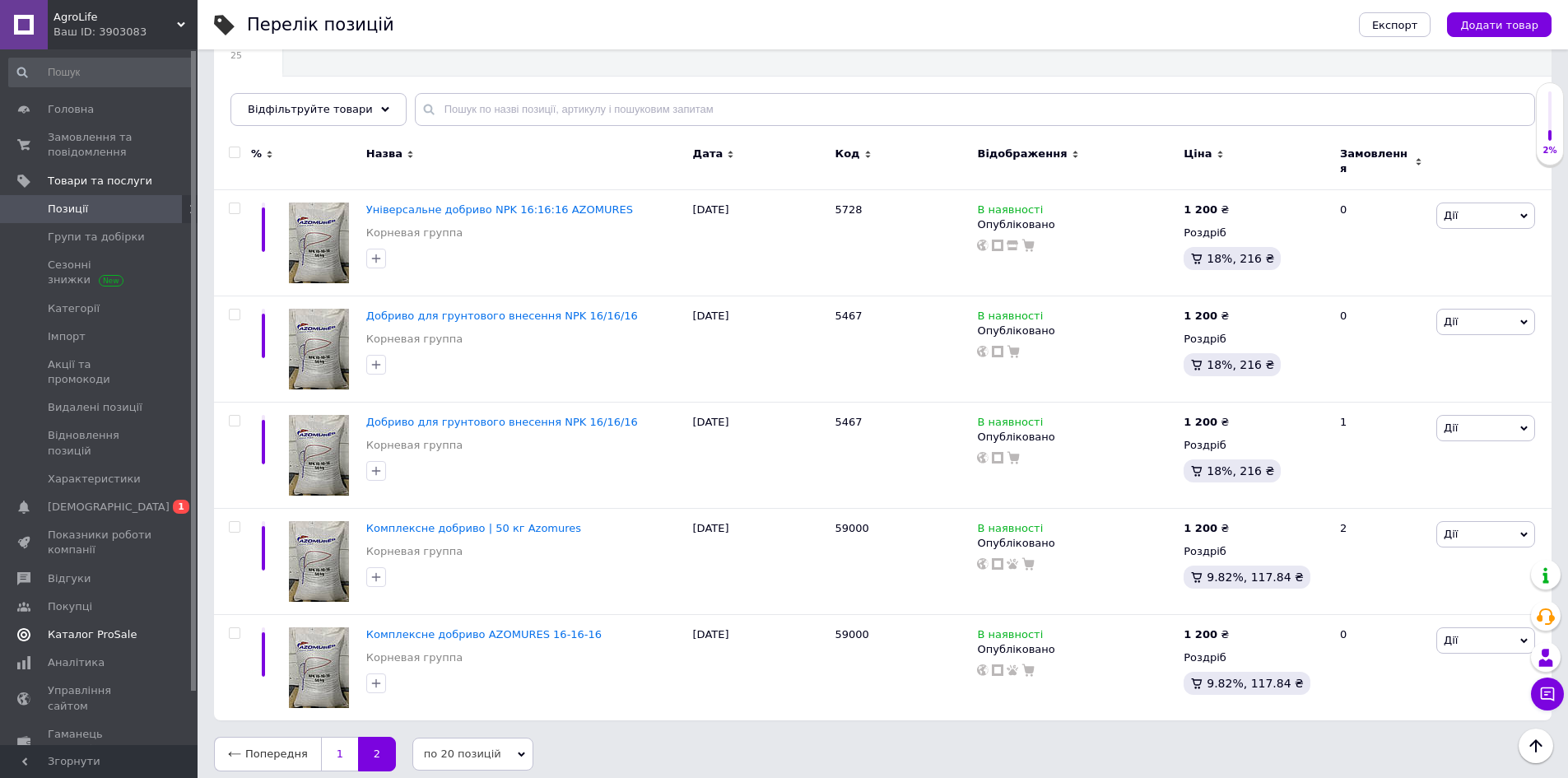
click at [331, 740] on link "1" at bounding box center [339, 754] width 37 height 34
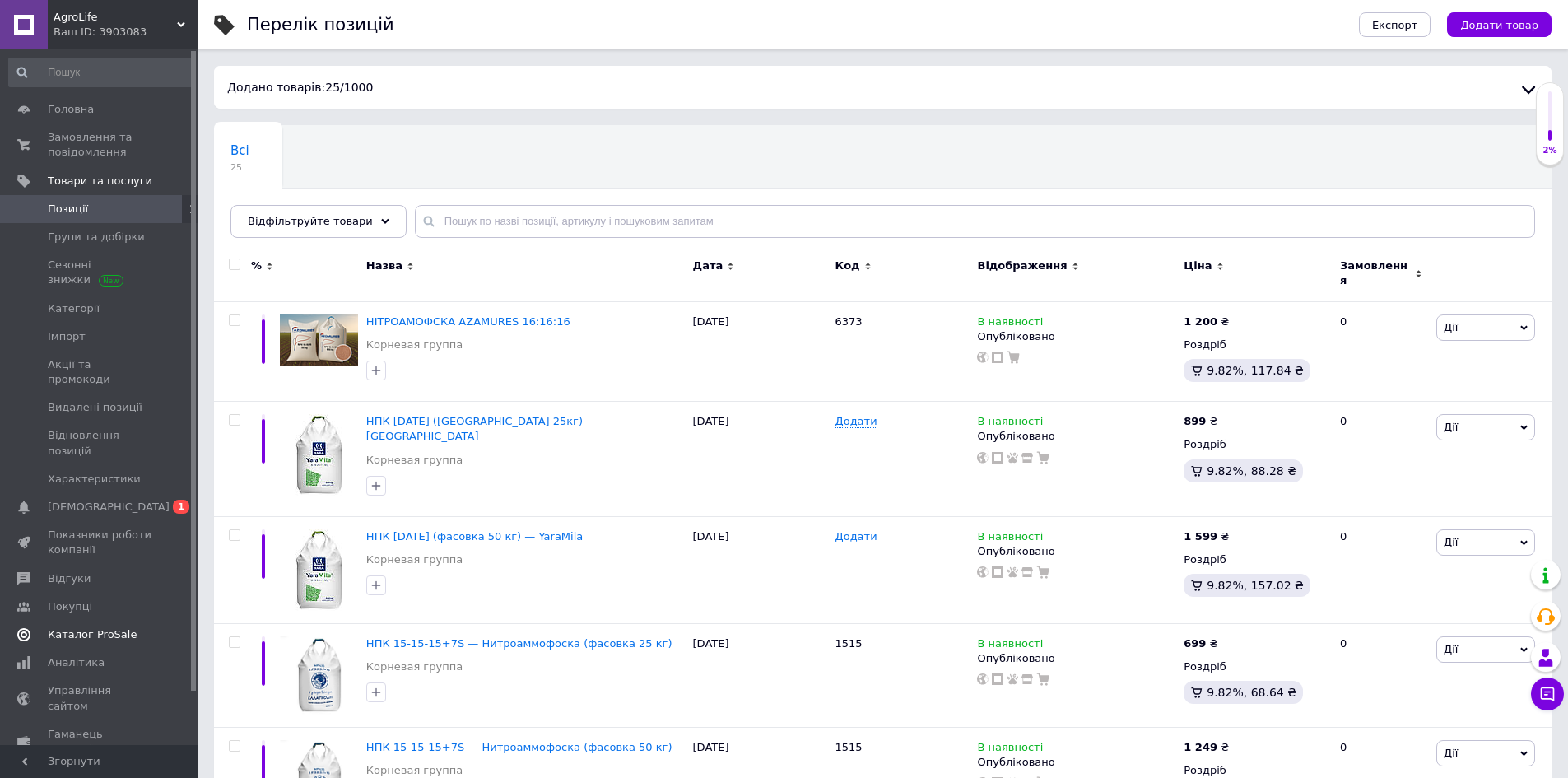
click at [1534, 93] on icon at bounding box center [1529, 90] width 20 height 20
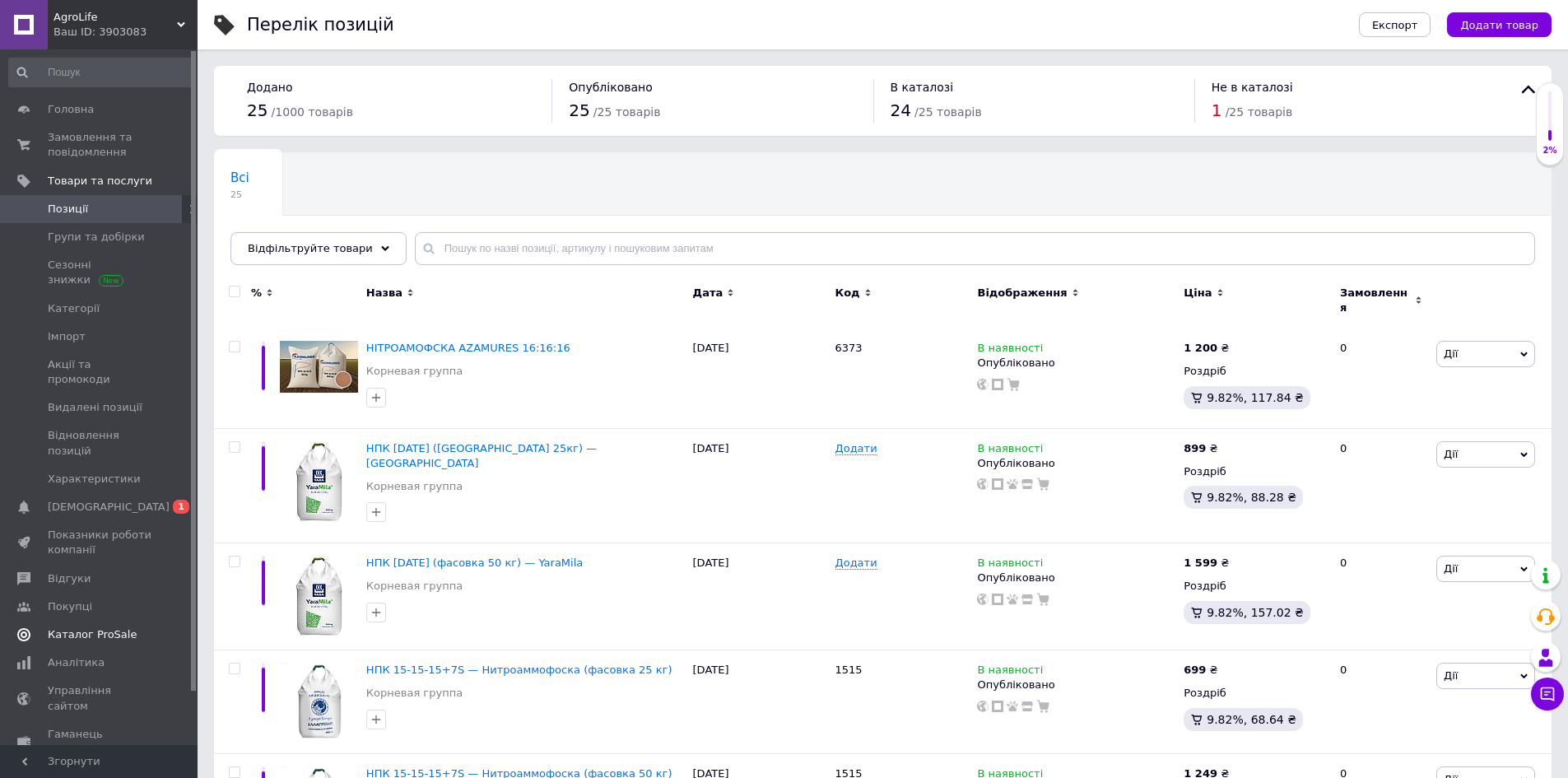
click at [1260, 107] on span "/ 25 товарів" at bounding box center [1259, 112] width 67 height 14
drag, startPoint x: 1553, startPoint y: 128, endPoint x: 1551, endPoint y: 87, distance: 41.0
click at [1551, 87] on div "2%" at bounding box center [1550, 124] width 28 height 84
click at [1550, 118] on div at bounding box center [1551, 116] width 4 height 49
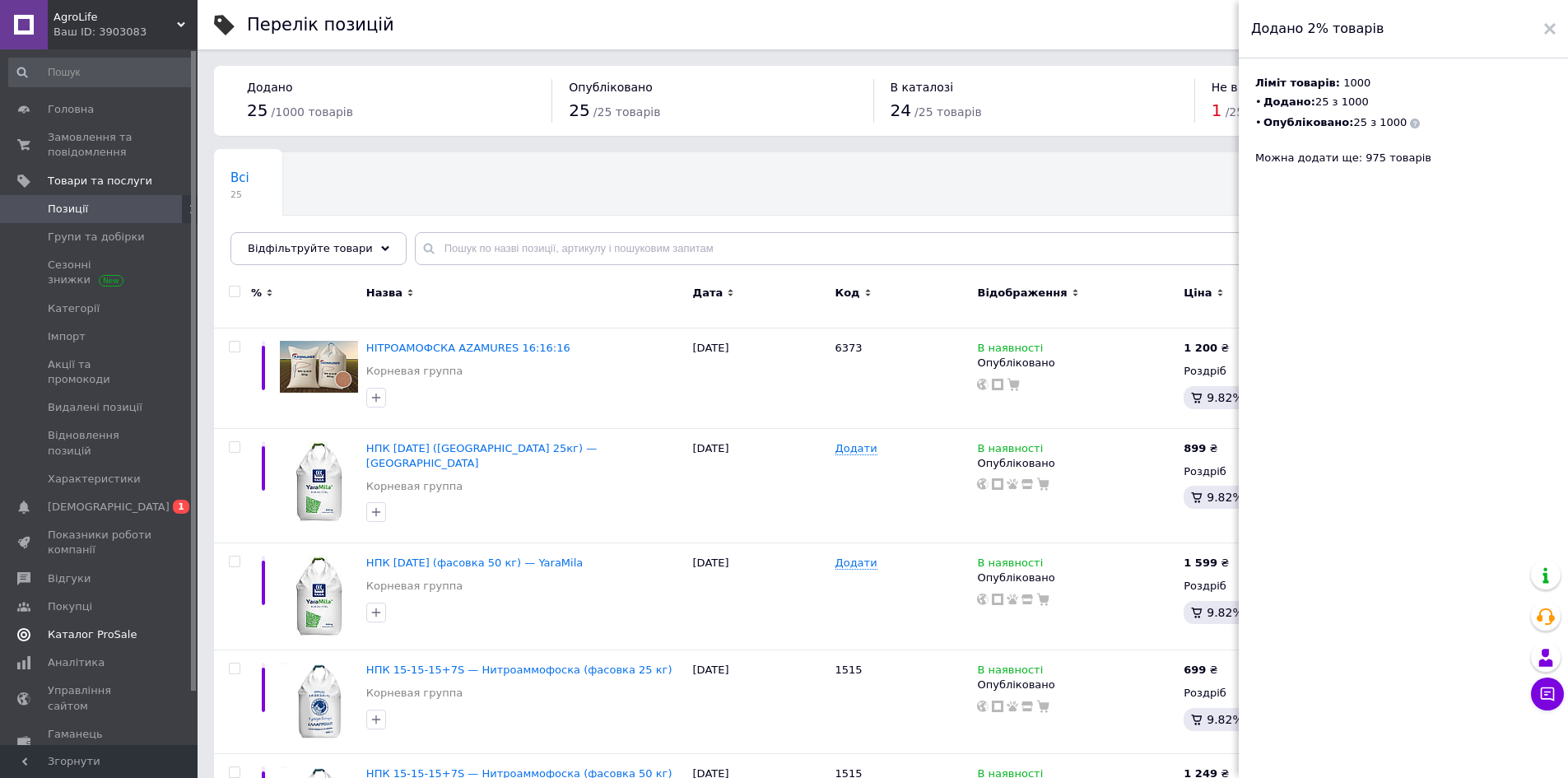
click at [1167, 176] on div "Всі 25 Ok Відфільтровано... Зберегти" at bounding box center [883, 217] width 1338 height 136
click at [1534, 40] on div "Додано 2% товарів" at bounding box center [1404, 29] width 329 height 58
click at [1547, 37] on div "Додано 2% товарів" at bounding box center [1404, 29] width 329 height 58
click at [1547, 37] on div at bounding box center [1550, 29] width 12 height 33
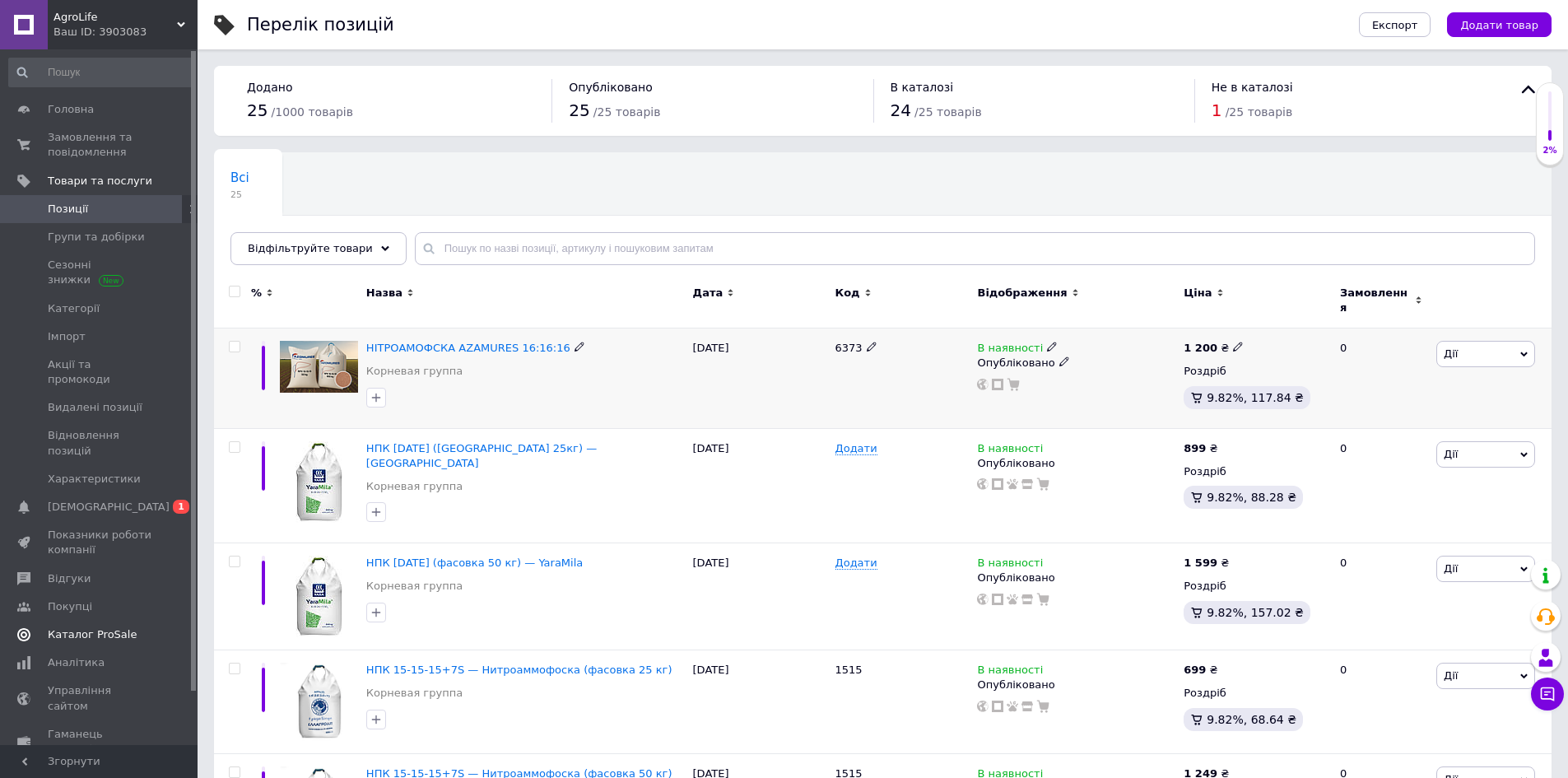
click at [851, 398] on div "6373" at bounding box center [902, 379] width 142 height 101
click at [609, 393] on div at bounding box center [525, 398] width 325 height 26
click at [531, 342] on span "НІТРОАМОФСКА AZAMURES 16:16:16" at bounding box center [468, 349] width 204 height 13
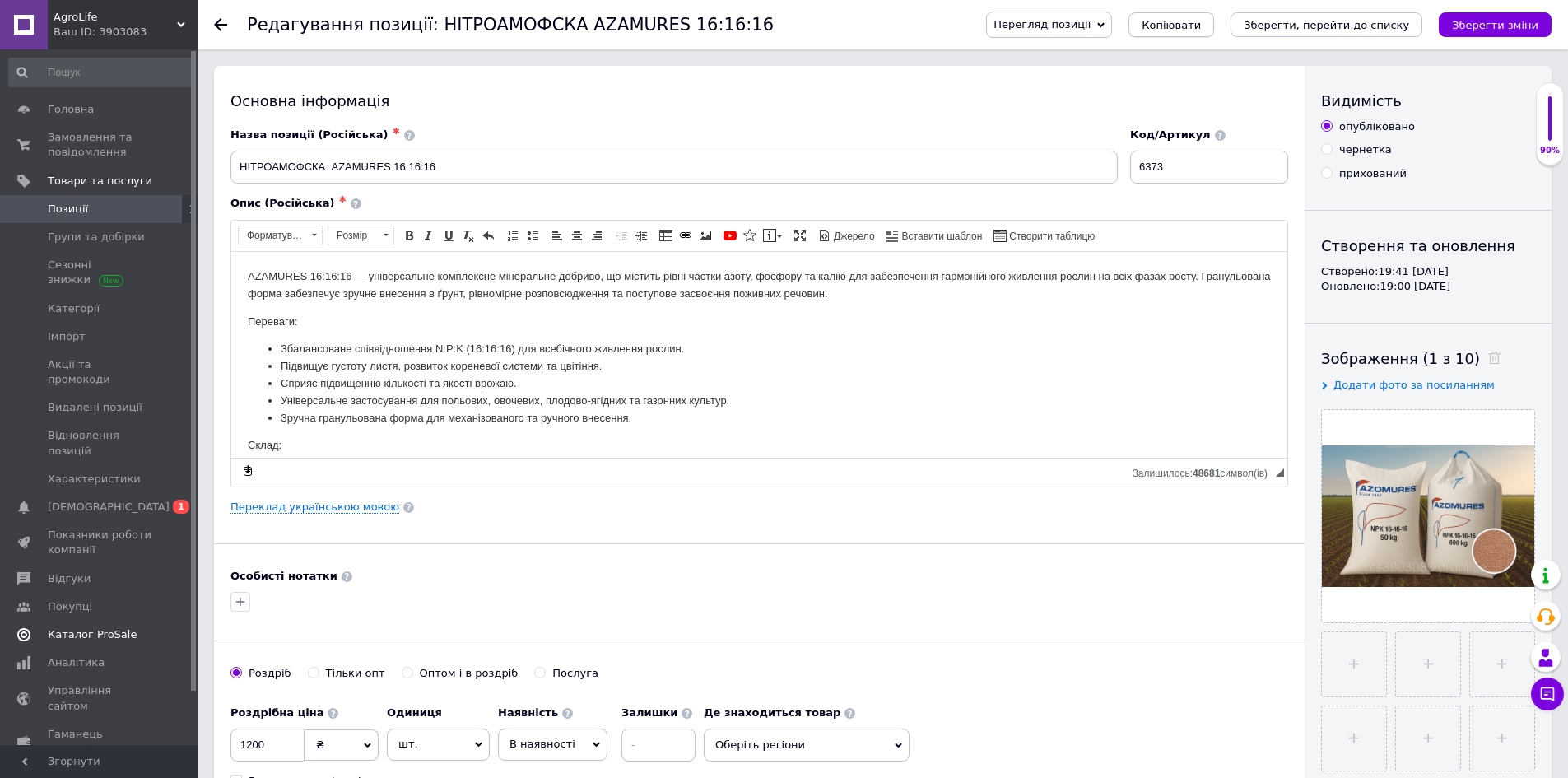
click at [1201, 27] on span "Копіювати" at bounding box center [1171, 25] width 59 height 13
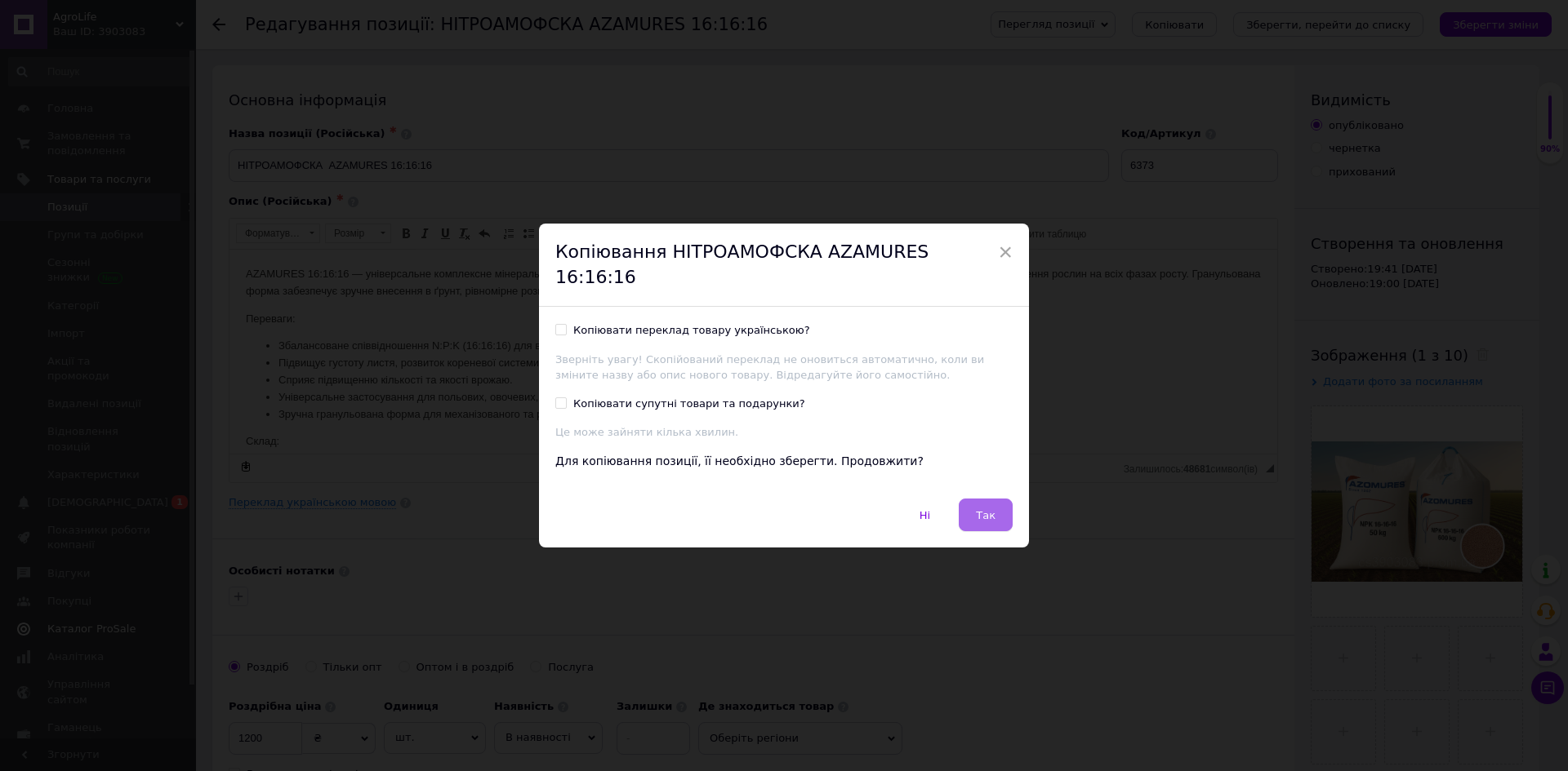
click at [991, 509] on span "Так" at bounding box center [986, 515] width 20 height 13
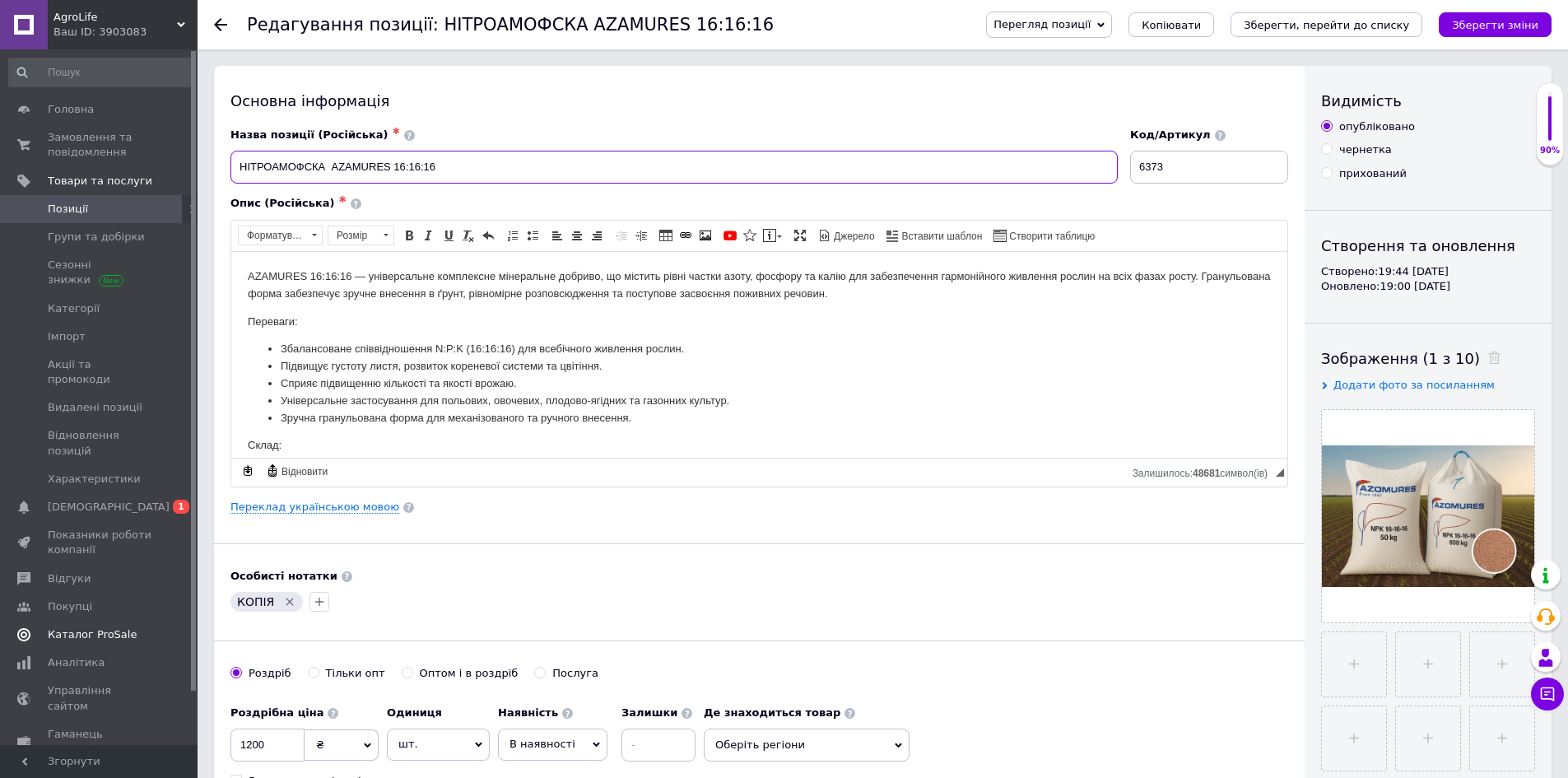
click at [455, 178] on input "НІТРОАМОФСКА AZAMURES 16:16:16" at bounding box center [674, 167] width 887 height 33
click at [443, 172] on input "НІТРОАМОФСКА AZAMURES 16:16:16" at bounding box center [674, 167] width 887 height 33
drag, startPoint x: 325, startPoint y: 164, endPoint x: 167, endPoint y: 160, distance: 158.1
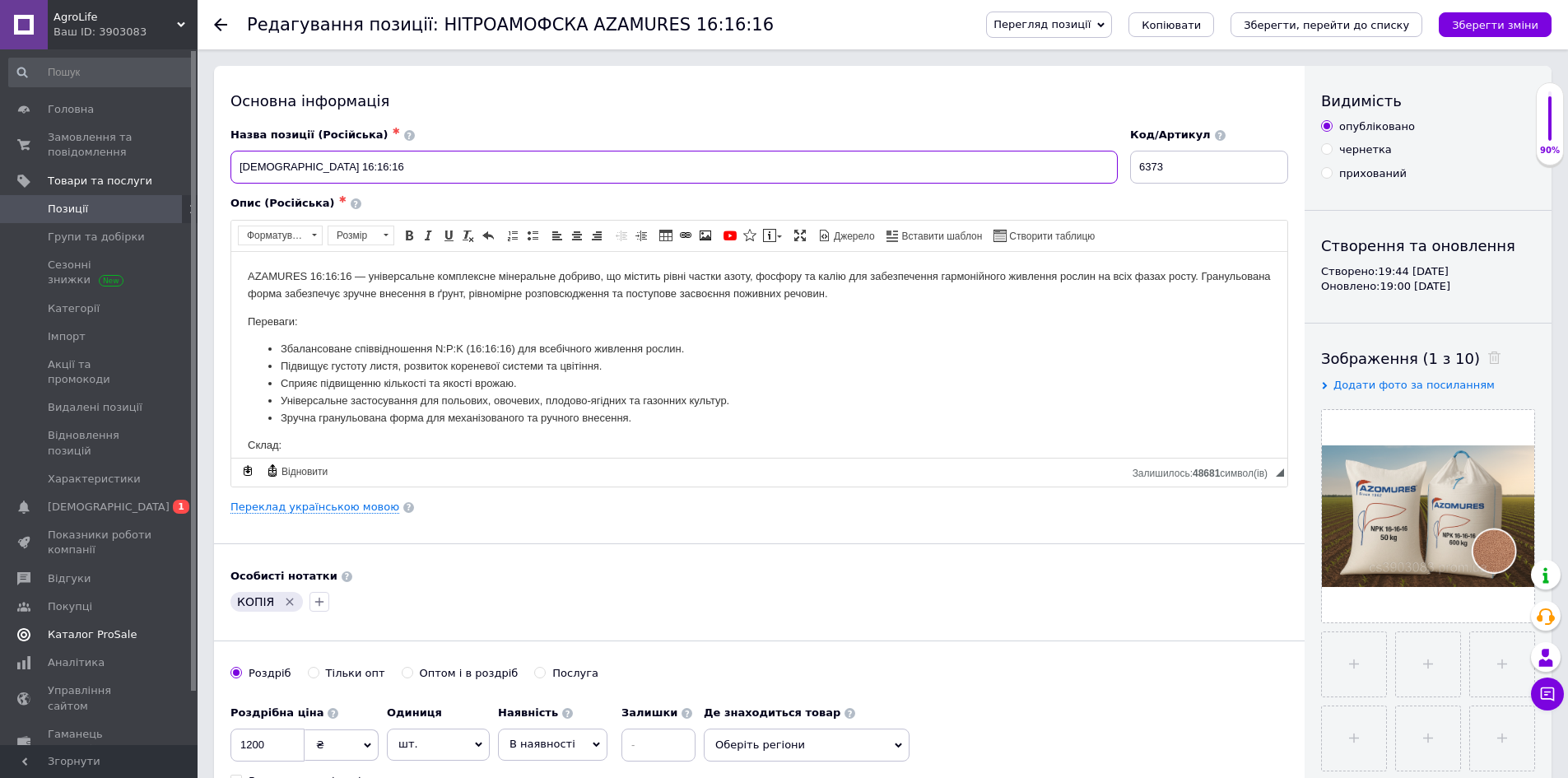
drag, startPoint x: 375, startPoint y: 153, endPoint x: 363, endPoint y: 163, distance: 15.6
click at [375, 153] on input "AZAMURES 16:16:16" at bounding box center [674, 167] width 887 height 33
paste input "AZAMURES 16:16:16, мінеральне добриво"
drag, startPoint x: 449, startPoint y: 168, endPoint x: 348, endPoint y: 166, distance: 101.0
click at [348, 166] on input "AZAMURES 16:16:16 AZAMURES 16:16:16, мінеральне добриво" at bounding box center [674, 167] width 887 height 33
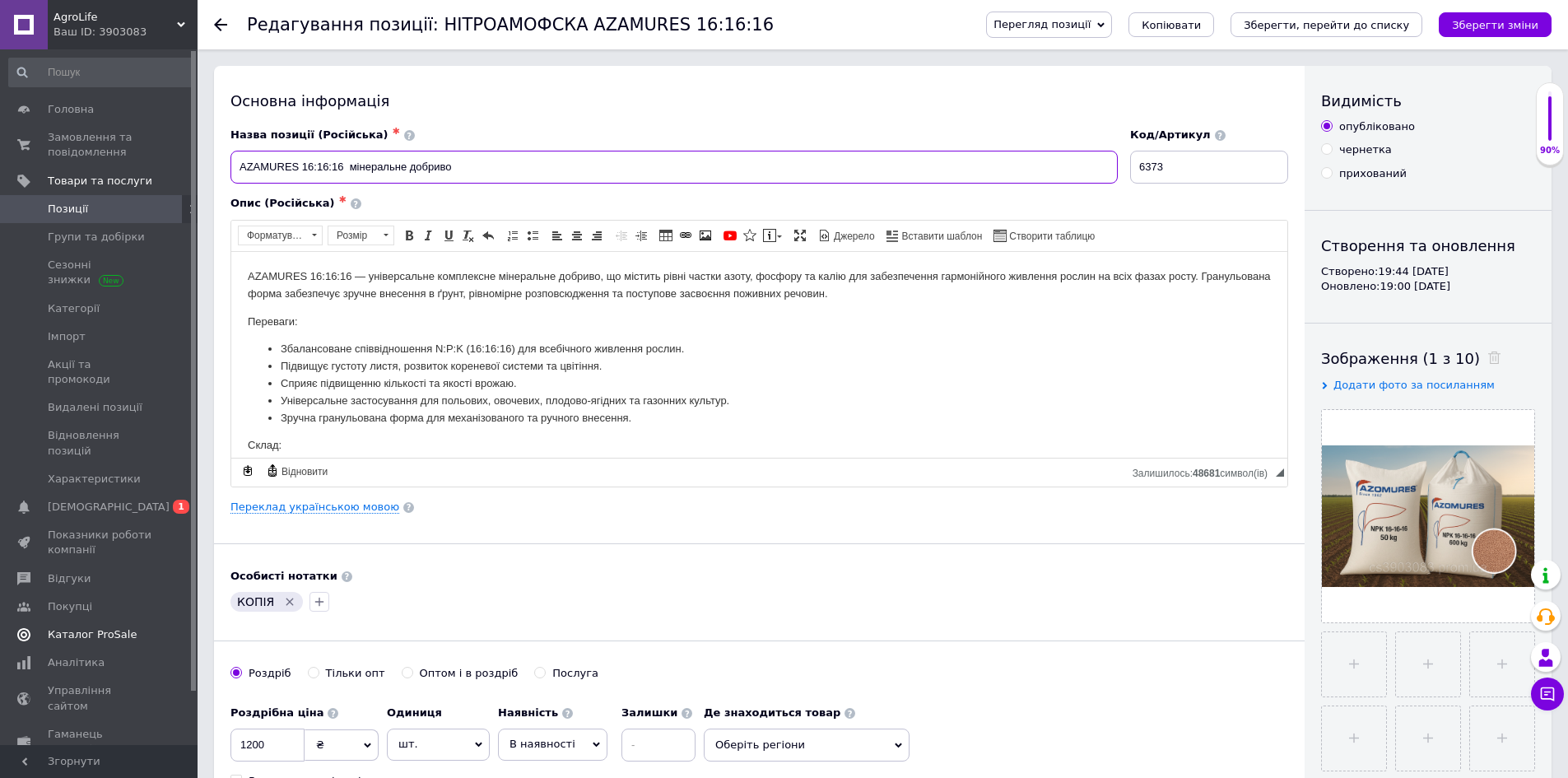
click at [355, 164] on input "AZAMURES 16:16:16 мінеральне добриво" at bounding box center [674, 167] width 887 height 33
click at [494, 153] on input "AZAMURES 16:16:16 Мінеральне добриво" at bounding box center [674, 167] width 887 height 33
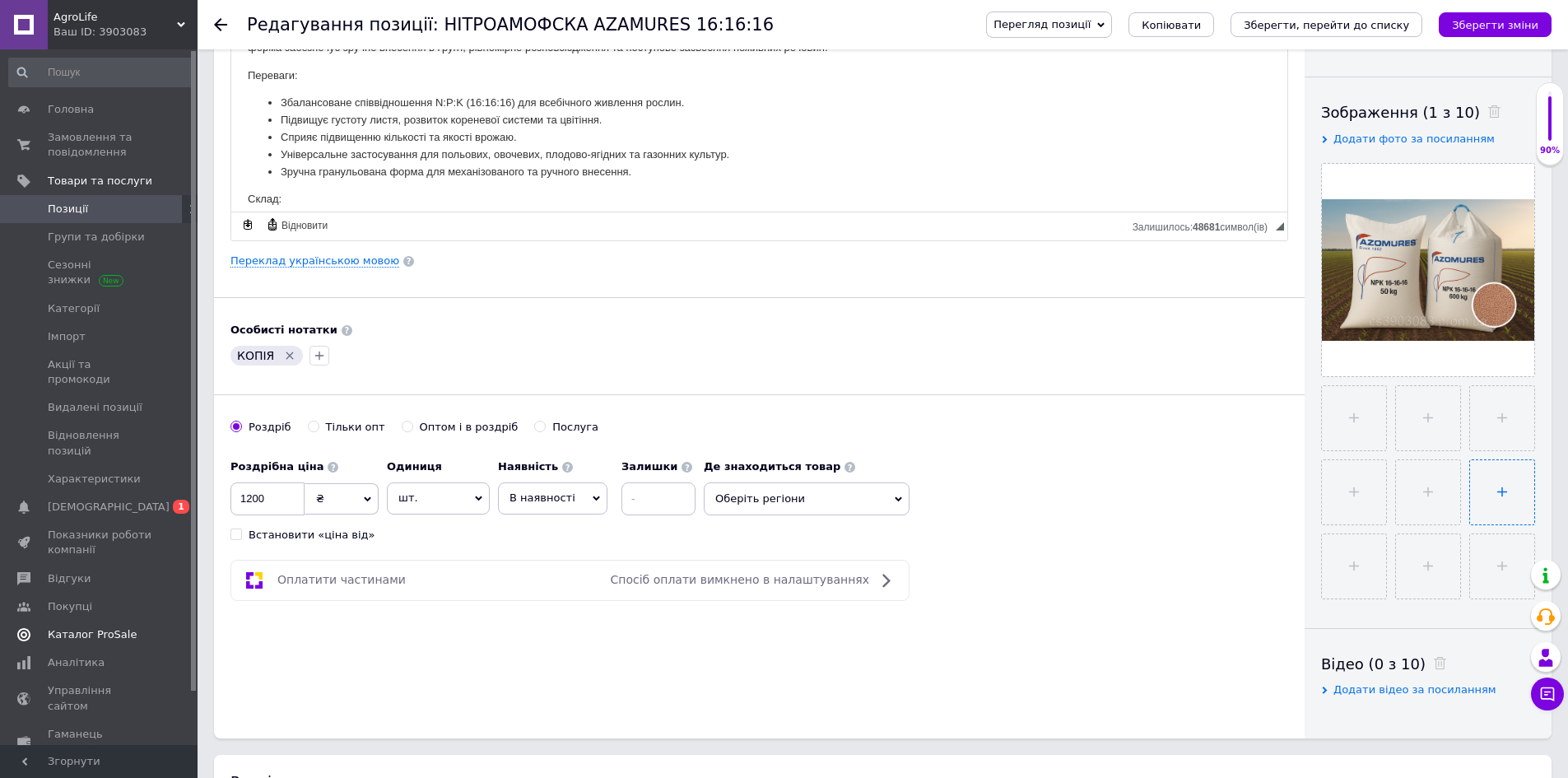
scroll to position [247, 0]
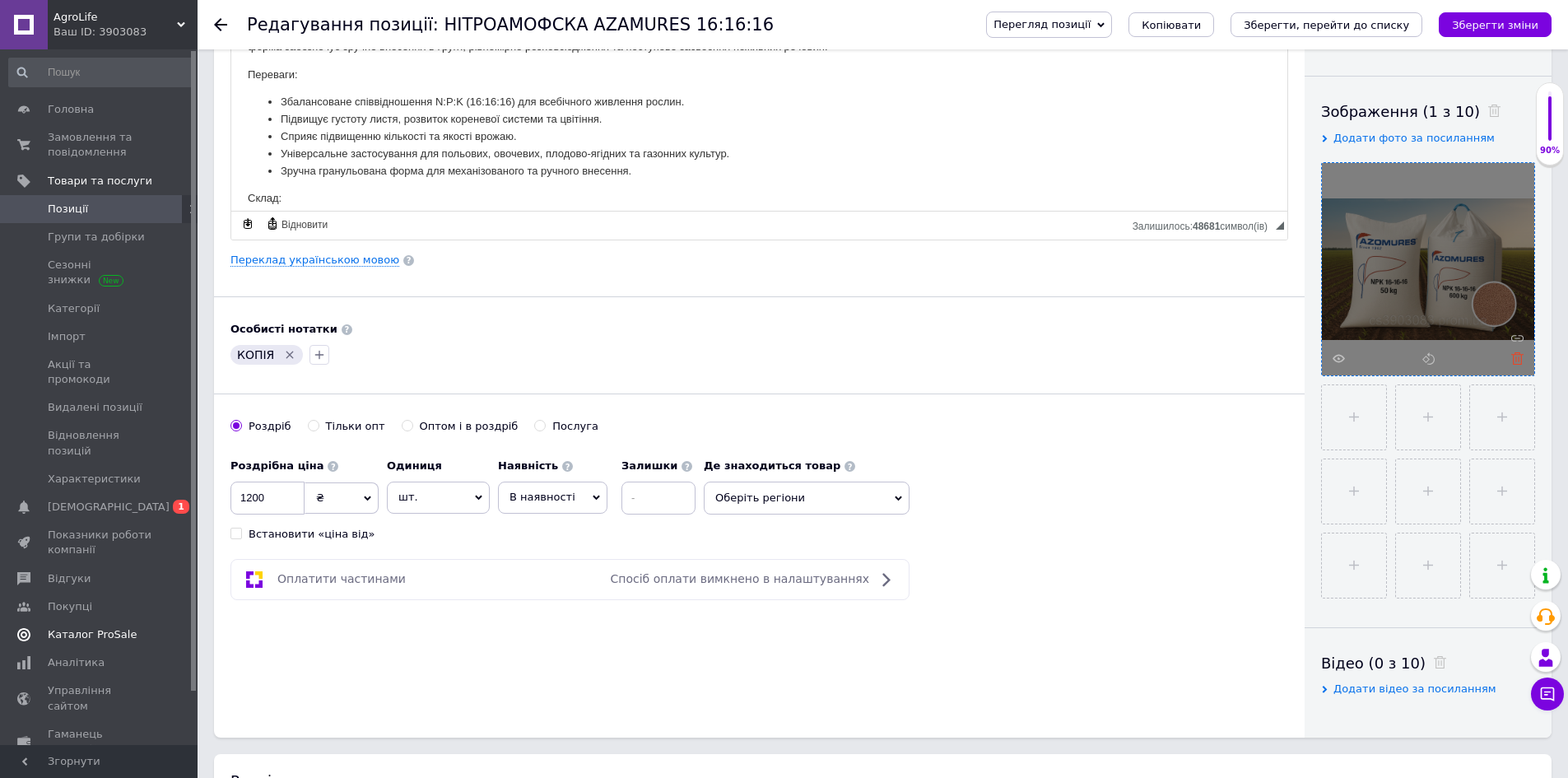
type input "AZAMURES 16:16:16 Мінеральне добриво"
click at [1521, 361] on icon at bounding box center [1518, 359] width 13 height 13
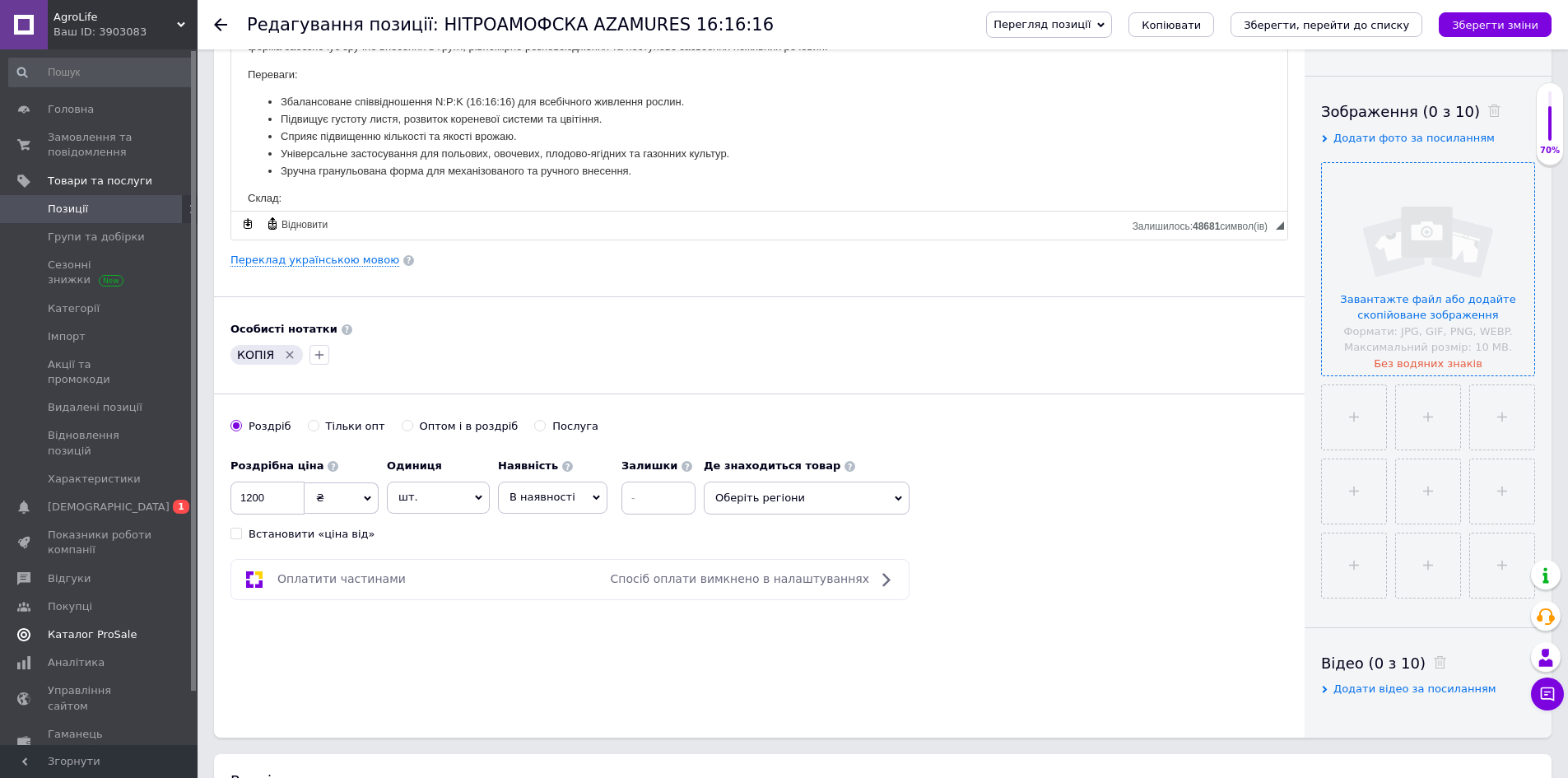
click at [1480, 273] on input "file" at bounding box center [1428, 270] width 212 height 212
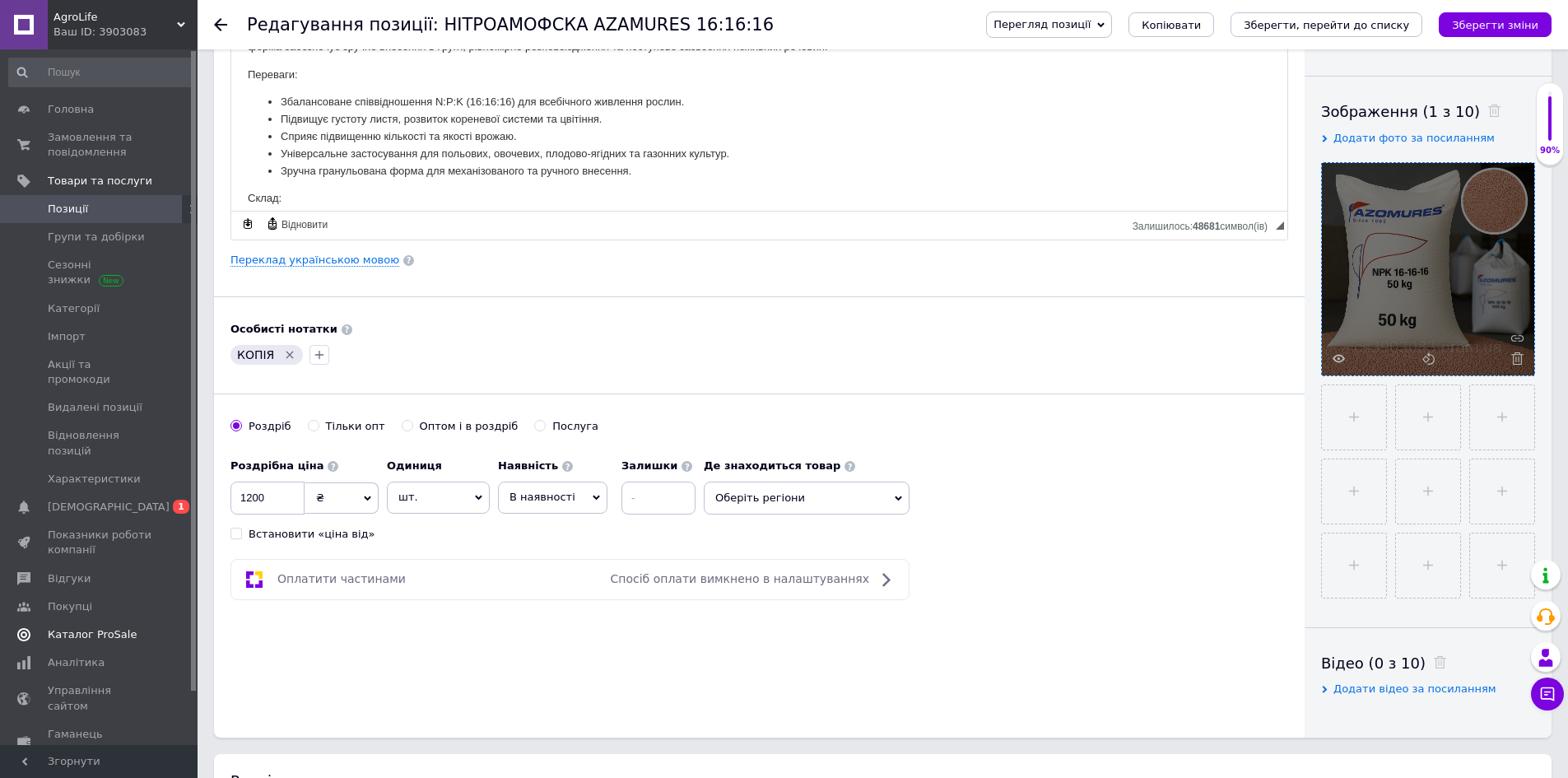
click at [289, 351] on icon "Видалити мітку" at bounding box center [290, 355] width 7 height 7
click at [281, 493] on input "1200" at bounding box center [268, 498] width 74 height 33
type input "1500"
click at [766, 493] on span "Оберіть регіони" at bounding box center [807, 498] width 206 height 33
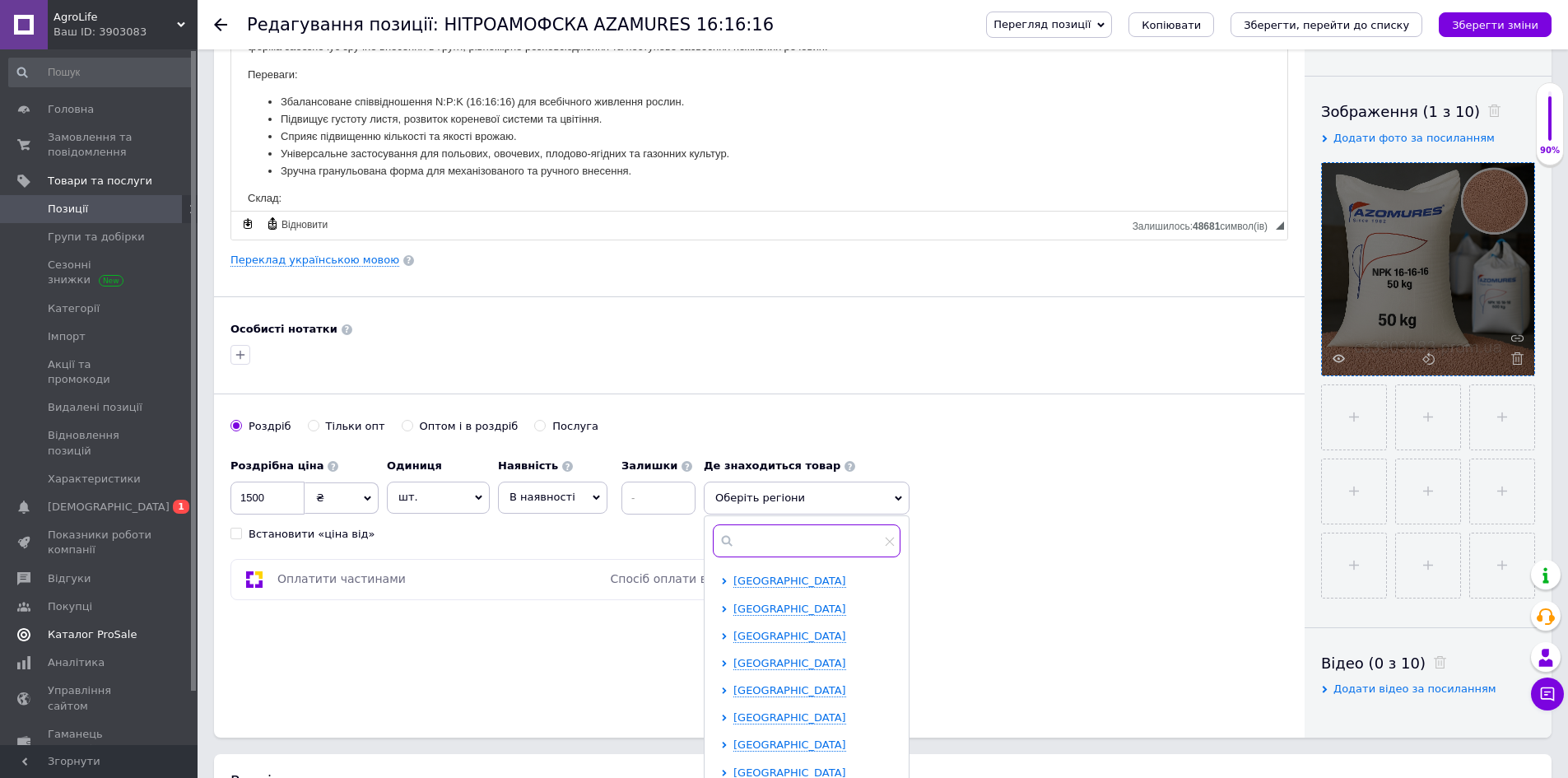
click at [766, 543] on input "text" at bounding box center [807, 541] width 188 height 33
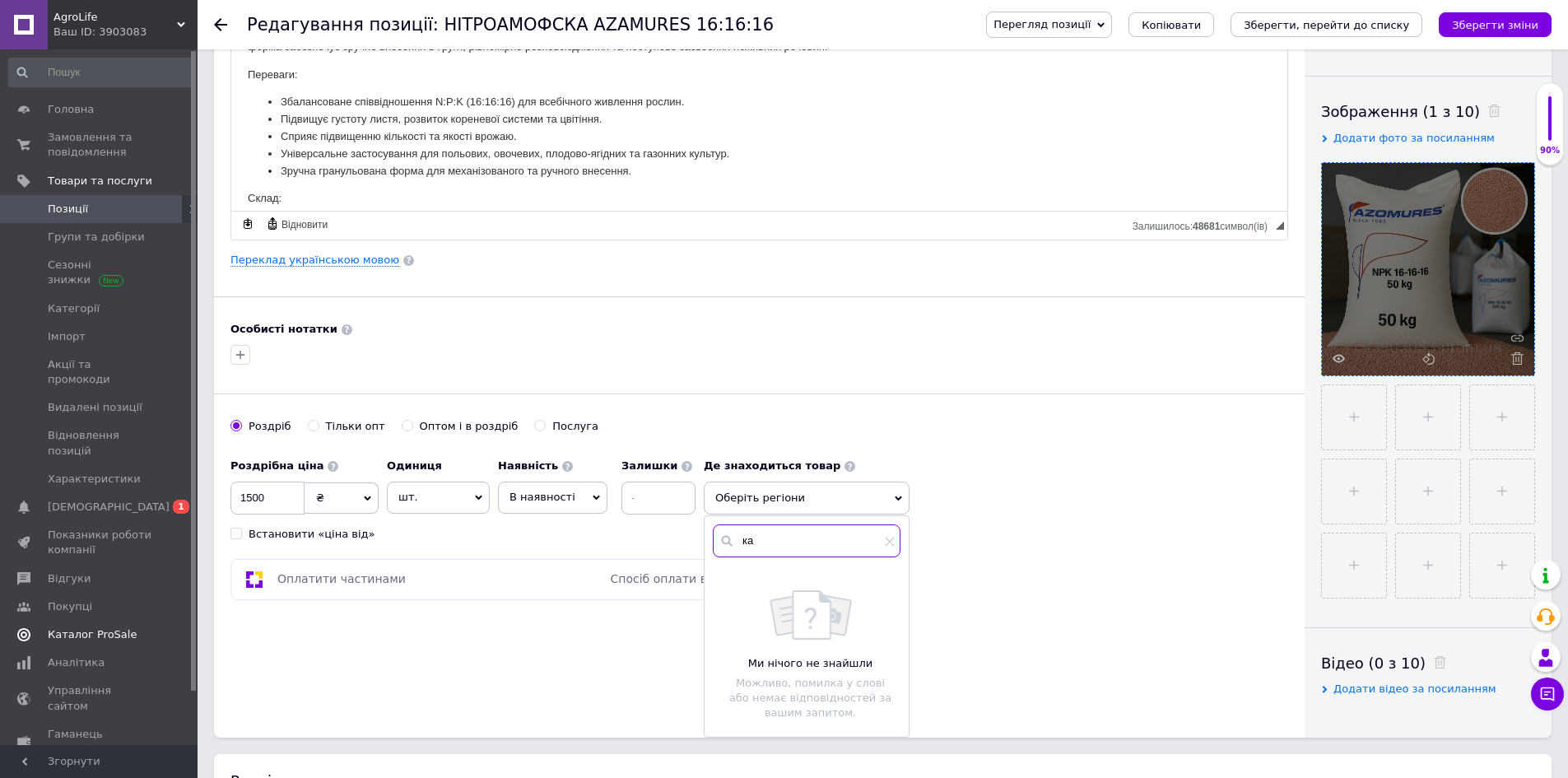
type input "к"
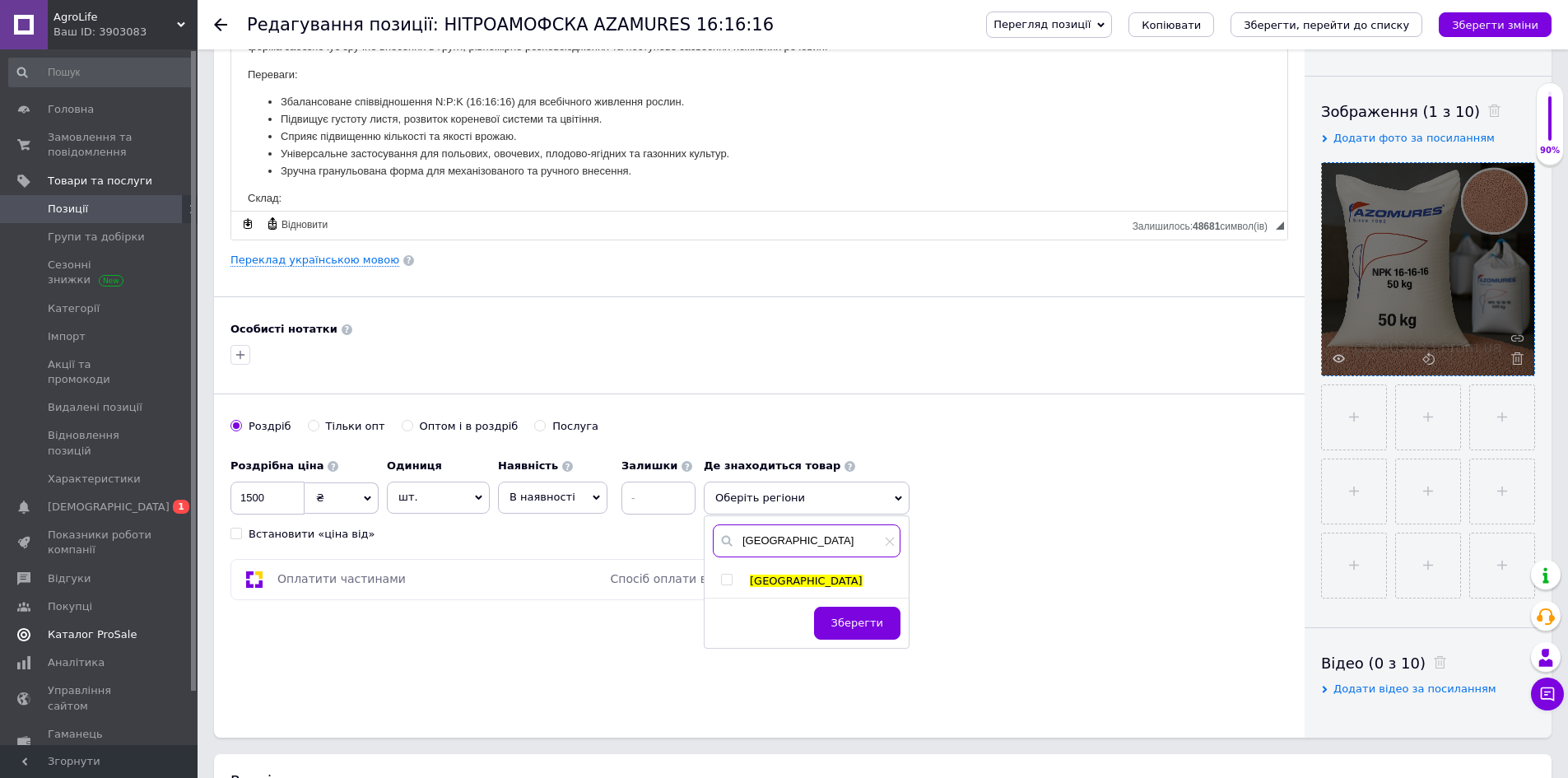
type input "київ"
click at [723, 586] on div at bounding box center [730, 581] width 16 height 15
click at [727, 582] on input "checkbox" at bounding box center [727, 580] width 11 height 11
checkbox input "true"
click at [852, 629] on span "Зберегти" at bounding box center [857, 632] width 52 height 13
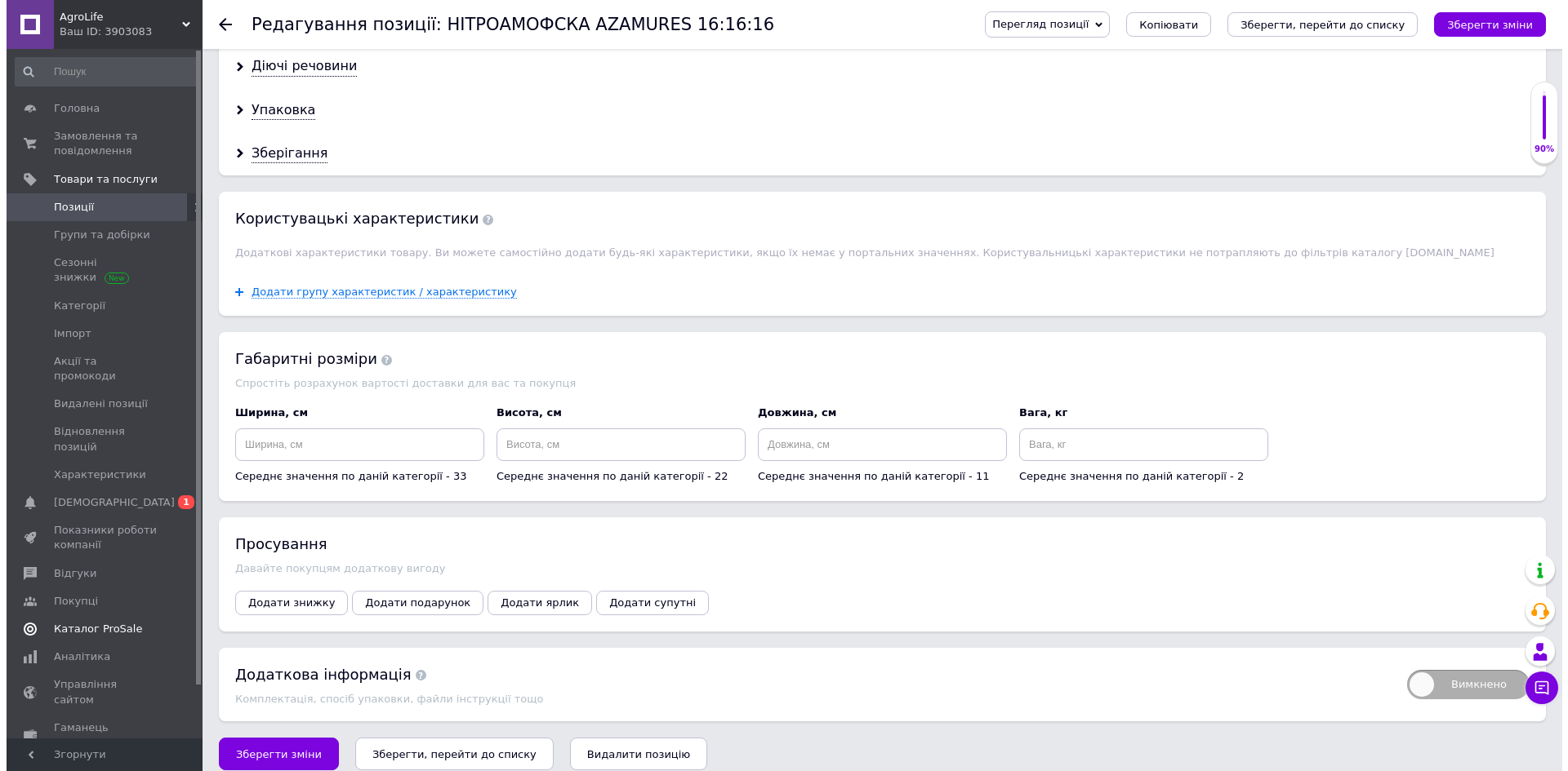
scroll to position [1504, 0]
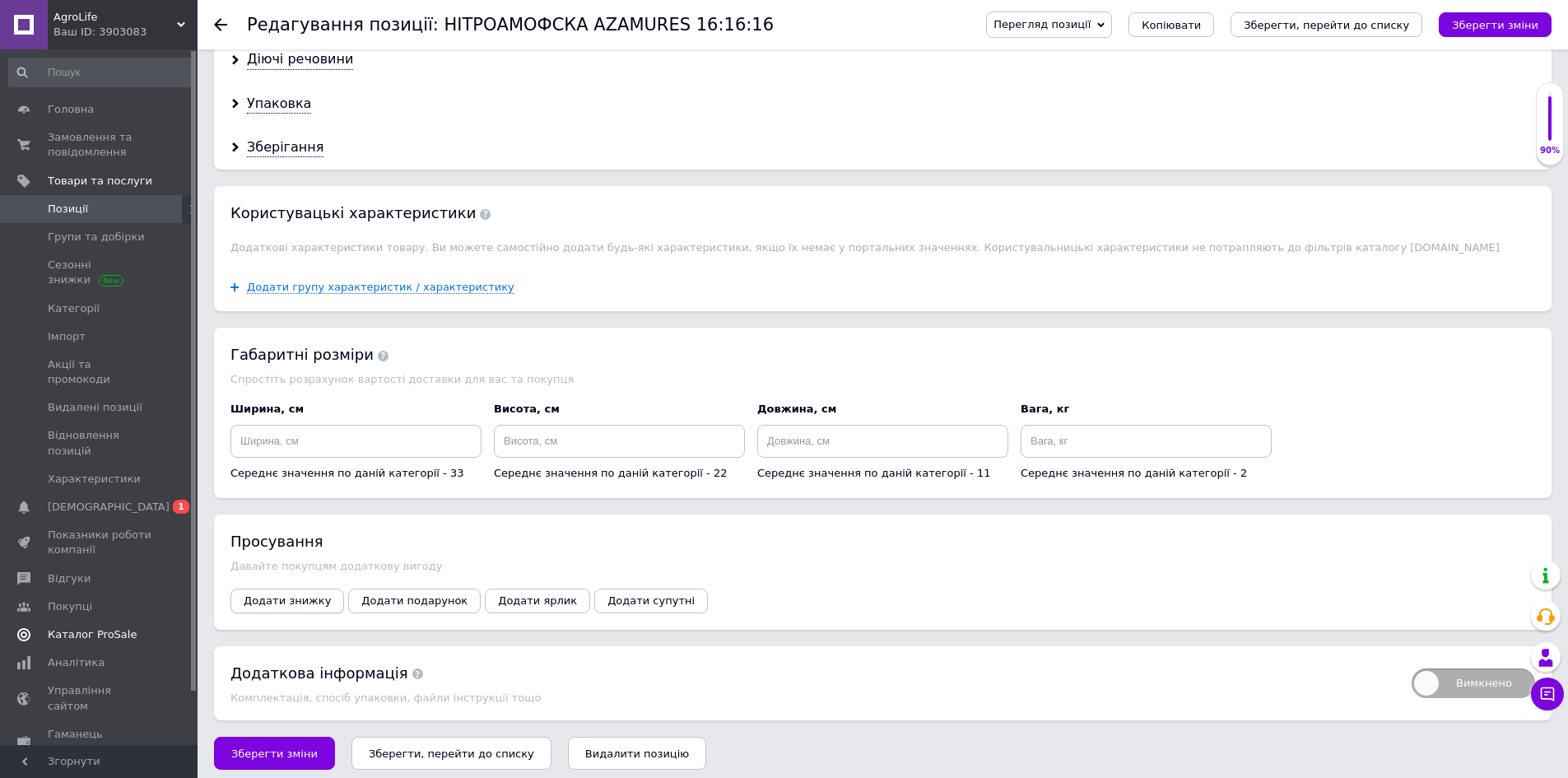
click at [290, 597] on span "Додати знижку" at bounding box center [288, 601] width 87 height 13
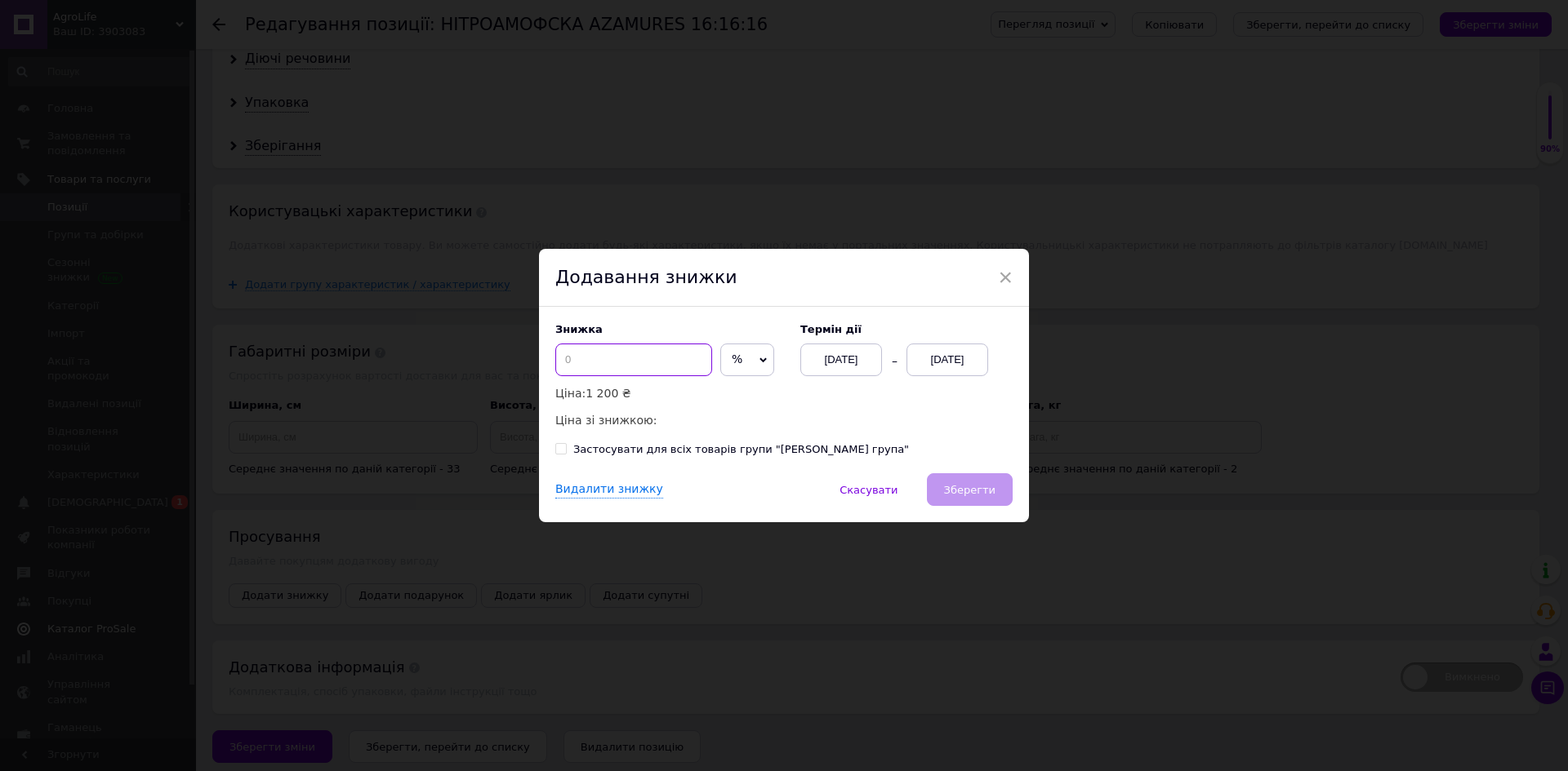
click at [629, 375] on input at bounding box center [634, 360] width 157 height 32
type input "5"
click at [885, 494] on span "Скасувати" at bounding box center [869, 490] width 58 height 13
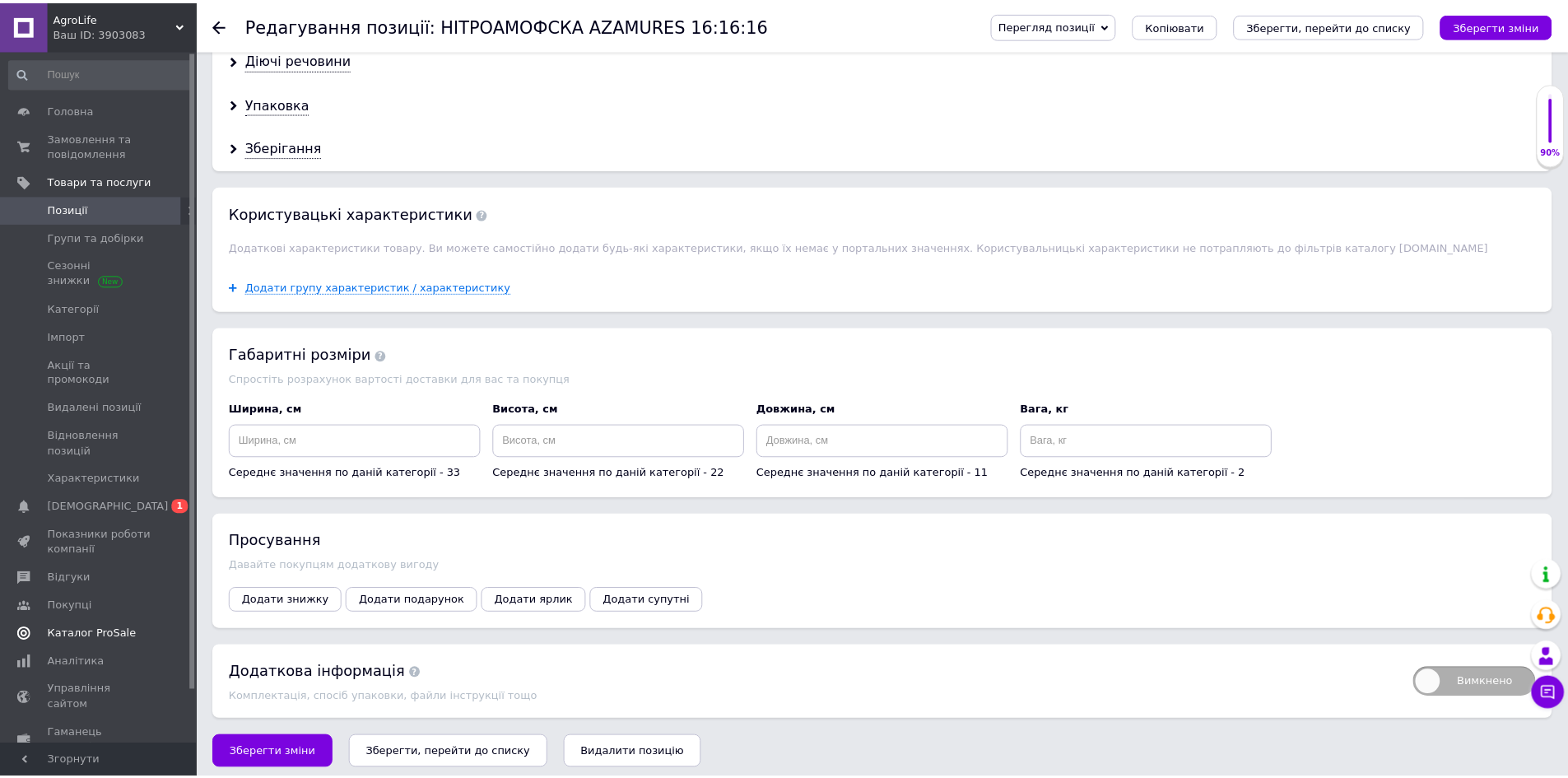
scroll to position [1517, 0]
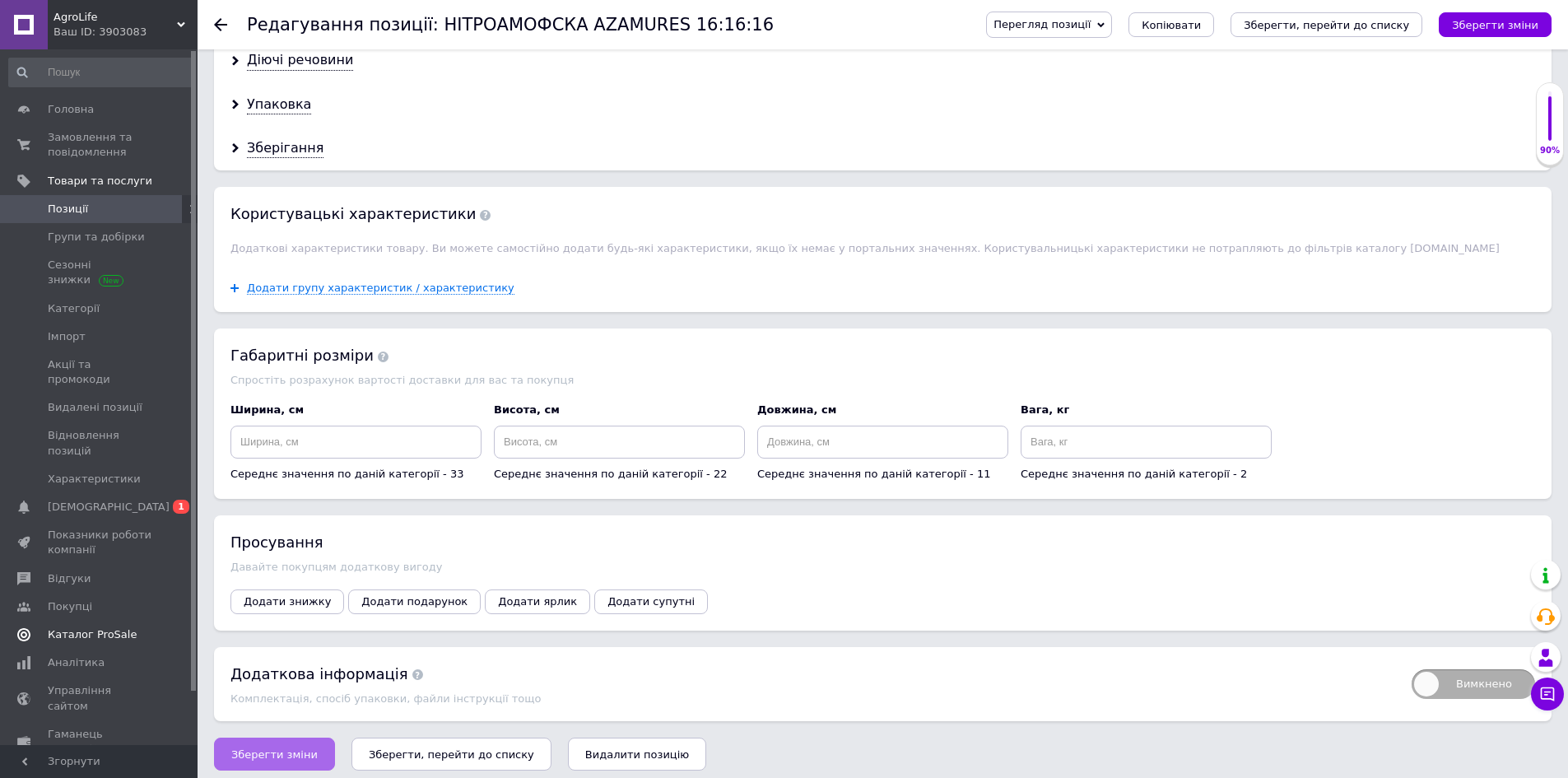
click at [276, 753] on button "Зберегти зміни" at bounding box center [274, 754] width 121 height 33
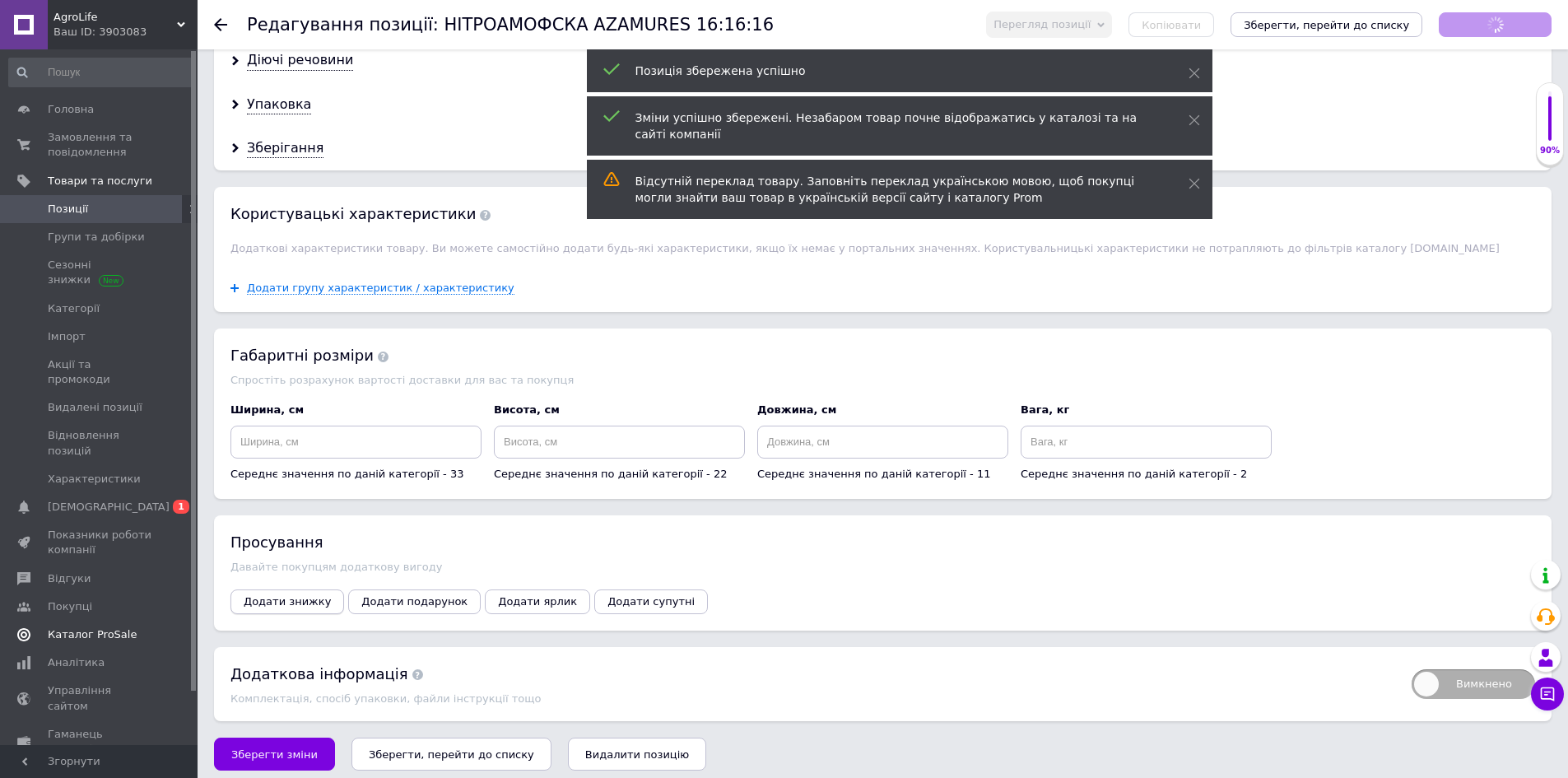
click at [279, 596] on span "Додати знижку" at bounding box center [288, 602] width 87 height 13
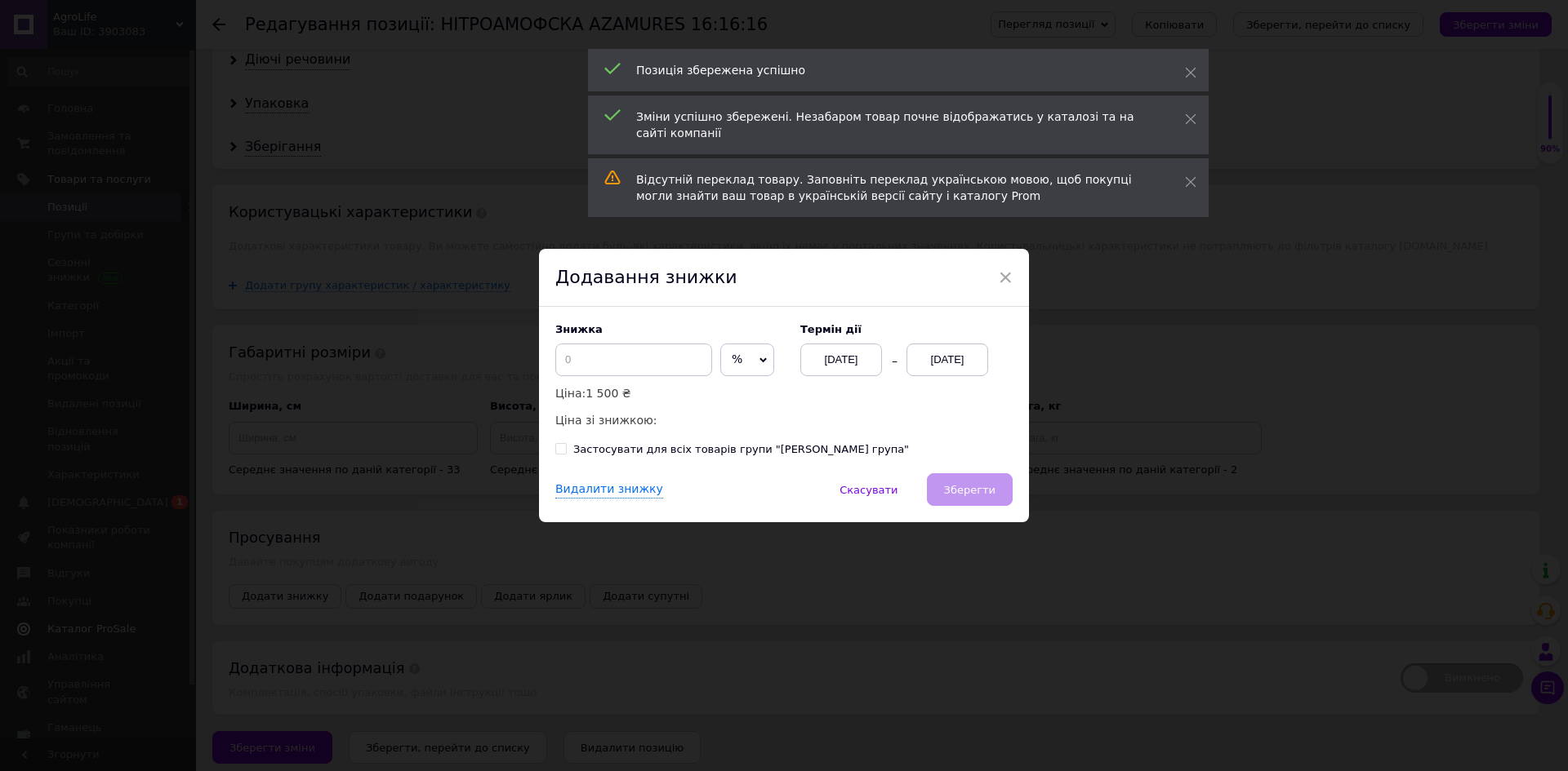
click at [655, 342] on div "Знижка % ₴ Ціна: 1 500 ₴ Ціна зі знижкою:" at bounding box center [670, 376] width 229 height 106
click at [645, 366] on input at bounding box center [634, 360] width 157 height 32
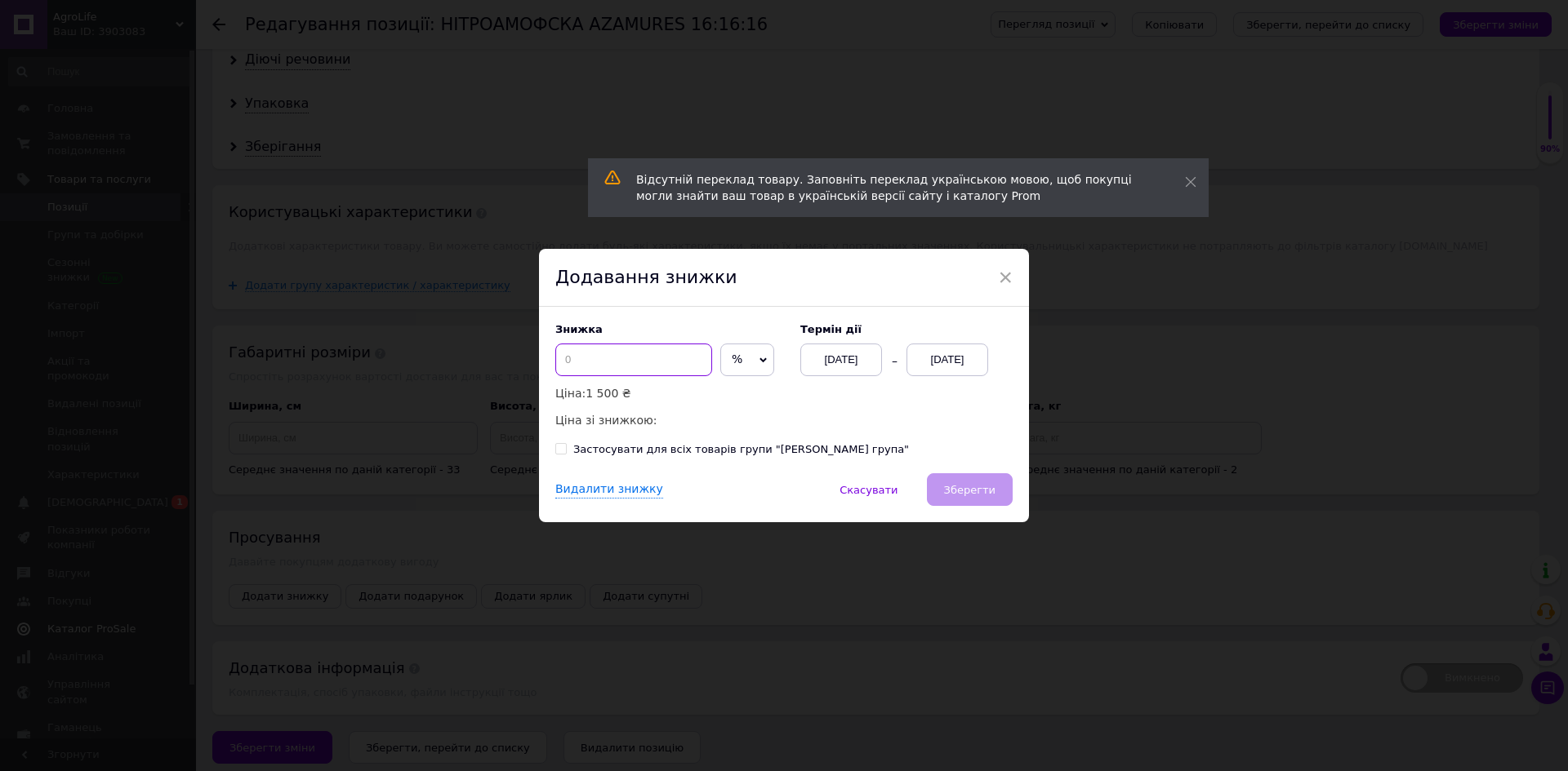
type input "5"
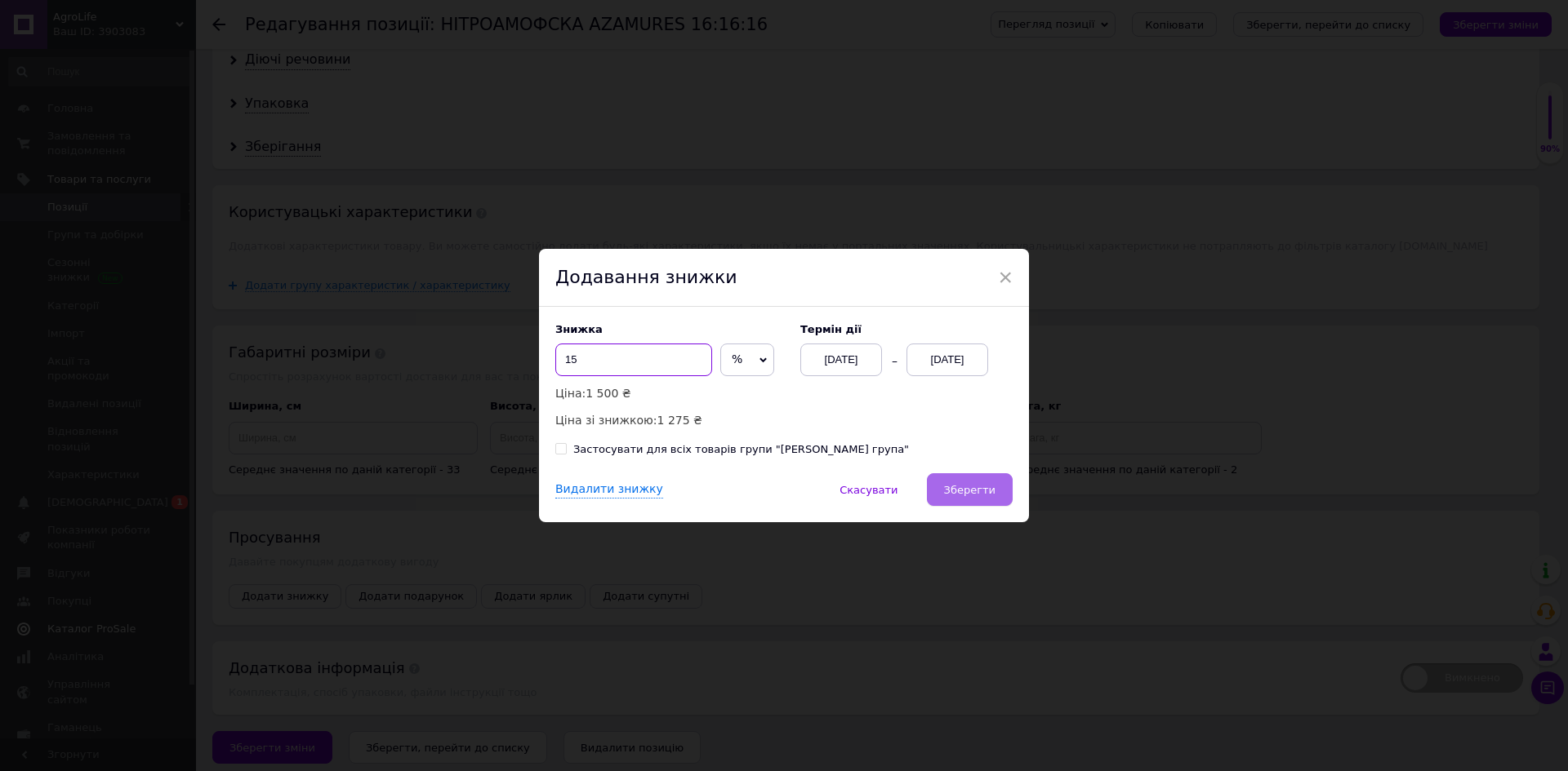
type input "15"
click at [950, 495] on span "Зберегти" at bounding box center [969, 490] width 51 height 13
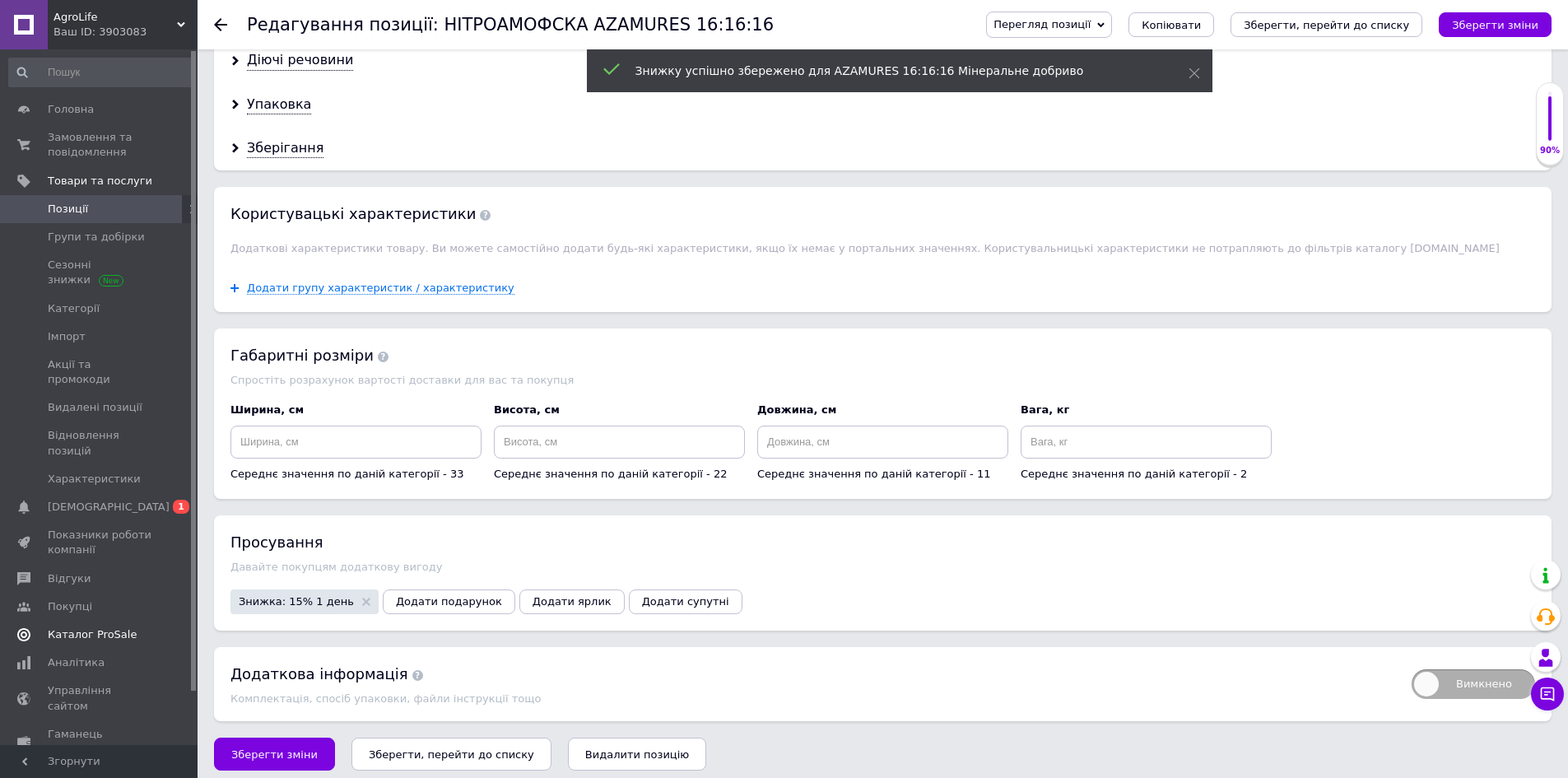
scroll to position [1518, 0]
click at [328, 596] on span "Знижка: 15% 1 день" at bounding box center [296, 601] width 115 height 11
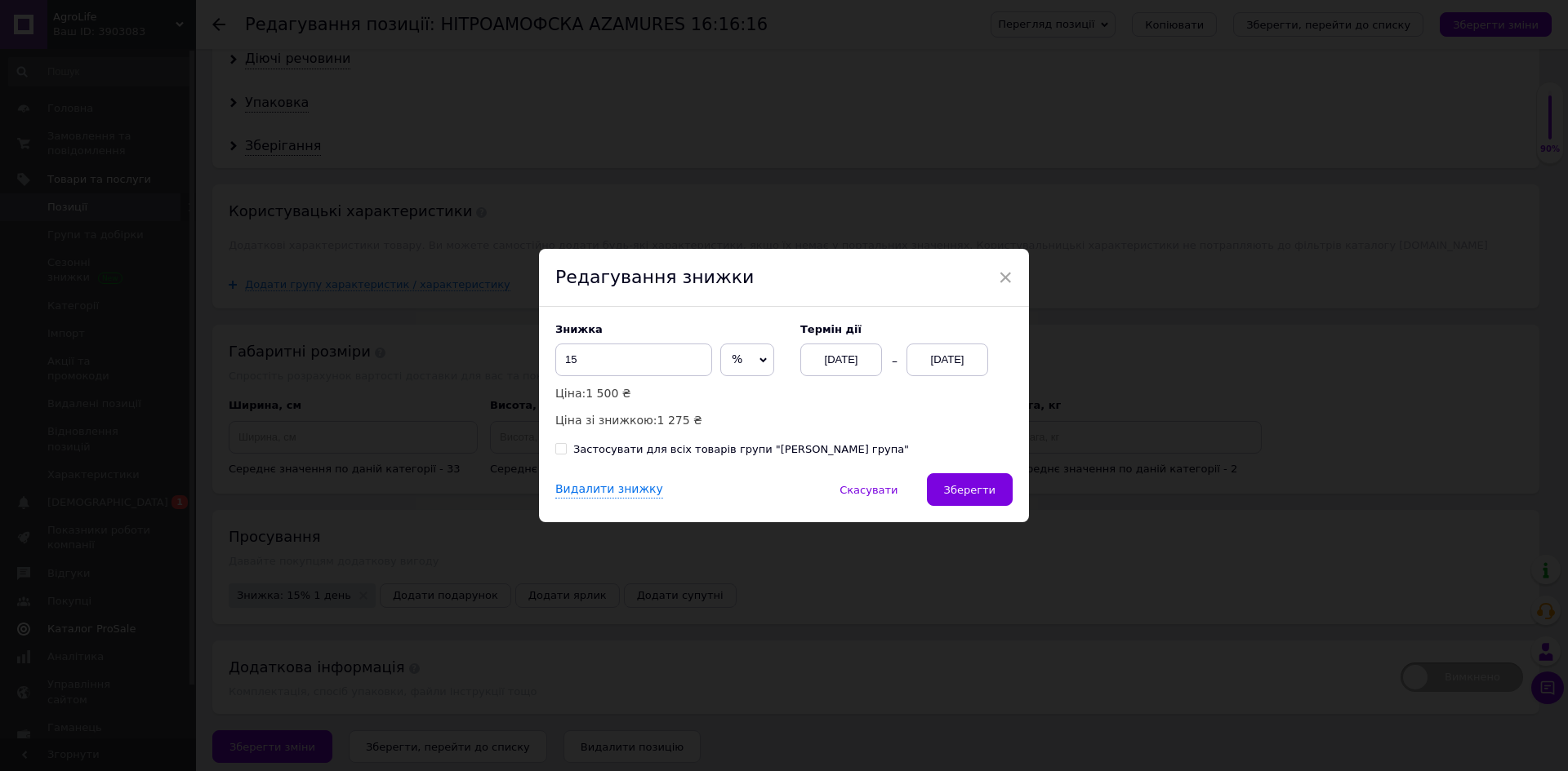
click at [941, 355] on div "12.10.2025" at bounding box center [947, 360] width 82 height 32
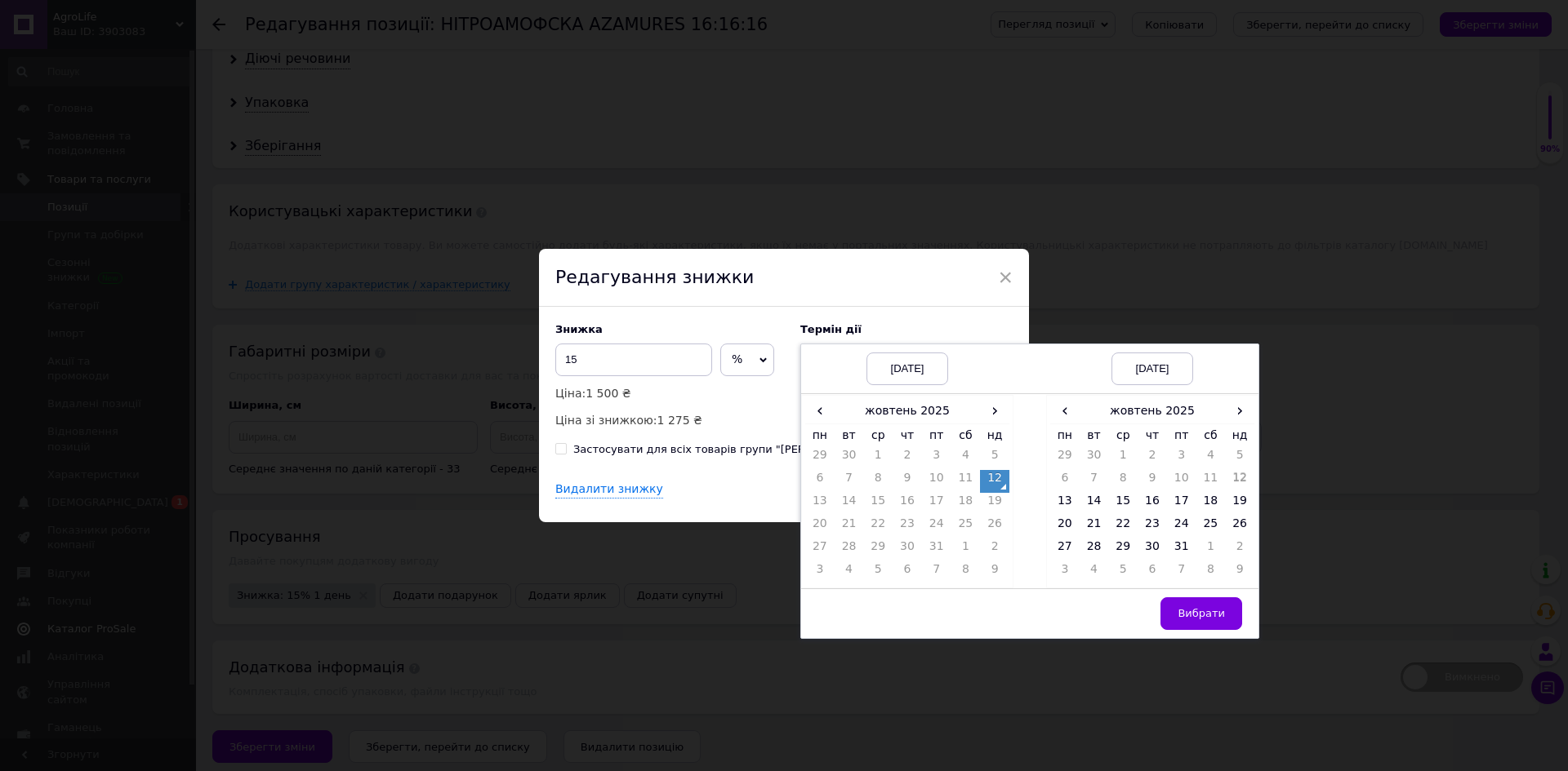
click at [684, 408] on div "Знижка 15 % ₴ Ціна: 1 500 ₴ Ціна зі знижкою: 1 275 ₴" at bounding box center [670, 376] width 229 height 106
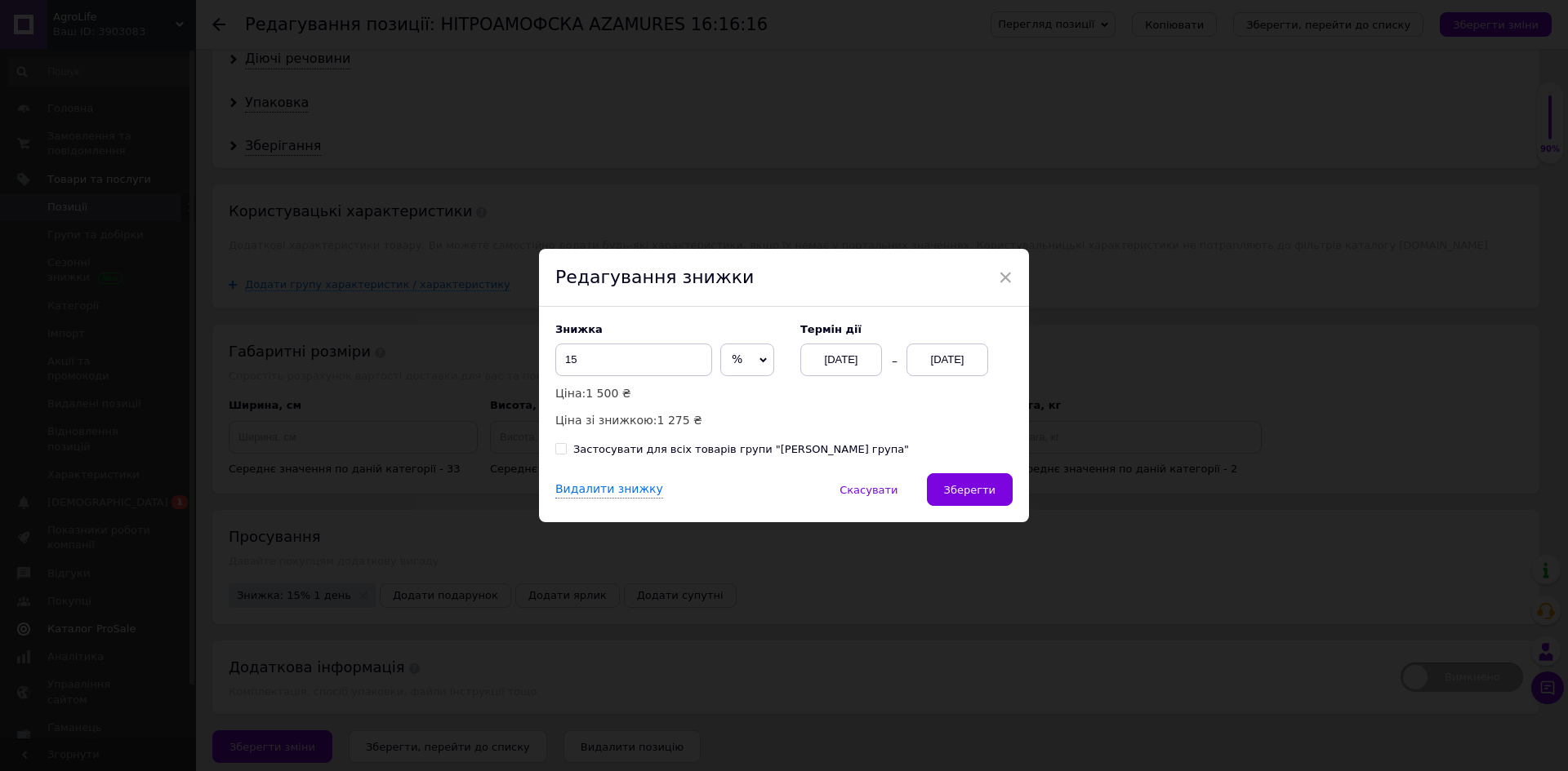
click at [958, 355] on div "12.10.2025" at bounding box center [947, 360] width 82 height 32
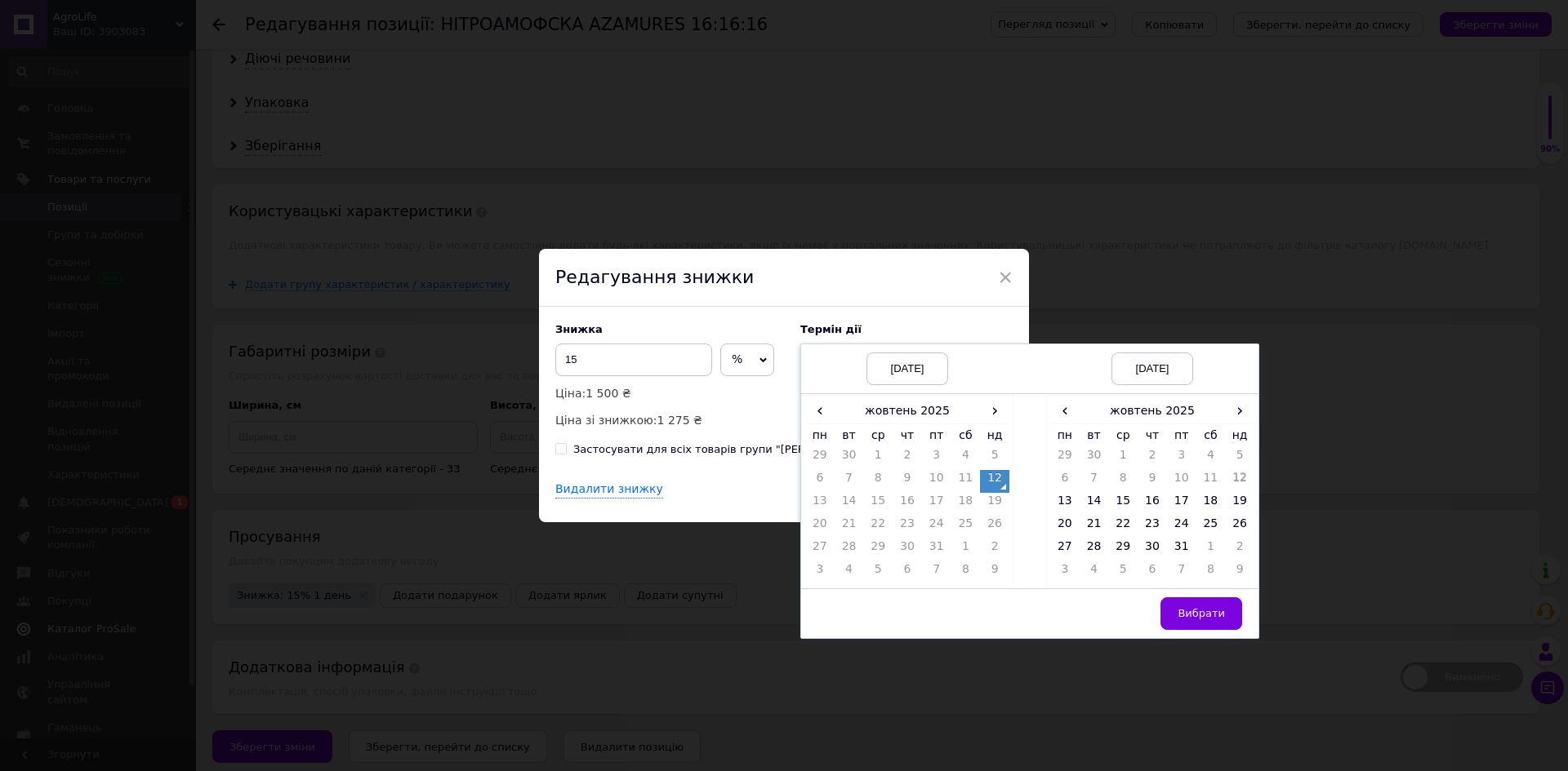
click at [1163, 363] on div "12.10.2025" at bounding box center [1152, 369] width 82 height 32
click at [802, 403] on div "‹ жовтень 2025 › пн вт ср чт пт сб нд 29 30 1 2 3 4 5 6 7 8 9 10 11 12 13 14 15…" at bounding box center [907, 491] width 212 height 193
click at [725, 508] on div "Видалити знижку   Скасувати   Зберегти" at bounding box center [784, 498] width 490 height 49
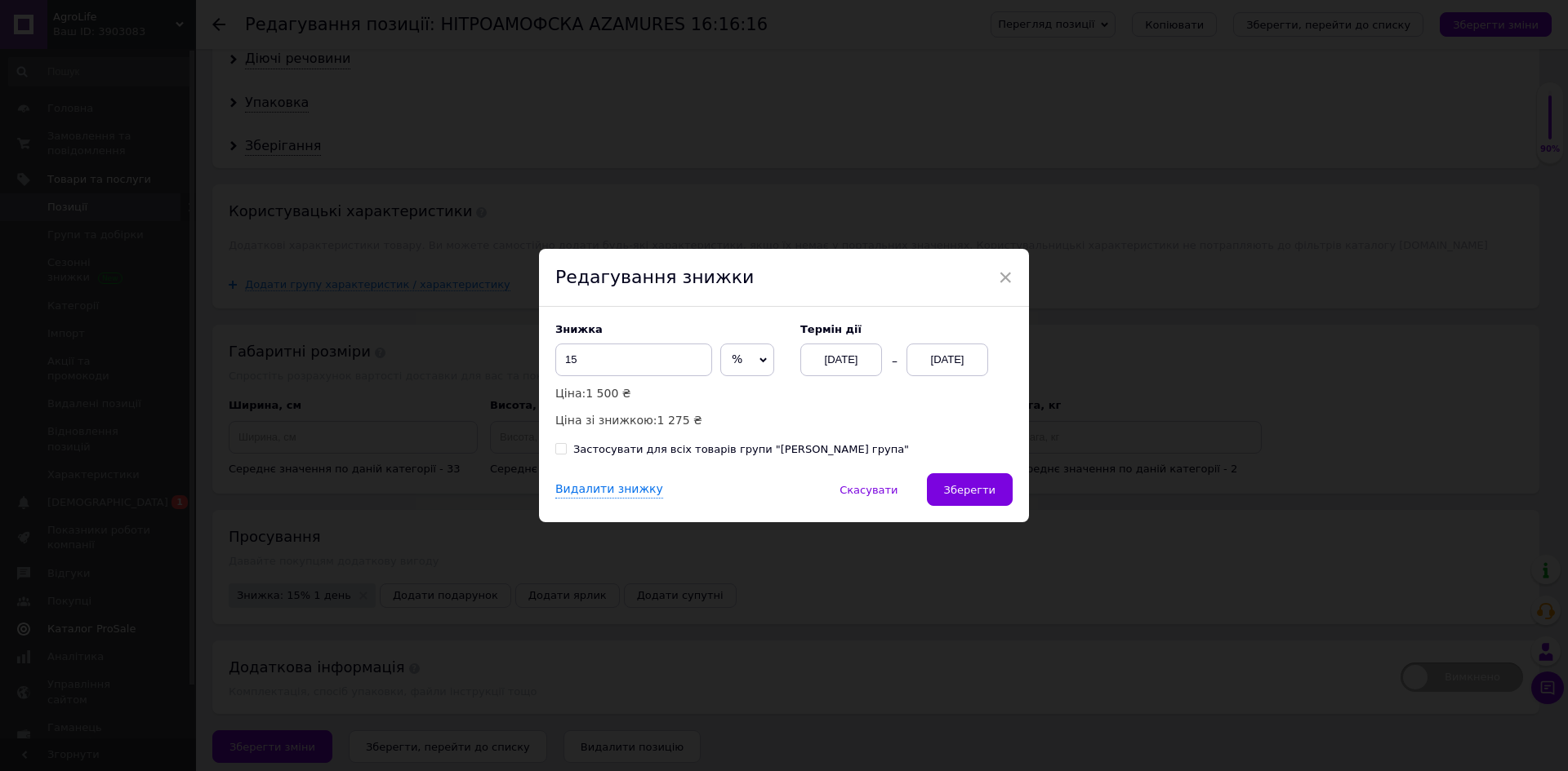
click at [938, 363] on div "12.10.2025" at bounding box center [947, 360] width 82 height 32
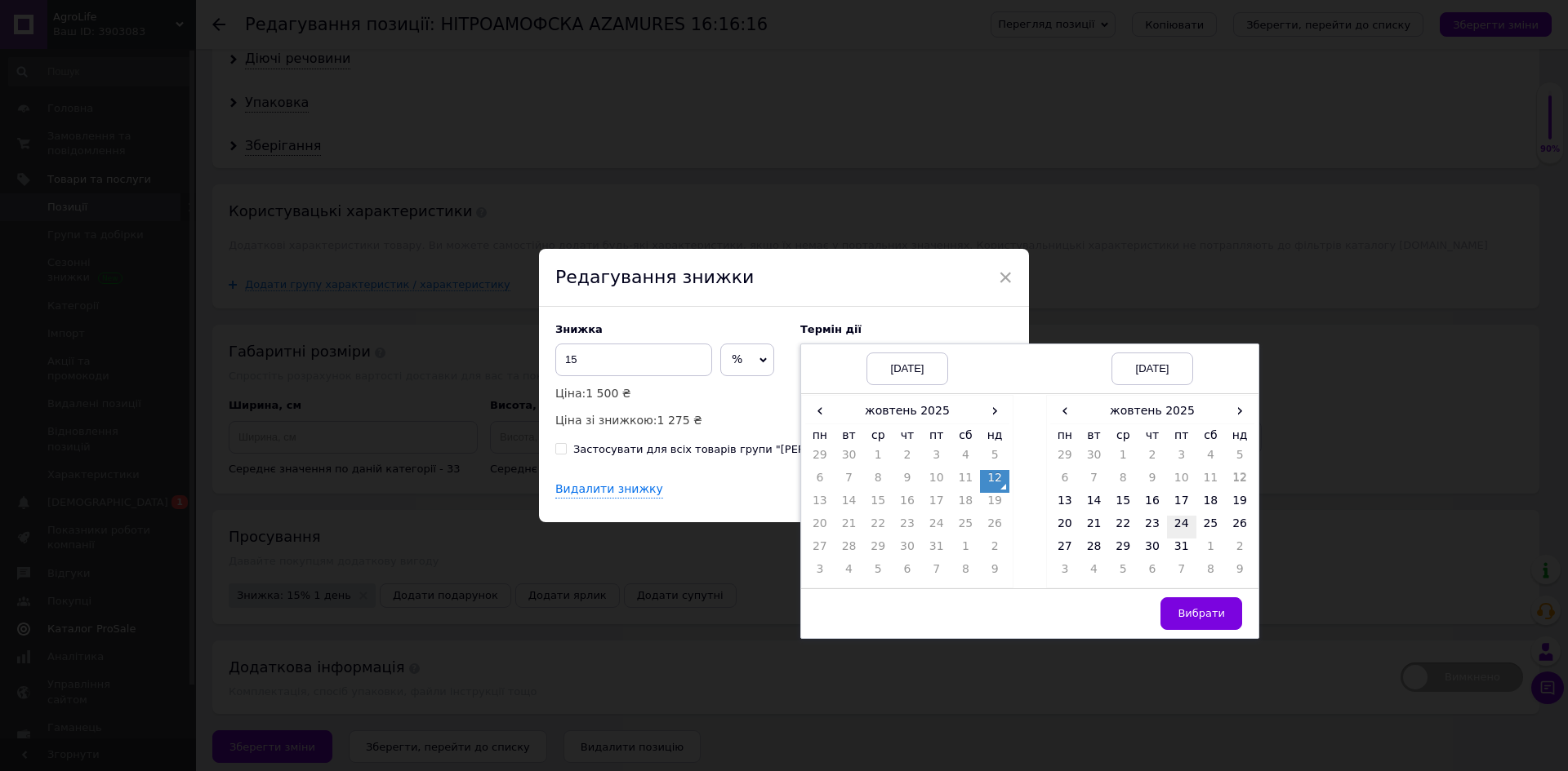
click at [1167, 525] on td "24" at bounding box center [1182, 526] width 30 height 22
click at [1194, 615] on span "Вибрати" at bounding box center [1201, 614] width 48 height 13
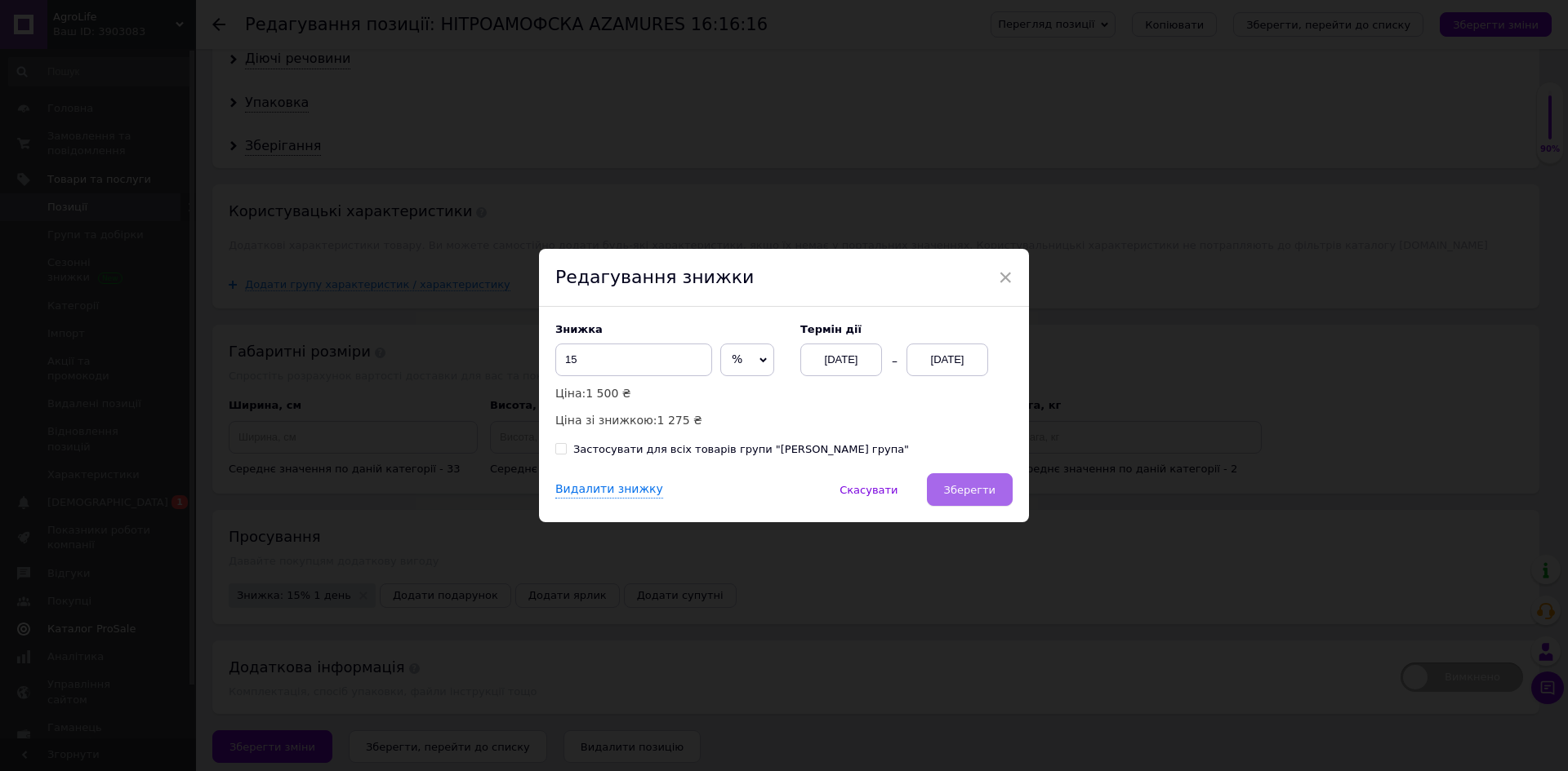
click at [958, 499] on button "Зберегти" at bounding box center [969, 489] width 86 height 32
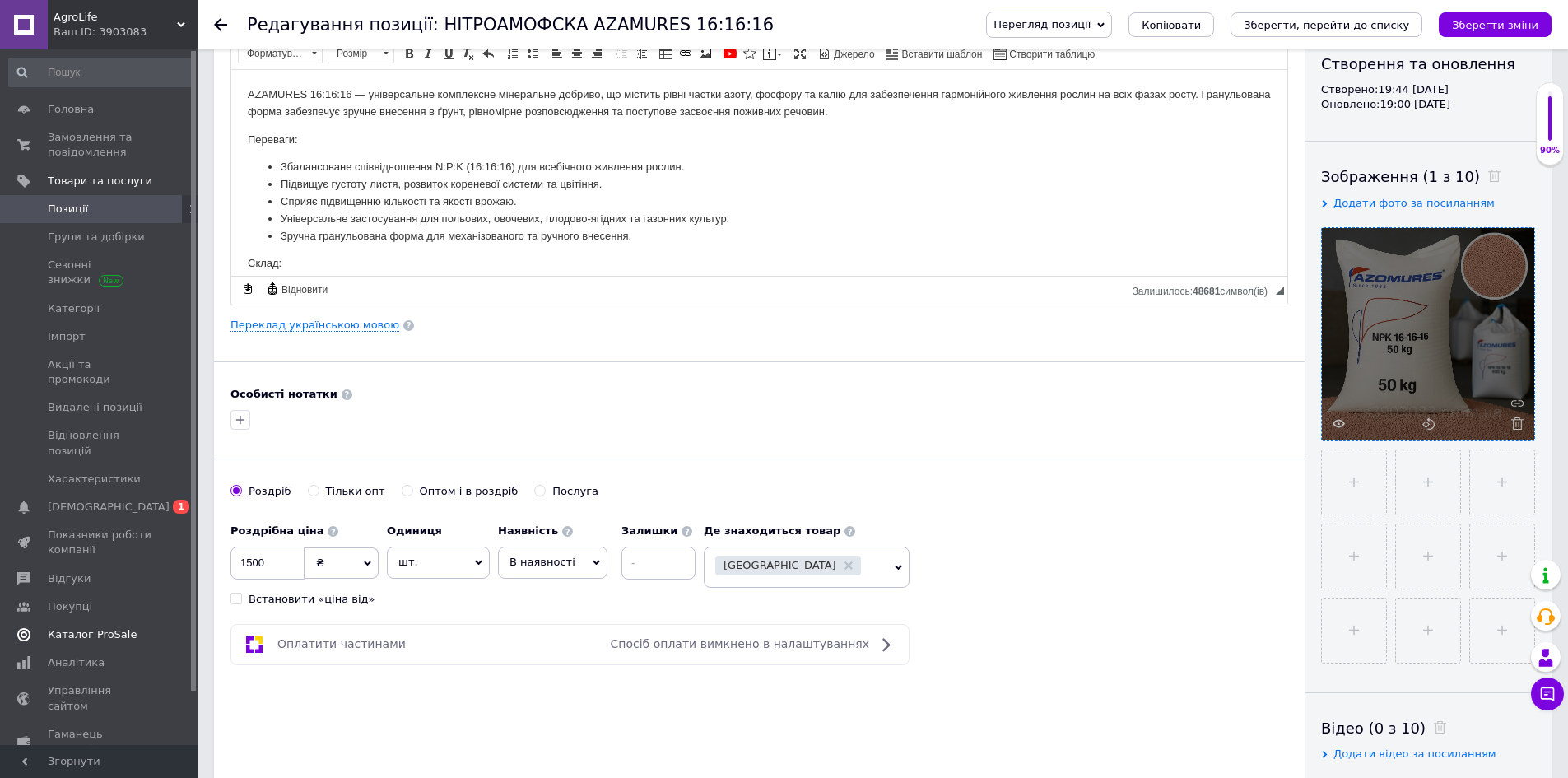
scroll to position [0, 0]
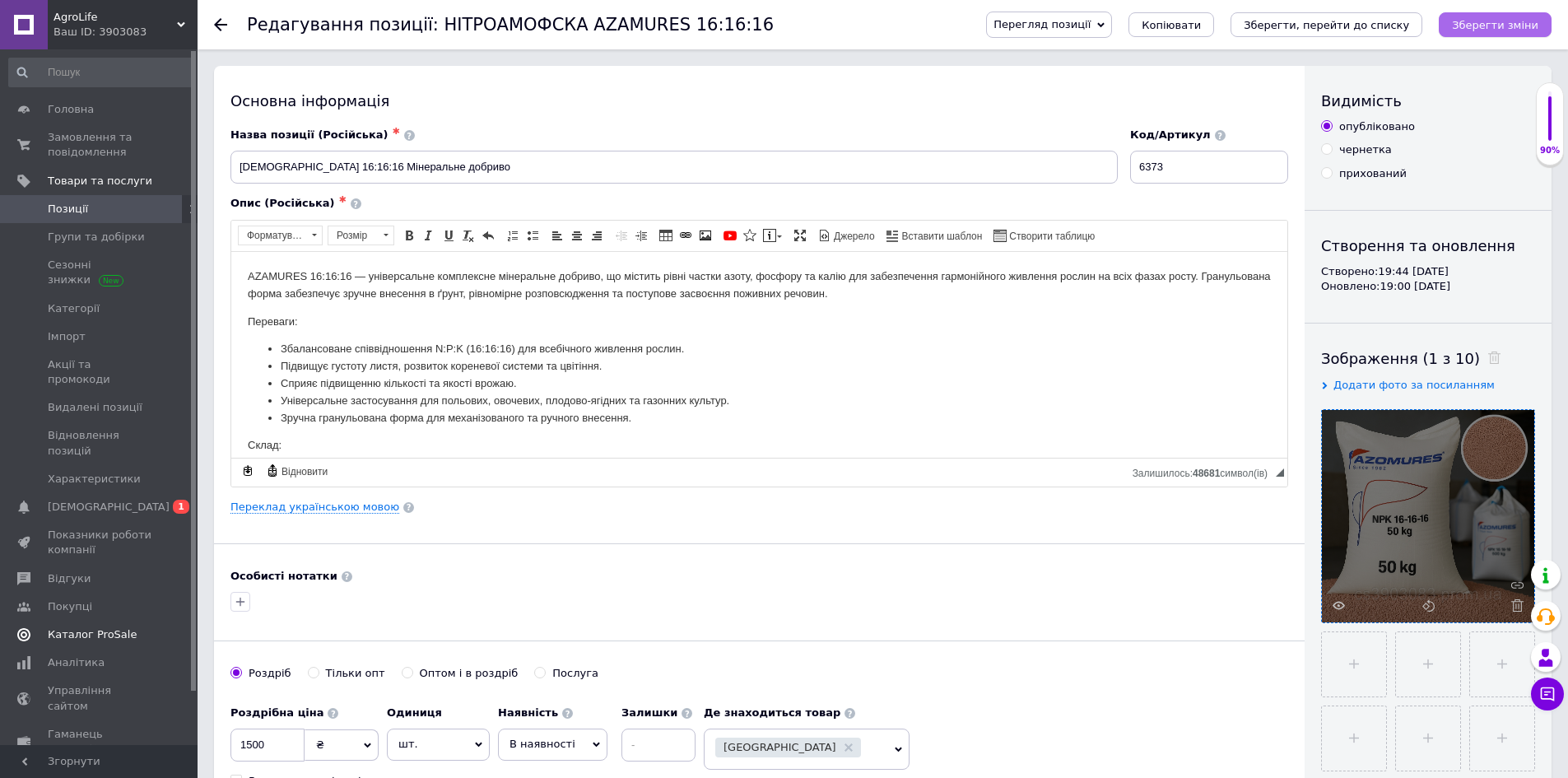
click at [1504, 20] on icon "Зберегти зміни" at bounding box center [1494, 25] width 86 height 13
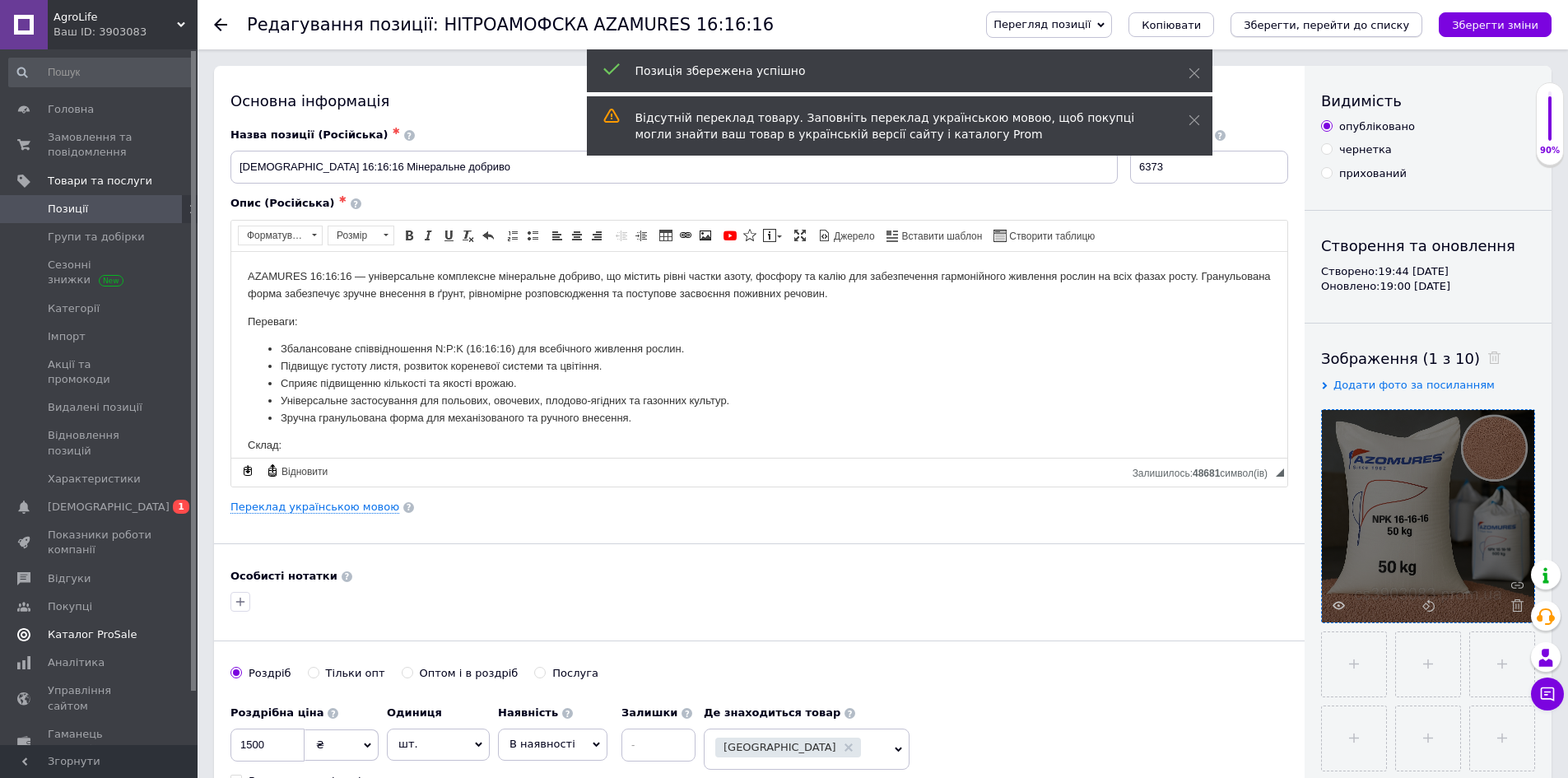
click at [1371, 23] on icon "Зберегти, перейти до списку" at bounding box center [1327, 25] width 165 height 13
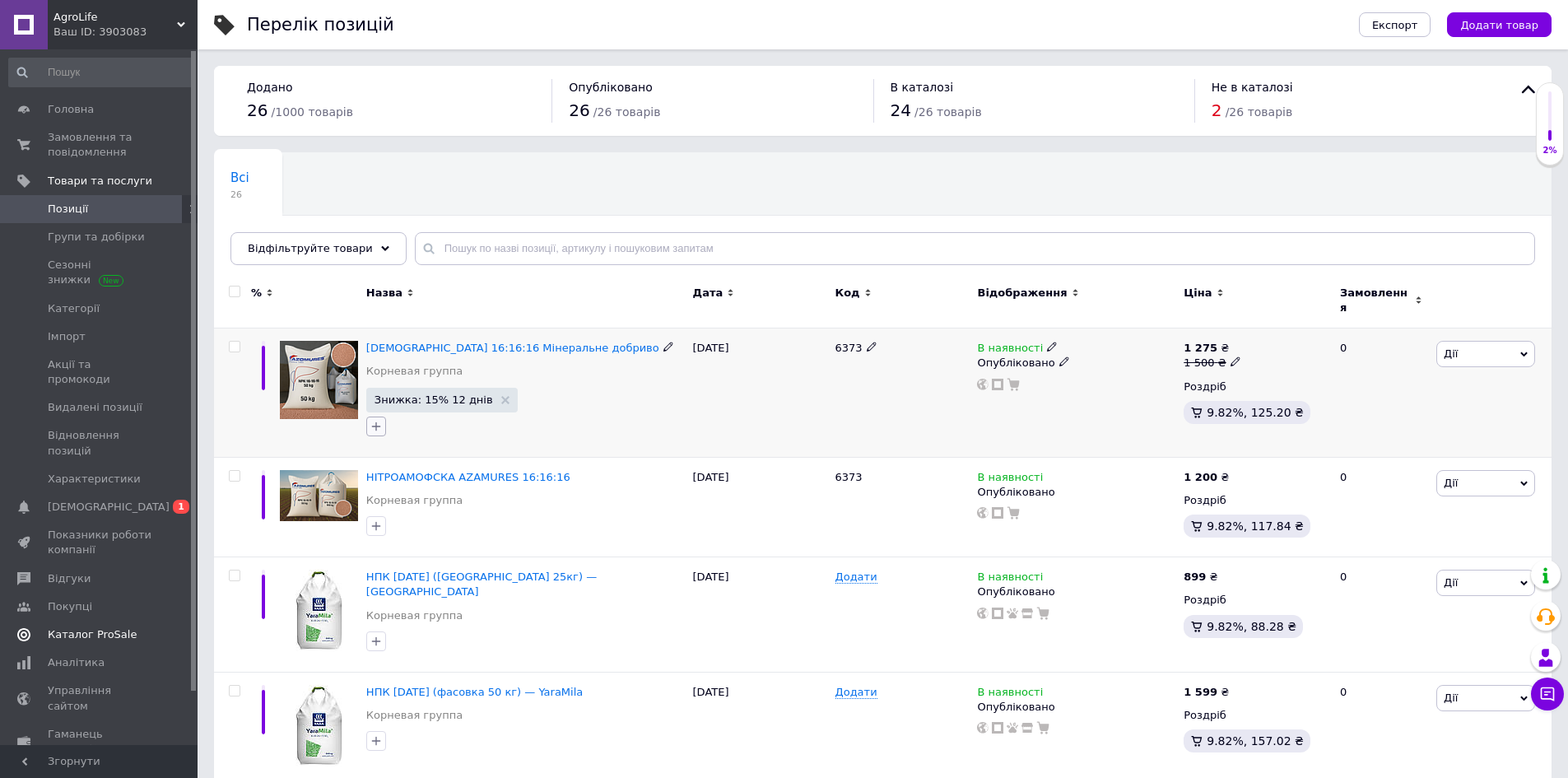
click at [376, 423] on button "button" at bounding box center [377, 427] width 20 height 20
click at [652, 415] on div "Створити замiтку Додати мітку" at bounding box center [525, 426] width 325 height 26
click at [459, 344] on span "AZAMURES 16:16:16 Мінеральне добриво" at bounding box center [513, 349] width 293 height 13
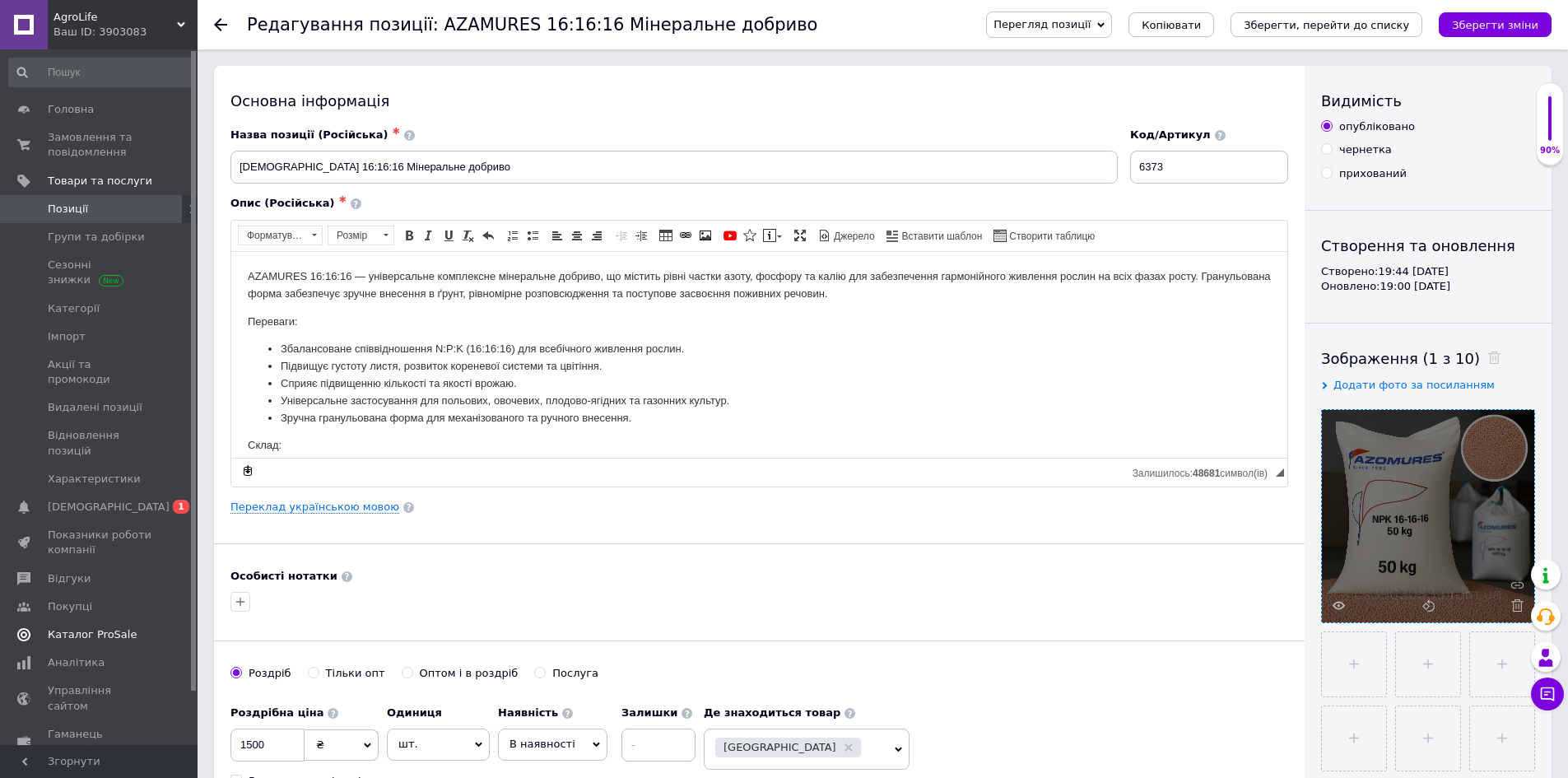
click at [1509, 608] on span at bounding box center [1514, 606] width 21 height 13
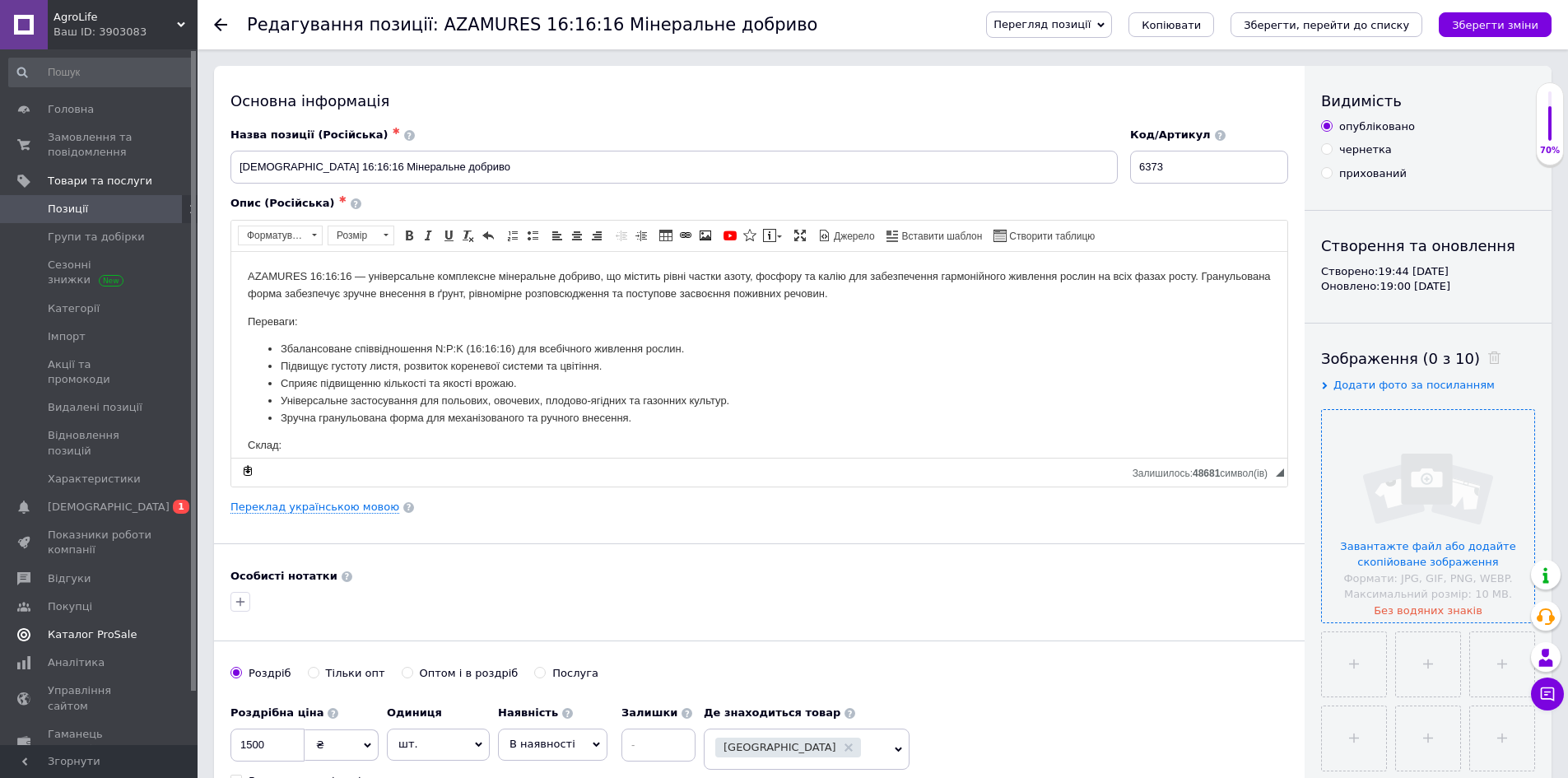
click at [1417, 510] on input "file" at bounding box center [1428, 517] width 212 height 212
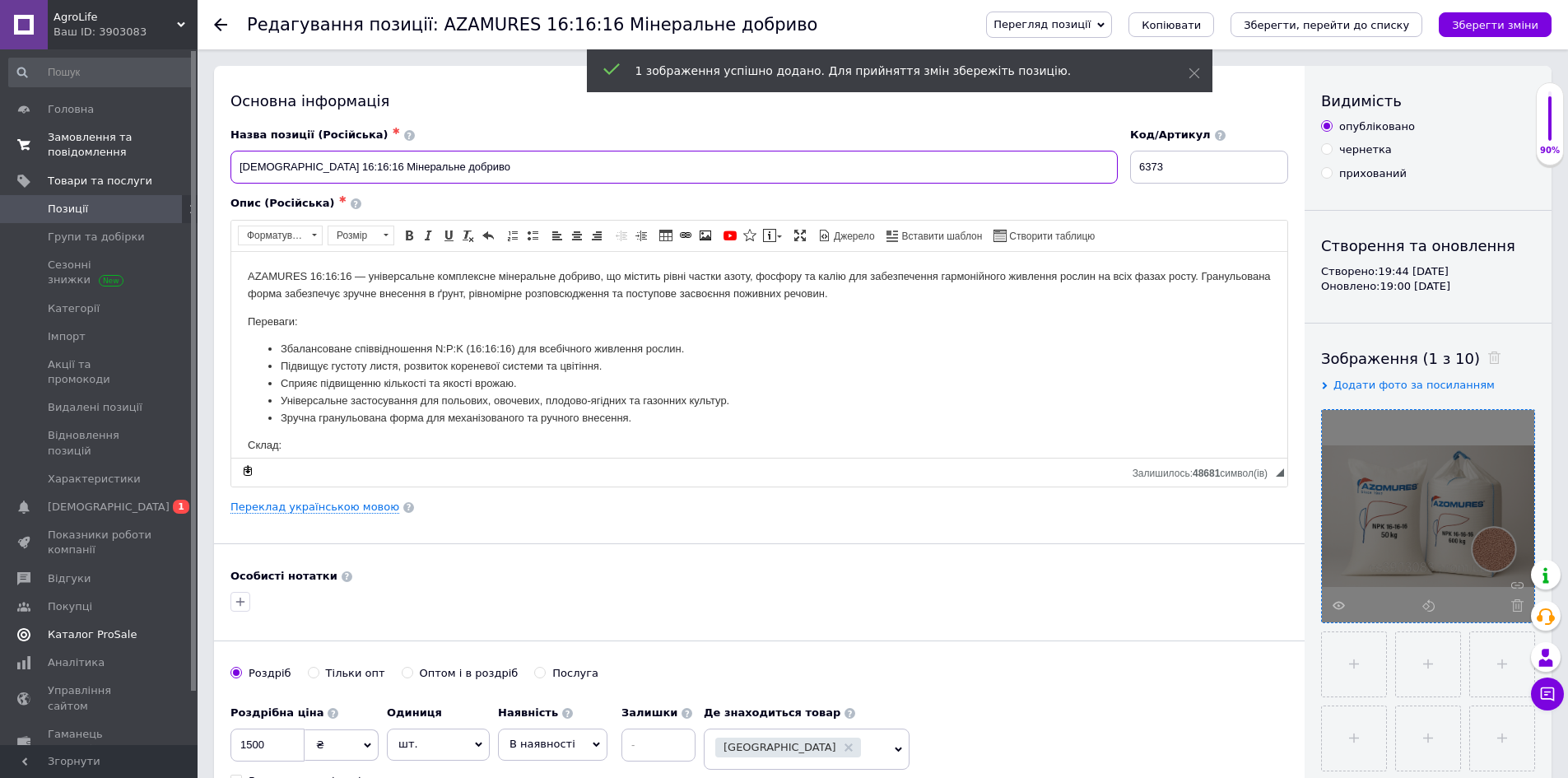
drag, startPoint x: 441, startPoint y: 161, endPoint x: 19, endPoint y: 165, distance: 422.0
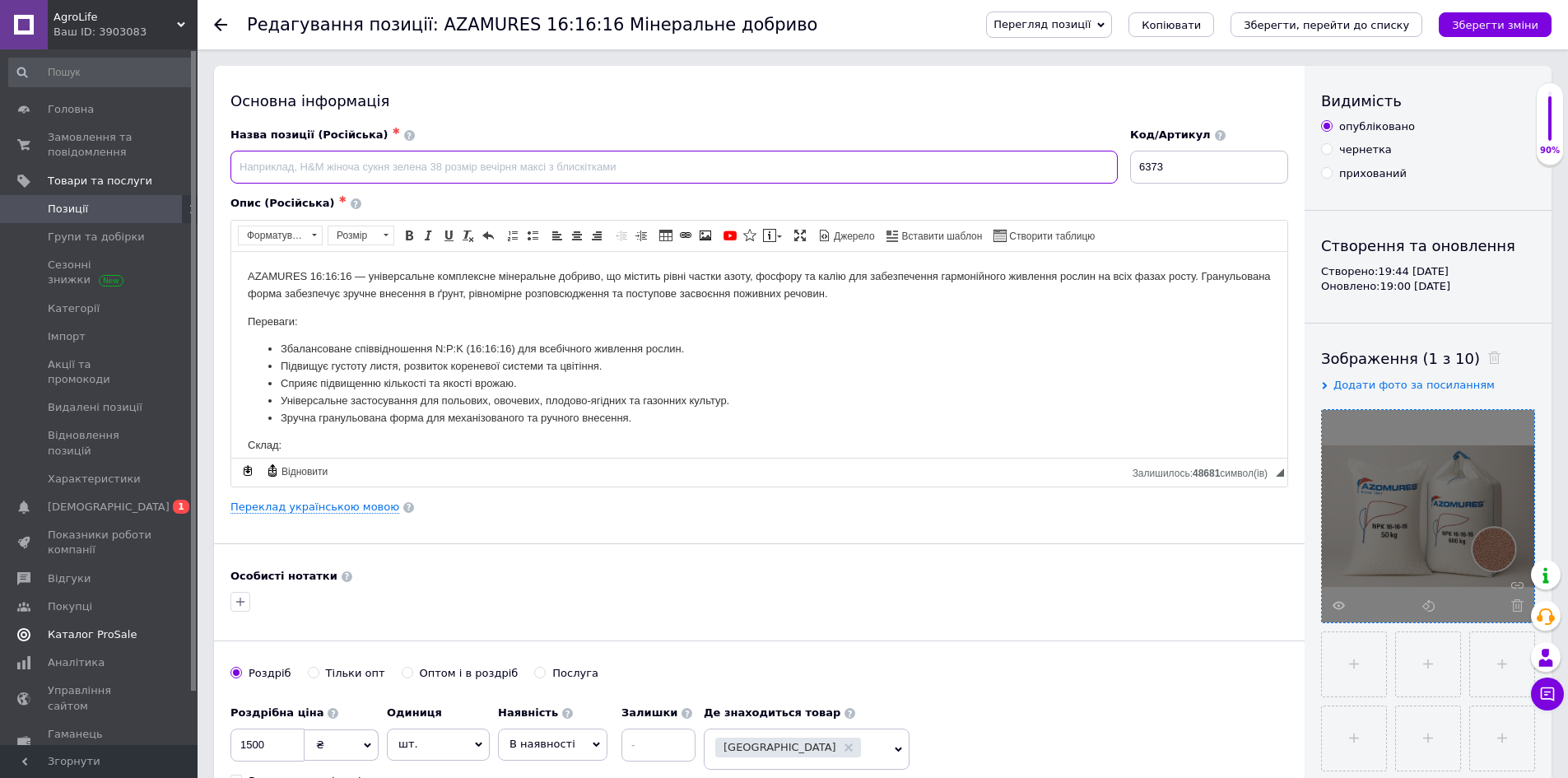
paste input "Нітроамофоска NPK: 16-16-16, 50 кг оригінал Добриво азотно-фосфорно-калійне"
click at [375, 174] on input "Нітроамофоска NPK: 16-16-16, 50 кг оригінал Добриво азотно-фосфорно-калійне" at bounding box center [674, 167] width 887 height 33
click at [666, 182] on input "Нітроамофоска NPK: 16-16-16, 50 кг оригінал Добриво азотно-фосфорно-калійне" at bounding box center [674, 167] width 887 height 33
type input "Нітроамофоска NPK: 16-16-16, 50 кг оригінал Добриво азотно-фосфорно-калійне"
drag, startPoint x: 1211, startPoint y: 170, endPoint x: 1110, endPoint y: 164, distance: 101.2
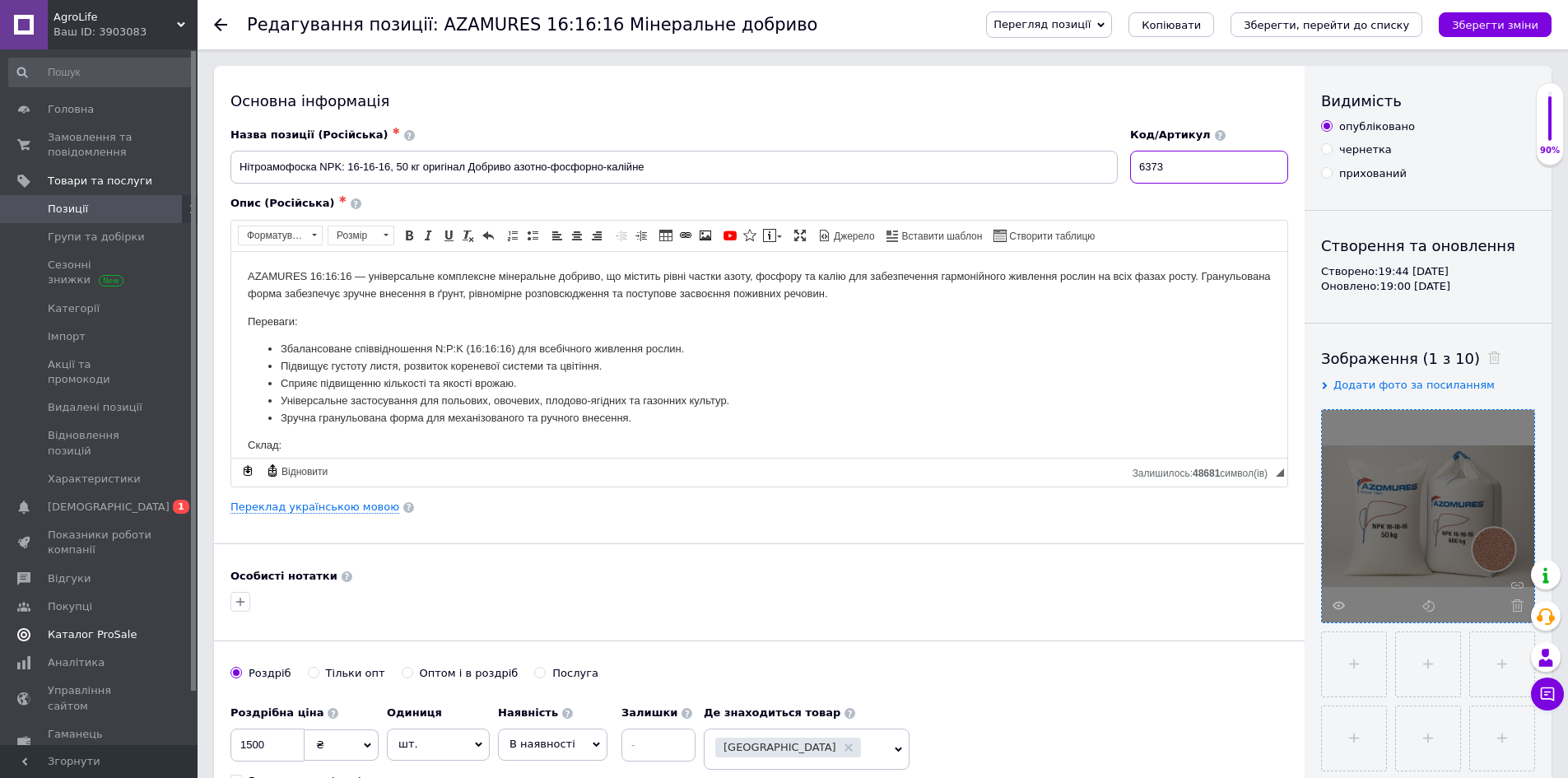
click at [1110, 164] on div "Назва позиції (Російська) ✱ Нітроамофоска NPK: 16-16-16, 50 кг оригінал Добриво…" at bounding box center [760, 155] width 1071 height 68
type input "8465"
click at [1505, 22] on icon "Зберегти зміни" at bounding box center [1494, 25] width 86 height 13
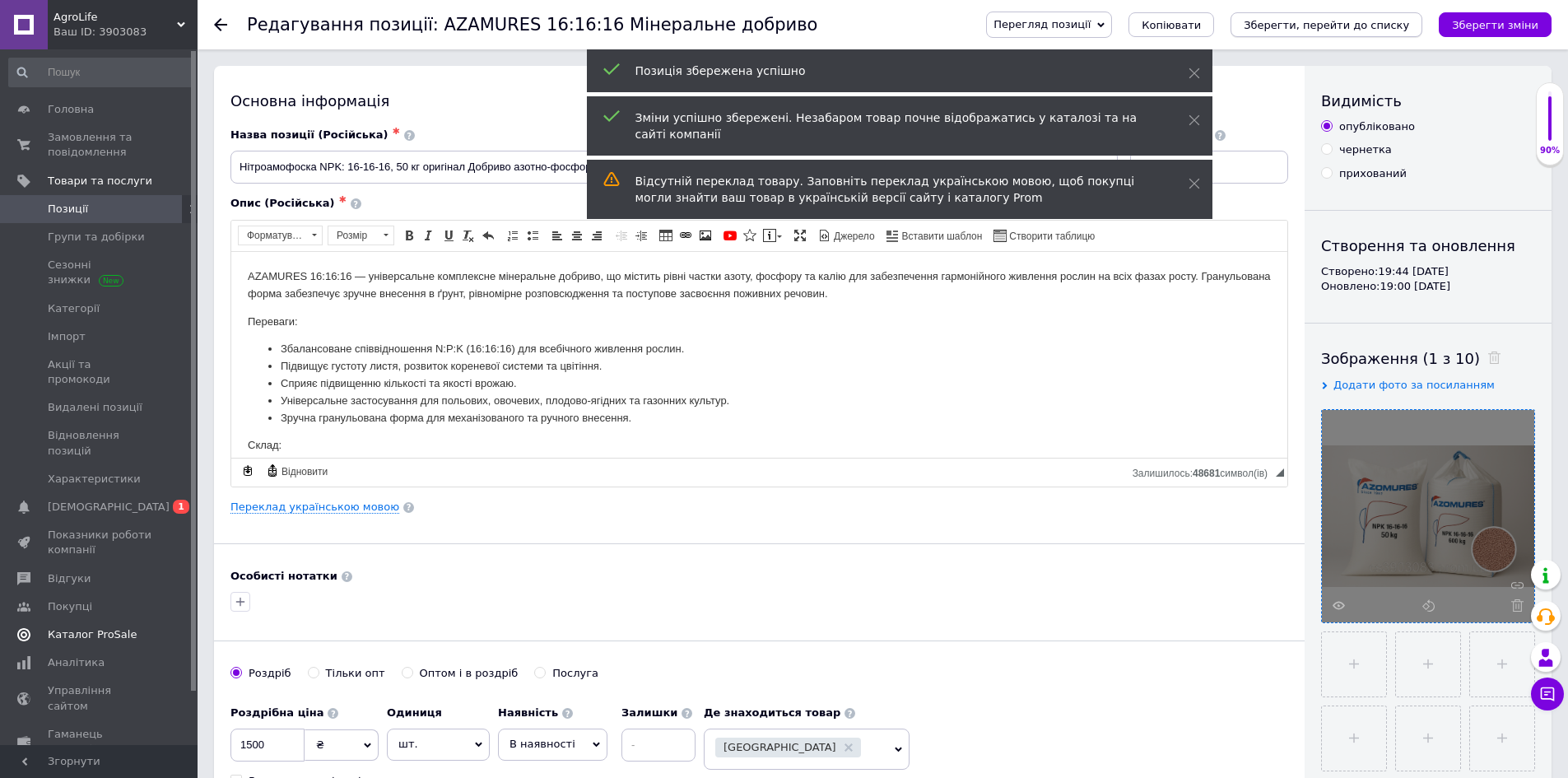
click at [1355, 19] on icon "Зберегти, перейти до списку" at bounding box center [1327, 25] width 165 height 13
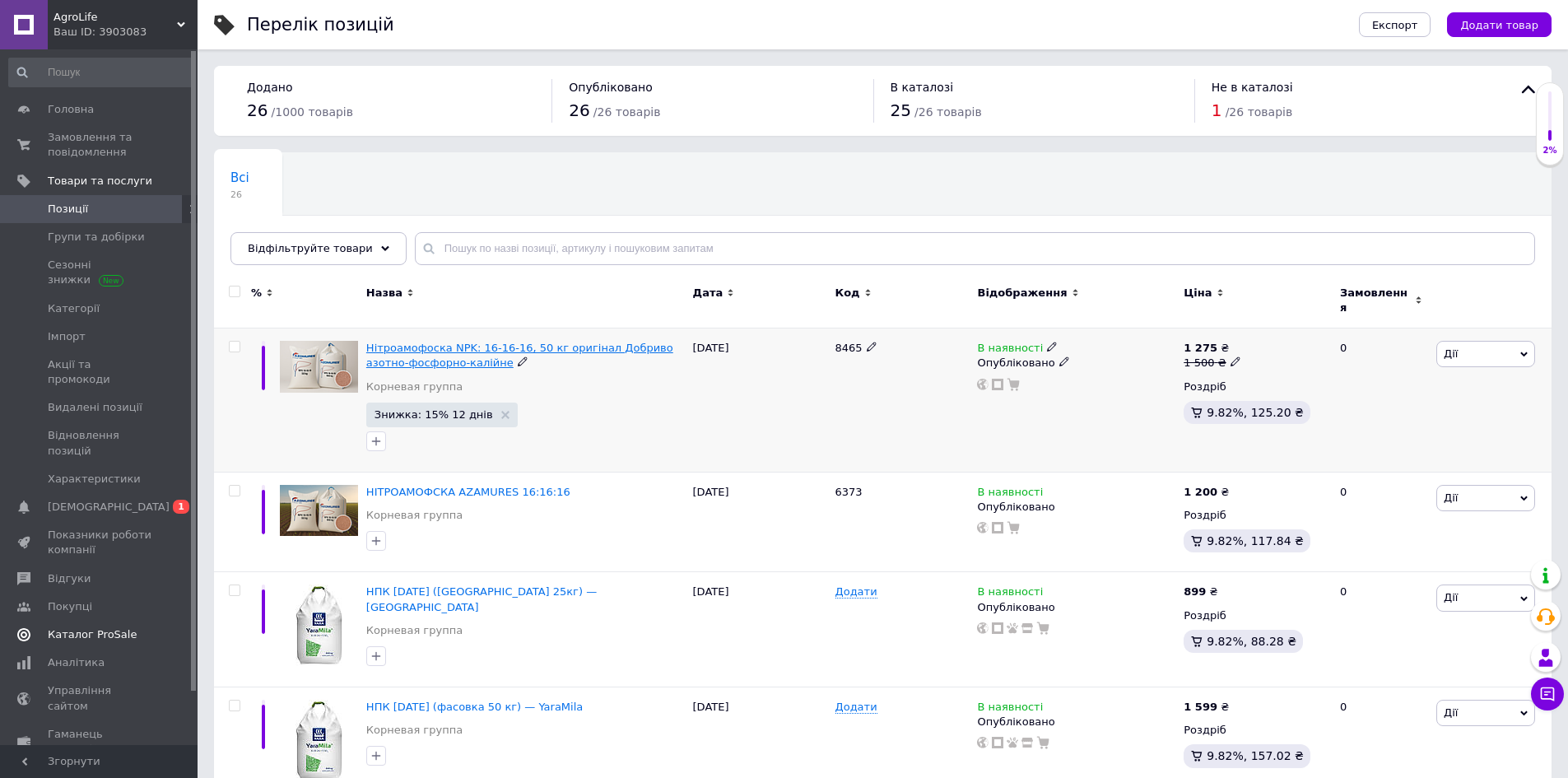
click at [671, 345] on span "Нітроамофоска NPK: 16-16-16, 50 кг оригінал Добриво азотно-фосфорно-калійне" at bounding box center [520, 356] width 307 height 27
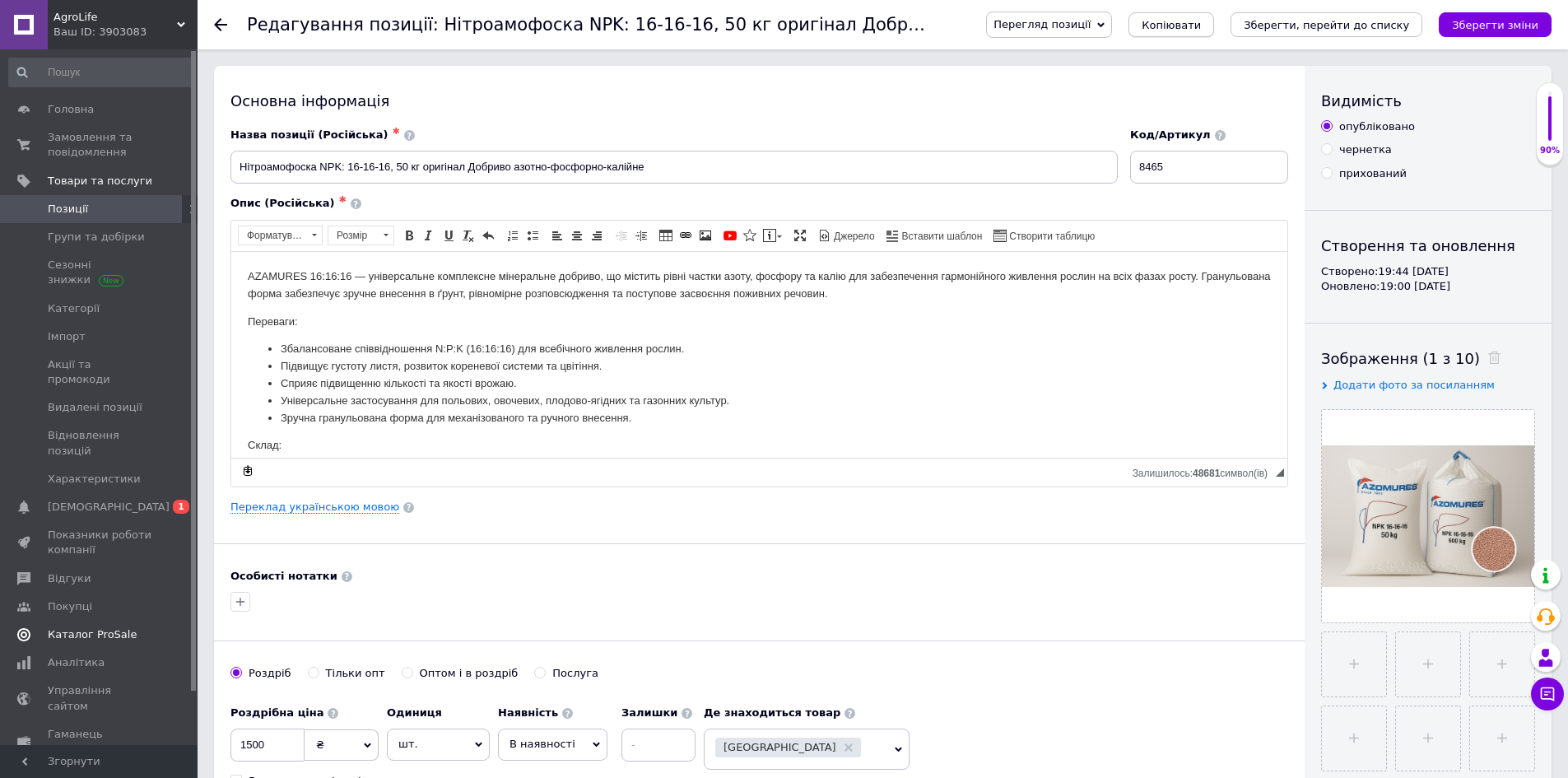
click at [1201, 22] on span "Копіювати" at bounding box center [1171, 25] width 59 height 13
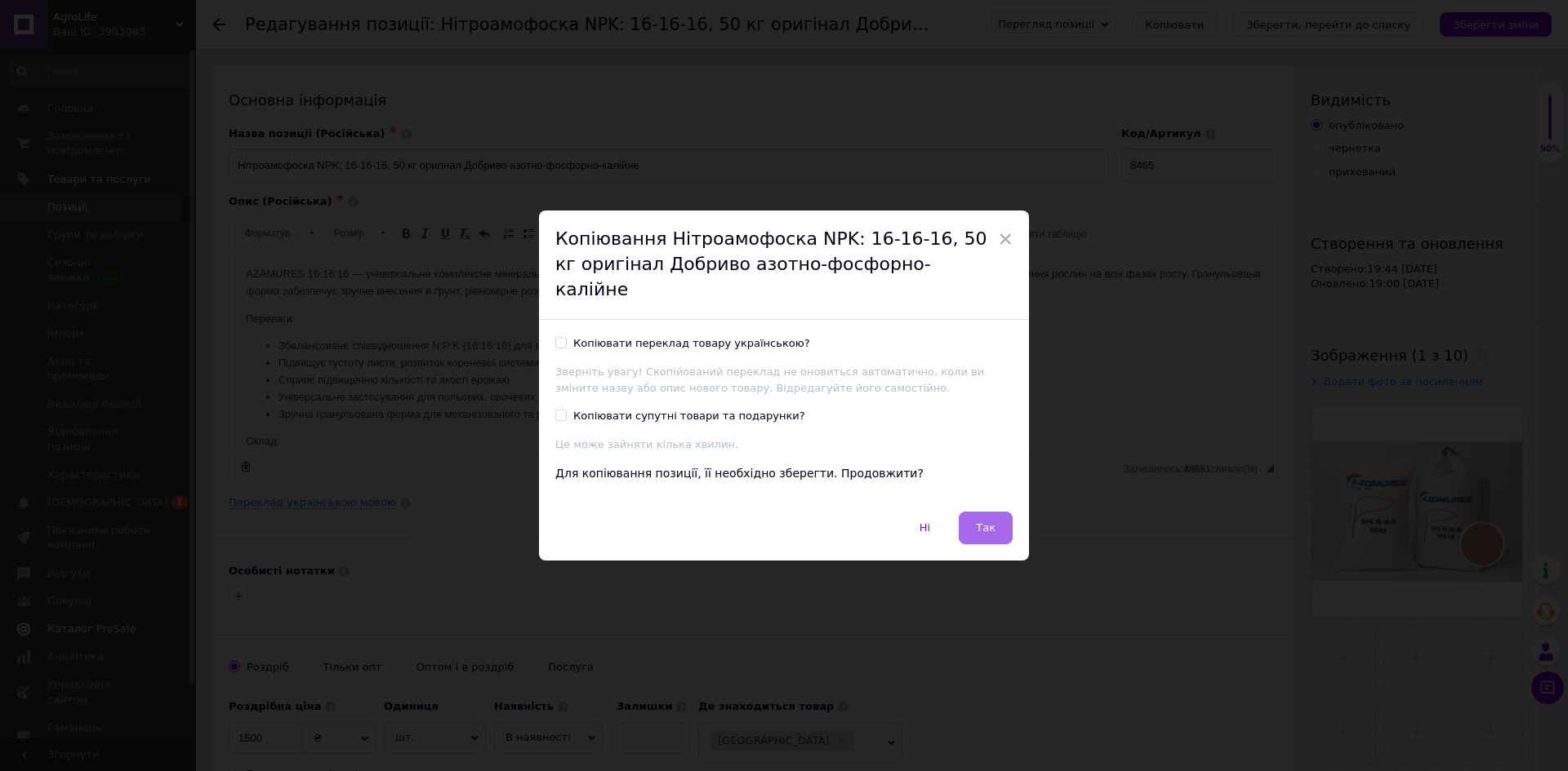
click at [987, 522] on span "Так" at bounding box center [986, 528] width 20 height 13
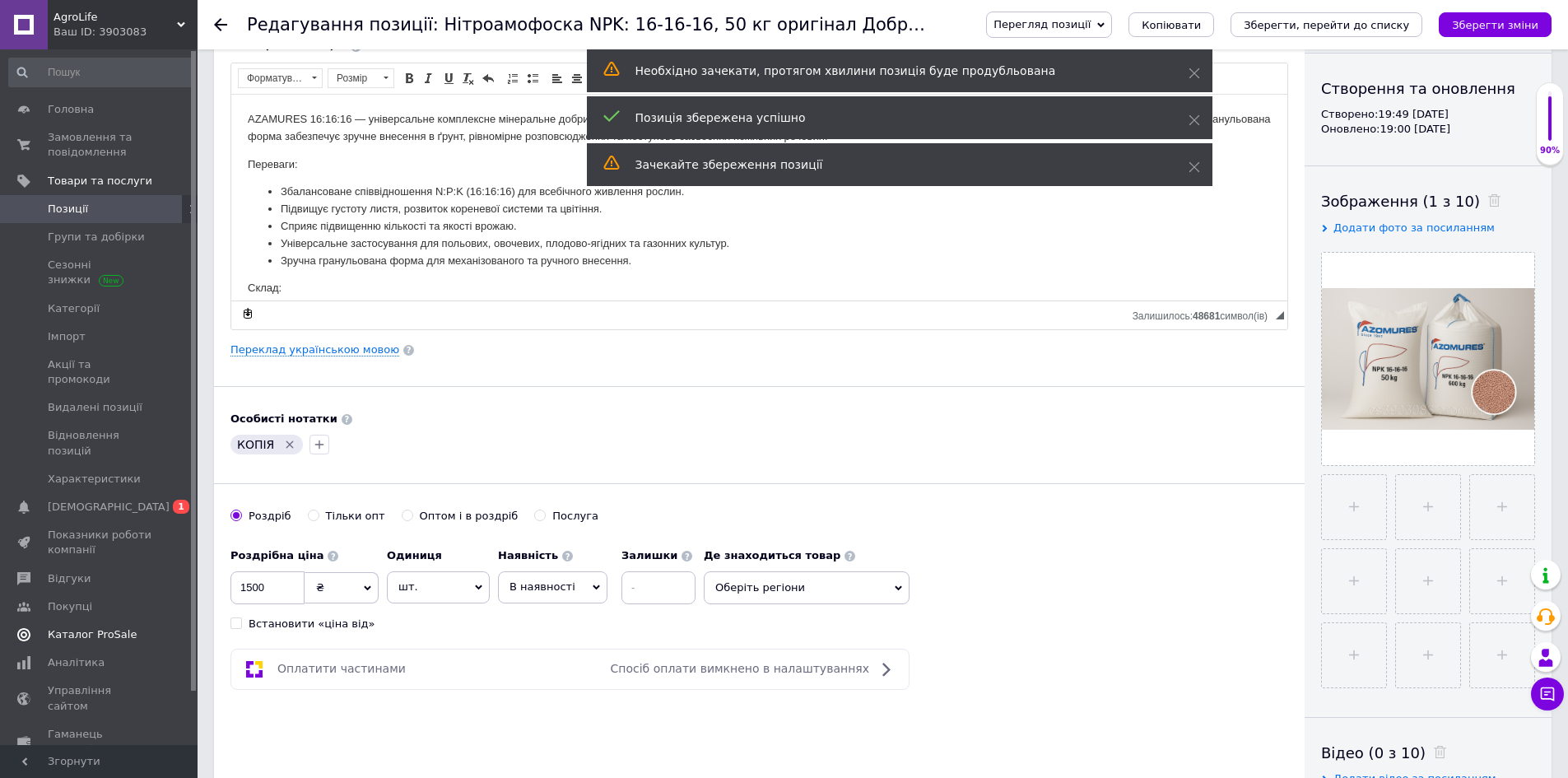
scroll to position [164, 0]
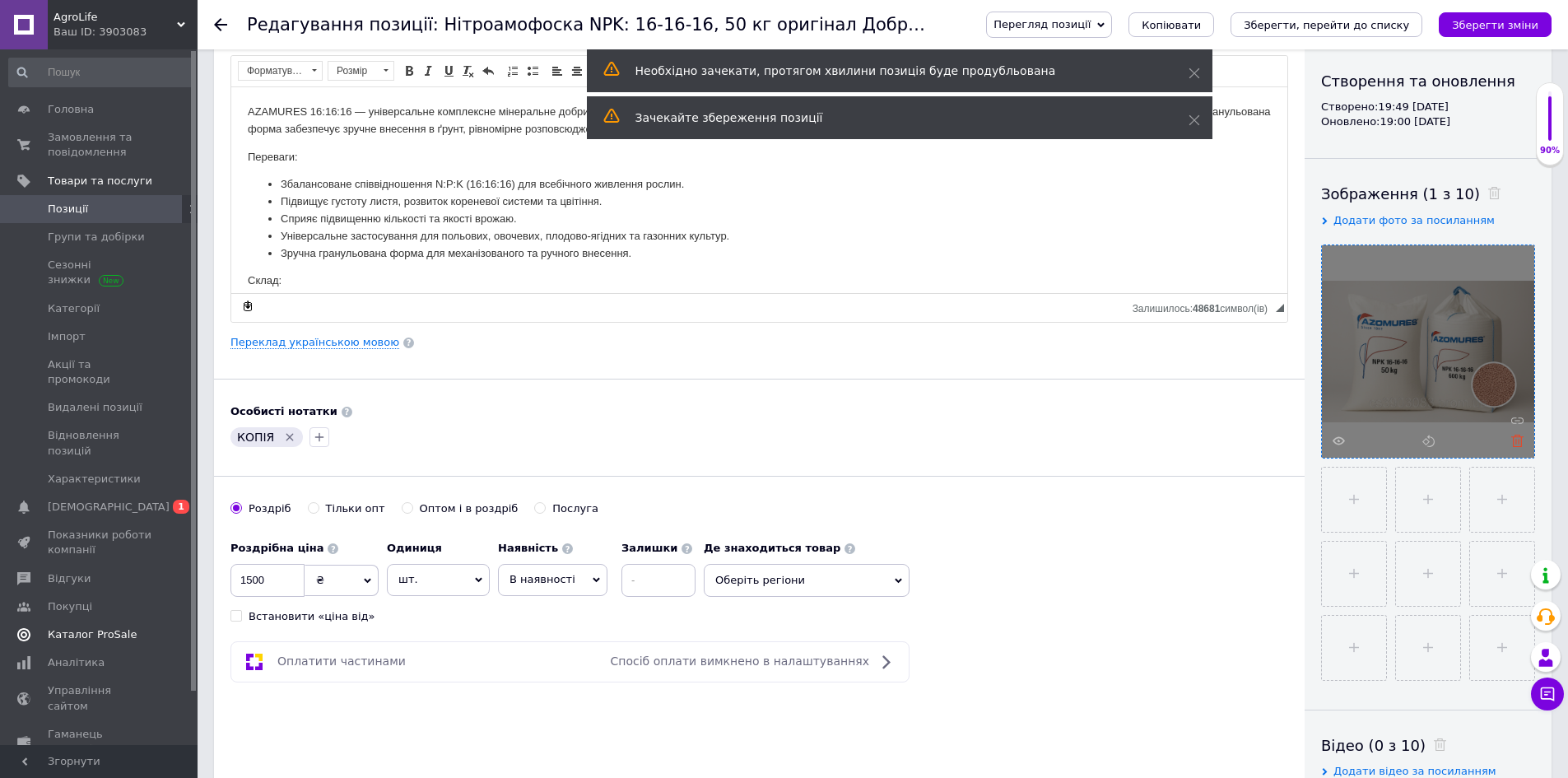
click at [1514, 445] on icon at bounding box center [1518, 441] width 13 height 13
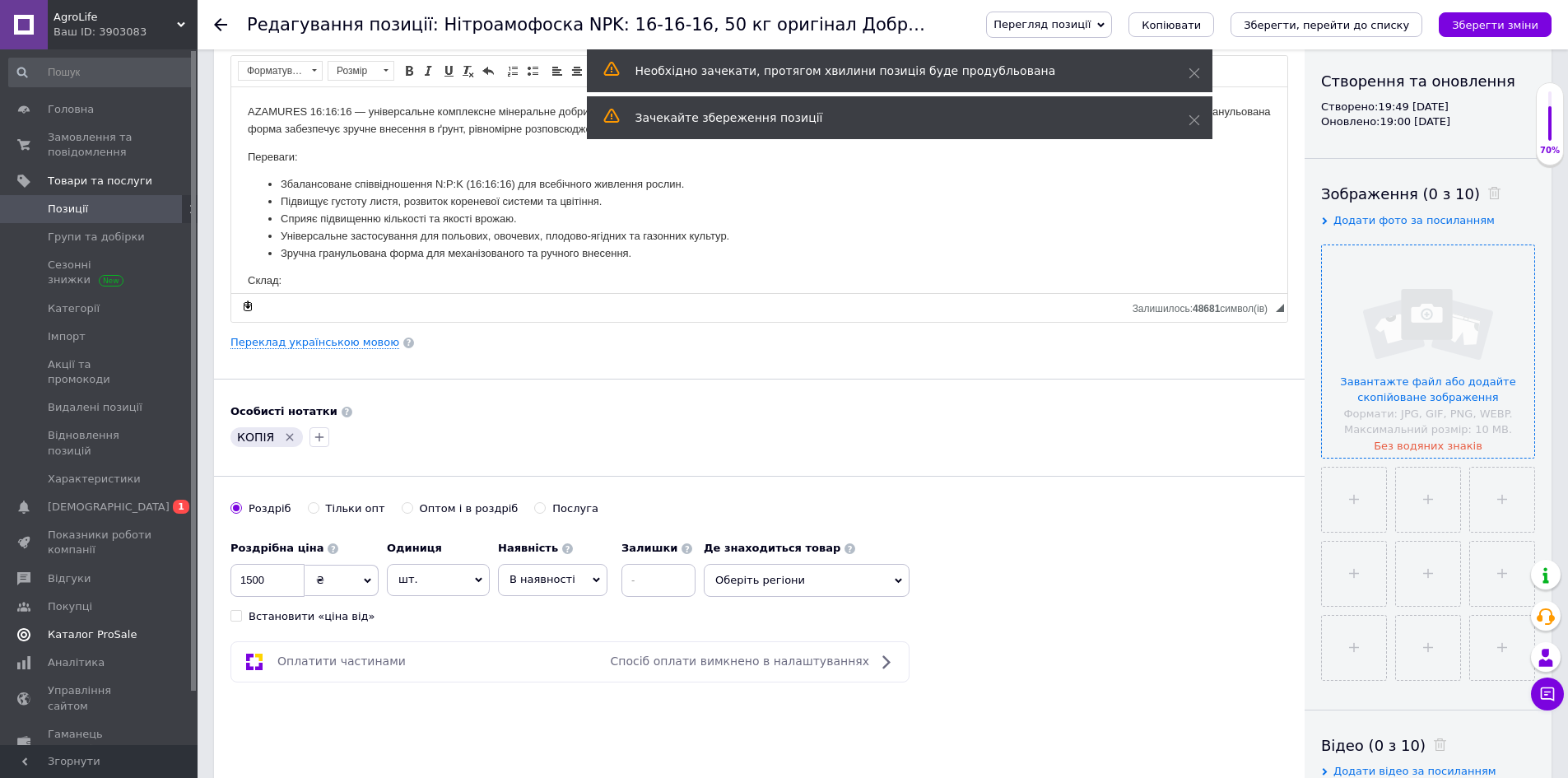
click at [1434, 366] on input "file" at bounding box center [1428, 351] width 212 height 212
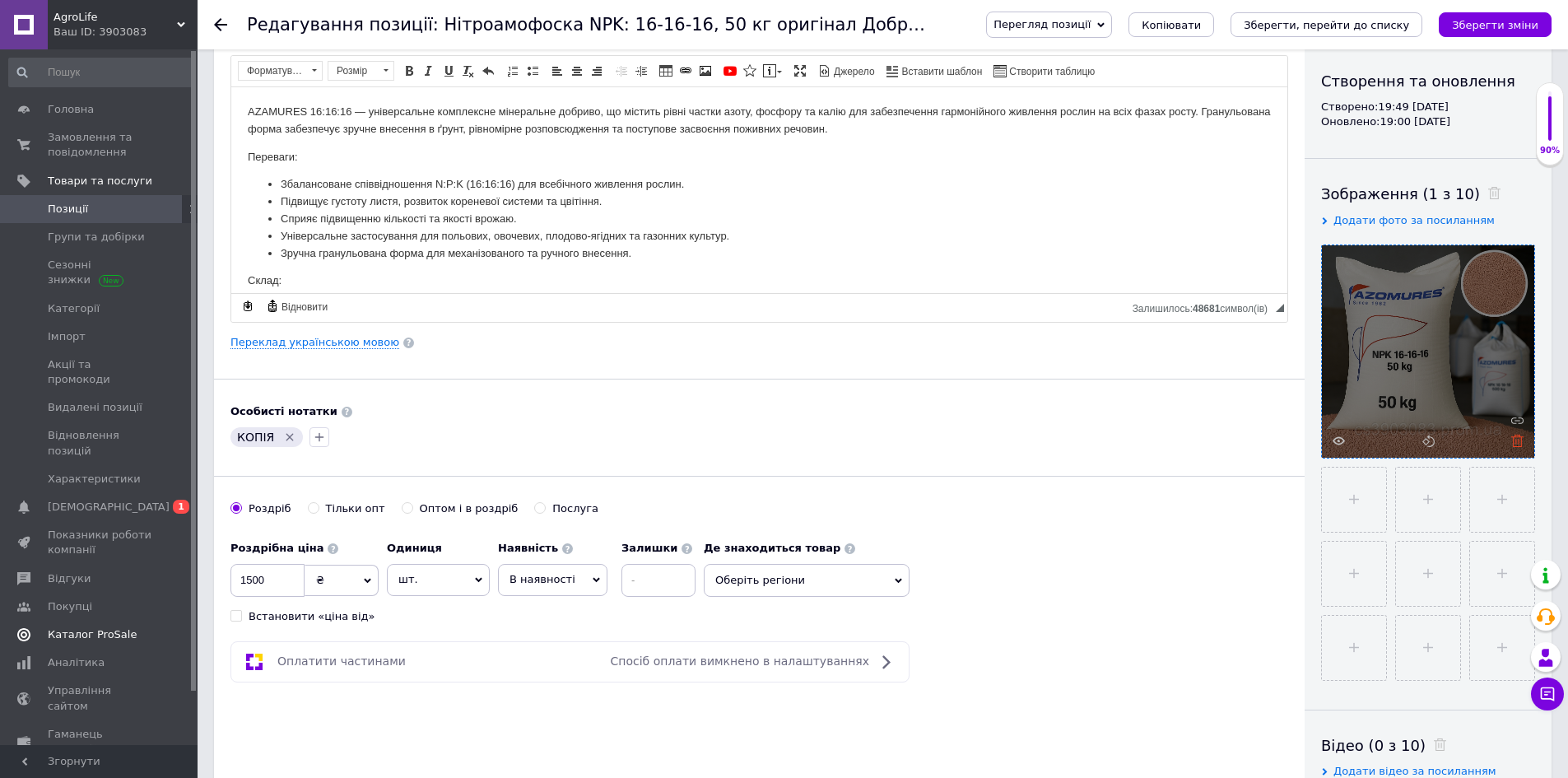
click at [1518, 435] on use at bounding box center [1518, 441] width 13 height 13
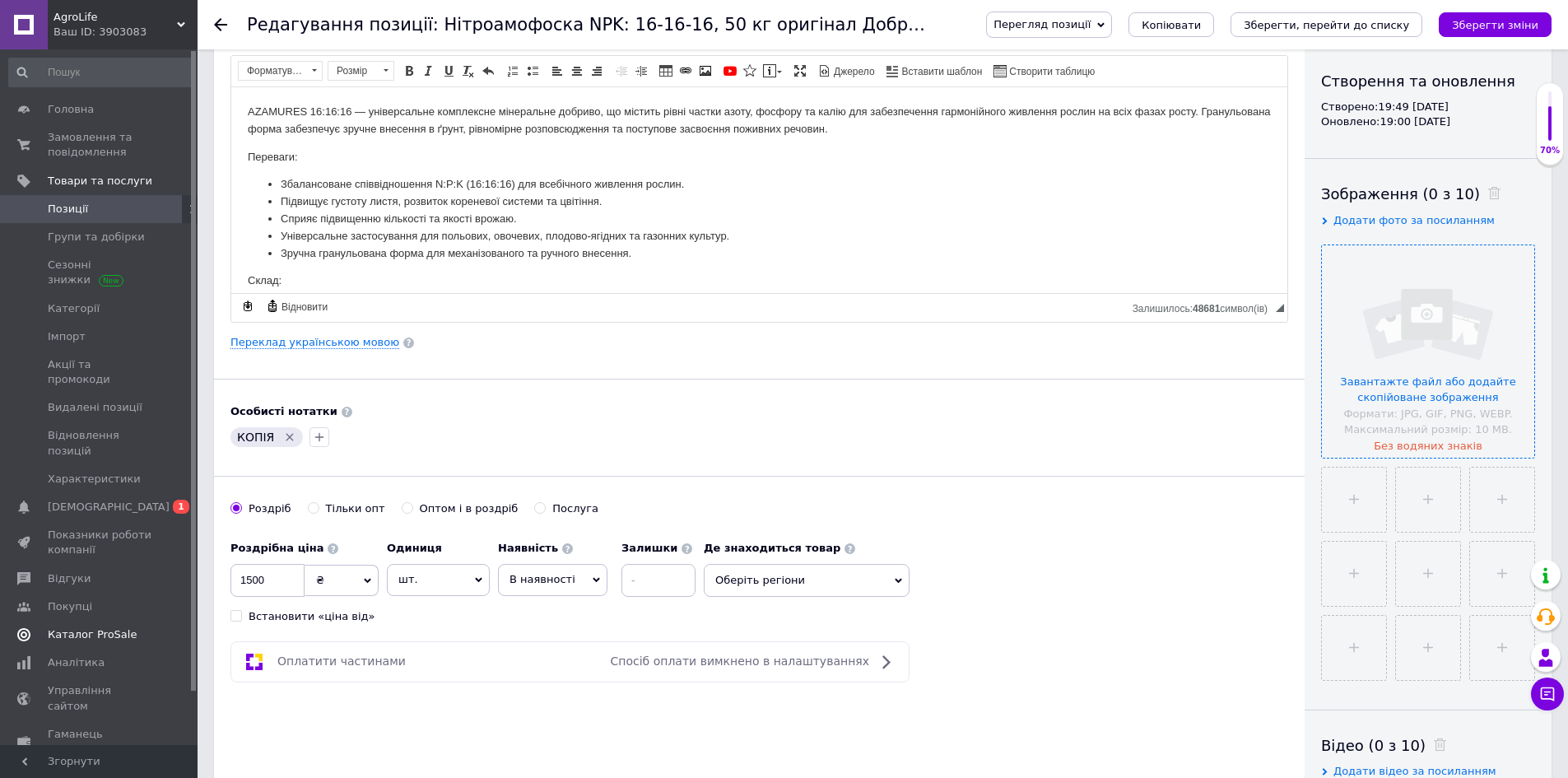
click at [1415, 342] on input "file" at bounding box center [1428, 351] width 212 height 212
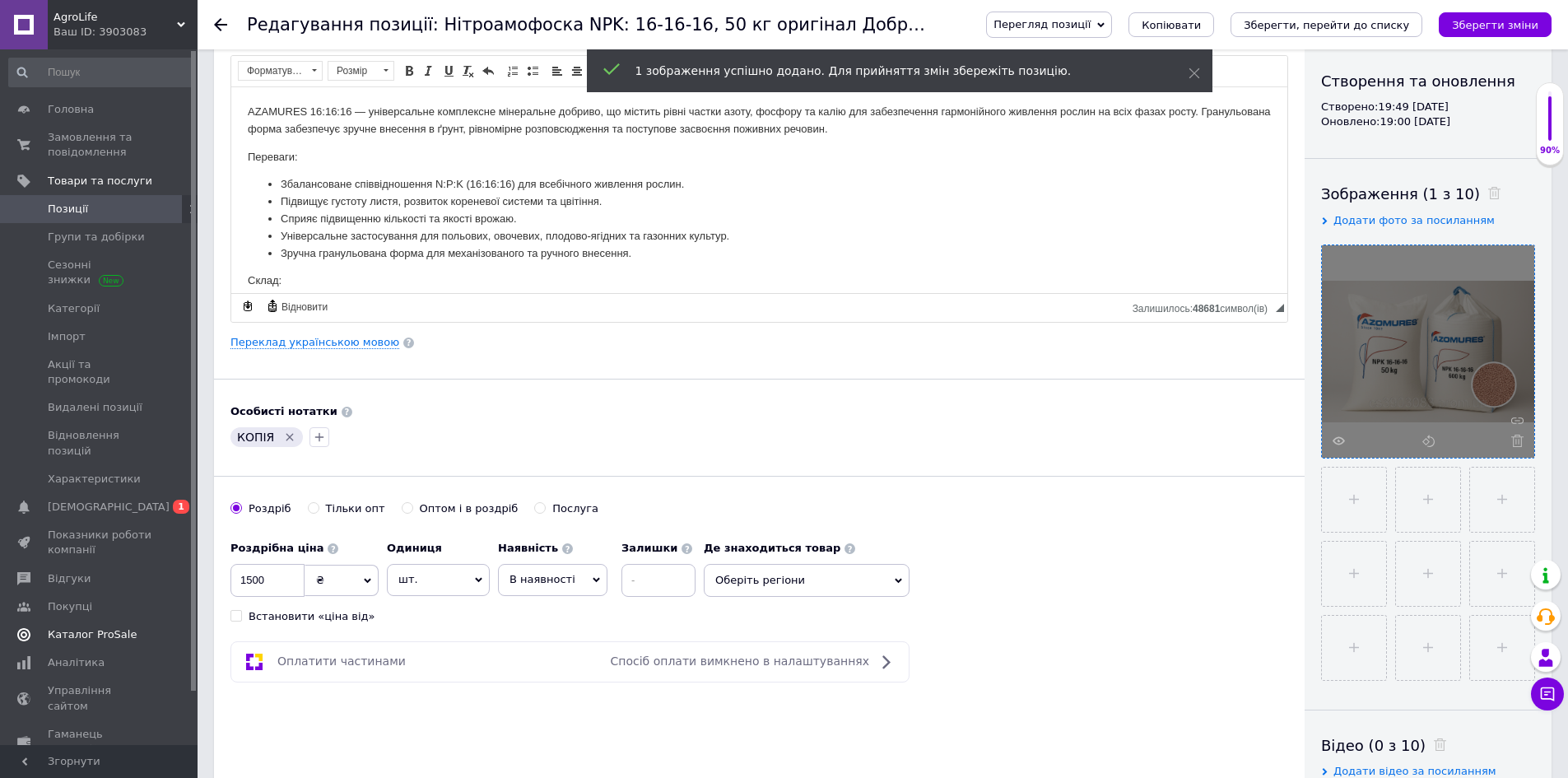
click at [1443, 328] on div at bounding box center [1428, 351] width 212 height 212
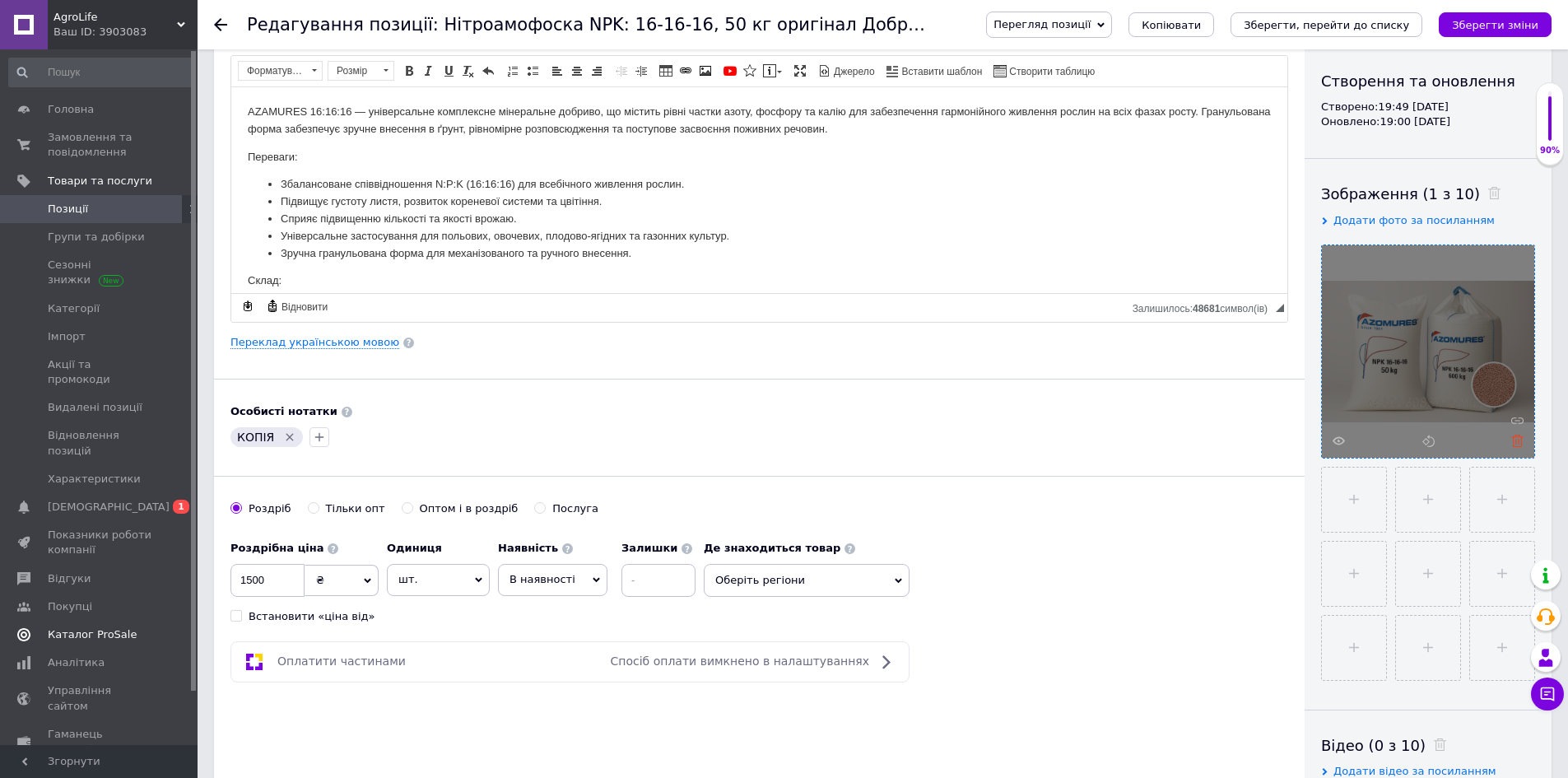
click at [1521, 436] on icon at bounding box center [1518, 441] width 13 height 13
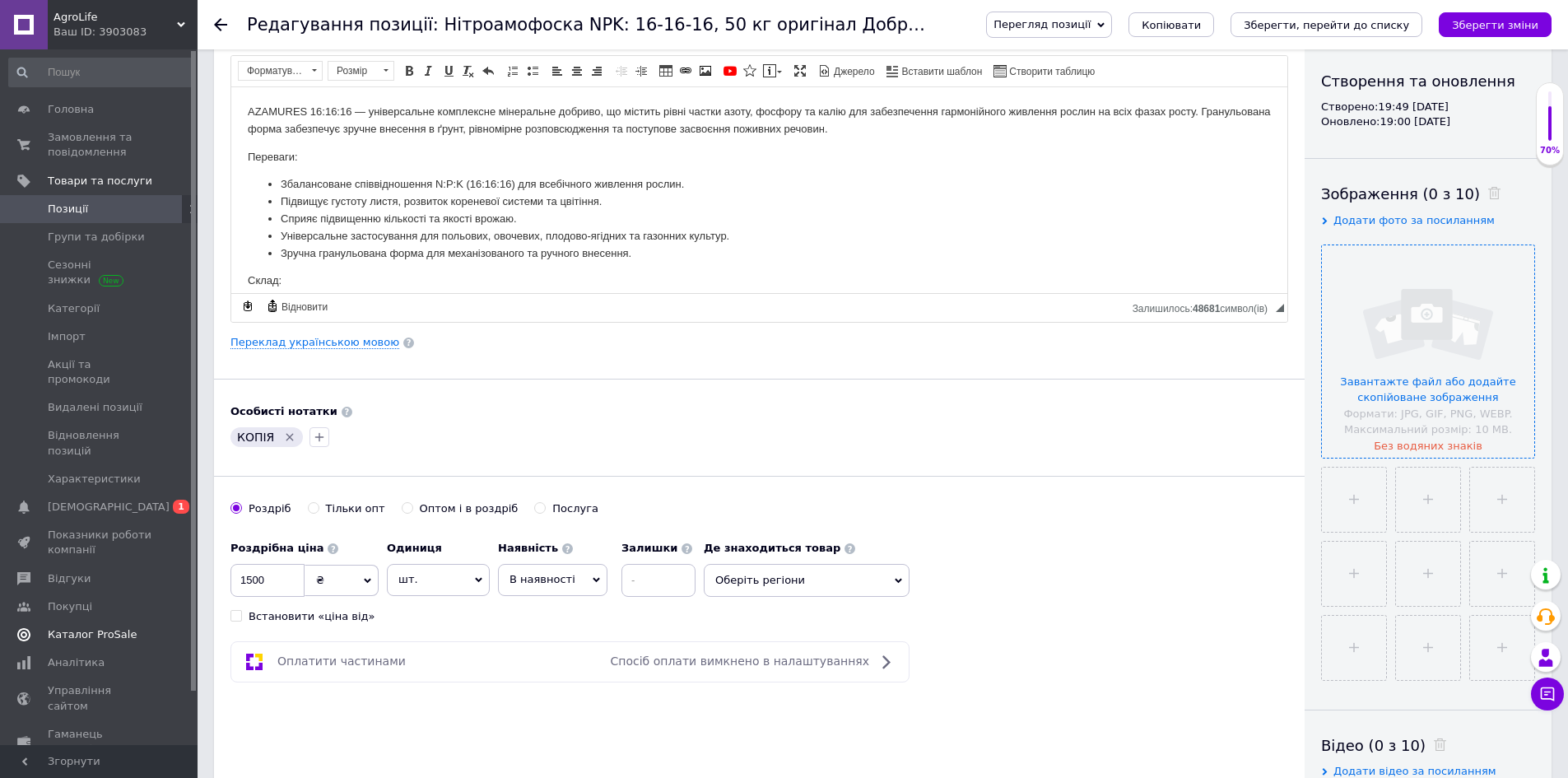
click at [1449, 333] on input "file" at bounding box center [1428, 351] width 212 height 212
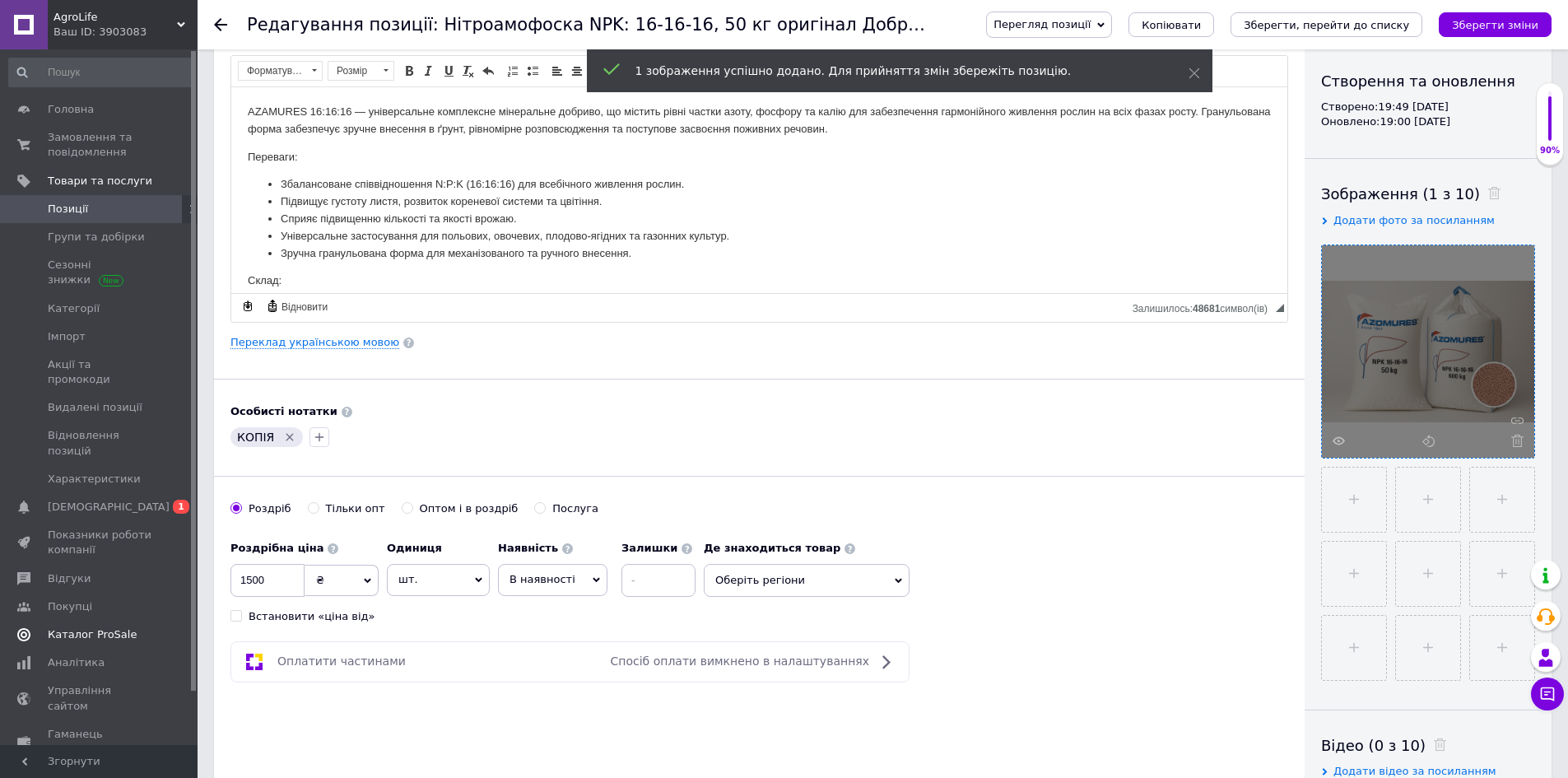
click at [1516, 446] on icon at bounding box center [1518, 441] width 13 height 13
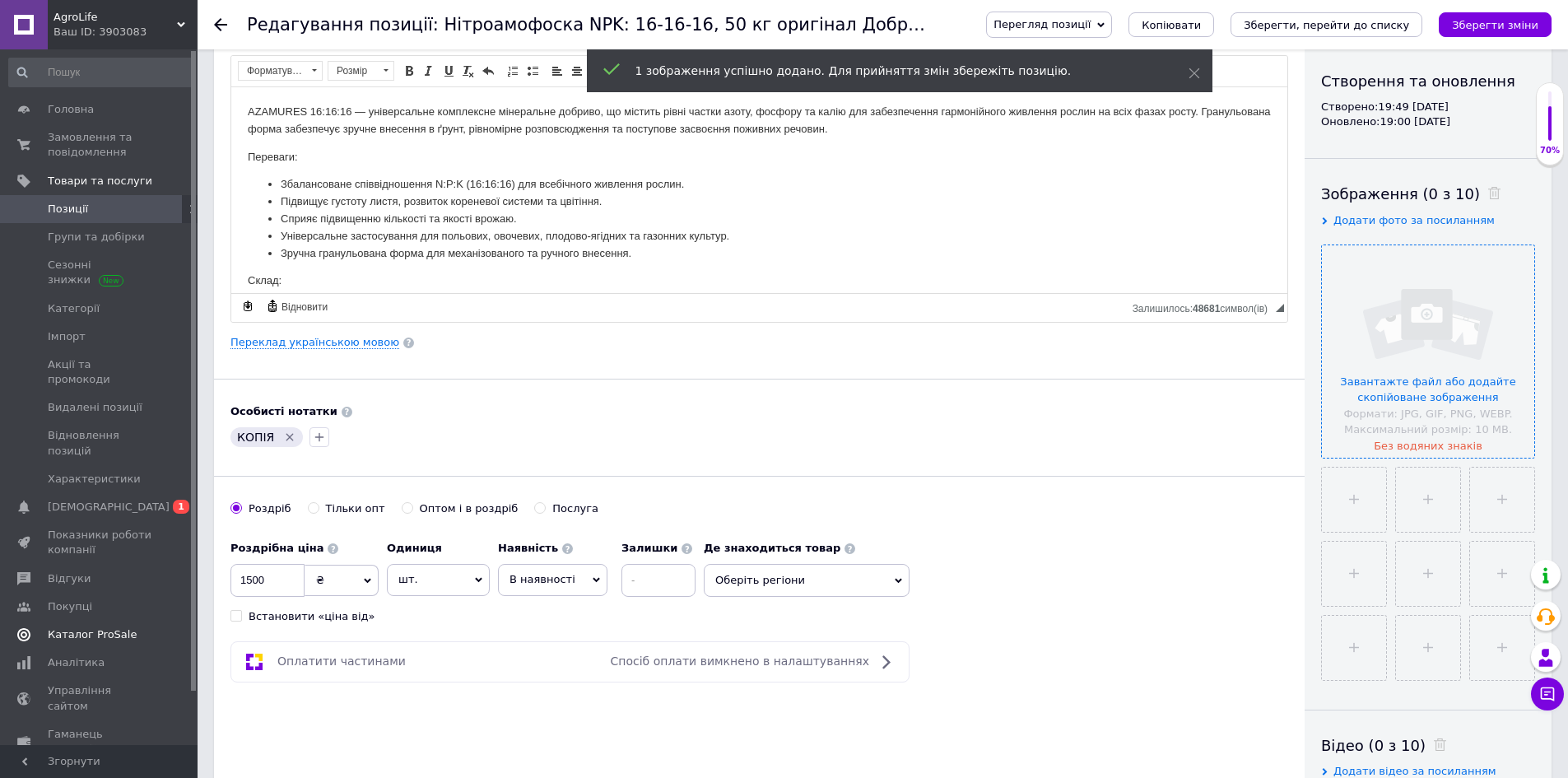
click at [1436, 330] on input "file" at bounding box center [1428, 351] width 212 height 212
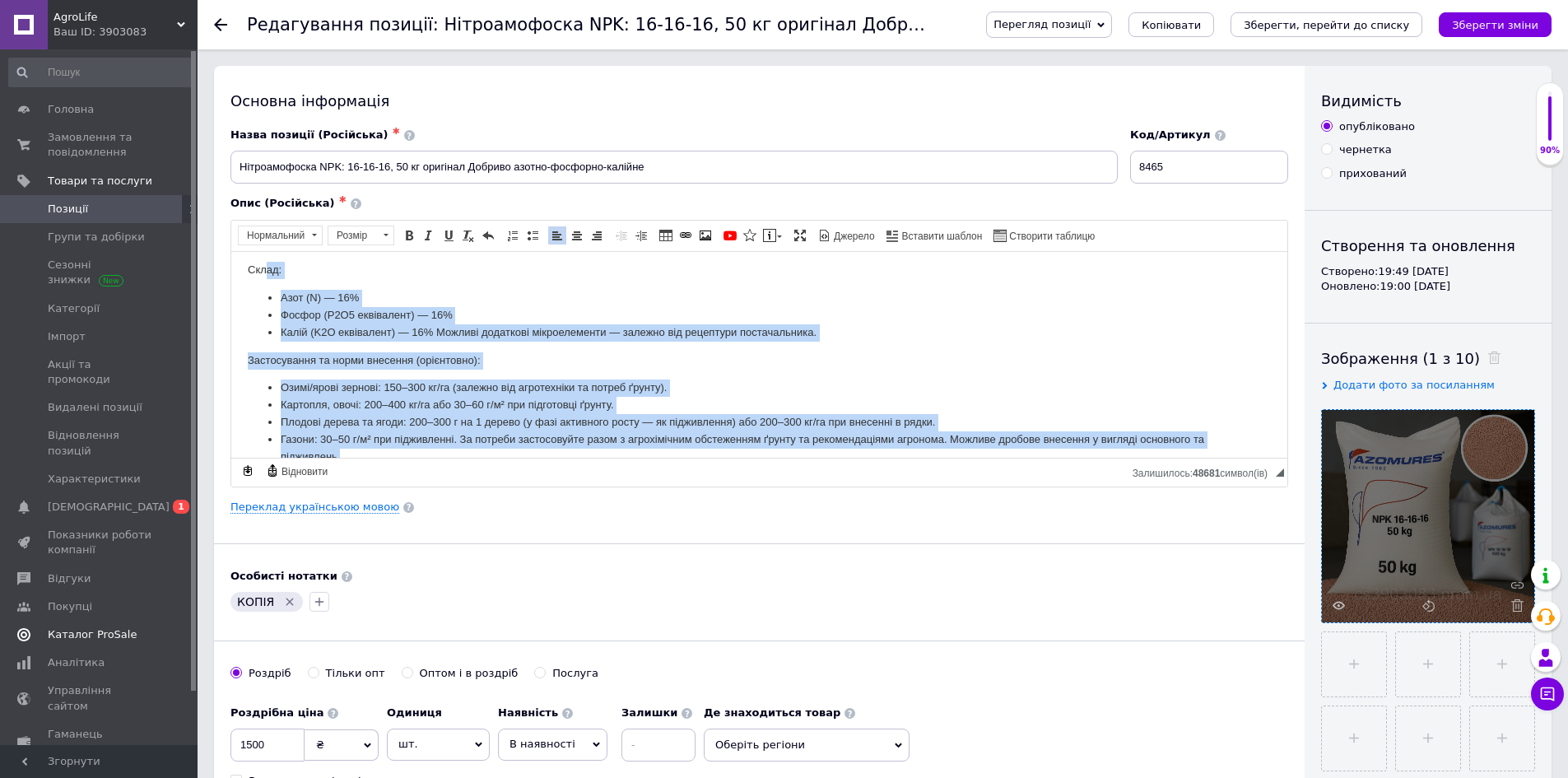
scroll to position [0, 0]
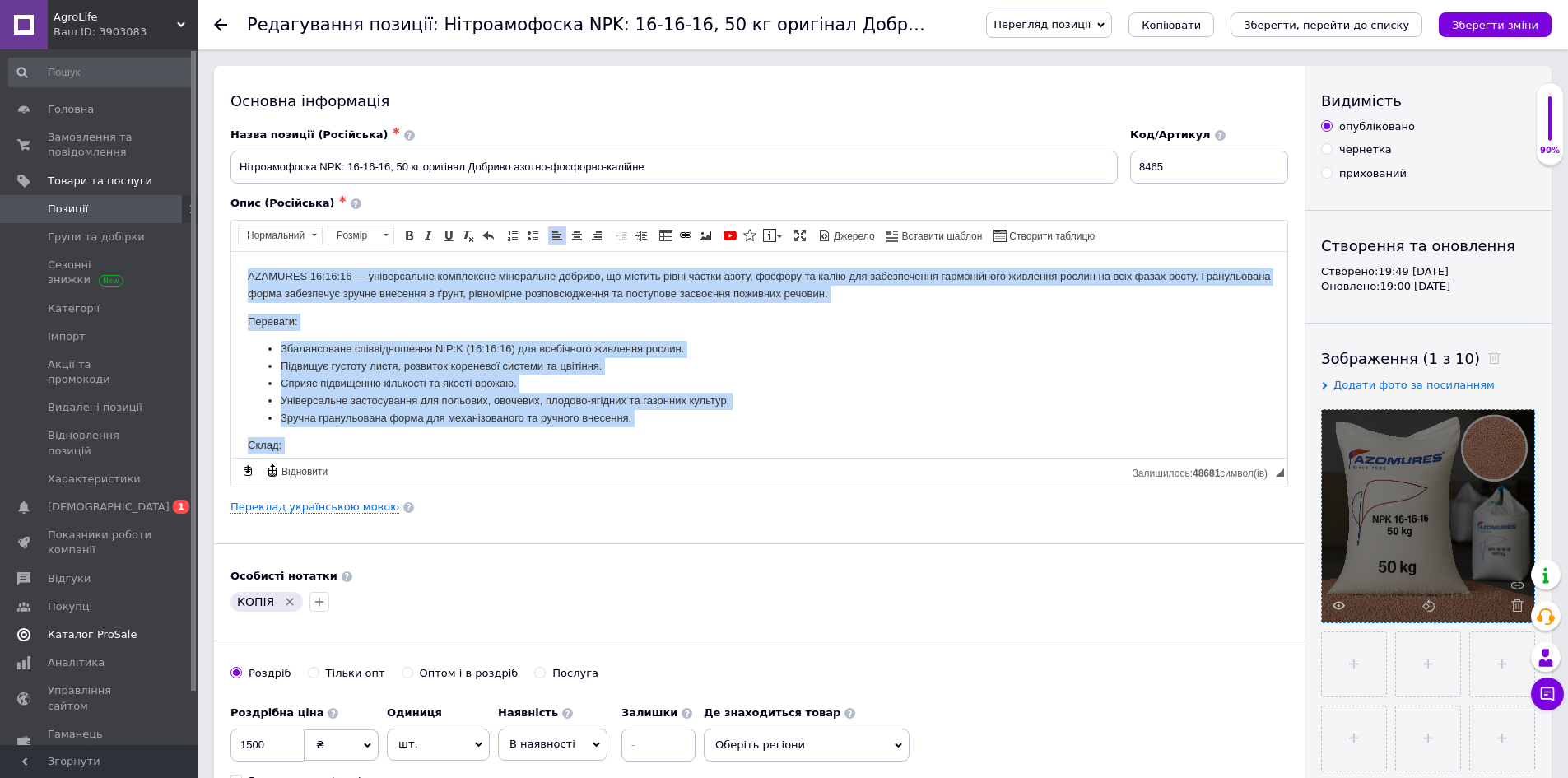
drag, startPoint x: 504, startPoint y: 418, endPoint x: 67, endPoint y: 204, distance: 486.6
click at [231, 251] on html "AZAMURES 16:16:16 — універсальне комплексне мінеральне добриво, що містить рівн…" at bounding box center [760, 465] width 1056 height 428
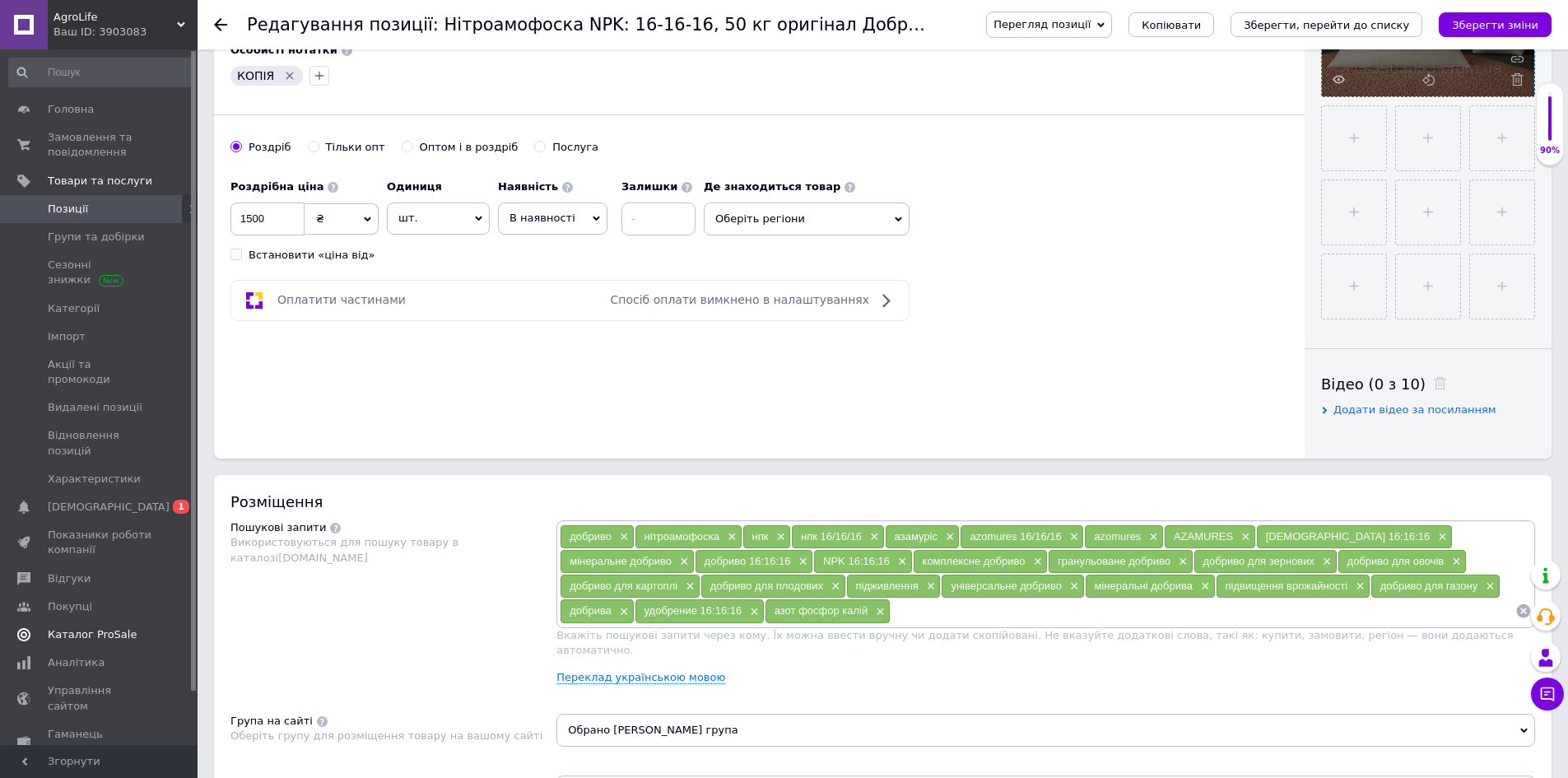
scroll to position [494, 0]
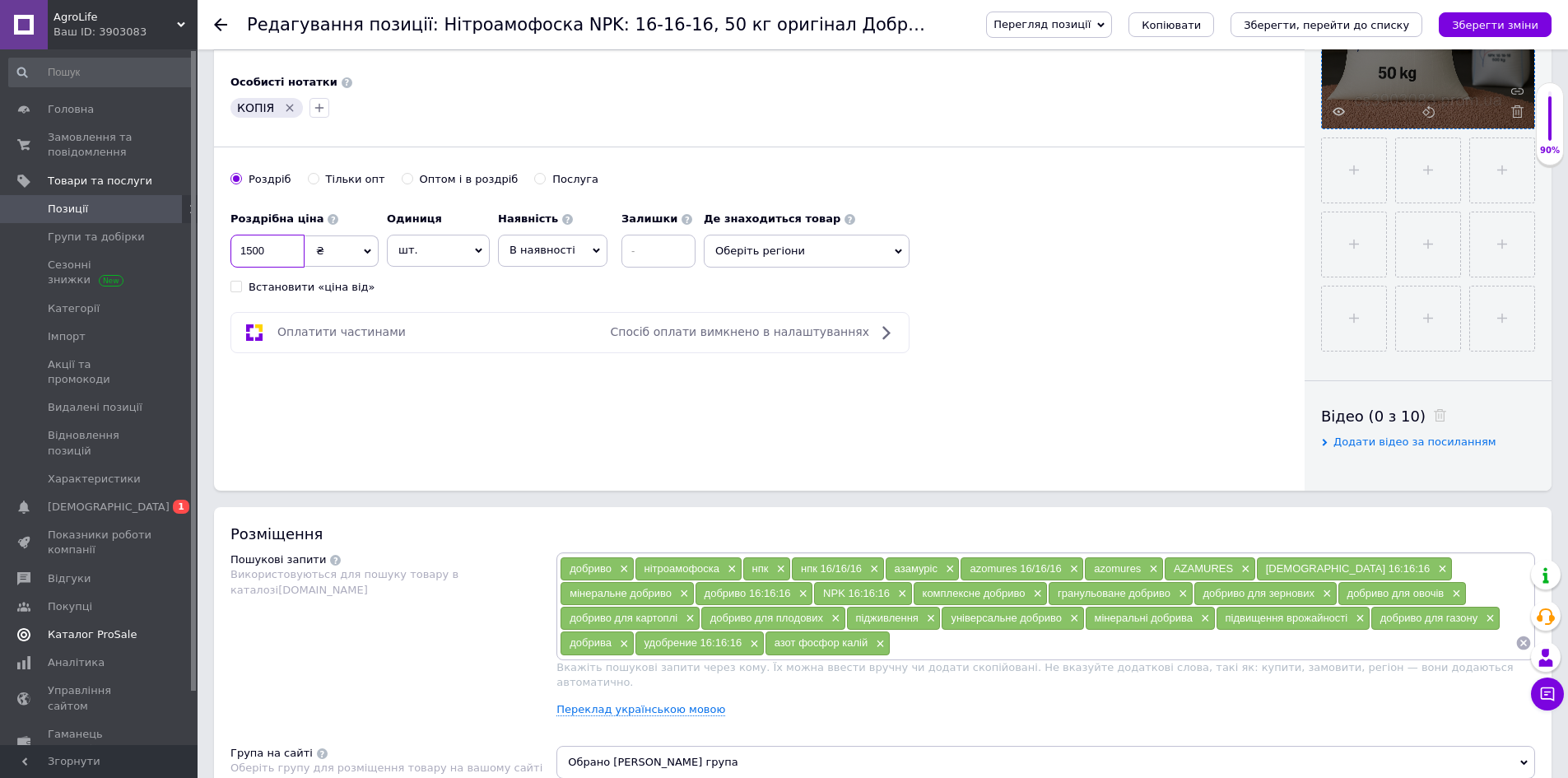
click at [273, 251] on input "1500" at bounding box center [268, 251] width 74 height 33
type input "1299"
click at [758, 248] on span "Оберіть регіони" at bounding box center [807, 251] width 206 height 33
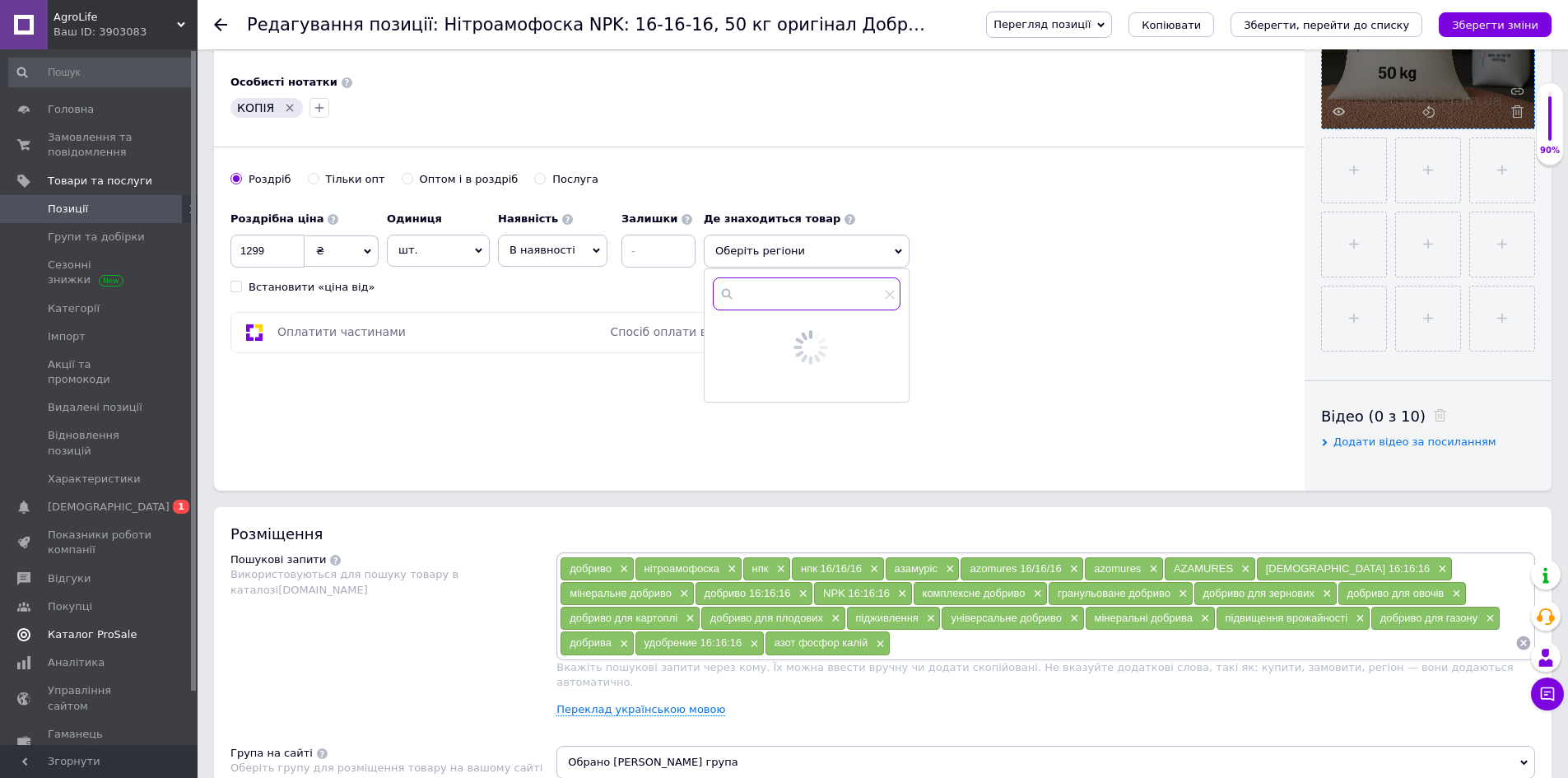
click at [748, 289] on input "text" at bounding box center [807, 294] width 188 height 33
type input "киї"
click at [744, 327] on div at bounding box center [744, 334] width 13 height 15
click at [731, 332] on input "checkbox" at bounding box center [727, 333] width 11 height 11
checkbox input "true"
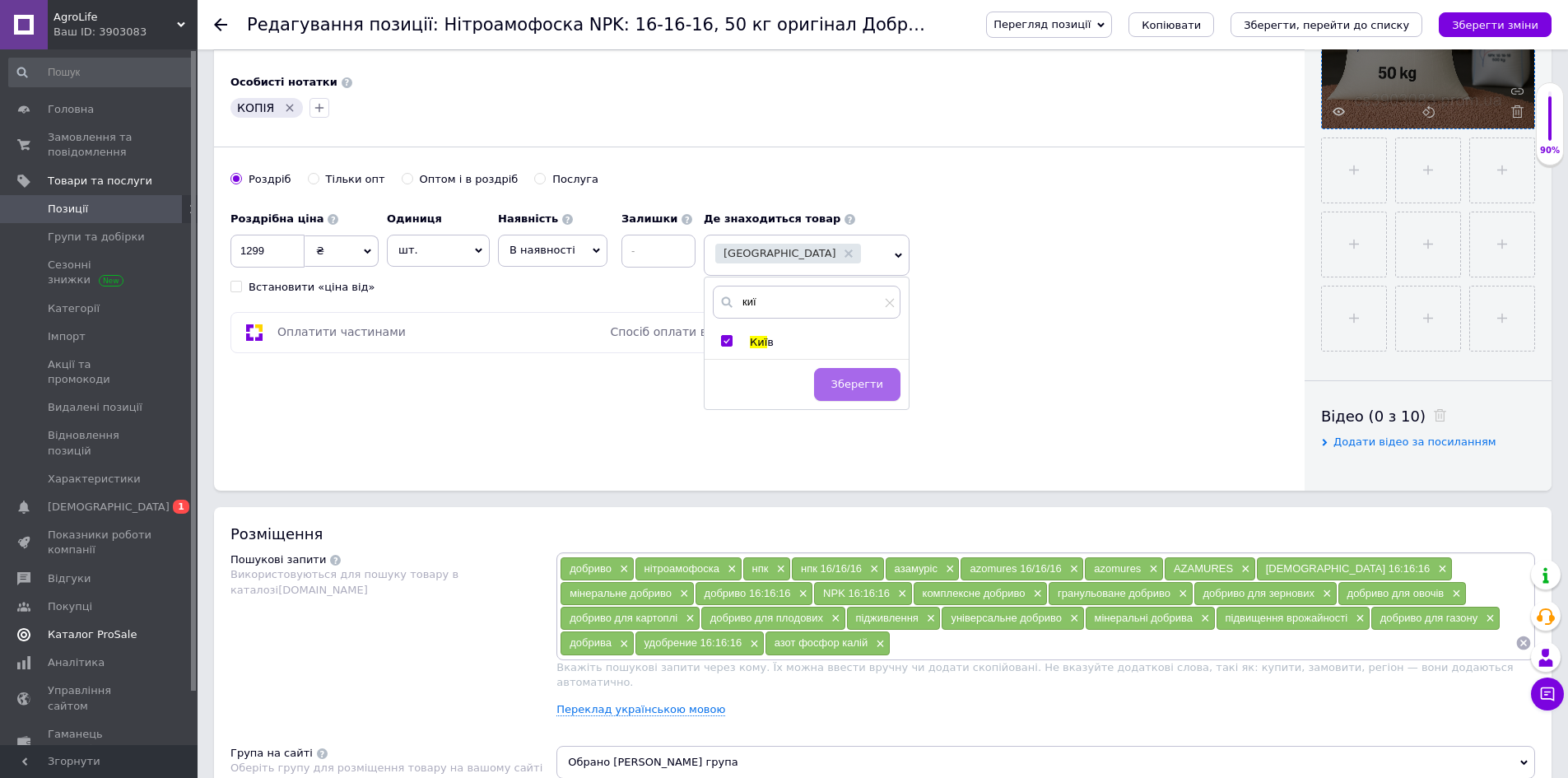
click at [876, 389] on span "Зберегти" at bounding box center [857, 384] width 52 height 13
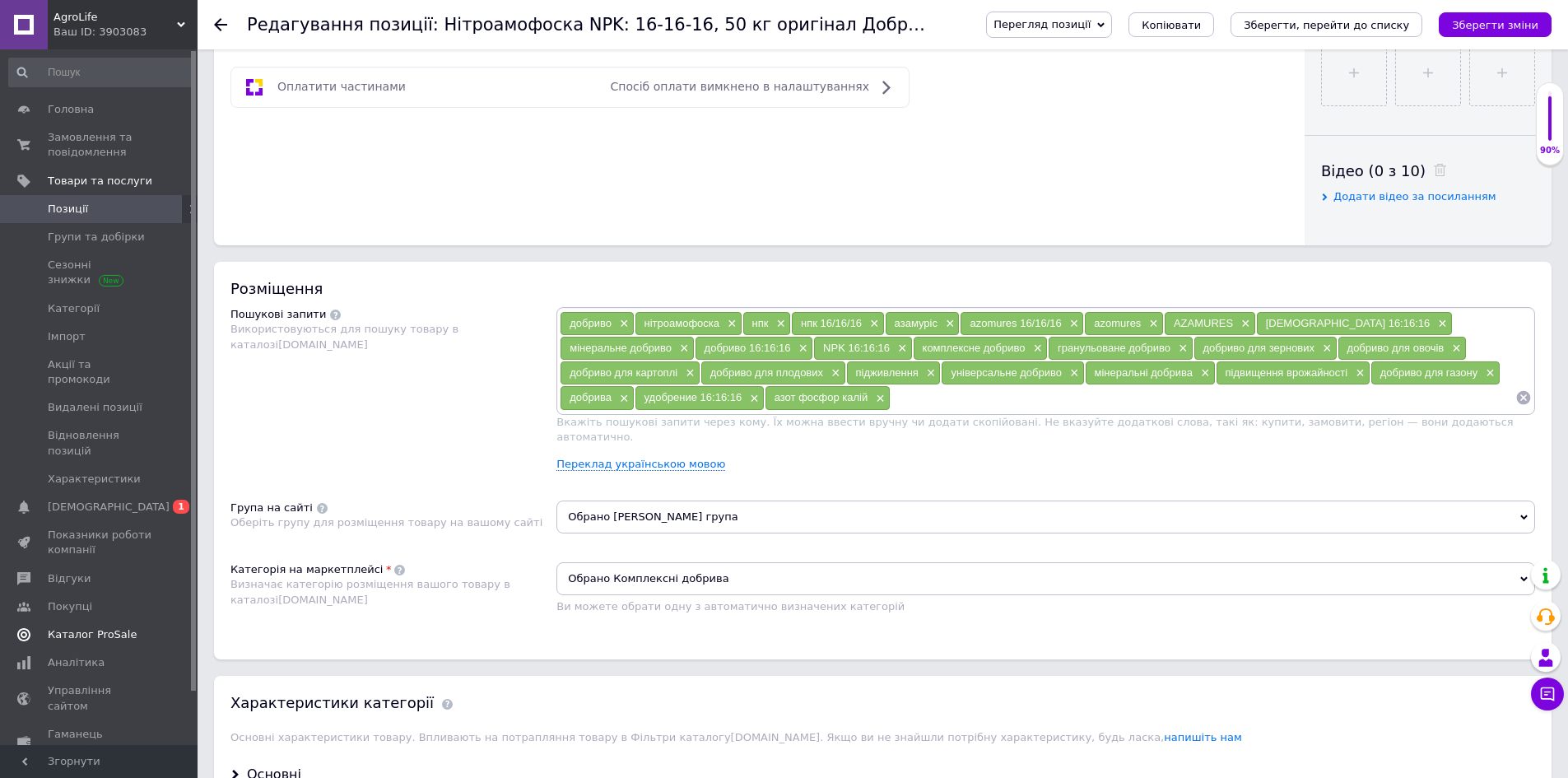
scroll to position [742, 0]
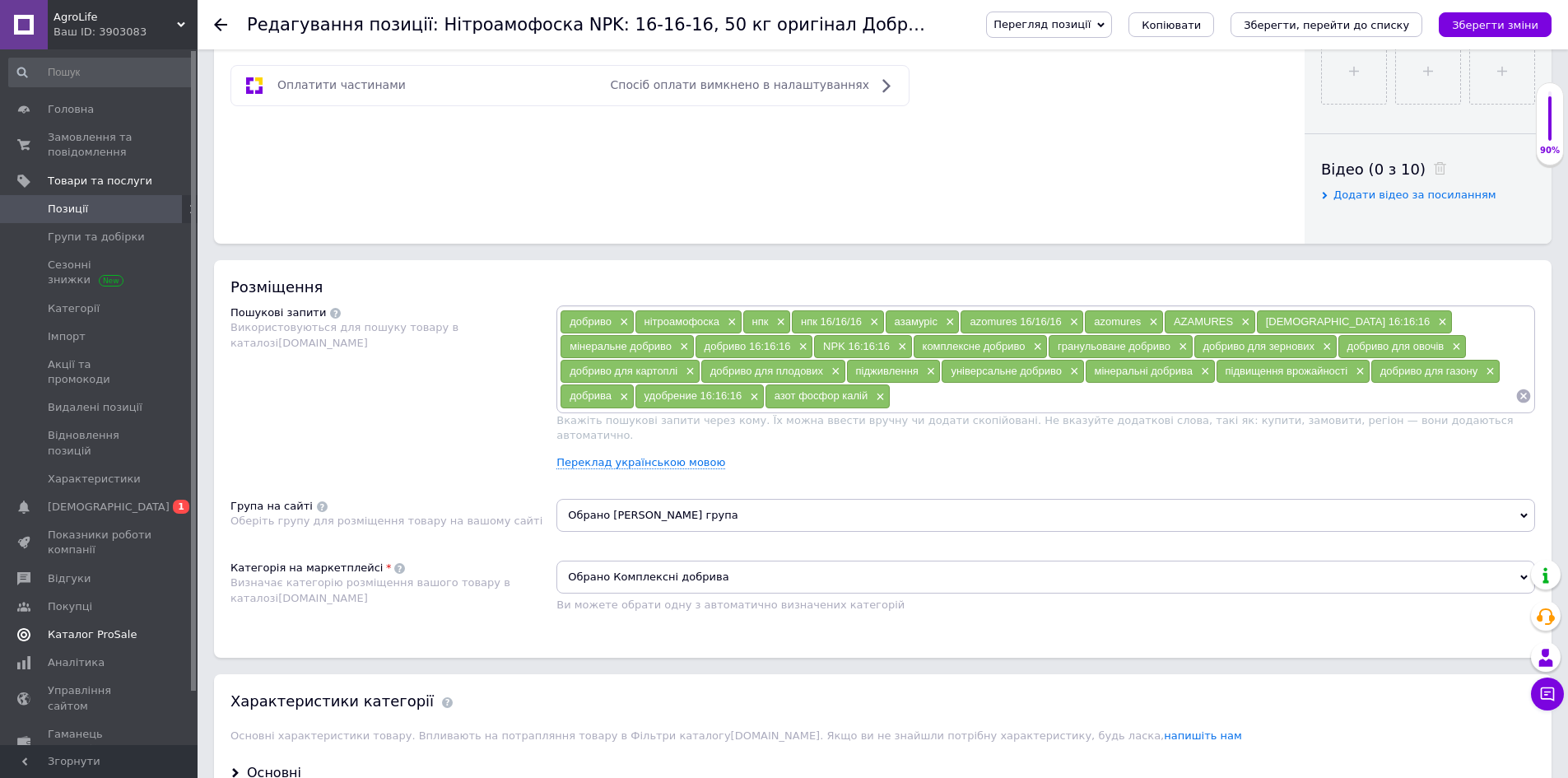
click at [891, 397] on input at bounding box center [1203, 396] width 625 height 25
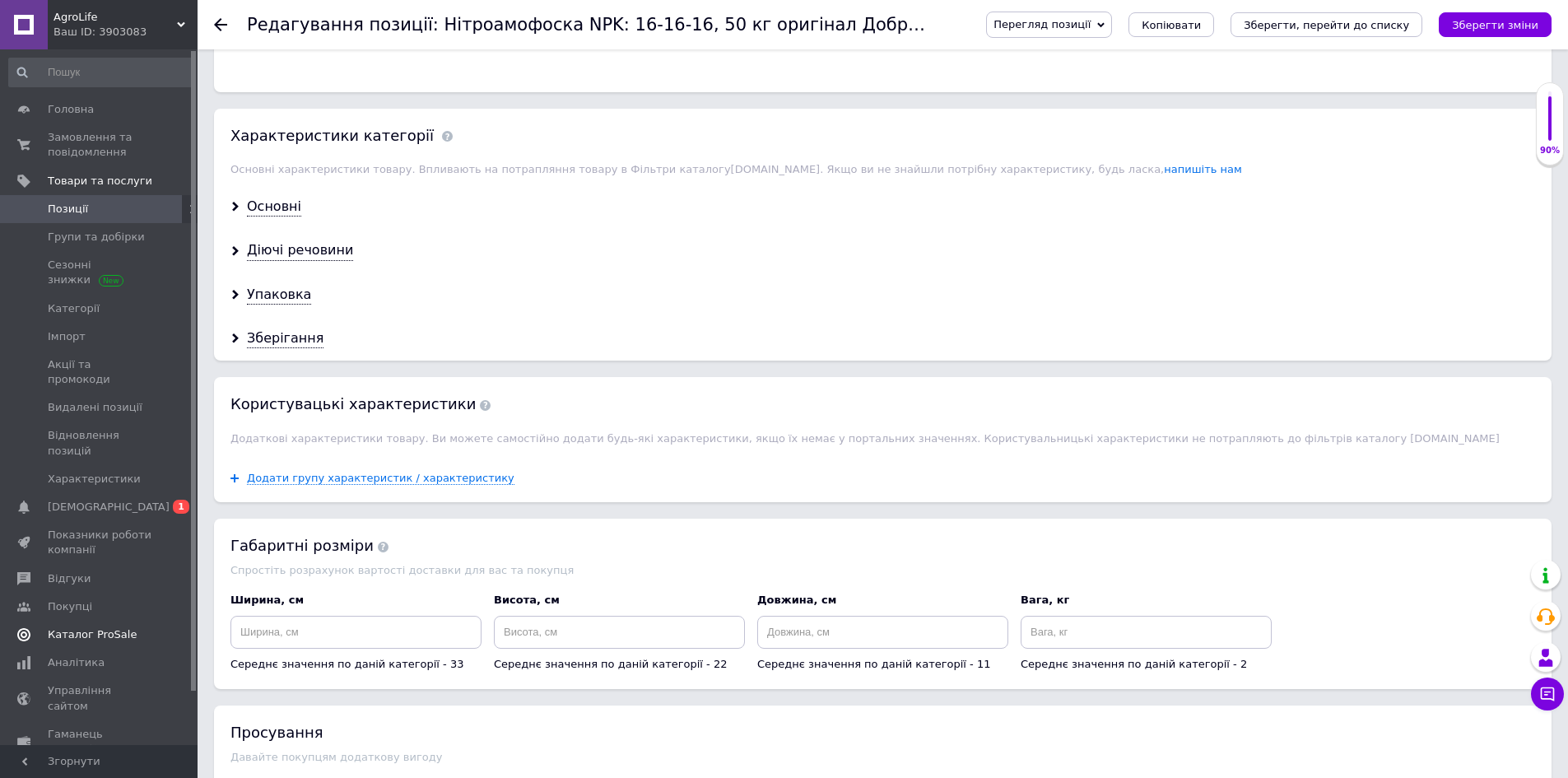
scroll to position [1518, 0]
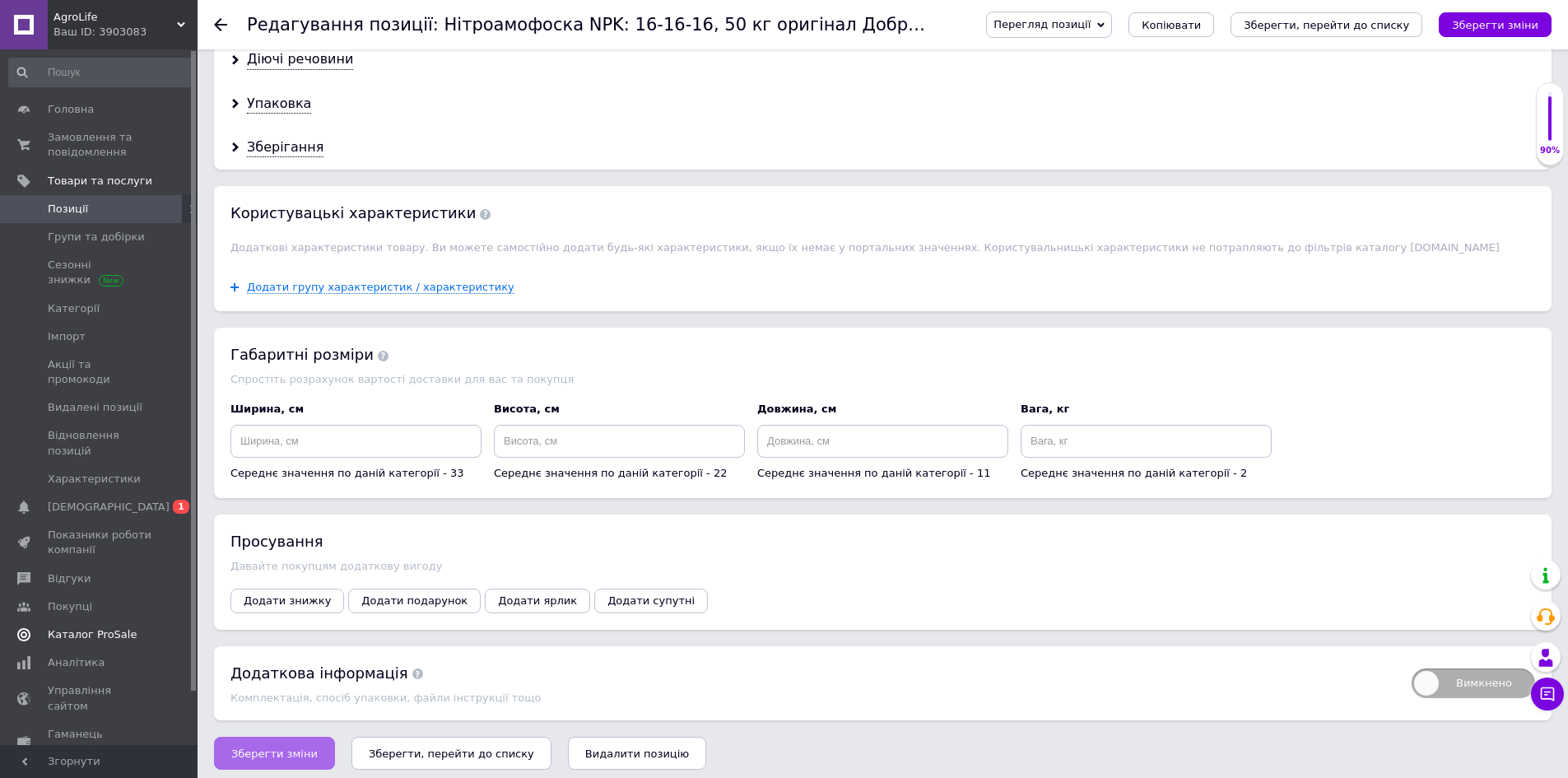
click at [297, 737] on button "Зберегти зміни" at bounding box center [274, 753] width 121 height 33
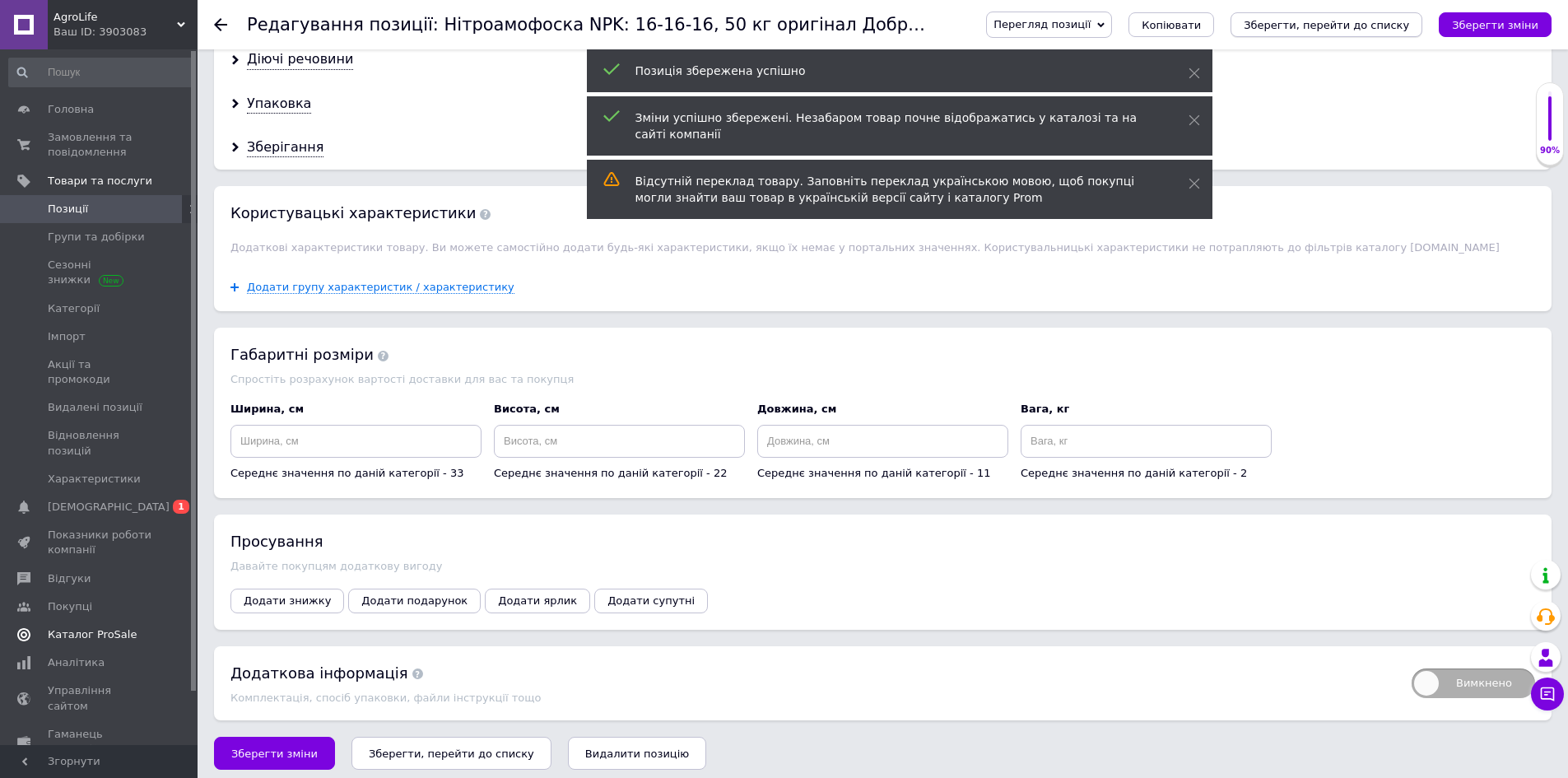
click at [1315, 26] on icon "Зберегти, перейти до списку" at bounding box center [1327, 25] width 165 height 13
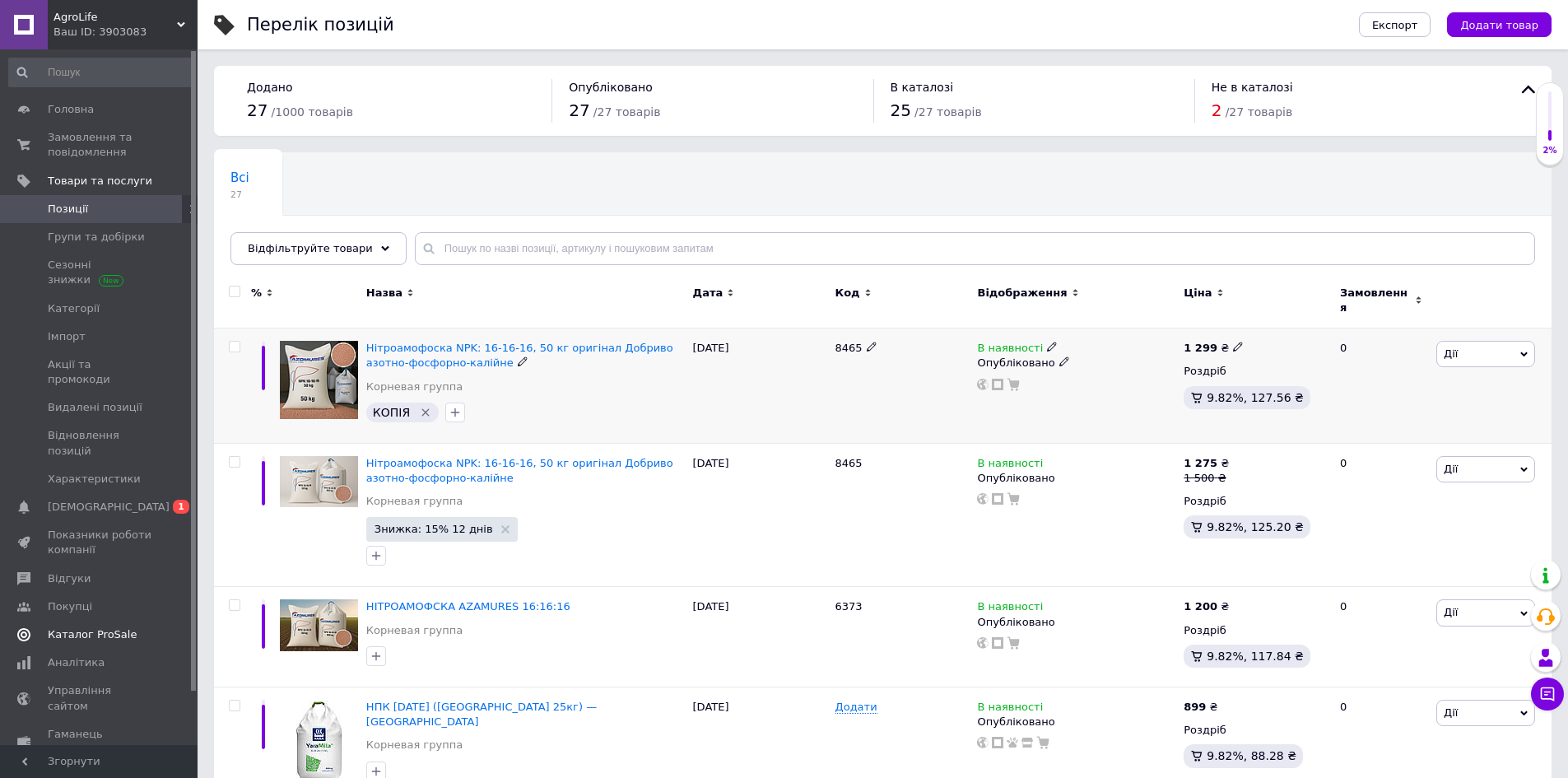
click at [422, 406] on icon "Видалити мітку" at bounding box center [426, 412] width 14 height 14
click at [1215, 115] on span "2" at bounding box center [1218, 111] width 11 height 20
